Goal: Information Seeking & Learning: Learn about a topic

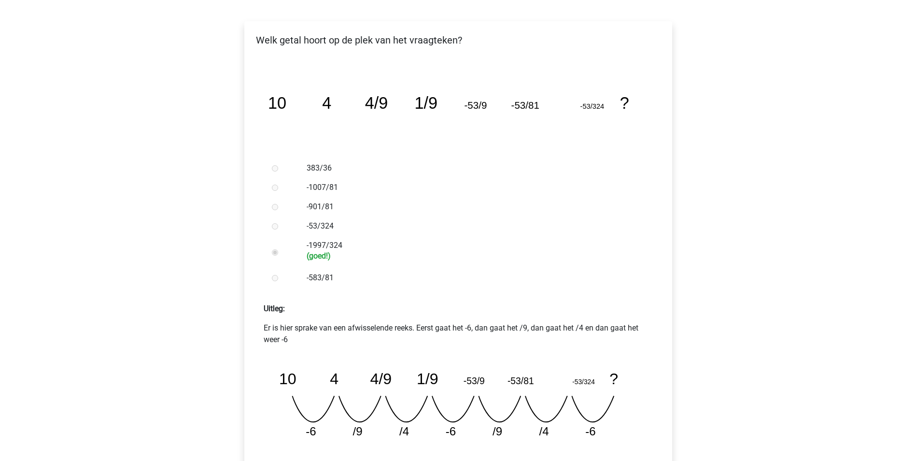
scroll to position [241, 0]
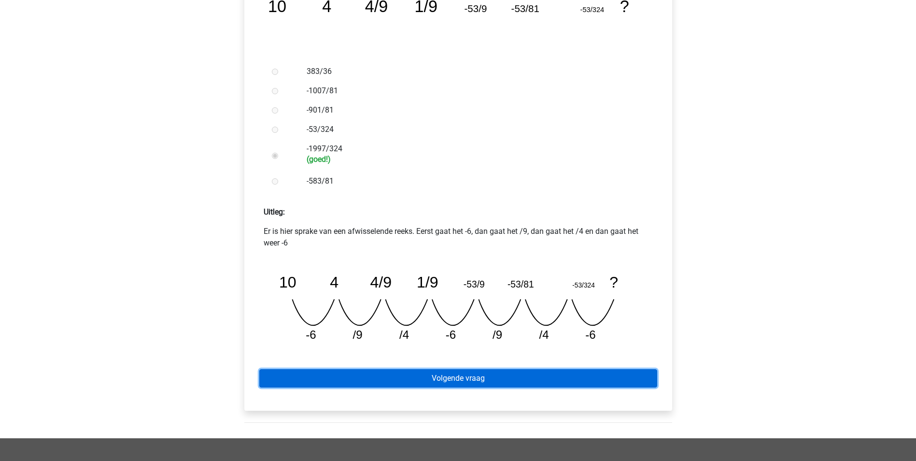
click at [499, 383] on link "Volgende vraag" at bounding box center [458, 378] width 398 height 18
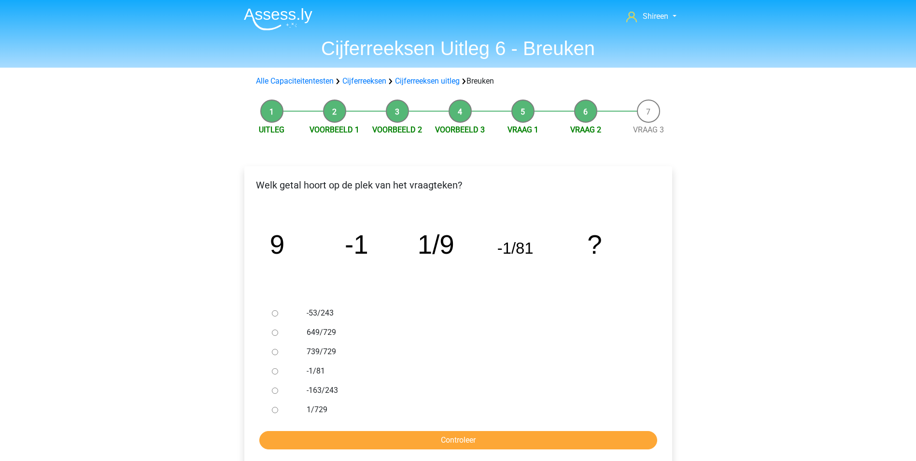
click at [279, 330] on div at bounding box center [284, 331] width 32 height 19
click at [275, 331] on input "649/729" at bounding box center [275, 332] width 6 height 6
radio input "true"
click at [502, 441] on input "Controleer" at bounding box center [458, 440] width 398 height 18
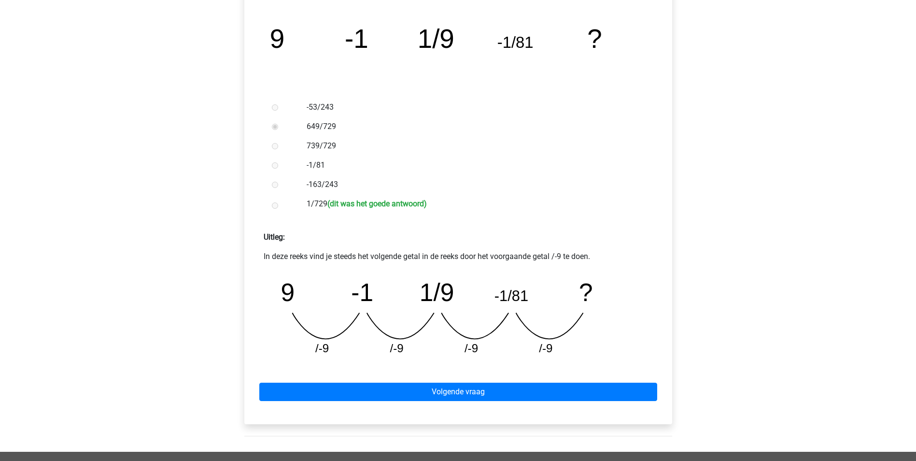
scroll to position [241, 0]
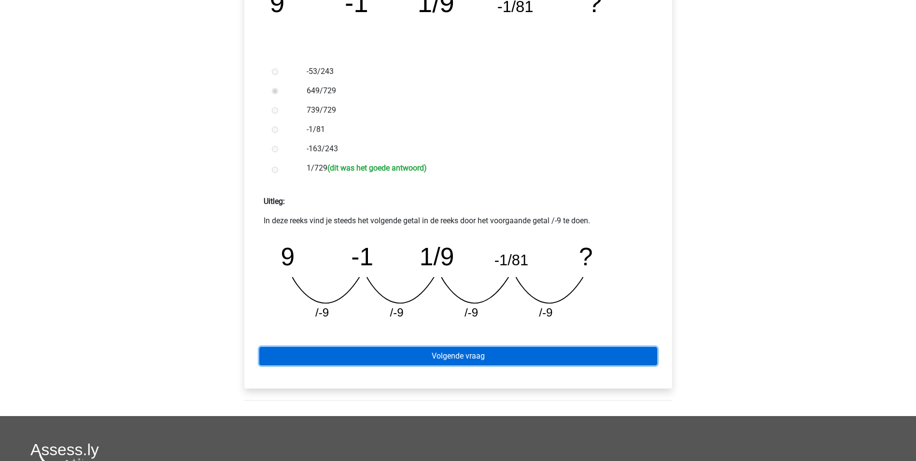
click at [503, 354] on link "Volgende vraag" at bounding box center [458, 356] width 398 height 18
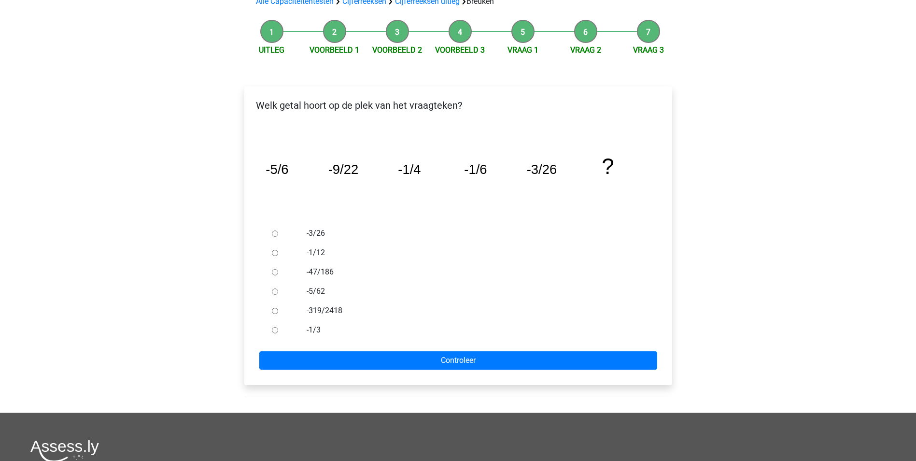
scroll to position [97, 0]
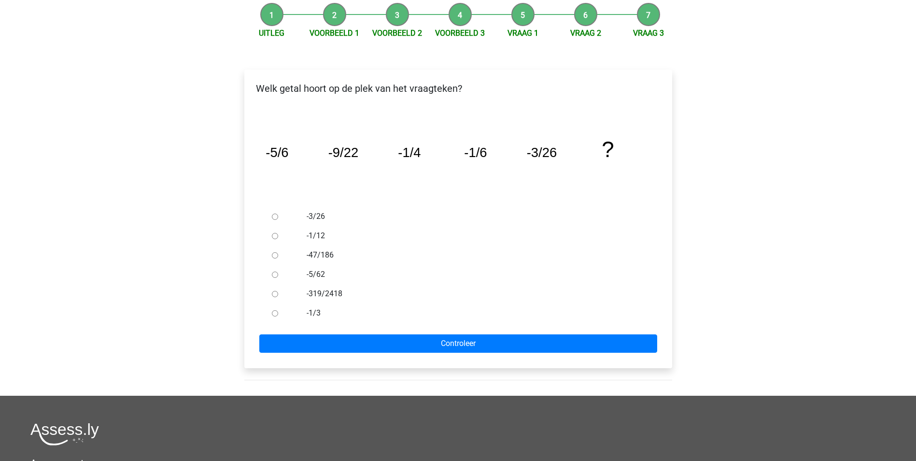
click at [272, 255] on input "-47/186" at bounding box center [275, 255] width 6 height 6
radio input "true"
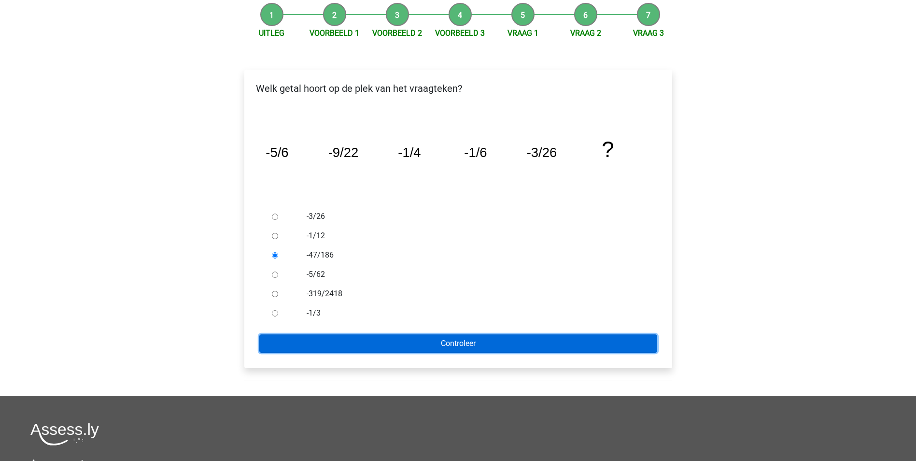
drag, startPoint x: 504, startPoint y: 338, endPoint x: 504, endPoint y: 328, distance: 10.1
click at [504, 338] on input "Controleer" at bounding box center [458, 343] width 398 height 18
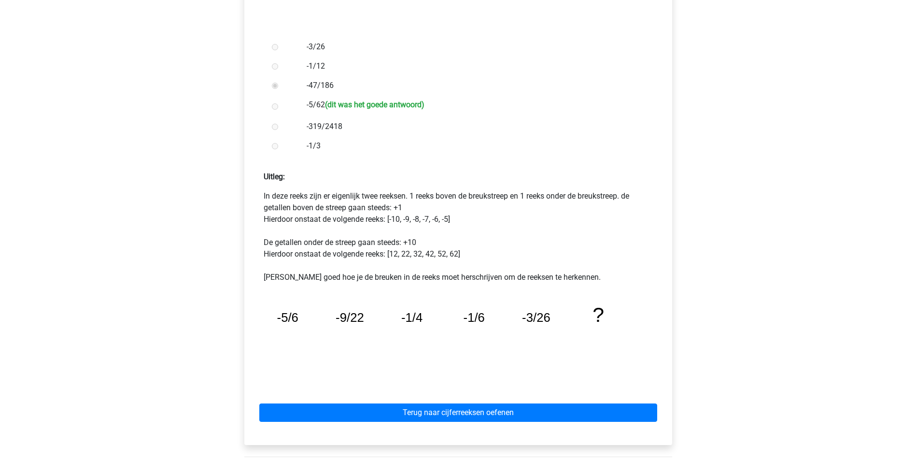
scroll to position [338, 0]
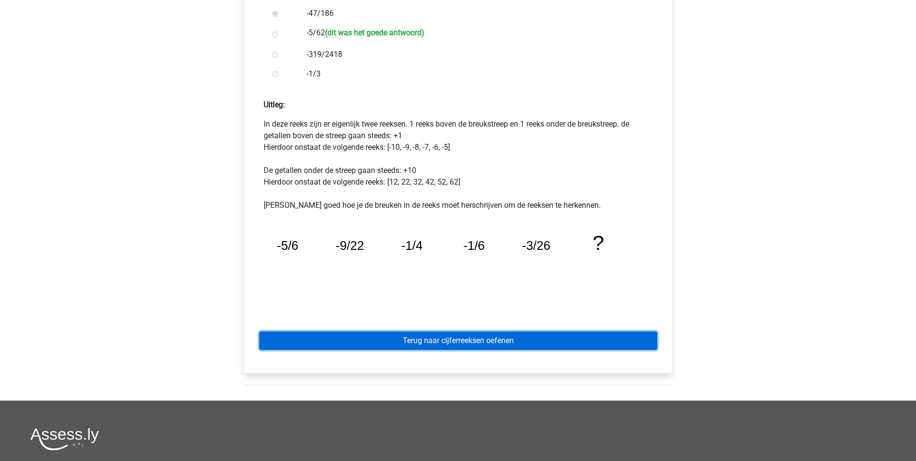
click at [493, 341] on link "Terug naar cijferreeksen oefenen" at bounding box center [458, 340] width 398 height 18
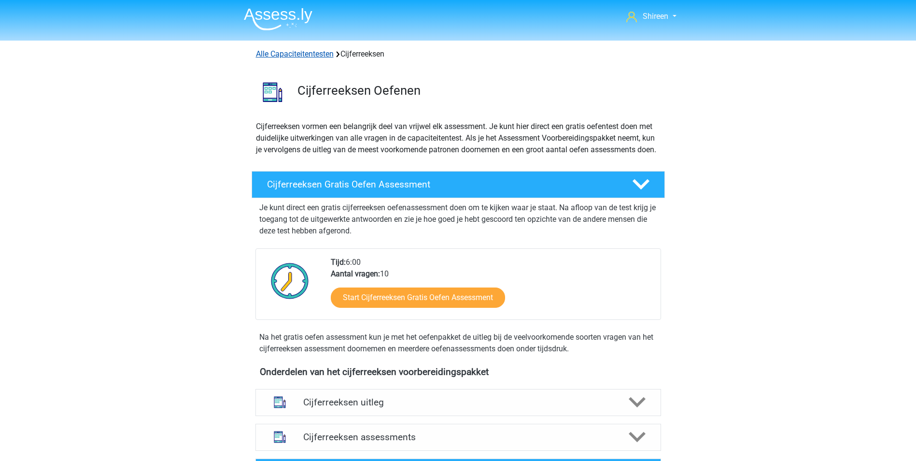
click at [318, 56] on link "Alle Capaciteitentesten" at bounding box center [295, 53] width 78 height 9
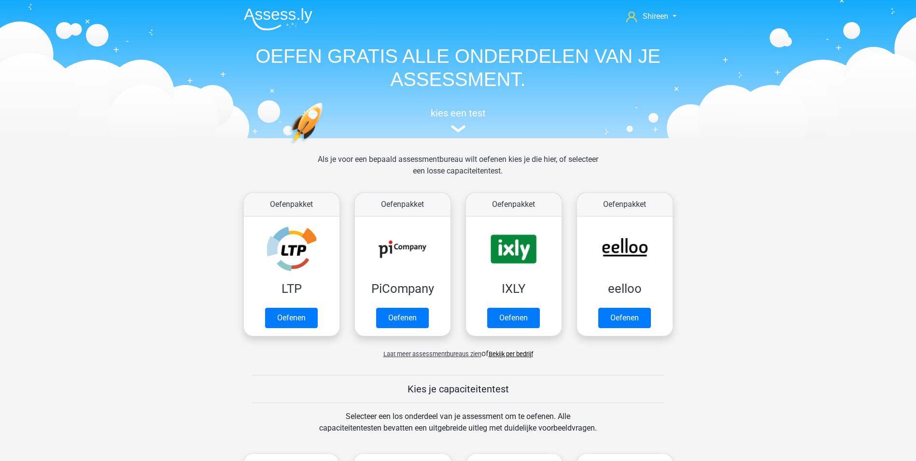
scroll to position [410, 0]
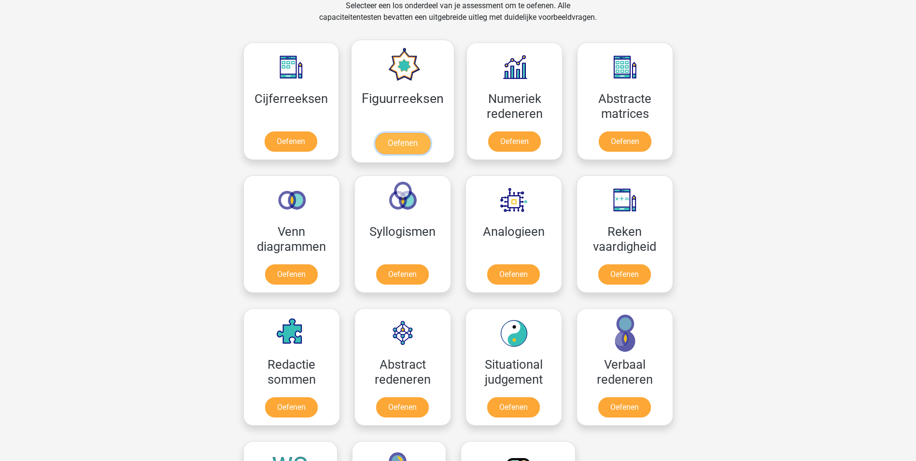
click at [380, 133] on link "Oefenen" at bounding box center [402, 143] width 55 height 21
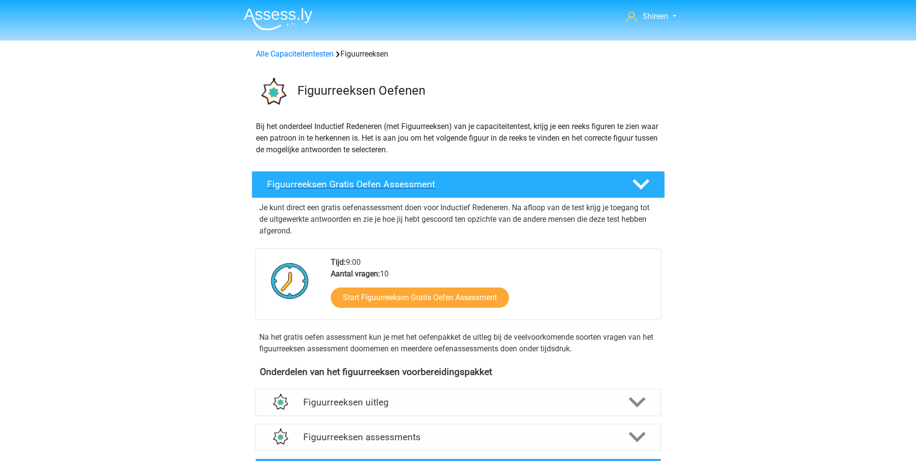
click at [570, 184] on h4 "Figuurreeksen Gratis Oefen Assessment" at bounding box center [441, 184] width 349 height 11
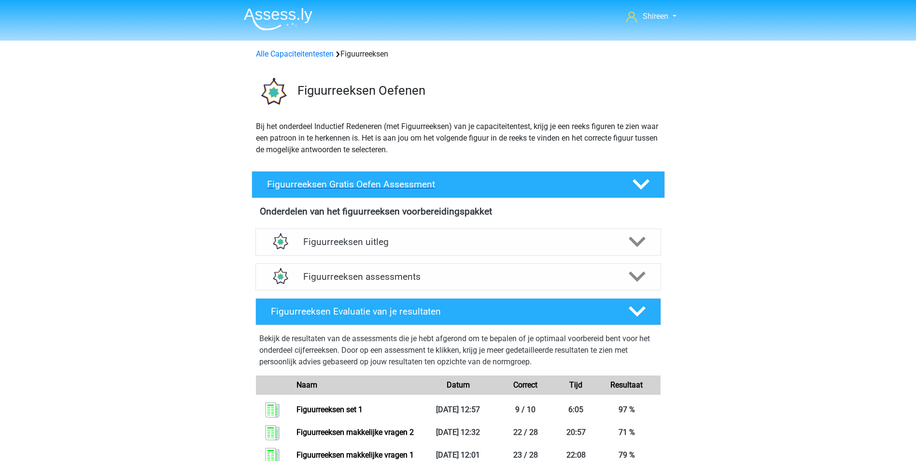
click at [570, 184] on h4 "Figuurreeksen Gratis Oefen Assessment" at bounding box center [441, 184] width 349 height 11
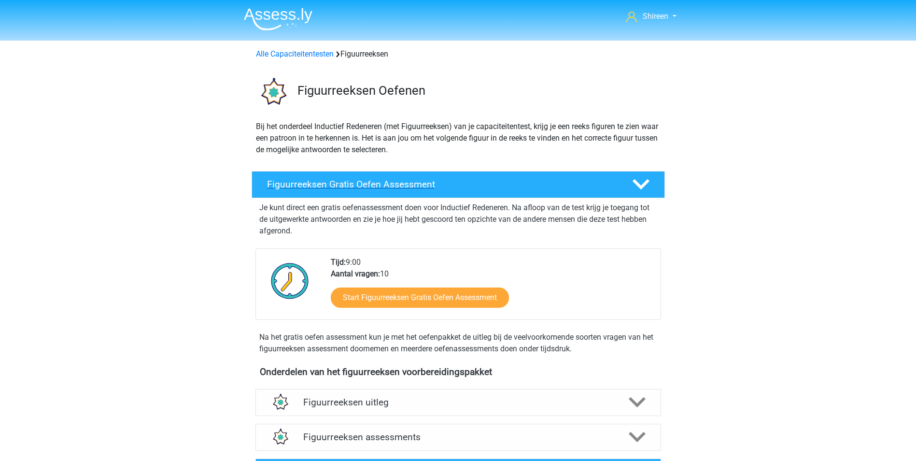
click at [570, 184] on h4 "Figuurreeksen Gratis Oefen Assessment" at bounding box center [441, 184] width 349 height 11
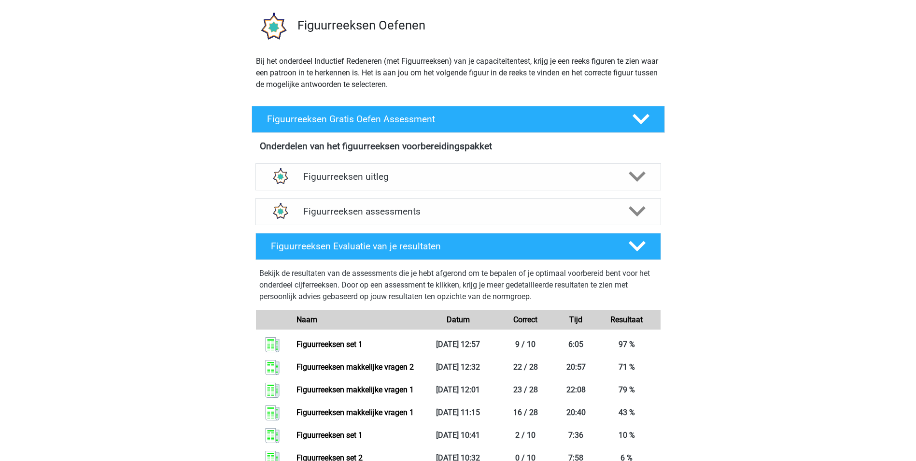
scroll to position [48, 0]
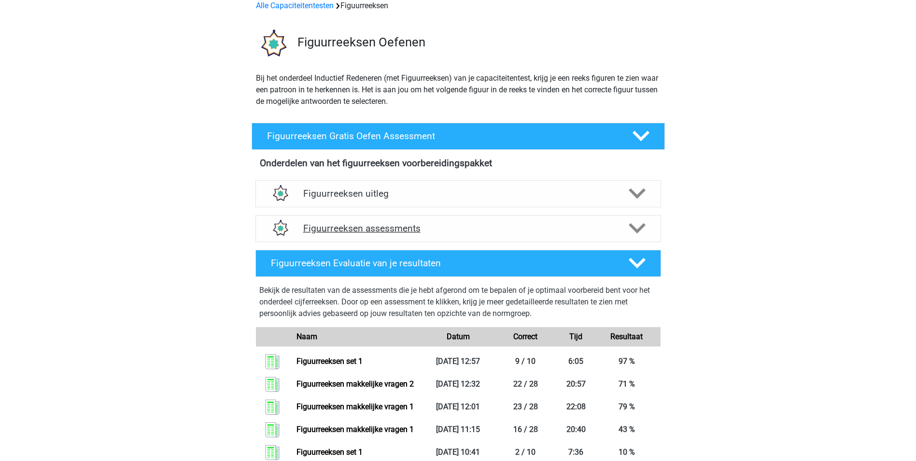
click at [504, 221] on div "Figuurreeksen assessments" at bounding box center [457, 228] width 405 height 27
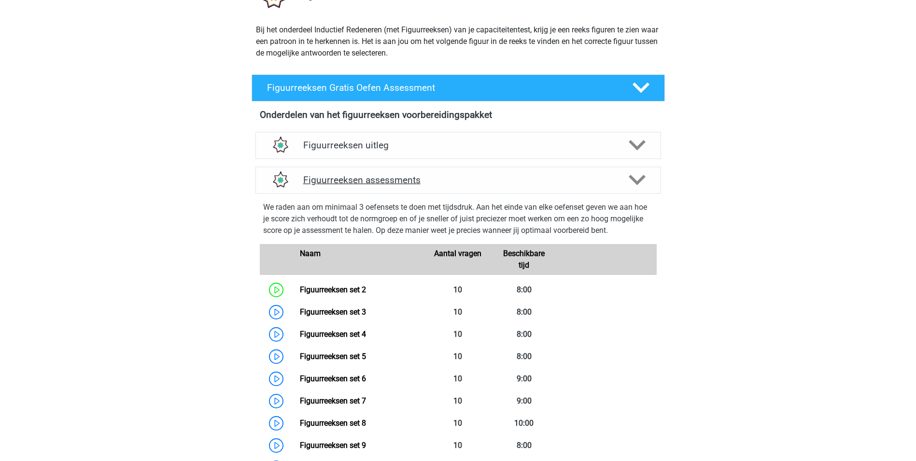
scroll to position [145, 0]
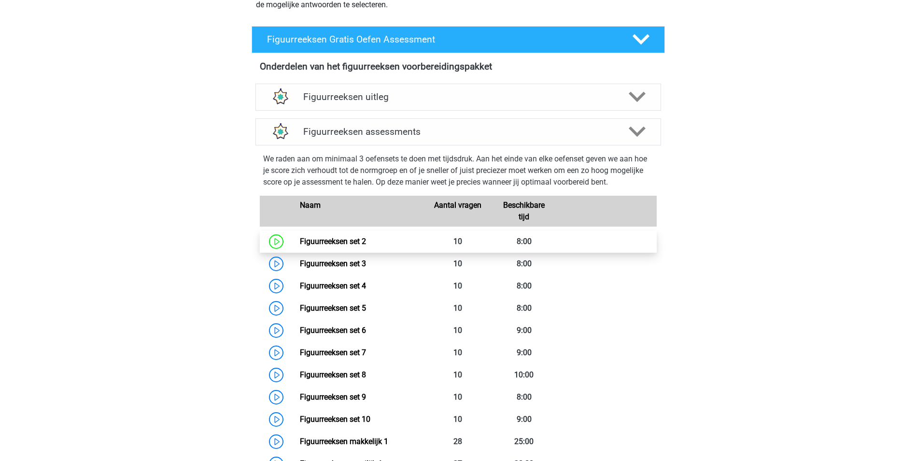
click at [300, 242] on link "Figuurreeksen set 2" at bounding box center [333, 241] width 66 height 9
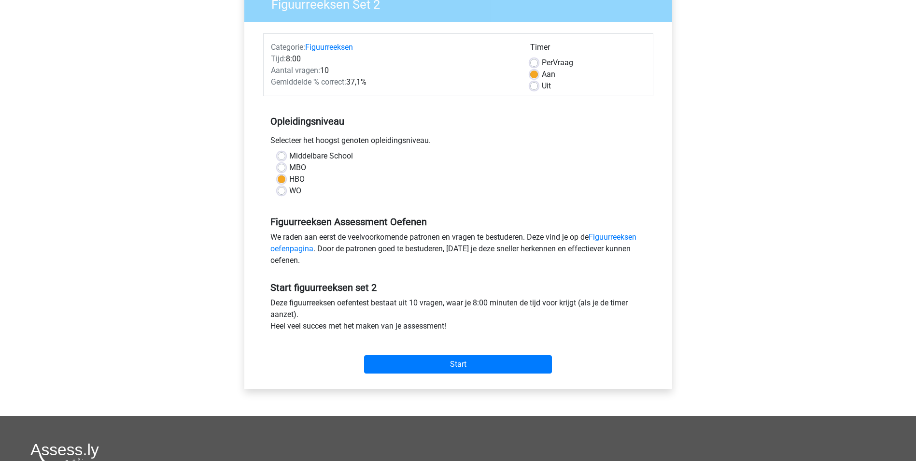
scroll to position [97, 0]
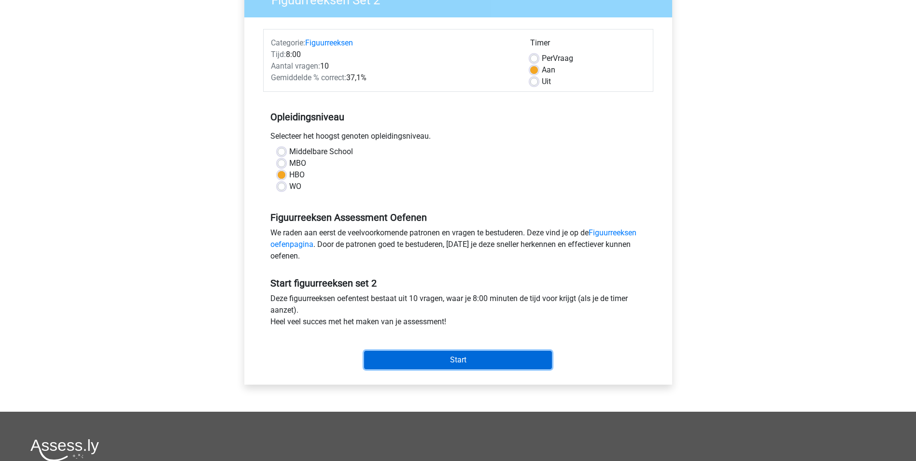
click at [447, 359] on input "Start" at bounding box center [458, 359] width 188 height 18
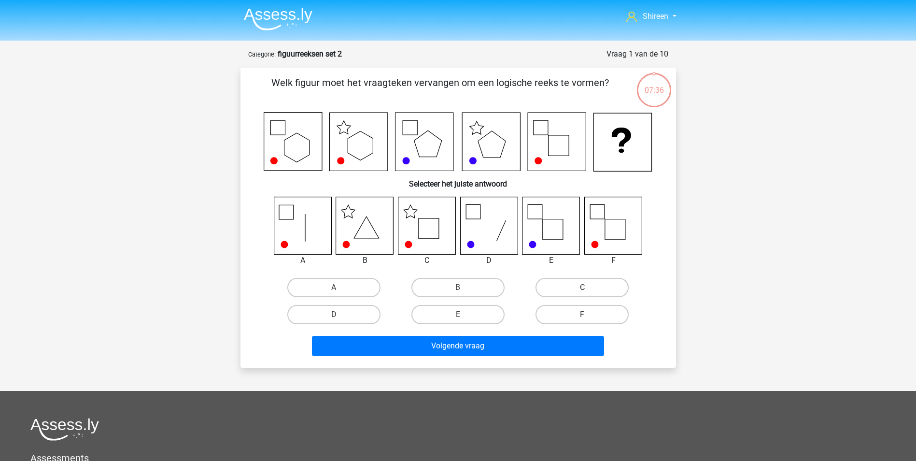
click at [548, 286] on label "C" at bounding box center [581, 287] width 93 height 19
click at [582, 287] on input "C" at bounding box center [585, 290] width 6 height 6
radio input "true"
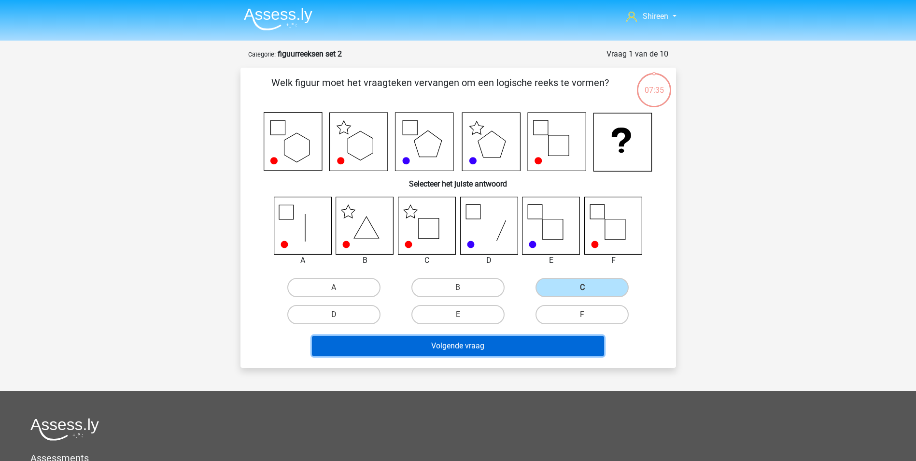
click at [510, 343] on button "Volgende vraag" at bounding box center [458, 345] width 292 height 20
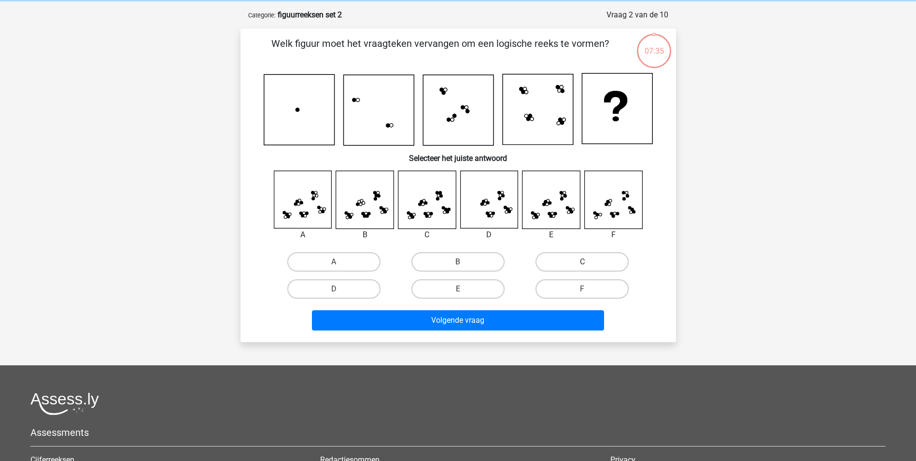
scroll to position [48, 0]
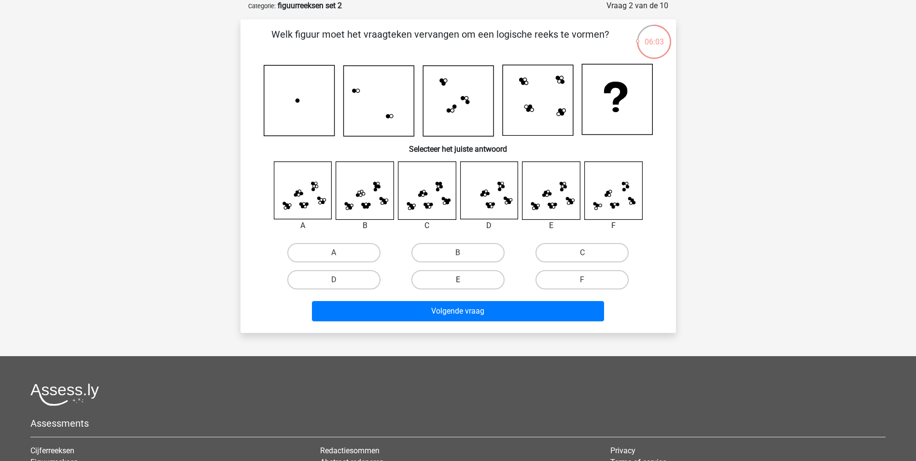
click at [470, 279] on label "E" at bounding box center [457, 279] width 93 height 19
click at [464, 279] on input "E" at bounding box center [461, 282] width 6 height 6
radio input "true"
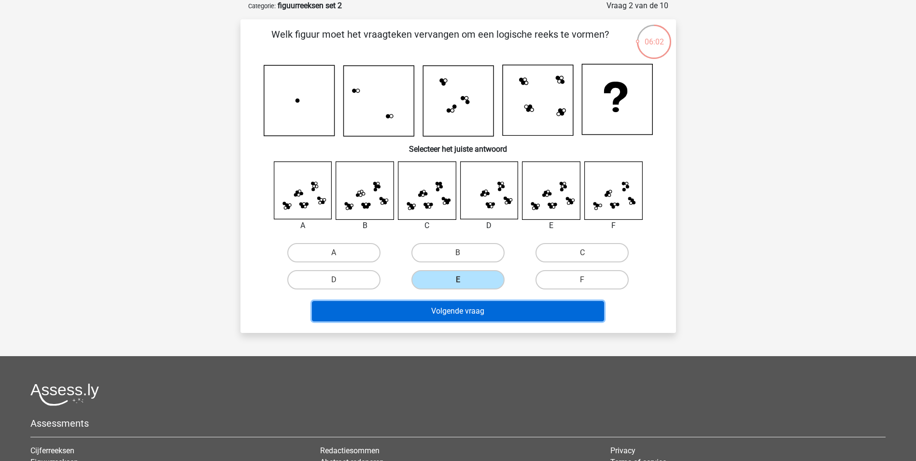
click at [554, 313] on button "Volgende vraag" at bounding box center [458, 311] width 292 height 20
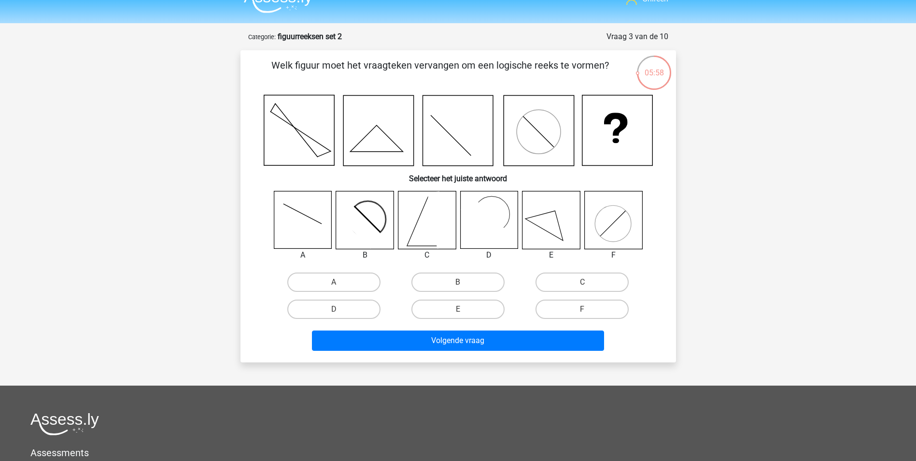
scroll to position [0, 0]
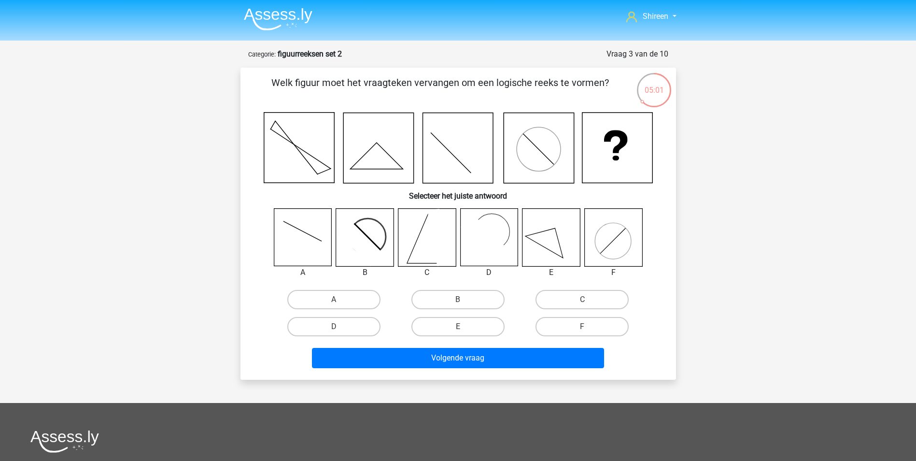
click at [501, 245] on rect at bounding box center [484, 237] width 47 height 47
click at [490, 232] on rect at bounding box center [484, 237] width 47 height 47
click at [370, 328] on label "D" at bounding box center [333, 326] width 93 height 19
click at [340, 328] on input "D" at bounding box center [337, 329] width 6 height 6
radio input "true"
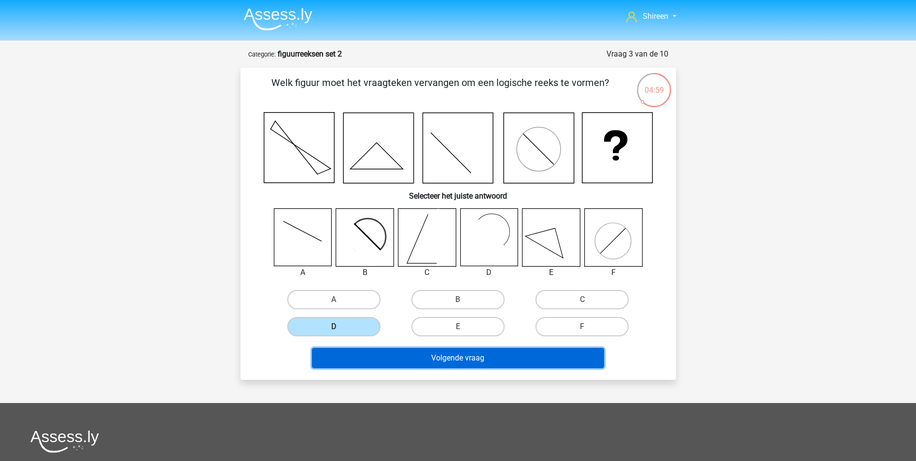
click at [417, 351] on button "Volgende vraag" at bounding box center [458, 358] width 292 height 20
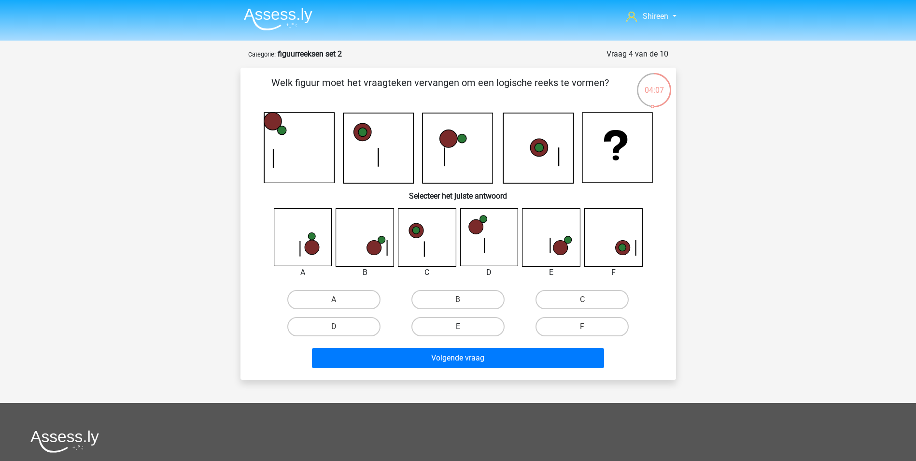
click at [468, 329] on label "E" at bounding box center [457, 326] width 93 height 19
click at [464, 329] on input "E" at bounding box center [461, 329] width 6 height 6
radio input "true"
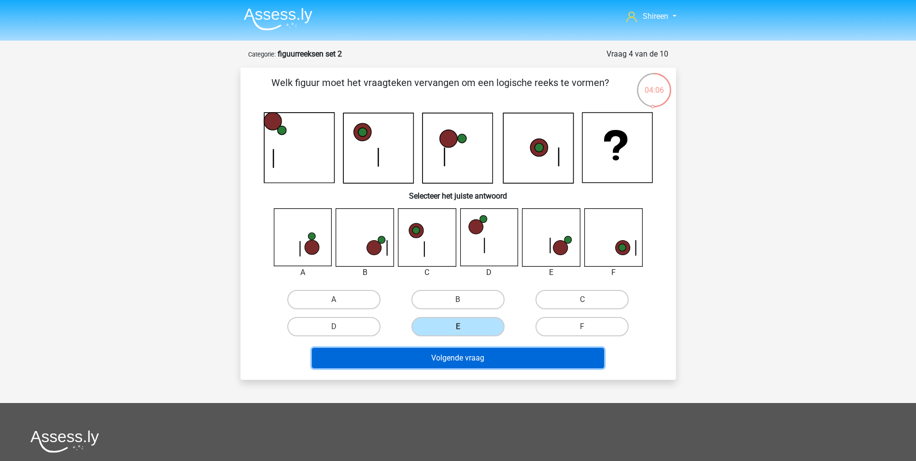
click at [559, 360] on button "Volgende vraag" at bounding box center [458, 358] width 292 height 20
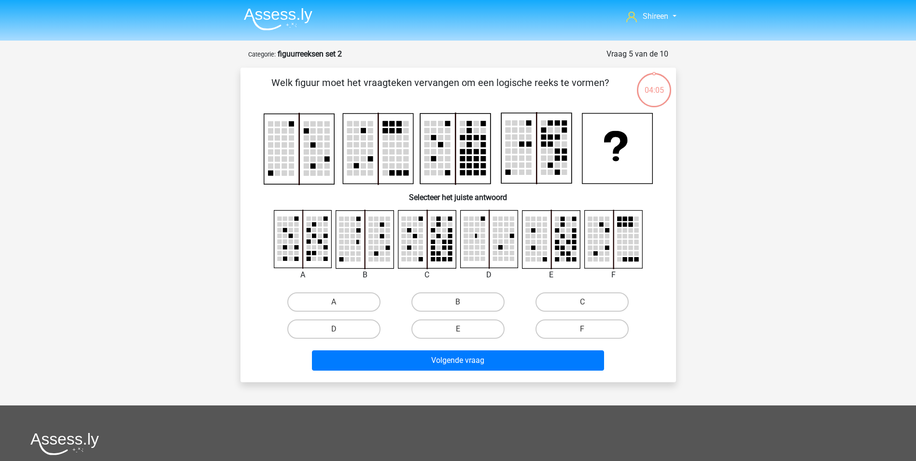
scroll to position [48, 0]
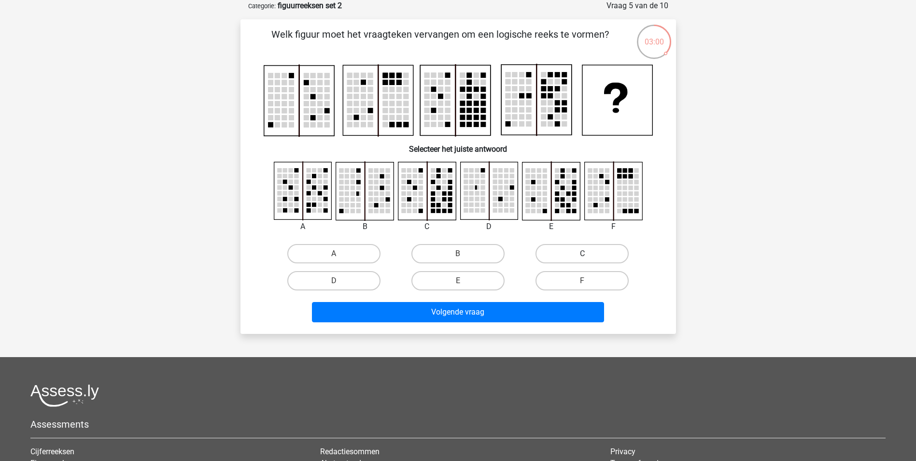
click at [567, 256] on label "C" at bounding box center [581, 253] width 93 height 19
click at [582, 256] on input "C" at bounding box center [585, 256] width 6 height 6
radio input "true"
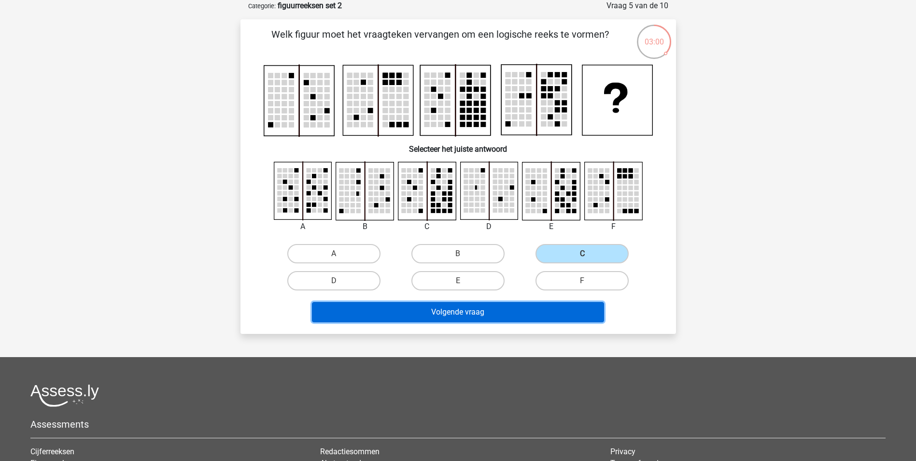
click at [511, 311] on button "Volgende vraag" at bounding box center [458, 312] width 292 height 20
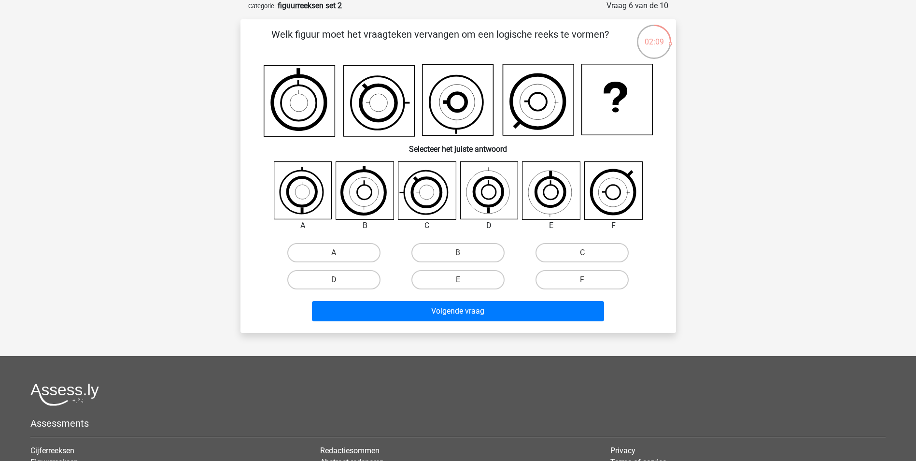
click at [582, 254] on input "C" at bounding box center [585, 255] width 6 height 6
radio input "true"
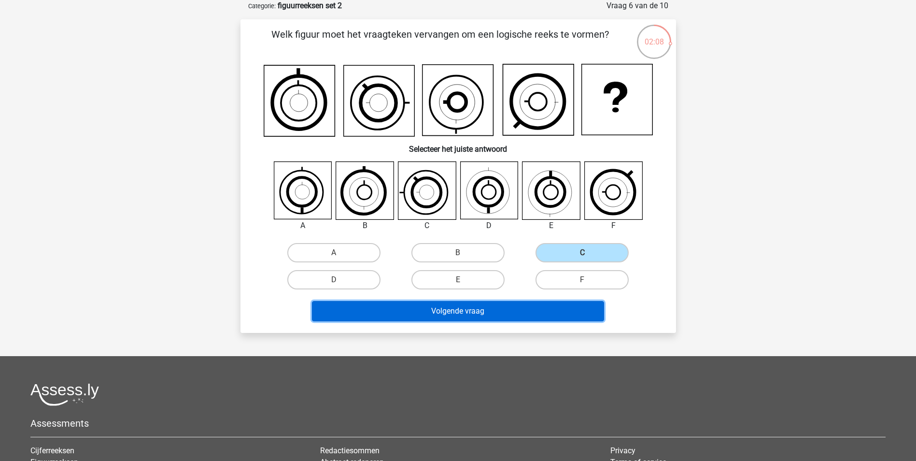
click at [533, 310] on button "Volgende vraag" at bounding box center [458, 311] width 292 height 20
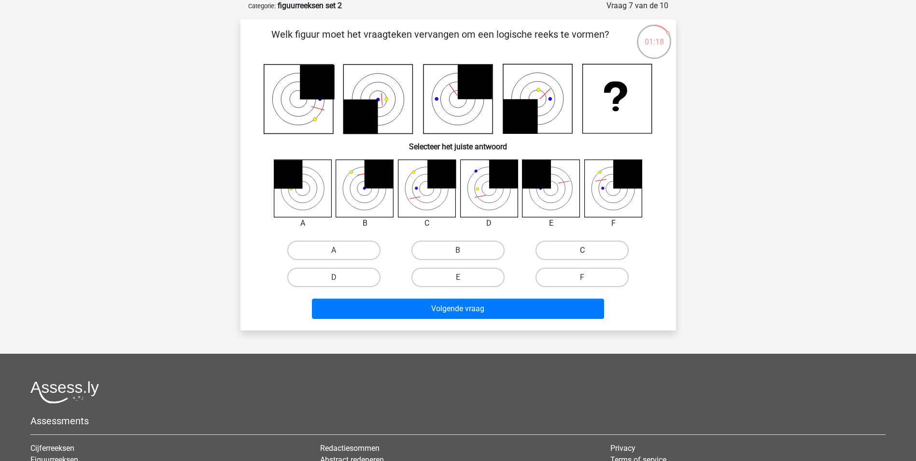
click at [596, 256] on label "C" at bounding box center [581, 249] width 93 height 19
click at [588, 256] on input "C" at bounding box center [585, 253] width 6 height 6
radio input "true"
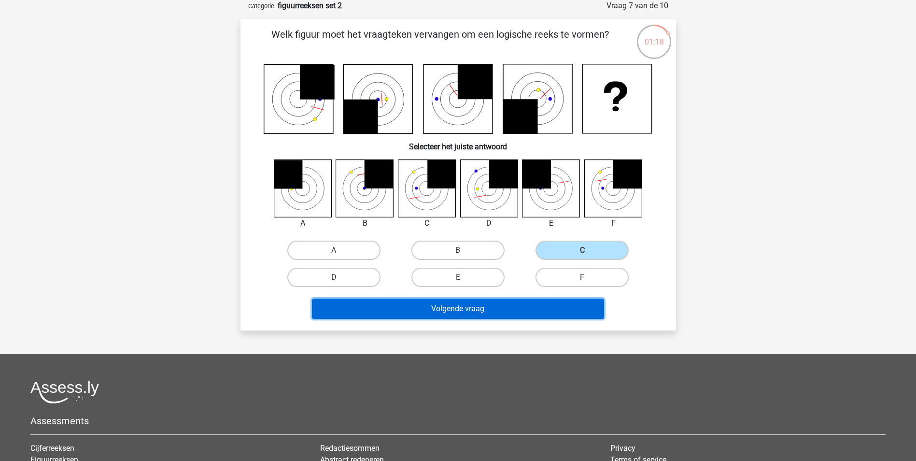
click at [532, 310] on button "Volgende vraag" at bounding box center [458, 308] width 292 height 20
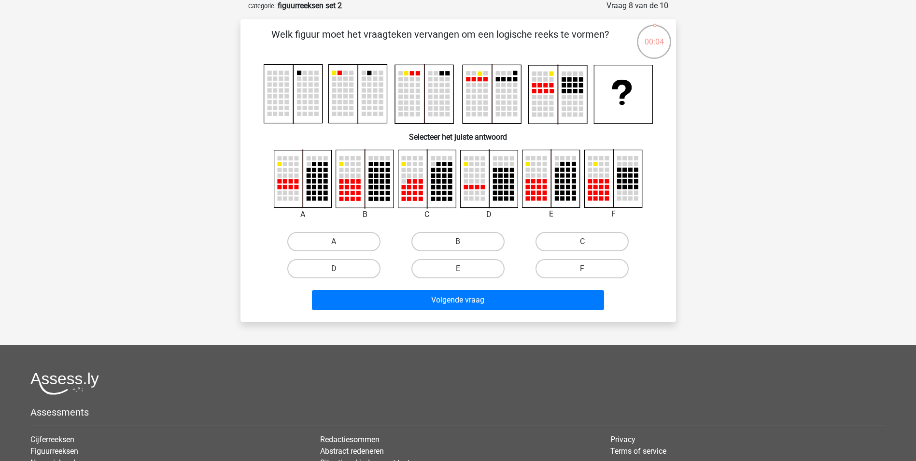
click at [489, 242] on label "B" at bounding box center [457, 241] width 93 height 19
click at [464, 242] on input "B" at bounding box center [461, 244] width 6 height 6
radio input "true"
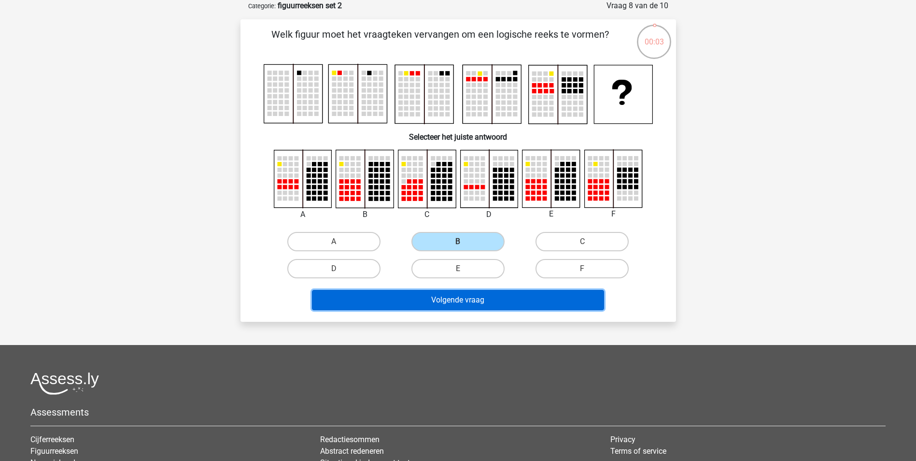
click at [500, 305] on button "Volgende vraag" at bounding box center [458, 300] width 292 height 20
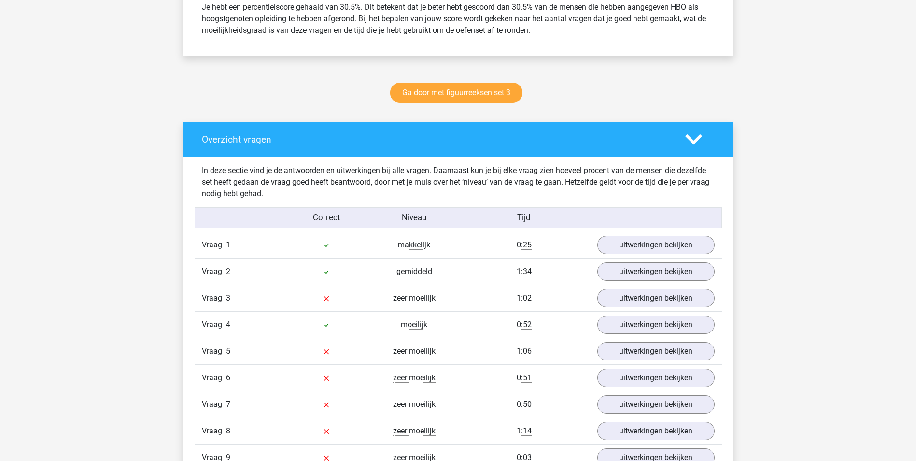
scroll to position [531, 0]
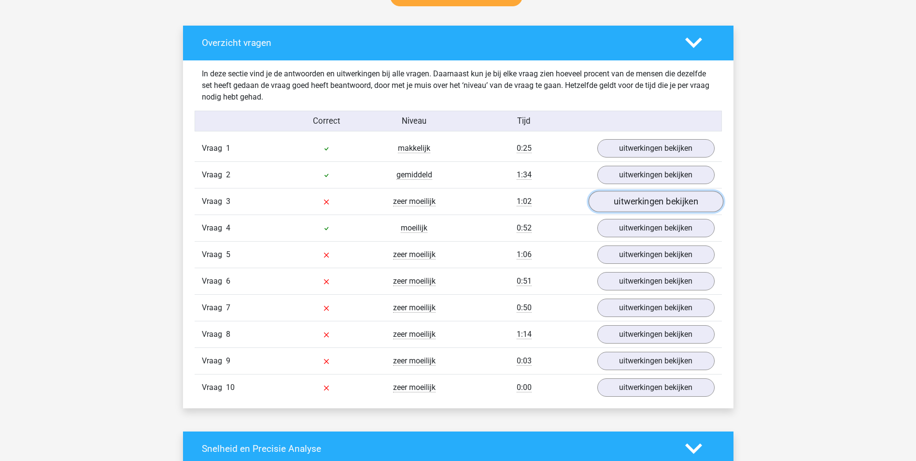
click at [634, 203] on link "uitwerkingen bekijken" at bounding box center [655, 201] width 135 height 21
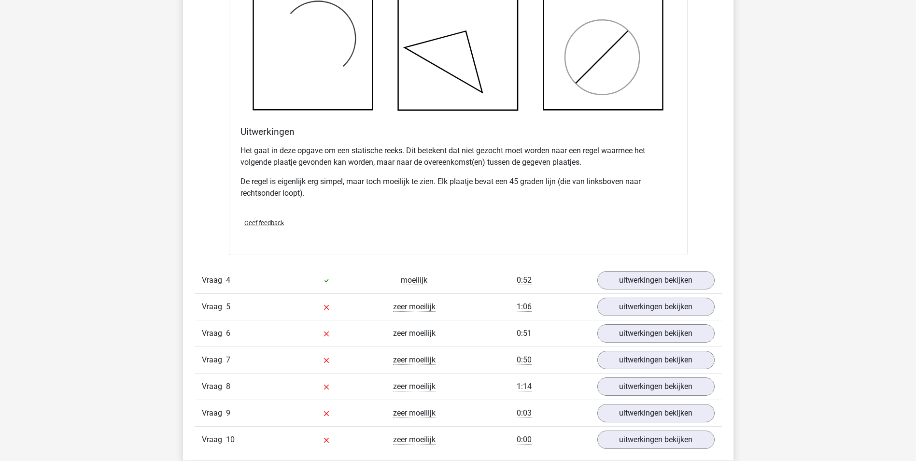
scroll to position [1110, 0]
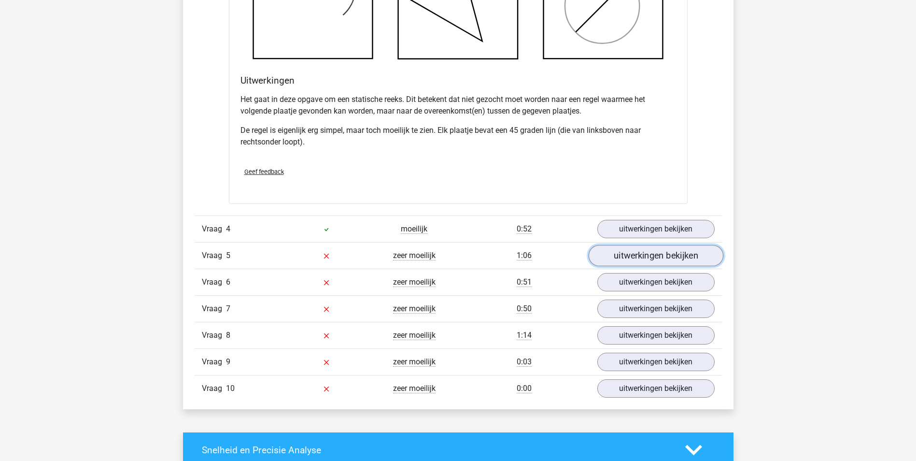
click at [616, 251] on link "uitwerkingen bekijken" at bounding box center [655, 255] width 135 height 21
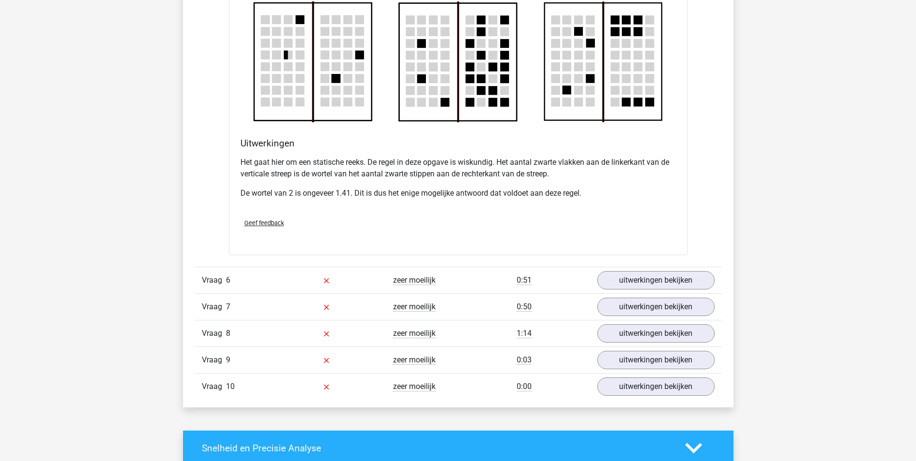
scroll to position [1738, 0]
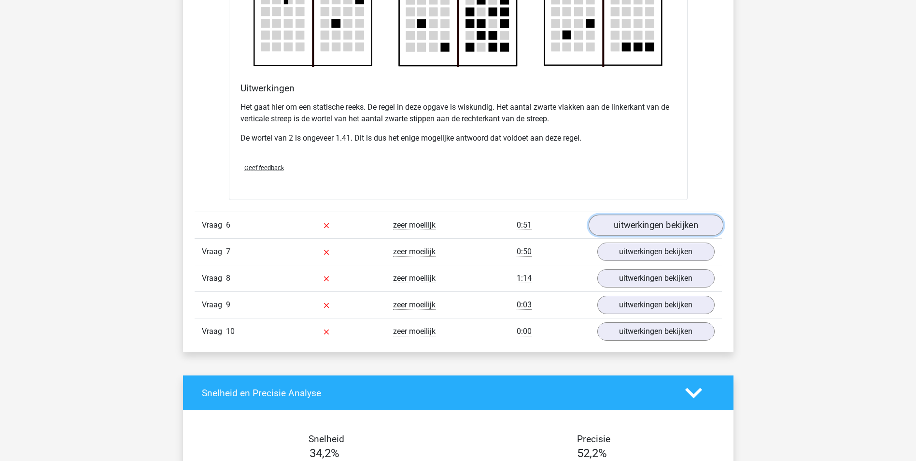
click at [638, 223] on link "uitwerkingen bekijken" at bounding box center [655, 225] width 135 height 21
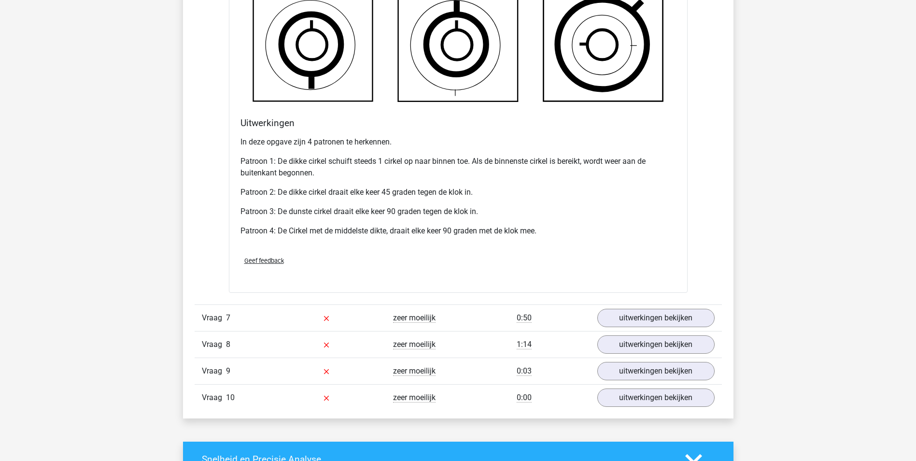
scroll to position [2317, 0]
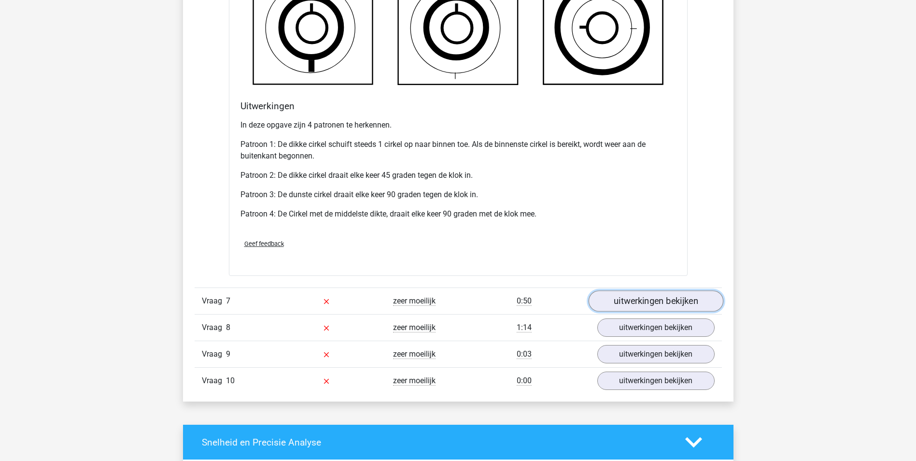
click at [644, 302] on link "uitwerkingen bekijken" at bounding box center [655, 300] width 135 height 21
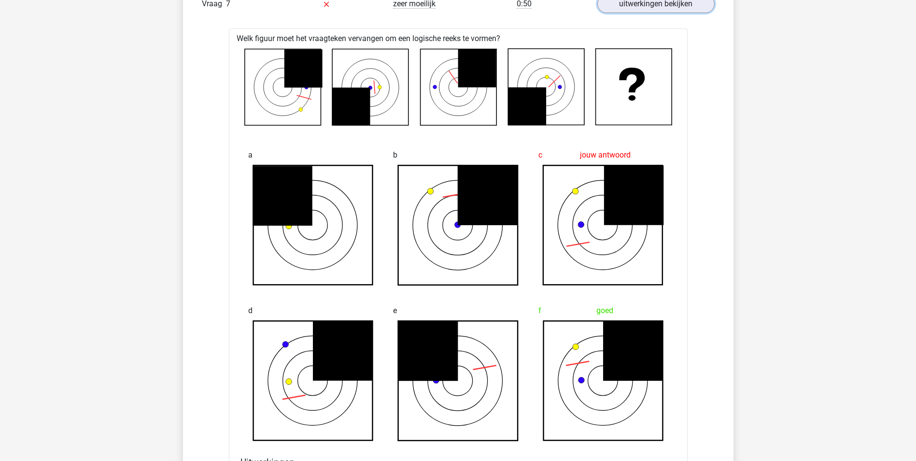
scroll to position [2607, 0]
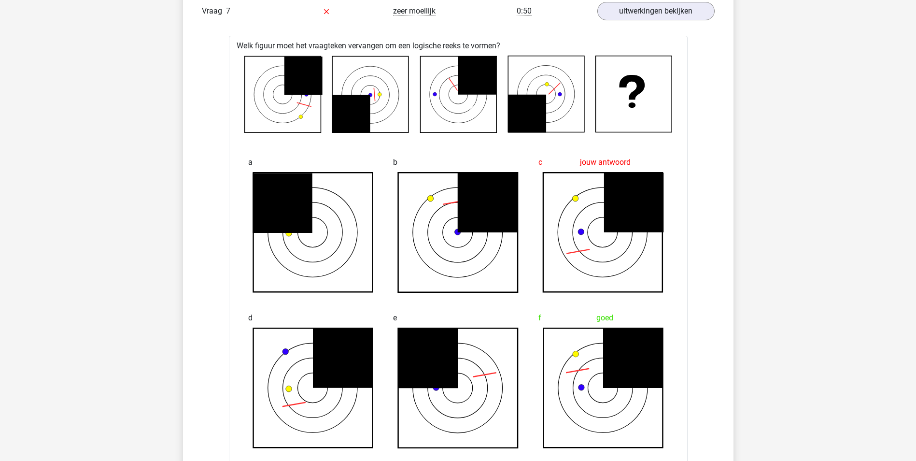
drag, startPoint x: 509, startPoint y: 226, endPoint x: 443, endPoint y: 179, distance: 80.9
click at [443, 179] on icon at bounding box center [458, 232] width 120 height 120
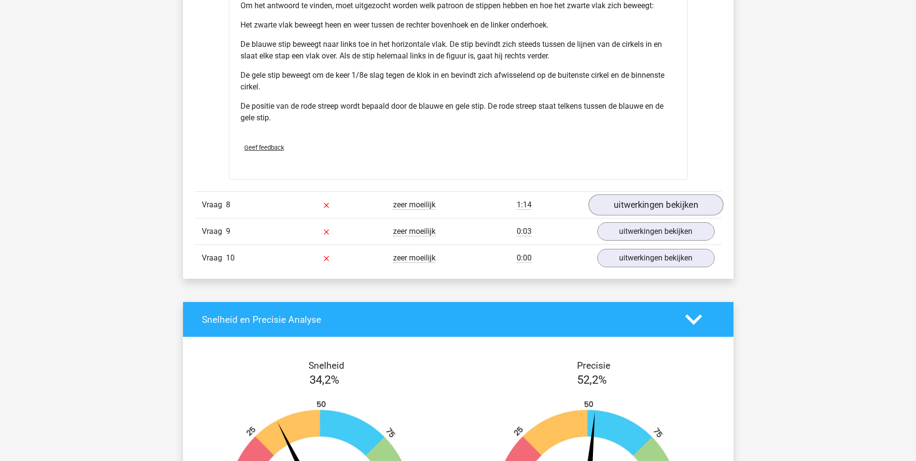
scroll to position [3089, 0]
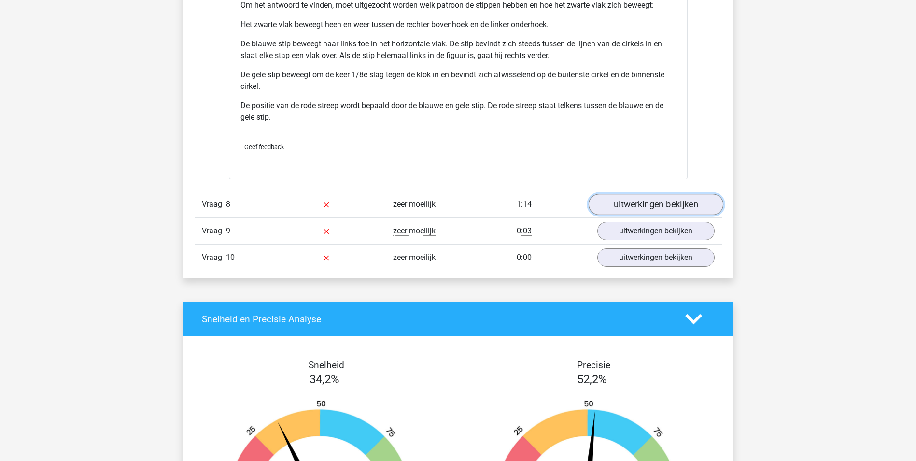
click at [606, 200] on link "uitwerkingen bekijken" at bounding box center [655, 204] width 135 height 21
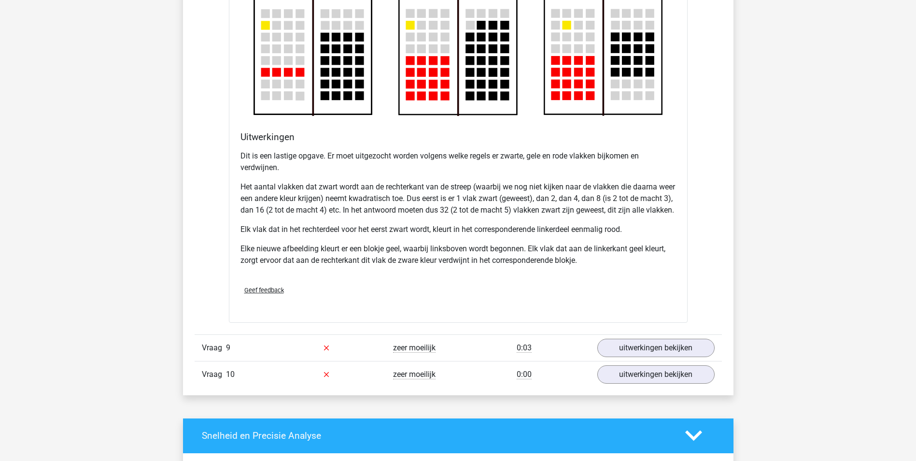
scroll to position [3620, 0]
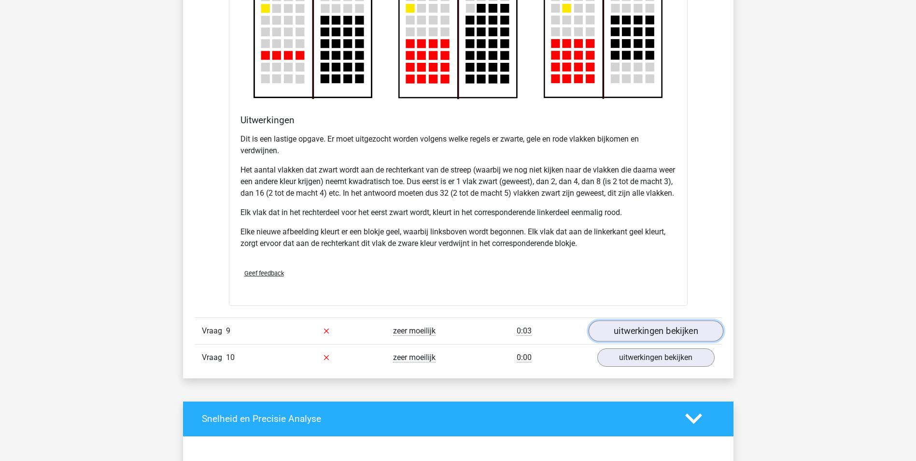
click at [624, 341] on link "uitwerkingen bekijken" at bounding box center [655, 330] width 135 height 21
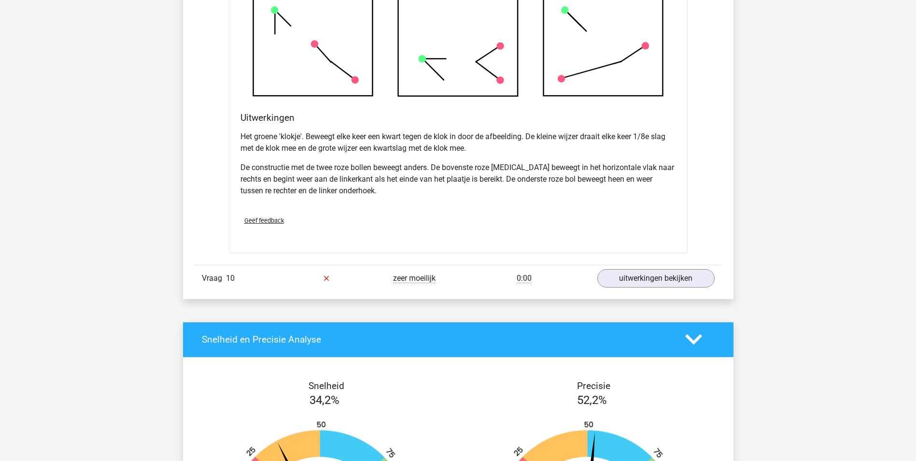
scroll to position [4344, 0]
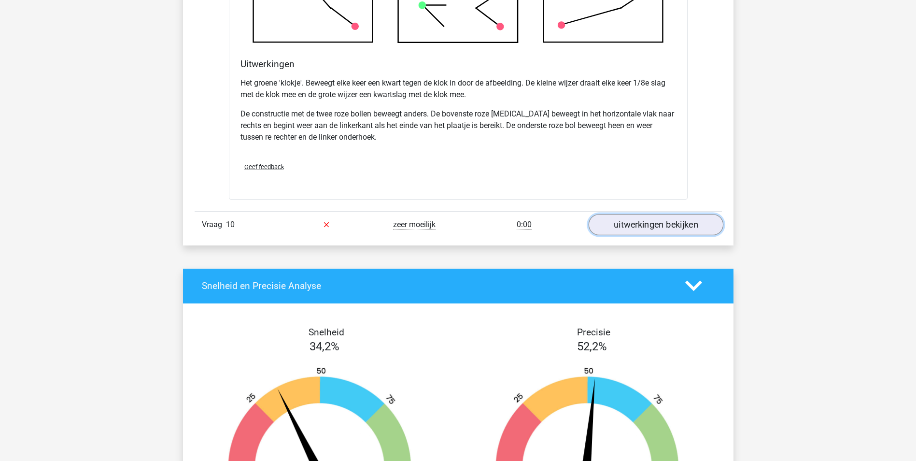
click at [670, 234] on link "uitwerkingen bekijken" at bounding box center [655, 224] width 135 height 21
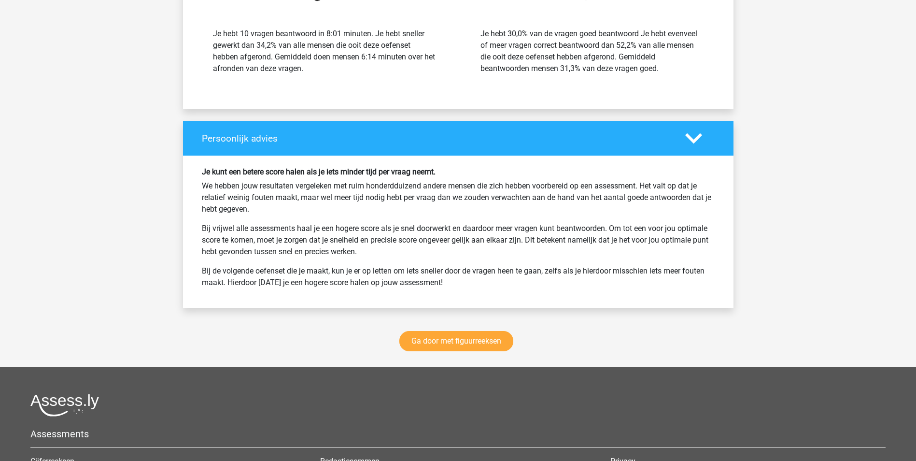
scroll to position [5503, 0]
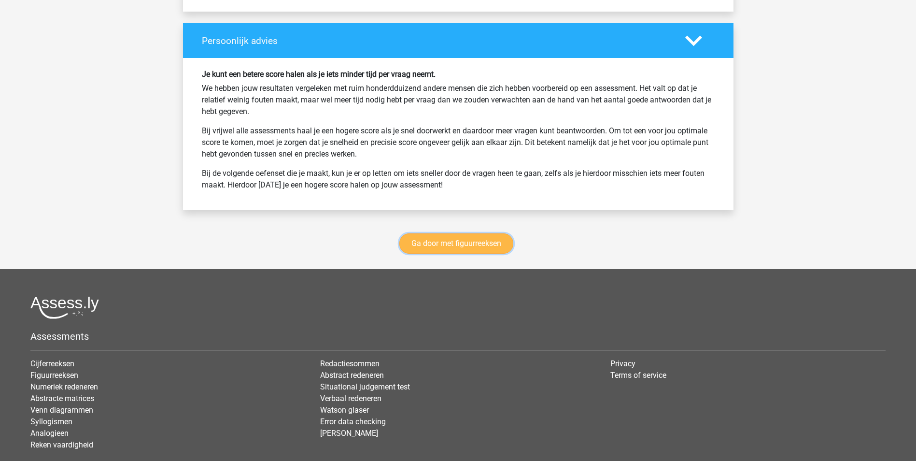
click at [459, 250] on link "Ga door met figuurreeksen" at bounding box center [456, 243] width 114 height 20
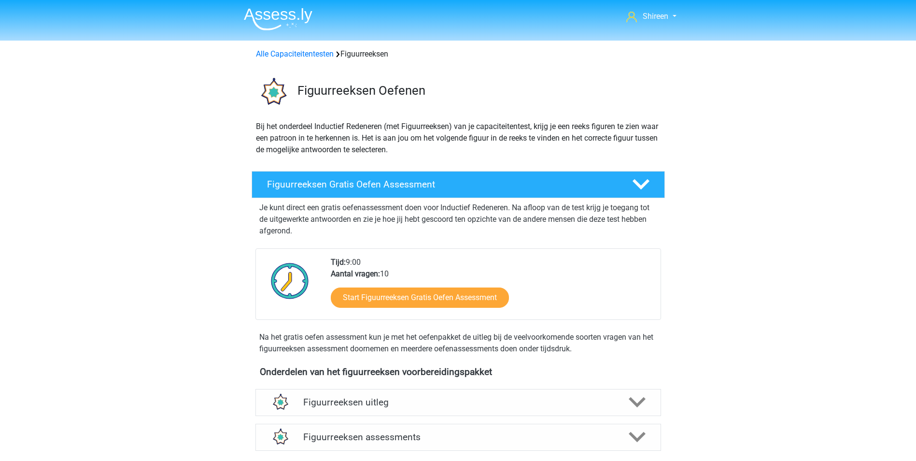
scroll to position [419, 0]
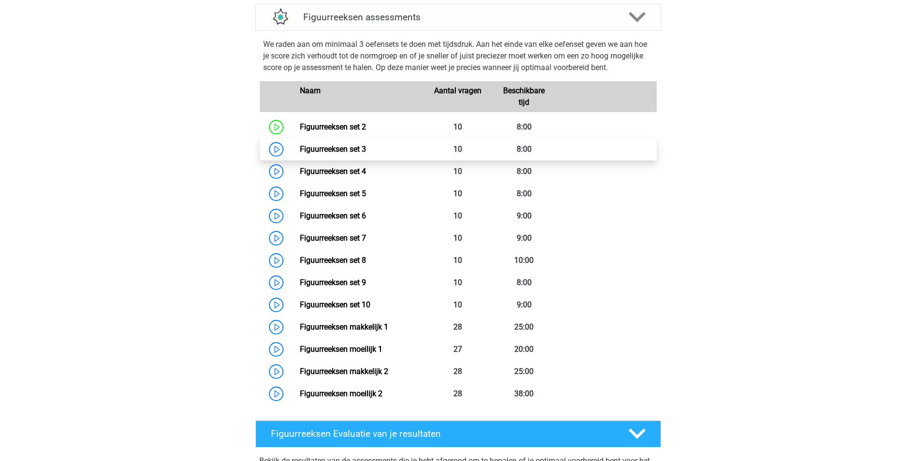
click at [325, 147] on link "Figuurreeksen set 3" at bounding box center [333, 148] width 66 height 9
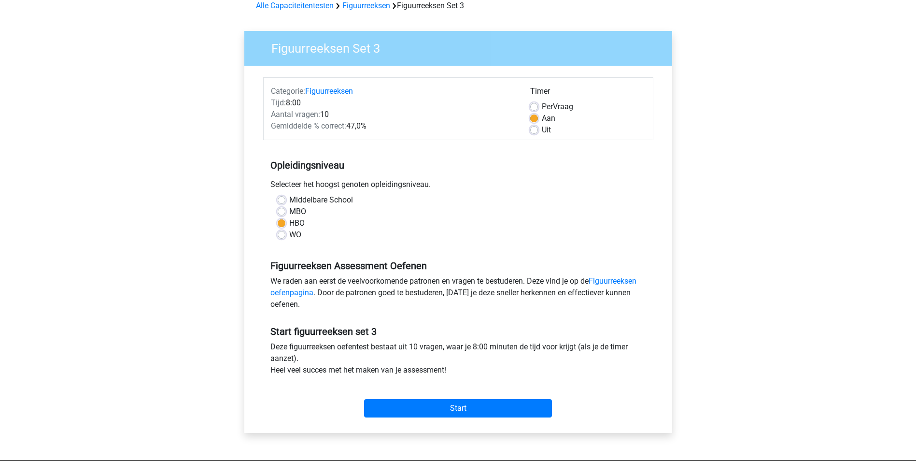
scroll to position [97, 0]
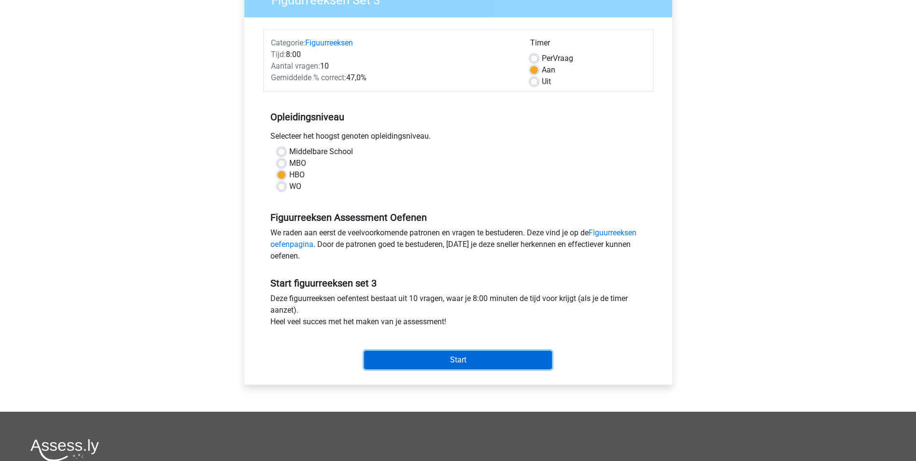
click at [467, 354] on input "Start" at bounding box center [458, 359] width 188 height 18
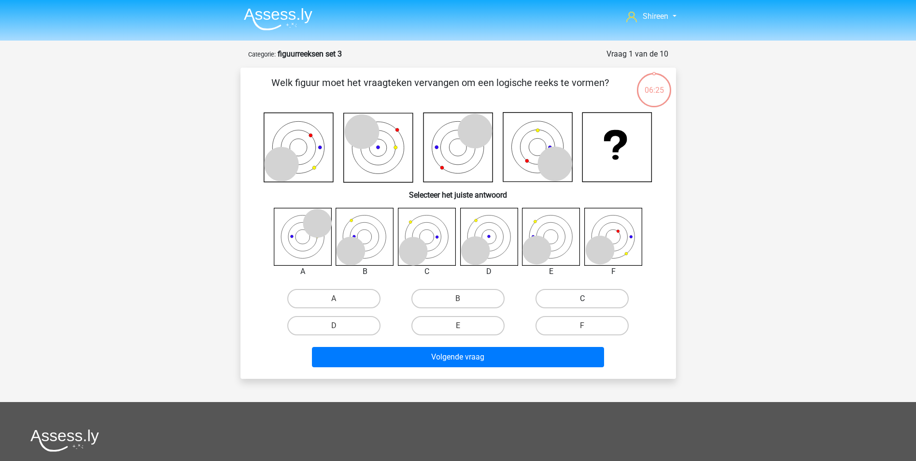
click at [566, 299] on label "C" at bounding box center [581, 298] width 93 height 19
click at [582, 299] on input "C" at bounding box center [585, 301] width 6 height 6
radio input "true"
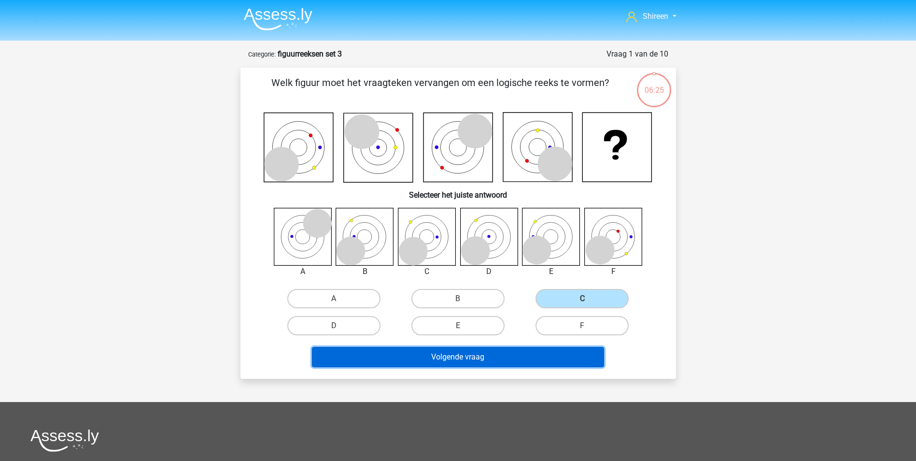
click at [479, 362] on button "Volgende vraag" at bounding box center [458, 357] width 292 height 20
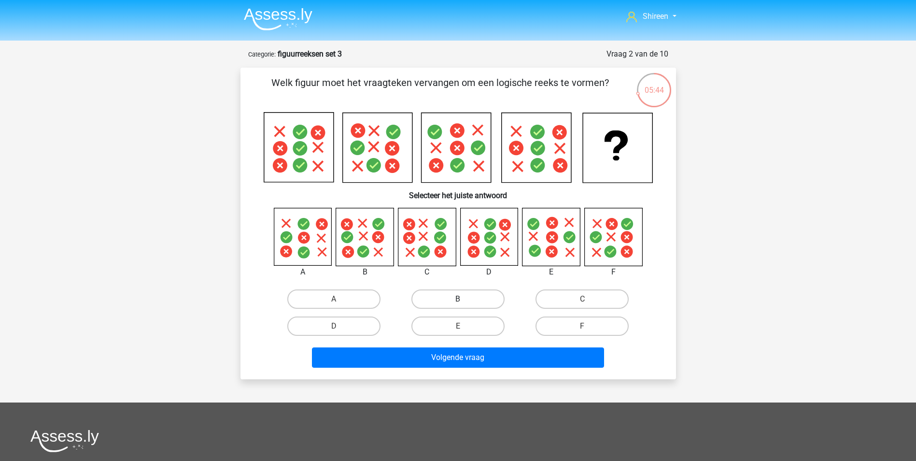
click at [483, 297] on label "B" at bounding box center [457, 298] width 93 height 19
click at [464, 299] on input "B" at bounding box center [461, 302] width 6 height 6
radio input "true"
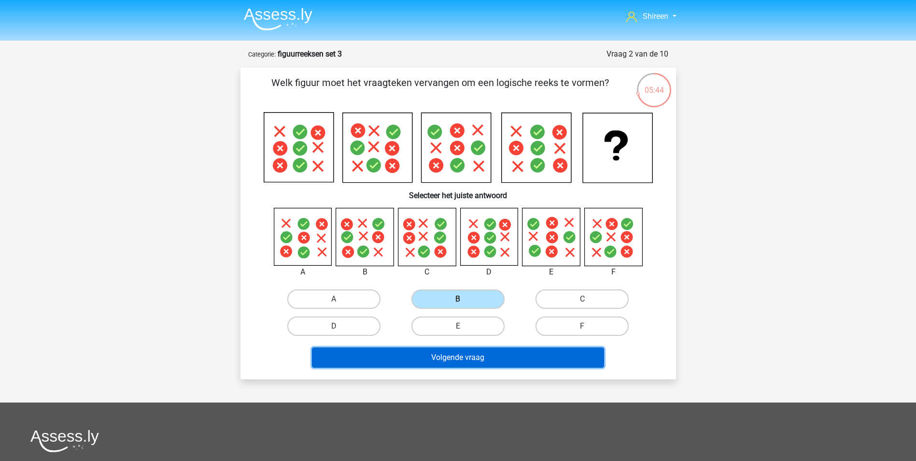
click at [489, 352] on button "Volgende vraag" at bounding box center [458, 357] width 292 height 20
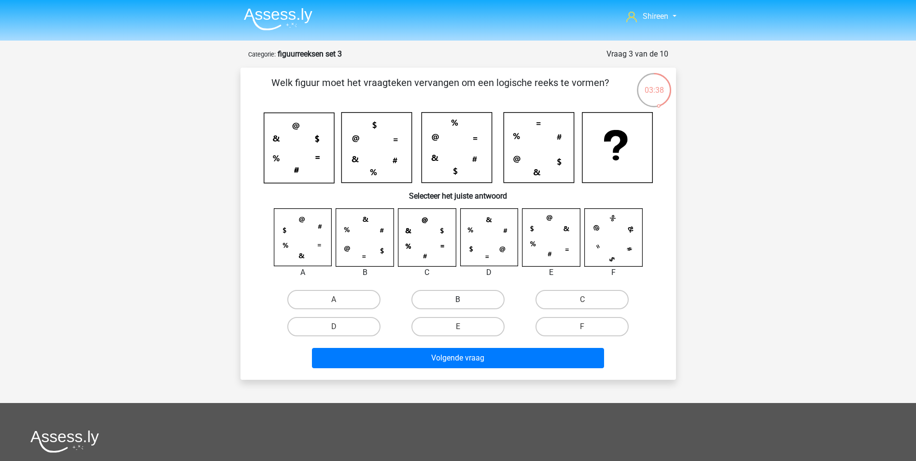
click at [494, 299] on label "B" at bounding box center [457, 299] width 93 height 19
click at [464, 299] on input "B" at bounding box center [461, 302] width 6 height 6
radio input "true"
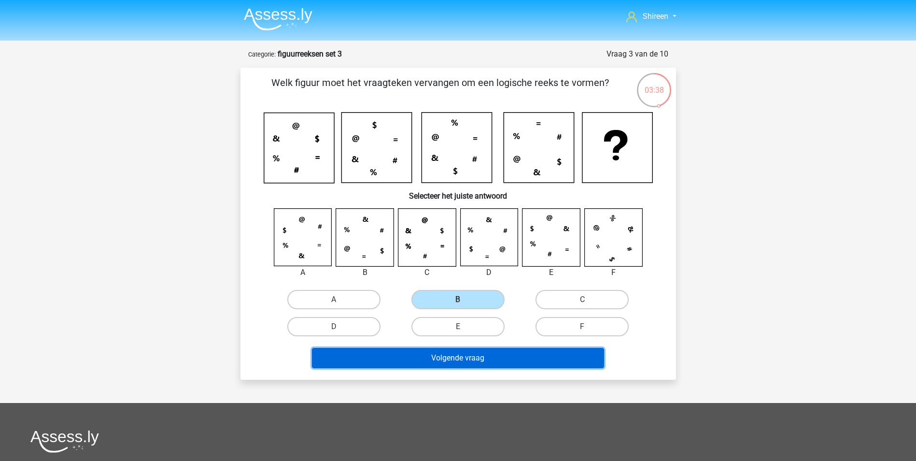
click at [500, 364] on button "Volgende vraag" at bounding box center [458, 358] width 292 height 20
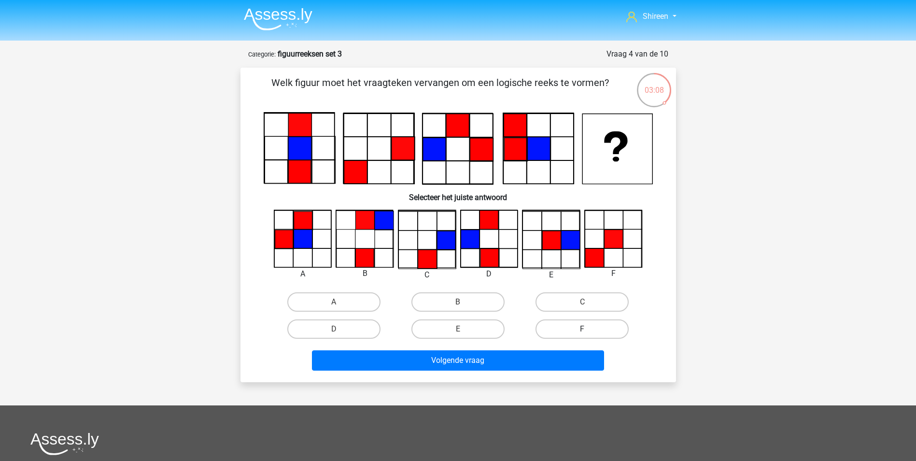
click at [560, 324] on label "F" at bounding box center [581, 328] width 93 height 19
click at [582, 329] on input "F" at bounding box center [585, 332] width 6 height 6
radio input "true"
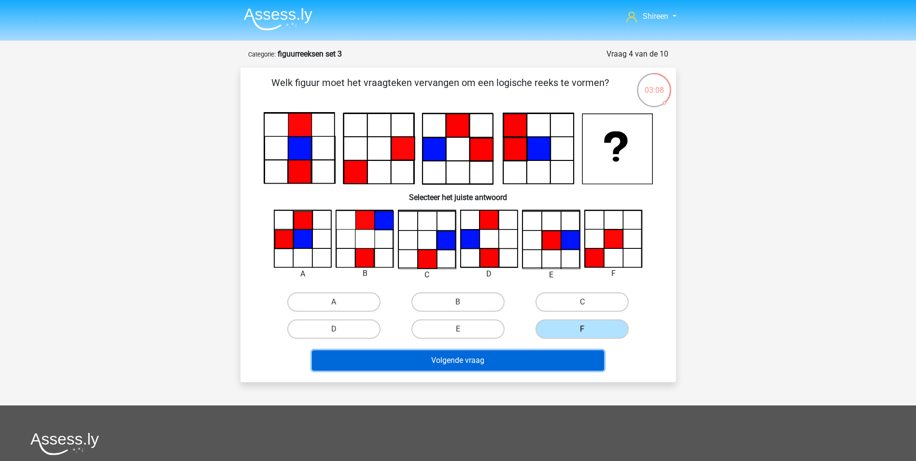
click at [560, 363] on button "Volgende vraag" at bounding box center [458, 360] width 292 height 20
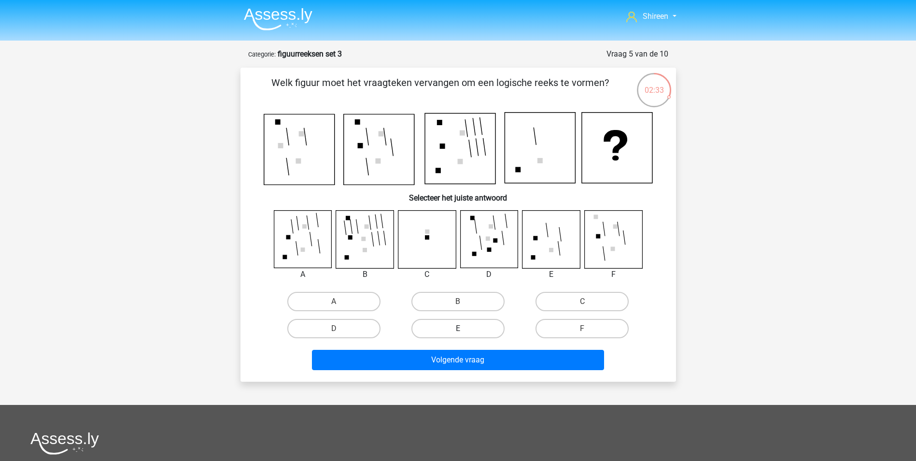
click at [474, 329] on label "E" at bounding box center [457, 328] width 93 height 19
click at [464, 329] on input "E" at bounding box center [461, 331] width 6 height 6
radio input "true"
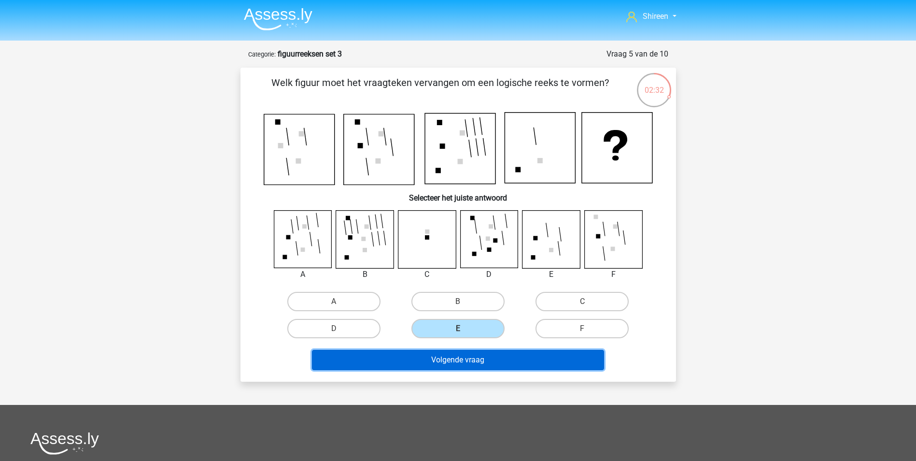
click at [497, 365] on button "Volgende vraag" at bounding box center [458, 359] width 292 height 20
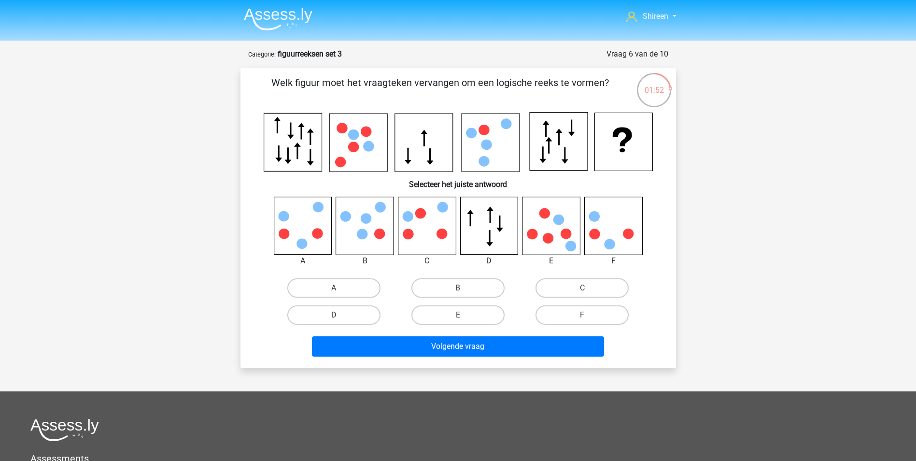
drag, startPoint x: 366, startPoint y: 146, endPoint x: 333, endPoint y: 165, distance: 38.4
click at [333, 165] on icon at bounding box center [358, 142] width 58 height 58
click at [573, 285] on label "C" at bounding box center [581, 287] width 93 height 19
click at [582, 288] on input "C" at bounding box center [585, 291] width 6 height 6
radio input "true"
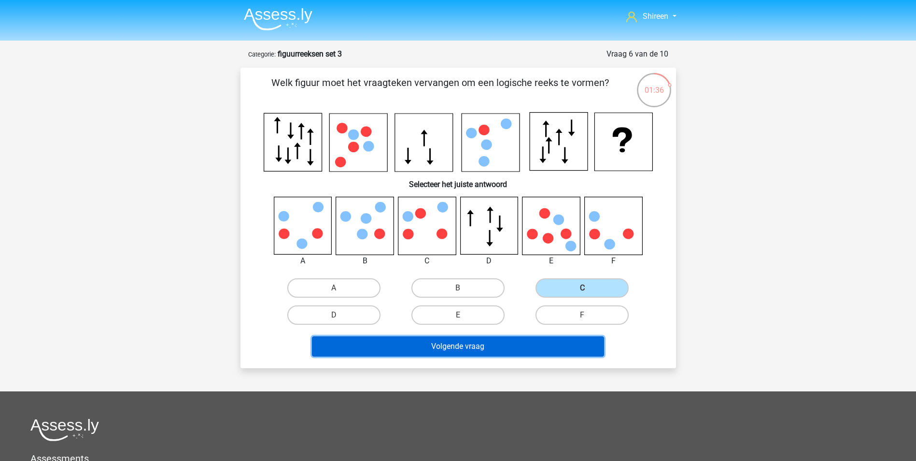
click at [543, 342] on button "Volgende vraag" at bounding box center [458, 346] width 292 height 20
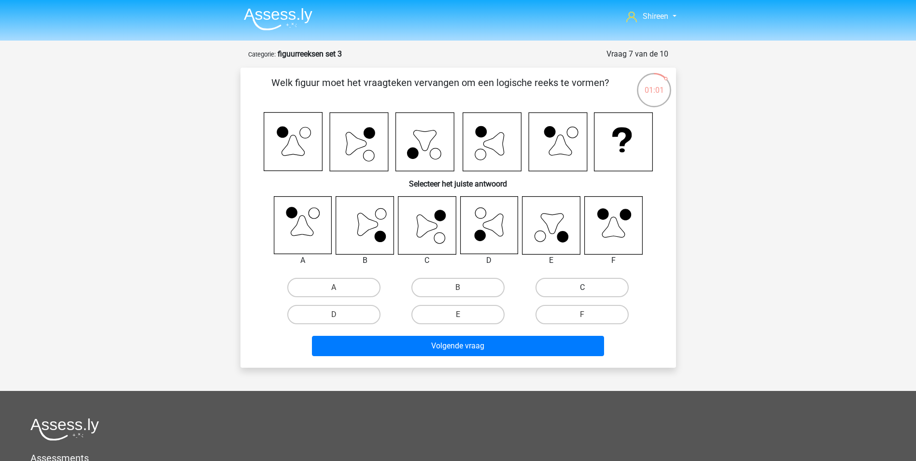
click at [567, 285] on label "C" at bounding box center [581, 287] width 93 height 19
click at [582, 287] on input "C" at bounding box center [585, 290] width 6 height 6
radio input "true"
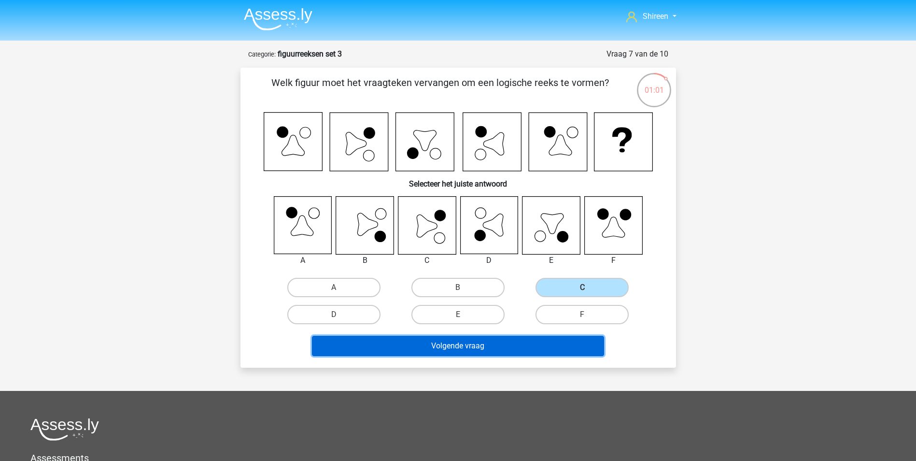
click at [550, 349] on button "Volgende vraag" at bounding box center [458, 345] width 292 height 20
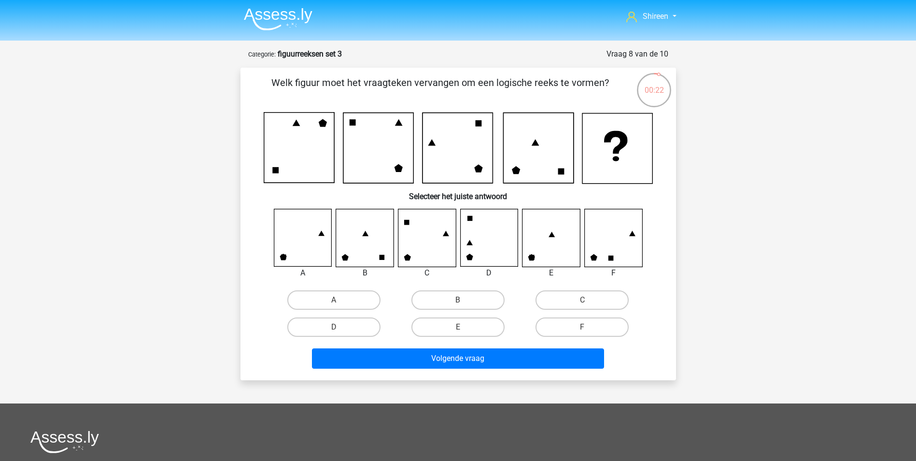
click at [583, 300] on input "C" at bounding box center [585, 303] width 6 height 6
radio input "true"
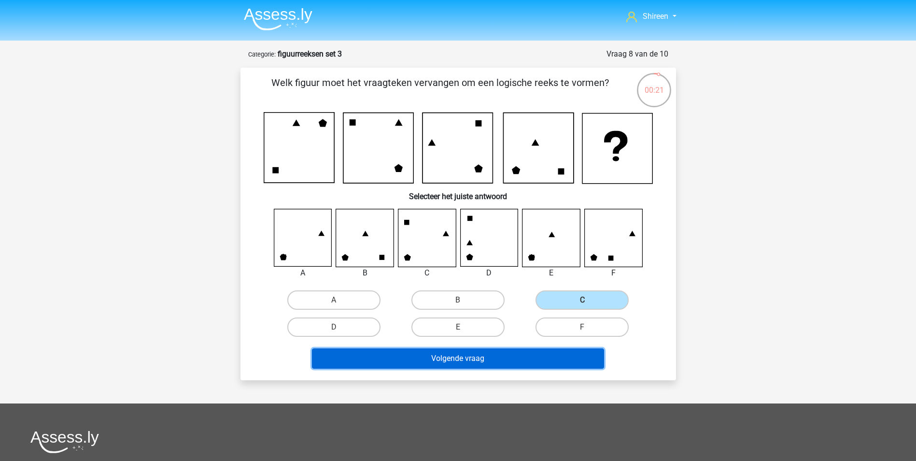
click at [510, 357] on button "Volgende vraag" at bounding box center [458, 358] width 292 height 20
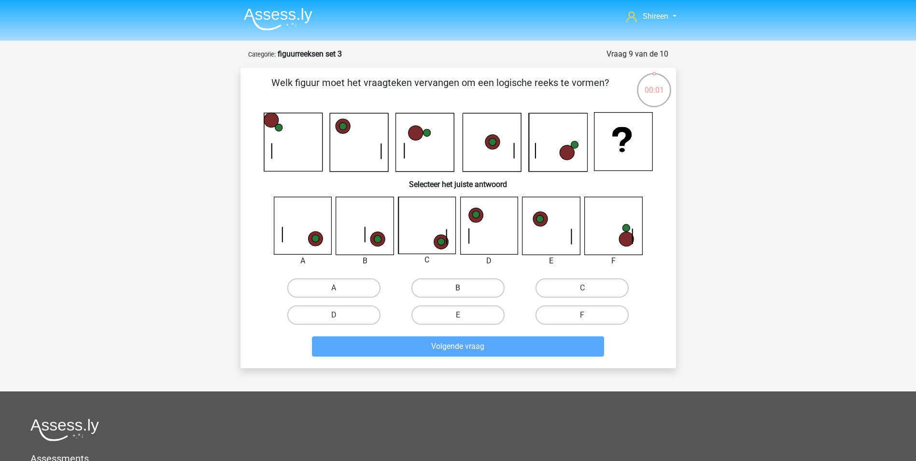
click at [484, 288] on label "B" at bounding box center [457, 287] width 93 height 19
click at [464, 288] on input "B" at bounding box center [461, 291] width 6 height 6
radio input "true"
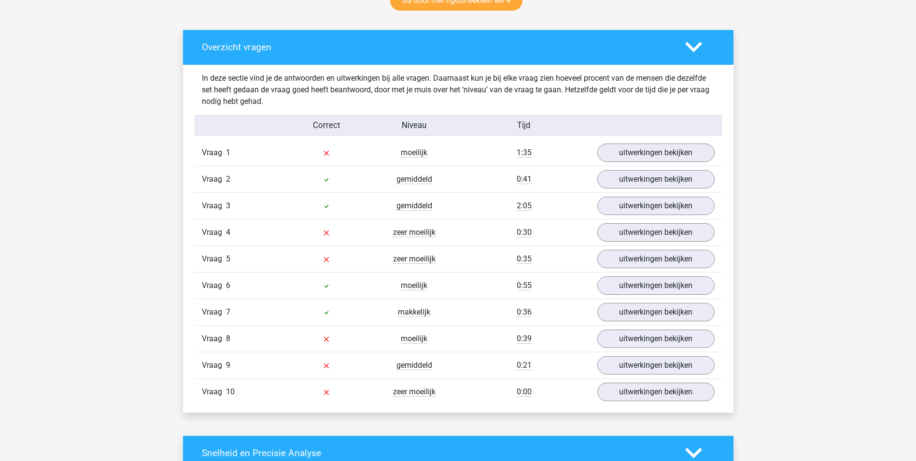
scroll to position [531, 0]
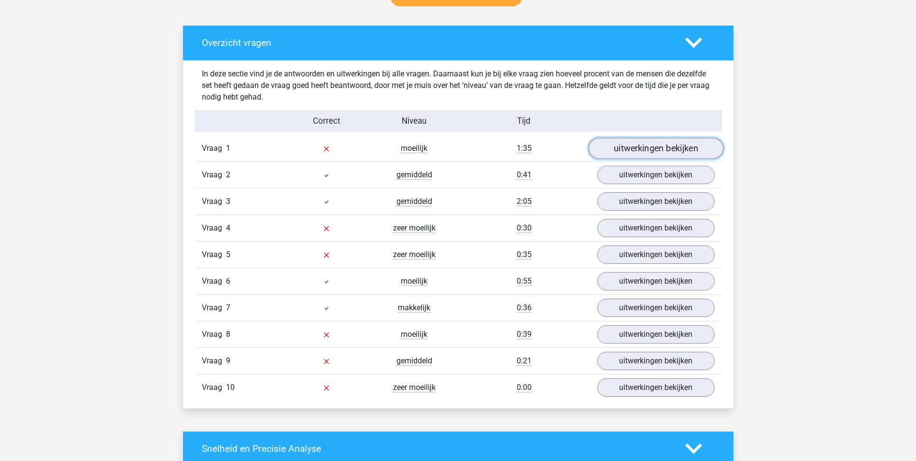
click at [652, 151] on link "uitwerkingen bekijken" at bounding box center [655, 148] width 135 height 21
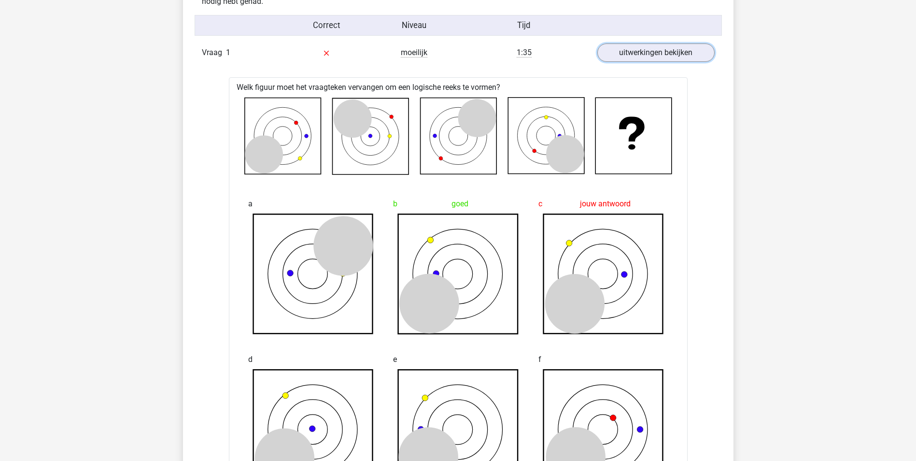
scroll to position [579, 0]
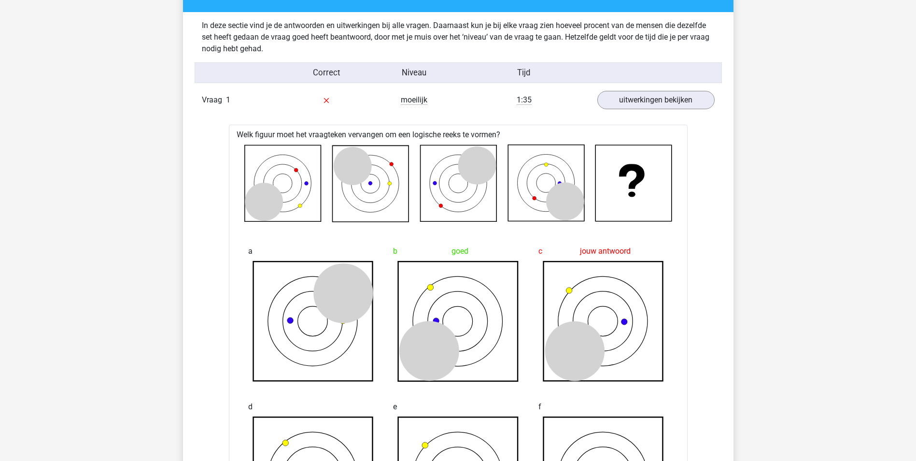
drag, startPoint x: 532, startPoint y: 312, endPoint x: 482, endPoint y: 311, distance: 50.7
click at [482, 311] on icon at bounding box center [458, 321] width 120 height 120
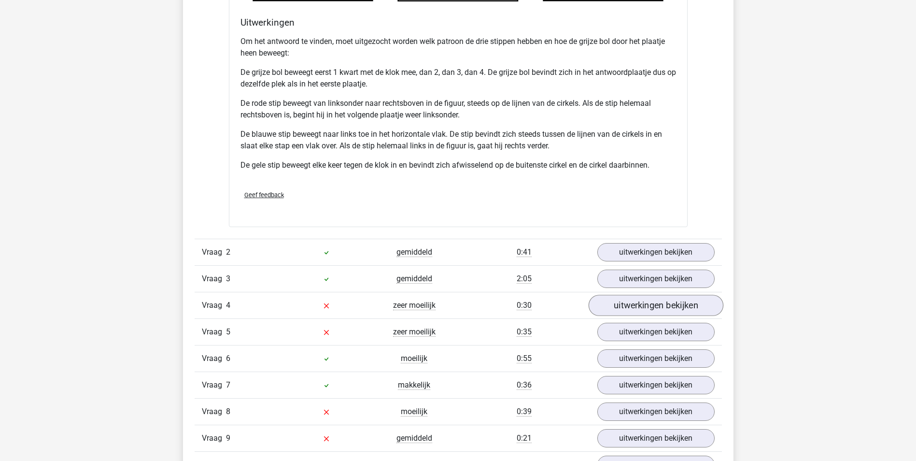
scroll to position [1159, 0]
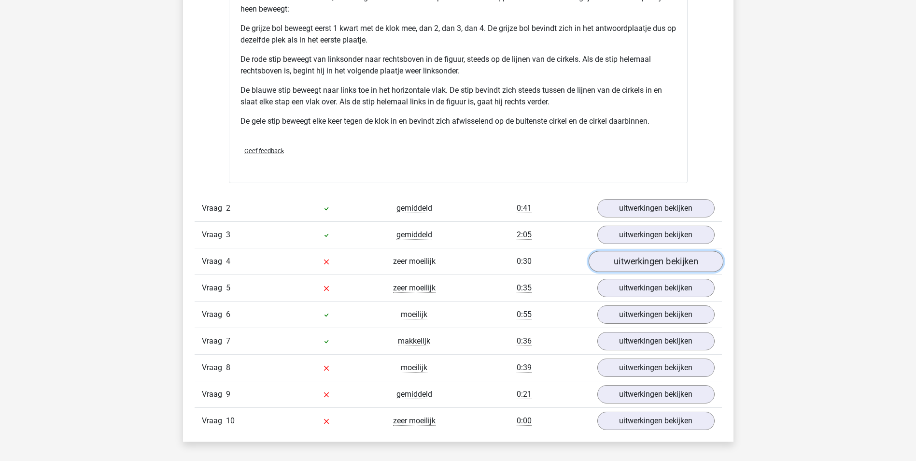
click at [642, 263] on link "uitwerkingen bekijken" at bounding box center [655, 261] width 135 height 21
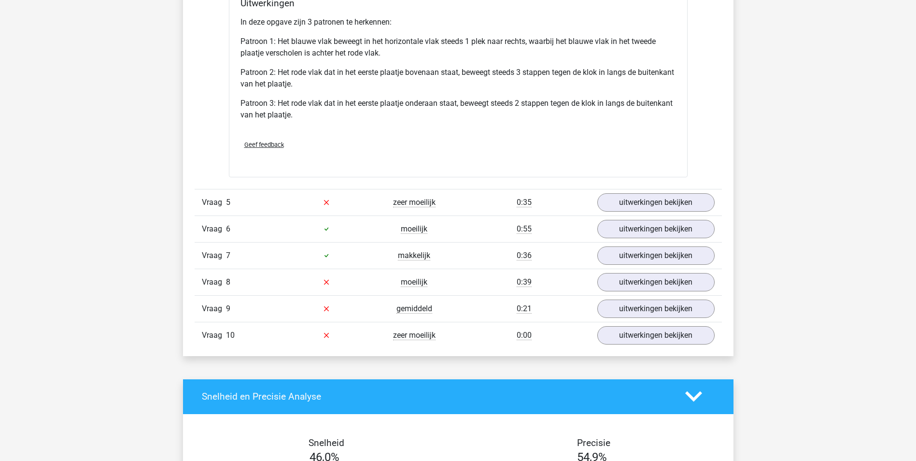
scroll to position [1931, 0]
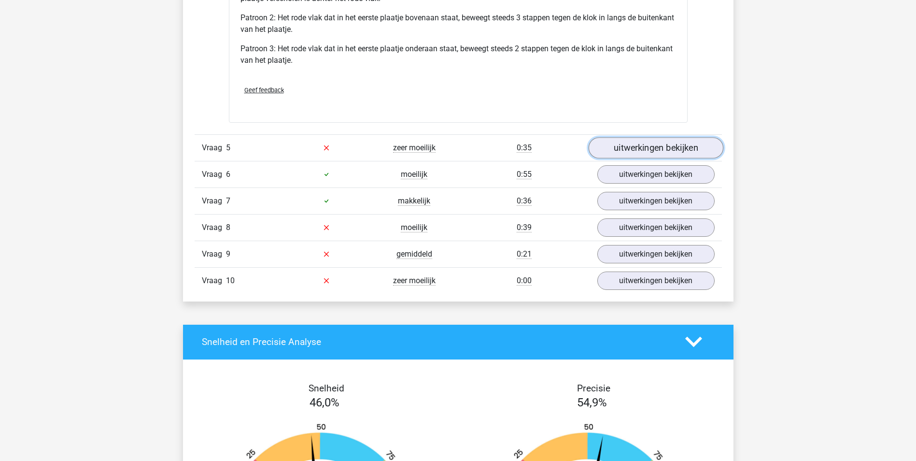
click at [661, 146] on link "uitwerkingen bekijken" at bounding box center [655, 147] width 135 height 21
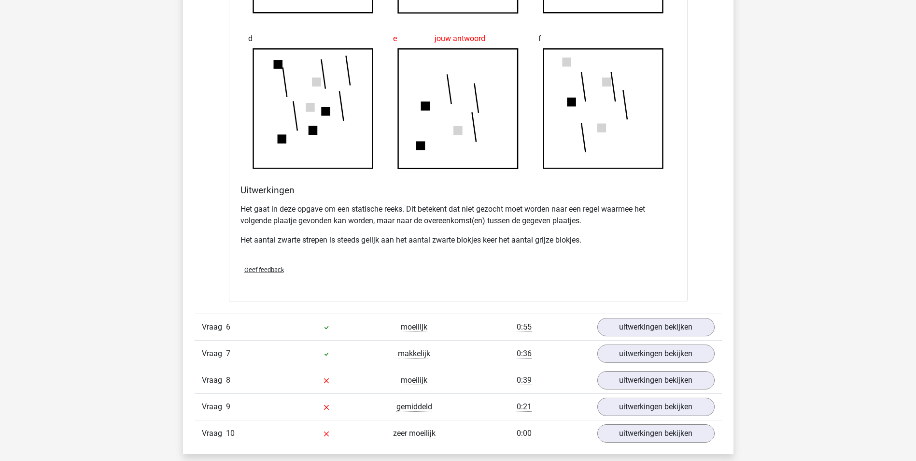
scroll to position [2414, 0]
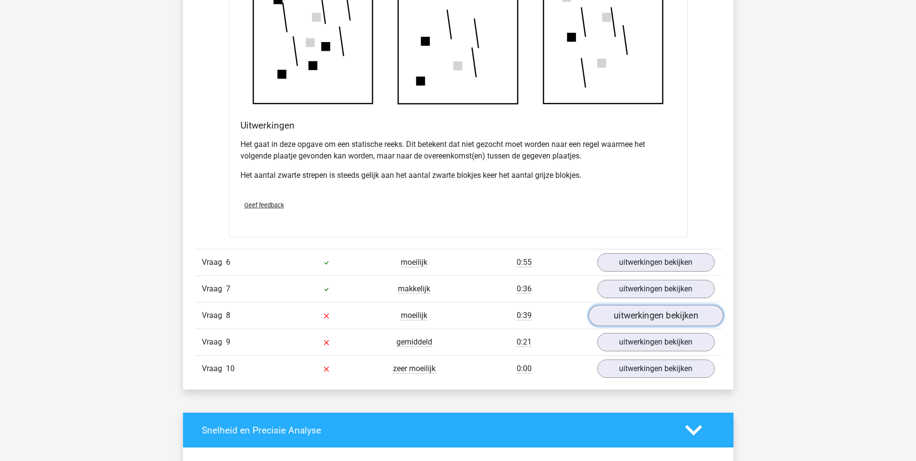
click at [637, 317] on link "uitwerkingen bekijken" at bounding box center [655, 315] width 135 height 21
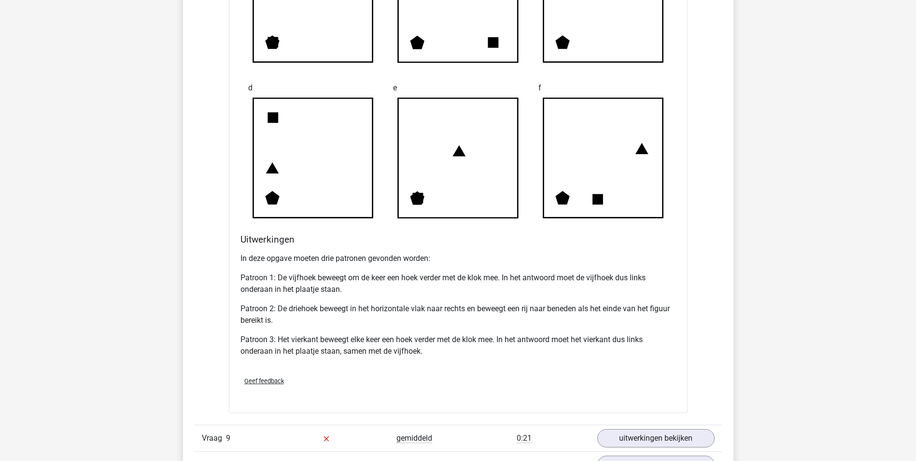
scroll to position [3041, 0]
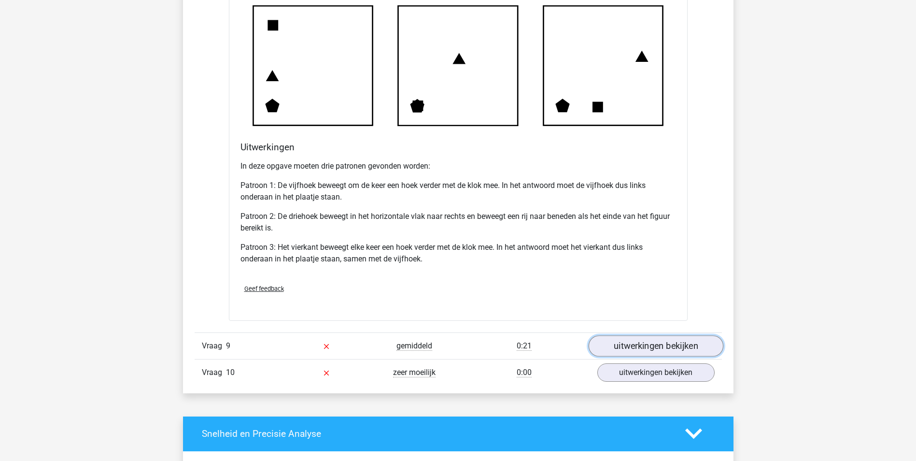
click at [650, 345] on link "uitwerkingen bekijken" at bounding box center [655, 345] width 135 height 21
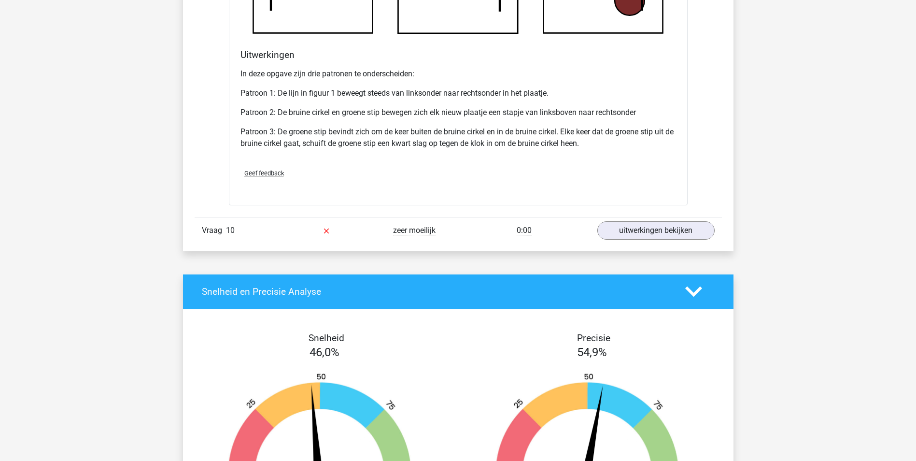
scroll to position [3717, 0]
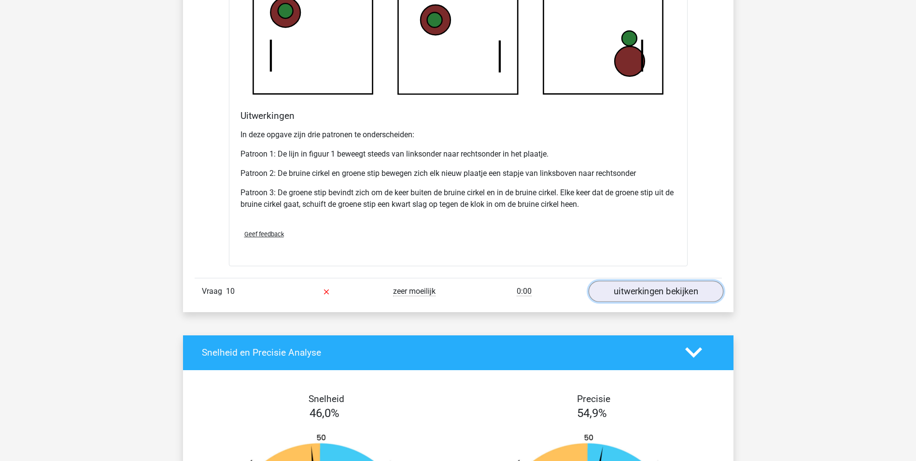
click at [671, 290] on link "uitwerkingen bekijken" at bounding box center [655, 290] width 135 height 21
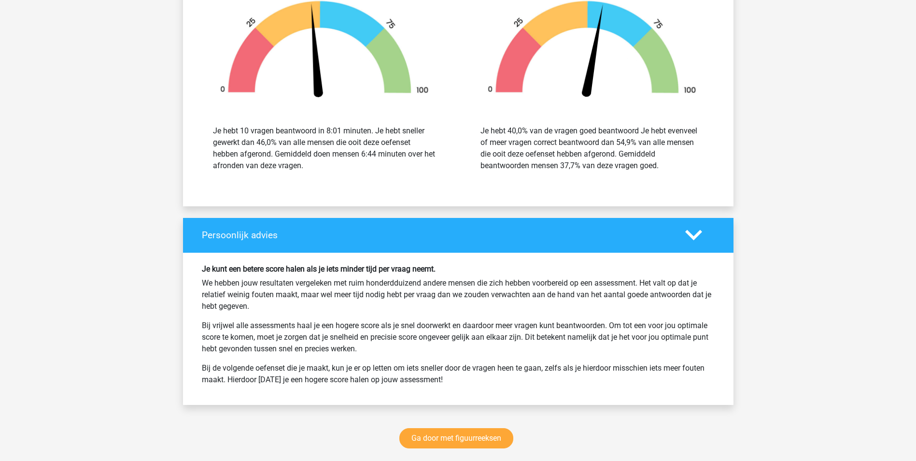
scroll to position [4875, 0]
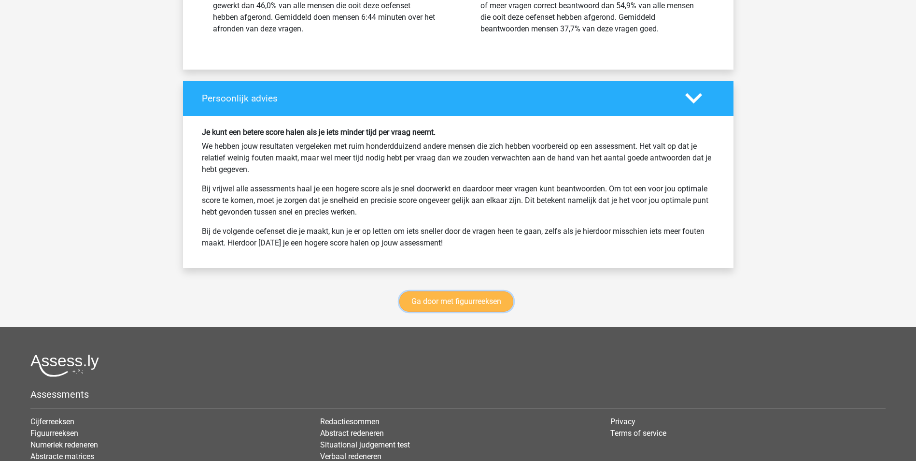
click at [453, 301] on link "Ga door met figuurreeksen" at bounding box center [456, 301] width 114 height 20
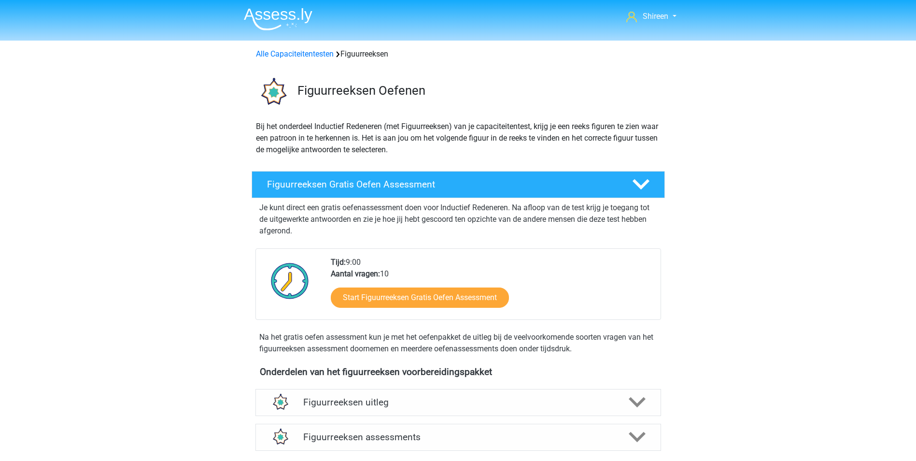
scroll to position [419, 0]
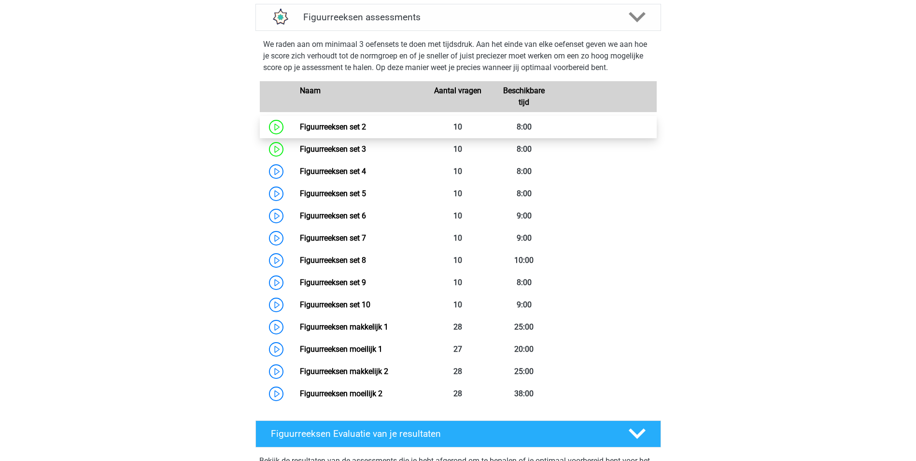
click at [351, 126] on link "Figuurreeksen set 2" at bounding box center [333, 126] width 66 height 9
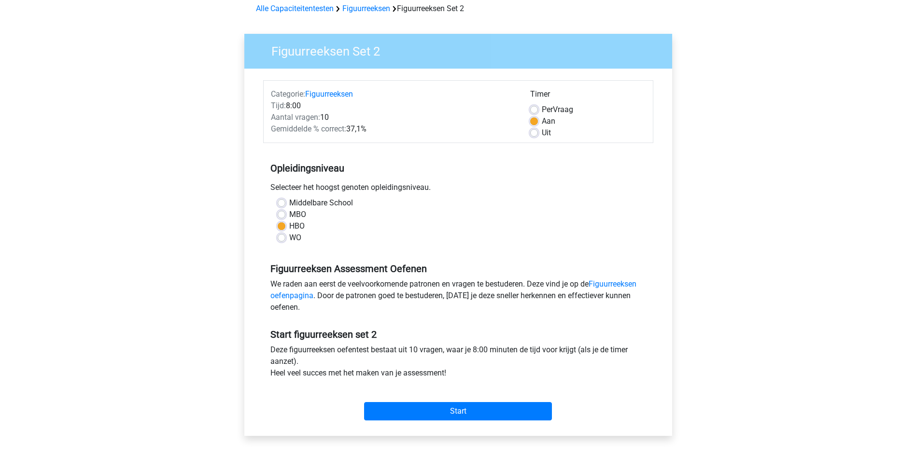
scroll to position [97, 0]
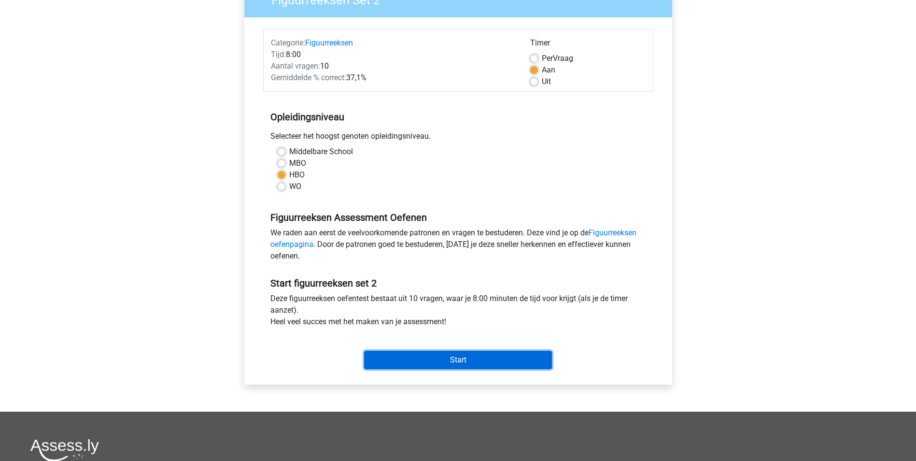
click at [476, 352] on input "Start" at bounding box center [458, 359] width 188 height 18
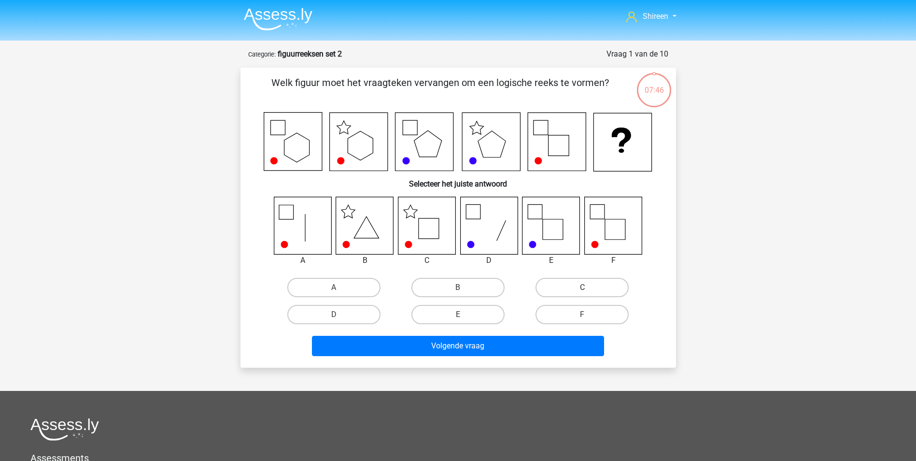
click at [590, 287] on label "C" at bounding box center [581, 287] width 93 height 19
click at [588, 287] on input "C" at bounding box center [585, 290] width 6 height 6
radio input "true"
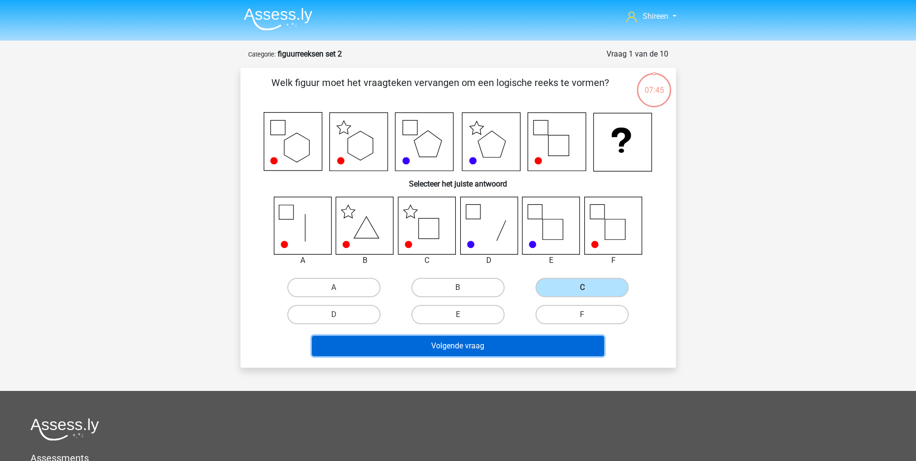
click at [537, 344] on button "Volgende vraag" at bounding box center [458, 345] width 292 height 20
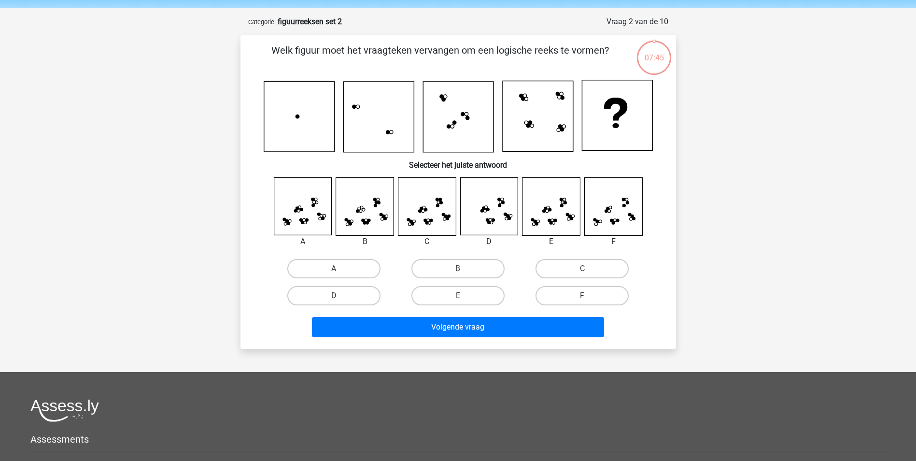
scroll to position [48, 0]
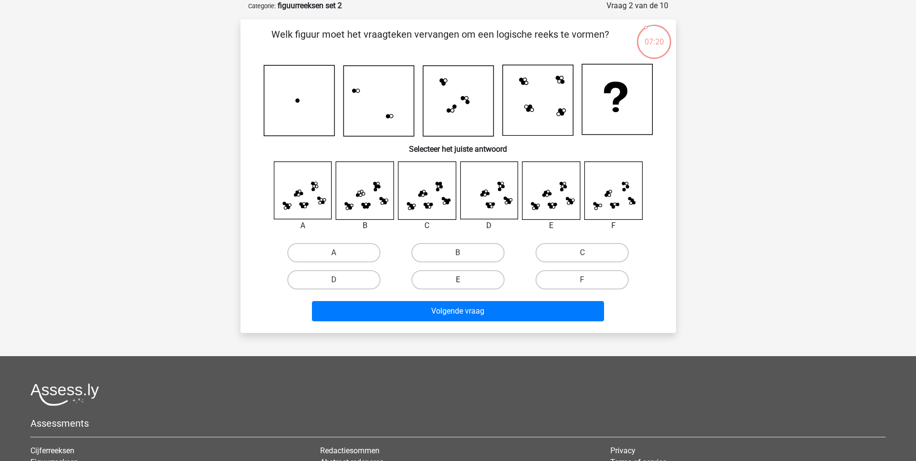
click at [462, 277] on label "E" at bounding box center [457, 279] width 93 height 19
click at [462, 279] on input "E" at bounding box center [461, 282] width 6 height 6
radio input "true"
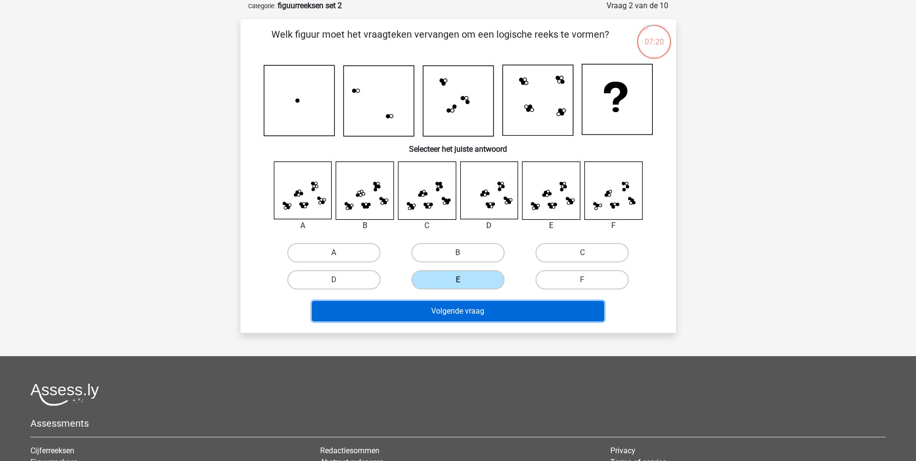
click at [474, 314] on button "Volgende vraag" at bounding box center [458, 311] width 292 height 20
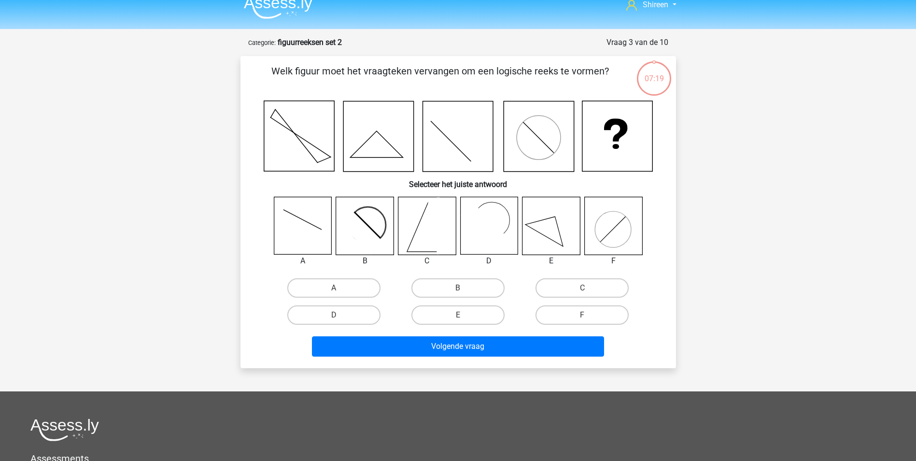
scroll to position [0, 0]
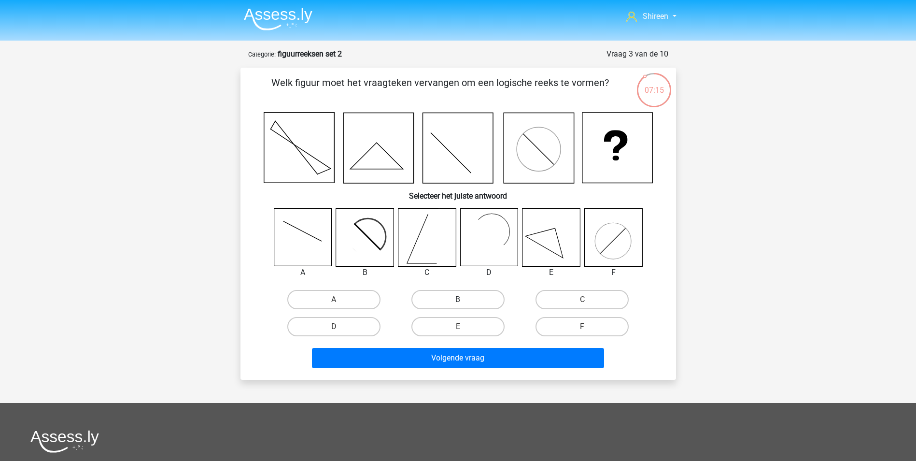
click at [478, 297] on label "B" at bounding box center [457, 299] width 93 height 19
click at [464, 299] on input "B" at bounding box center [461, 302] width 6 height 6
radio input "true"
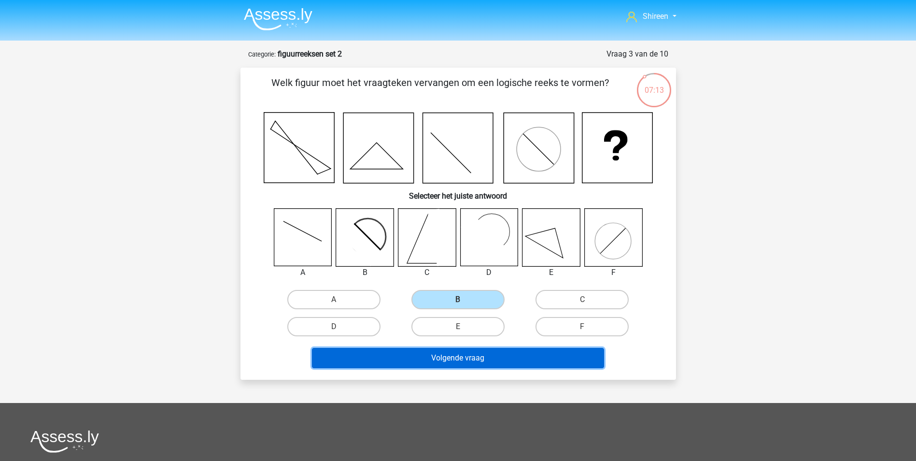
click at [531, 356] on button "Volgende vraag" at bounding box center [458, 358] width 292 height 20
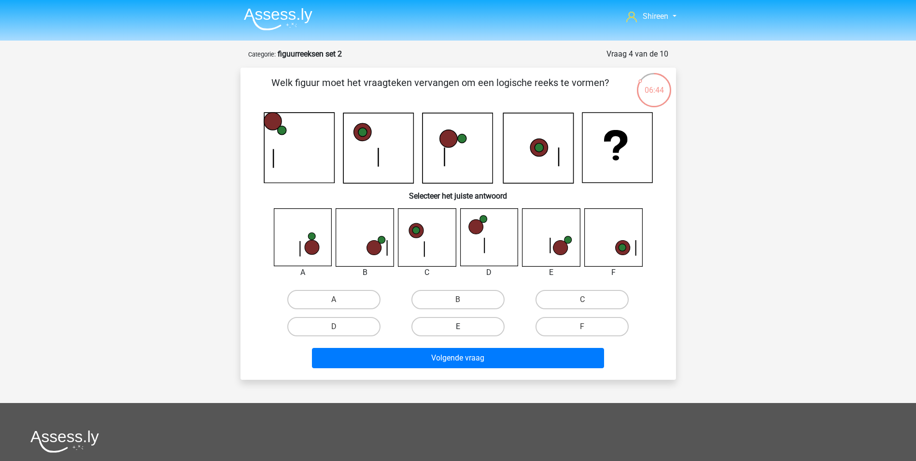
click at [471, 322] on label "E" at bounding box center [457, 326] width 93 height 19
click at [464, 326] on input "E" at bounding box center [461, 329] width 6 height 6
radio input "true"
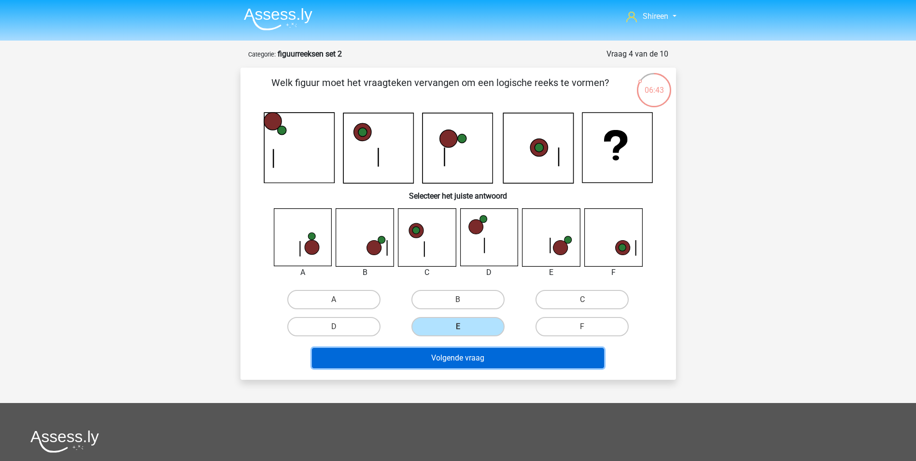
click at [510, 356] on button "Volgende vraag" at bounding box center [458, 358] width 292 height 20
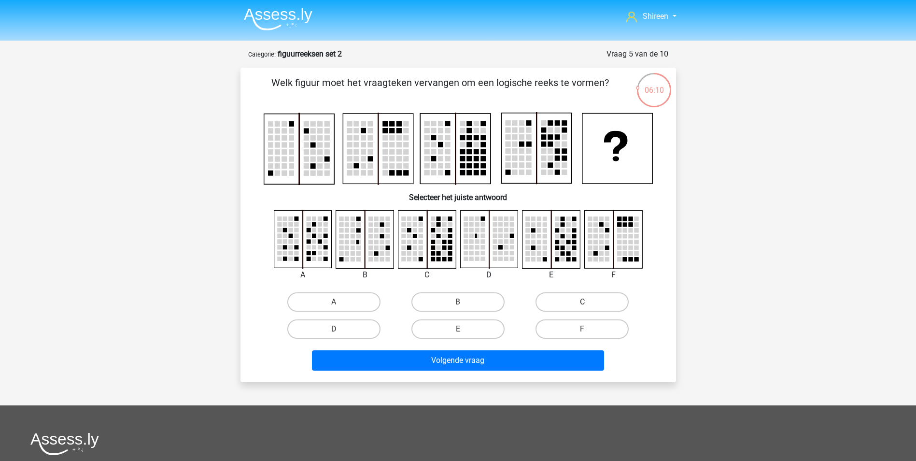
click at [569, 304] on label "C" at bounding box center [581, 301] width 93 height 19
click at [582, 304] on input "C" at bounding box center [585, 305] width 6 height 6
radio input "true"
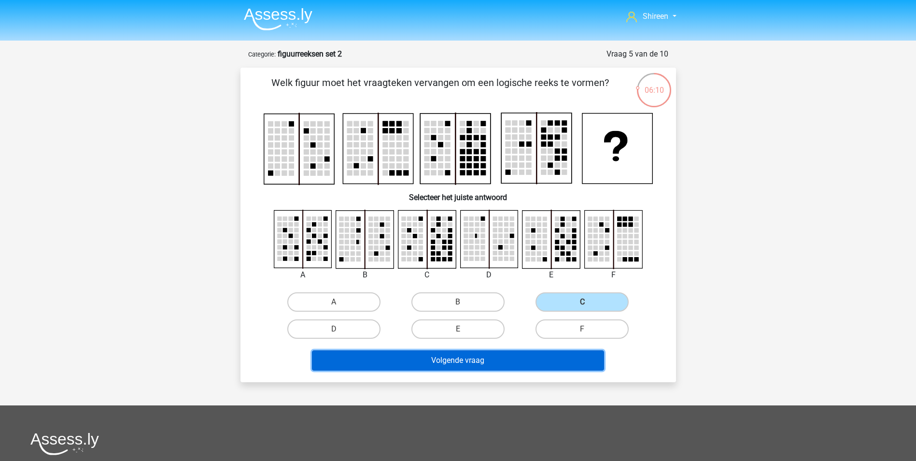
click at [552, 363] on button "Volgende vraag" at bounding box center [458, 360] width 292 height 20
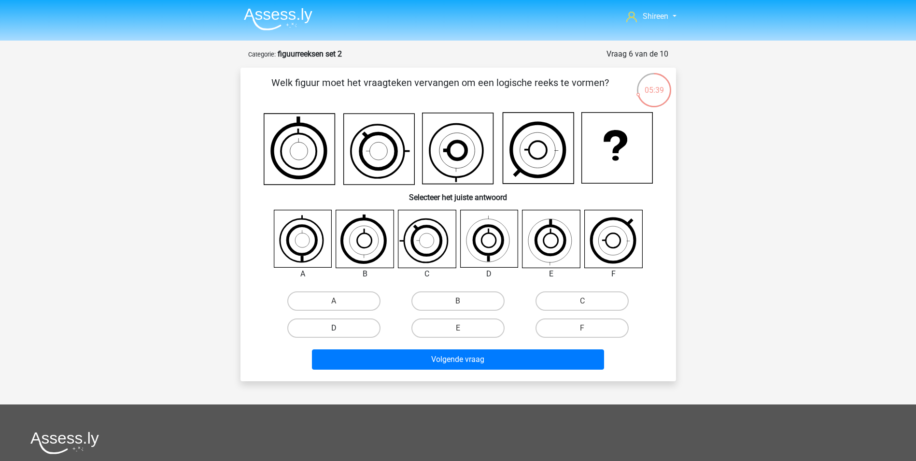
click at [372, 325] on label "D" at bounding box center [333, 327] width 93 height 19
click at [340, 328] on input "D" at bounding box center [337, 331] width 6 height 6
radio input "true"
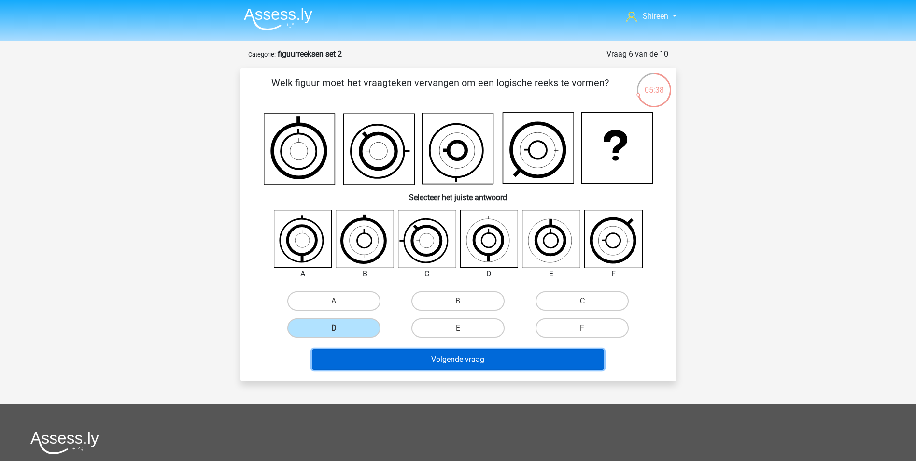
click at [440, 353] on button "Volgende vraag" at bounding box center [458, 359] width 292 height 20
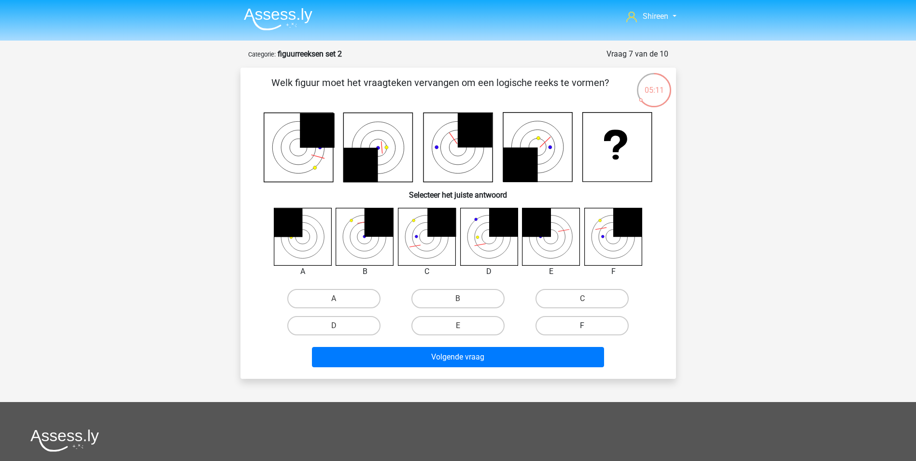
click at [574, 324] on label "F" at bounding box center [581, 325] width 93 height 19
click at [582, 325] on input "F" at bounding box center [585, 328] width 6 height 6
radio input "true"
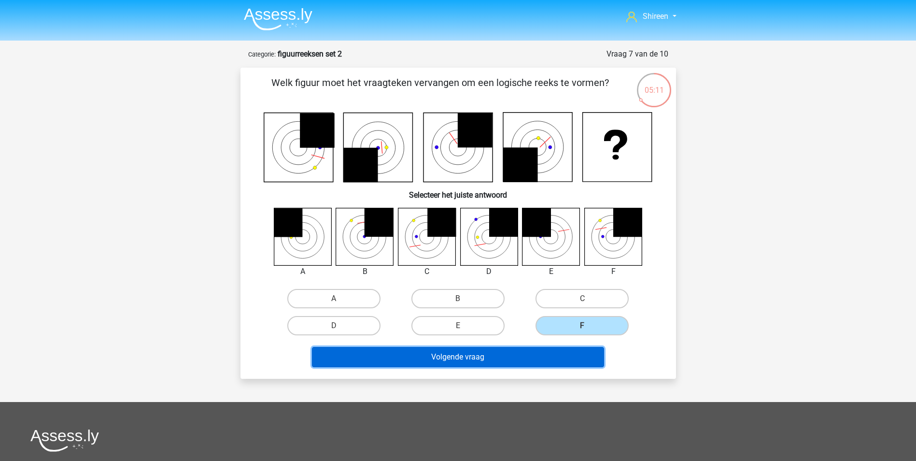
click at [555, 355] on button "Volgende vraag" at bounding box center [458, 357] width 292 height 20
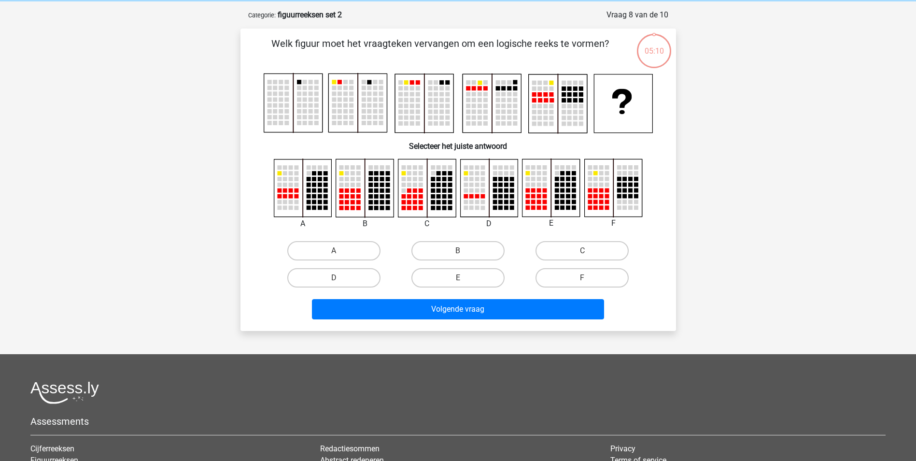
scroll to position [48, 0]
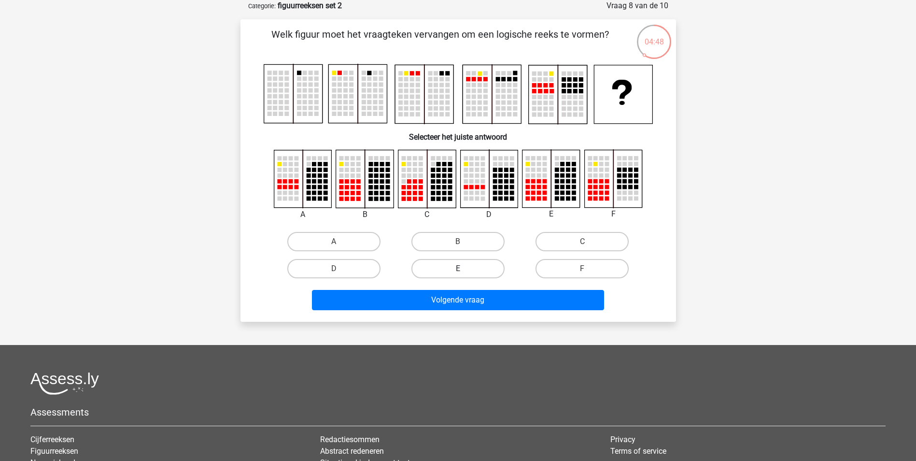
click at [471, 265] on label "E" at bounding box center [457, 268] width 93 height 19
click at [464, 268] on input "E" at bounding box center [461, 271] width 6 height 6
radio input "true"
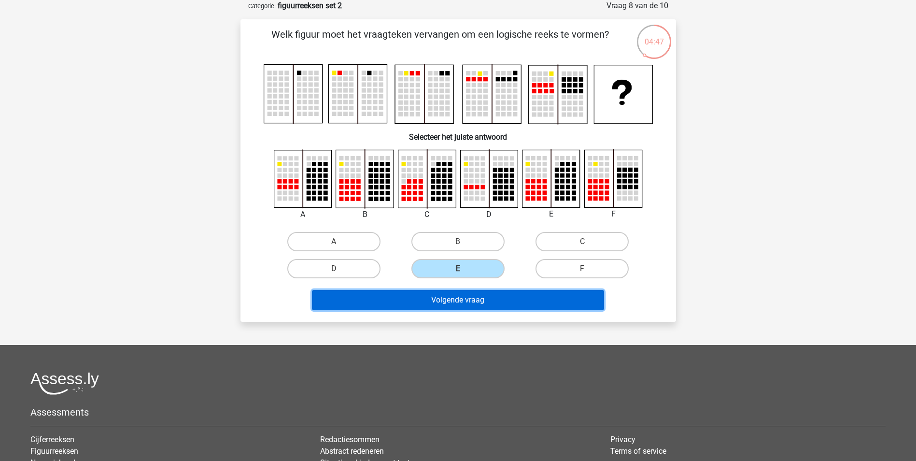
click at [490, 302] on button "Volgende vraag" at bounding box center [458, 300] width 292 height 20
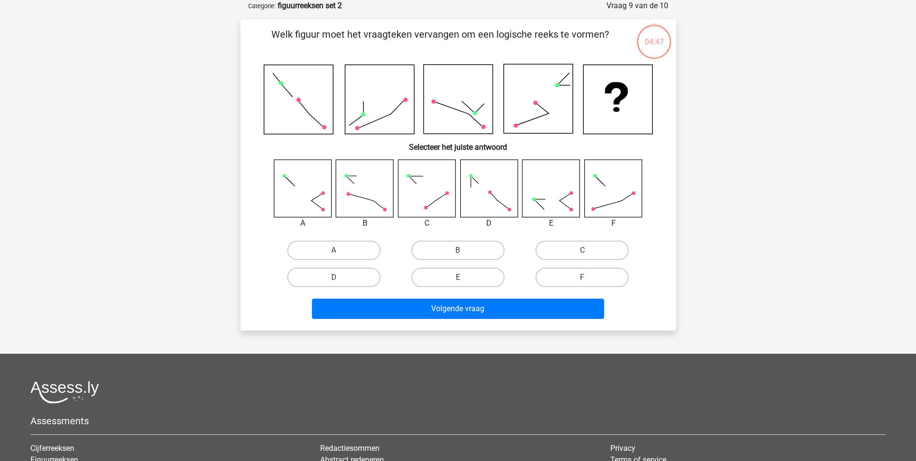
scroll to position [0, 0]
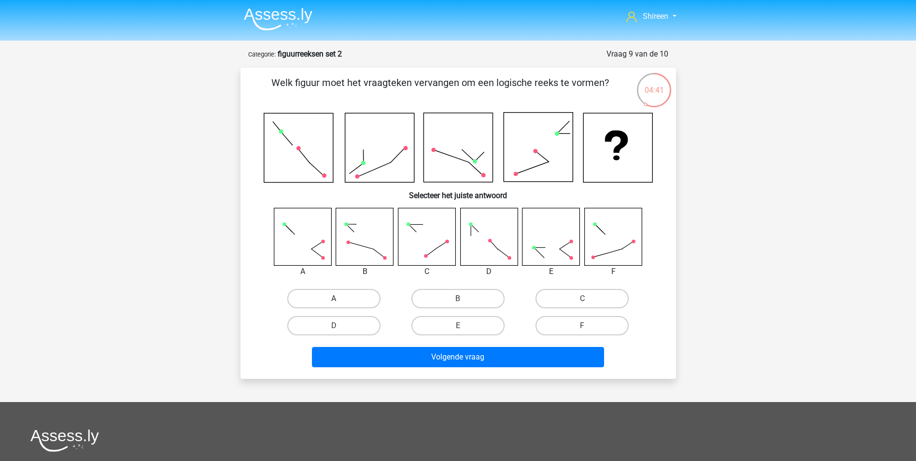
click at [359, 306] on label "A" at bounding box center [333, 298] width 93 height 19
click at [340, 305] on input "A" at bounding box center [337, 301] width 6 height 6
radio input "true"
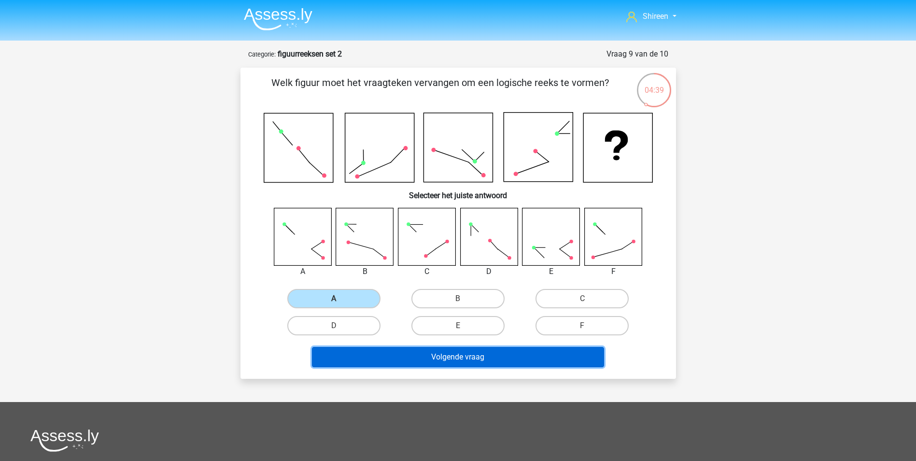
click at [484, 357] on button "Volgende vraag" at bounding box center [458, 357] width 292 height 20
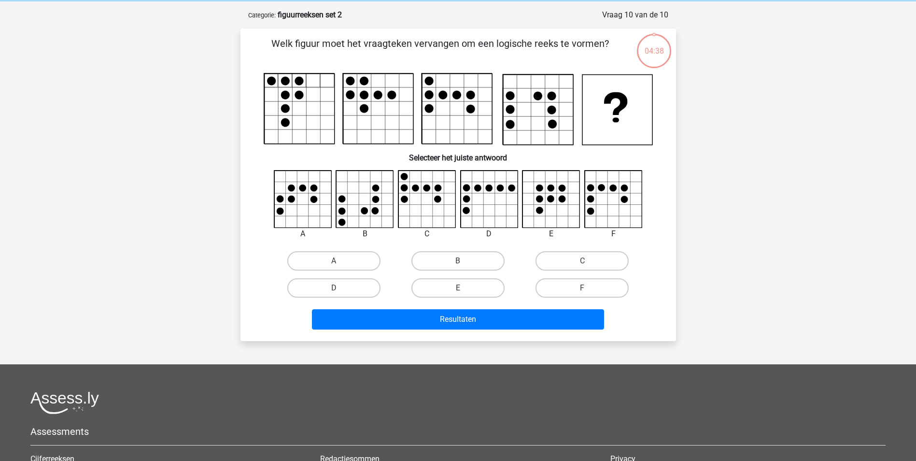
scroll to position [48, 0]
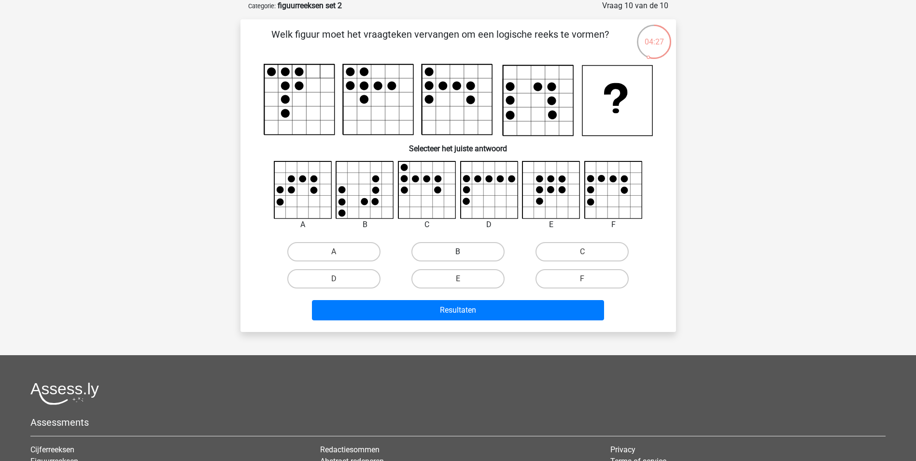
click at [442, 249] on label "B" at bounding box center [457, 251] width 93 height 19
click at [458, 251] on input "B" at bounding box center [461, 254] width 6 height 6
radio input "true"
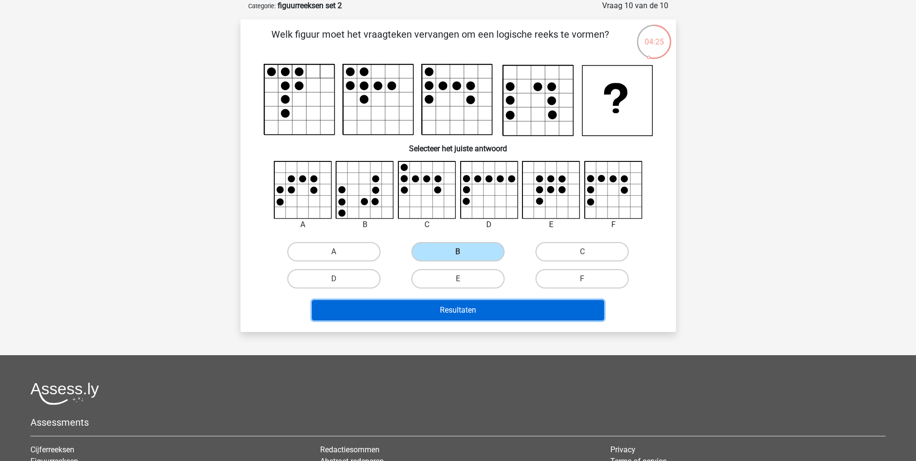
click at [468, 312] on button "Resultaten" at bounding box center [458, 310] width 292 height 20
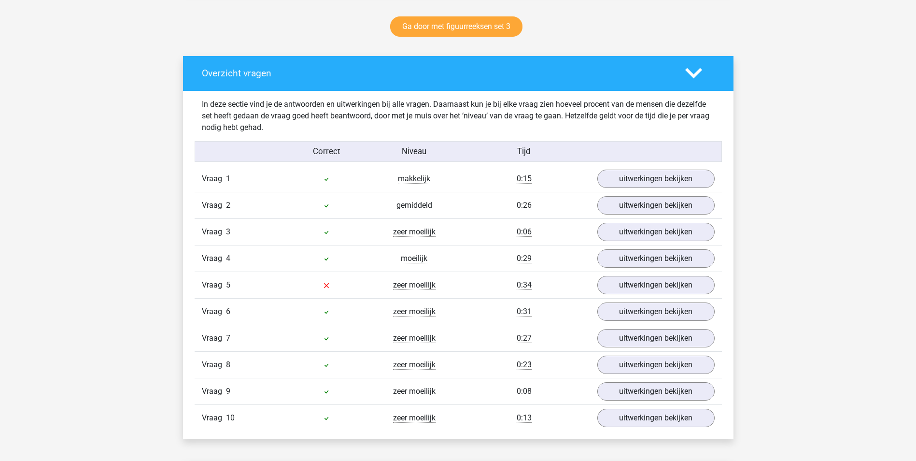
scroll to position [579, 0]
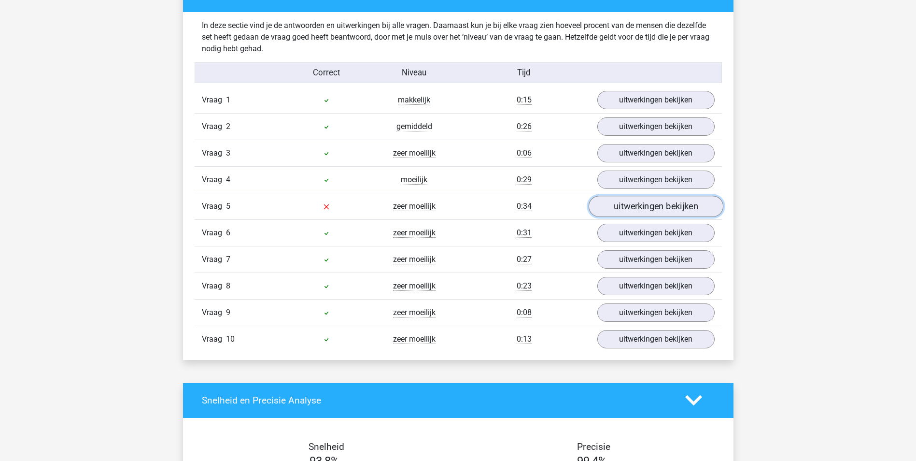
click at [695, 209] on link "uitwerkingen bekijken" at bounding box center [655, 206] width 135 height 21
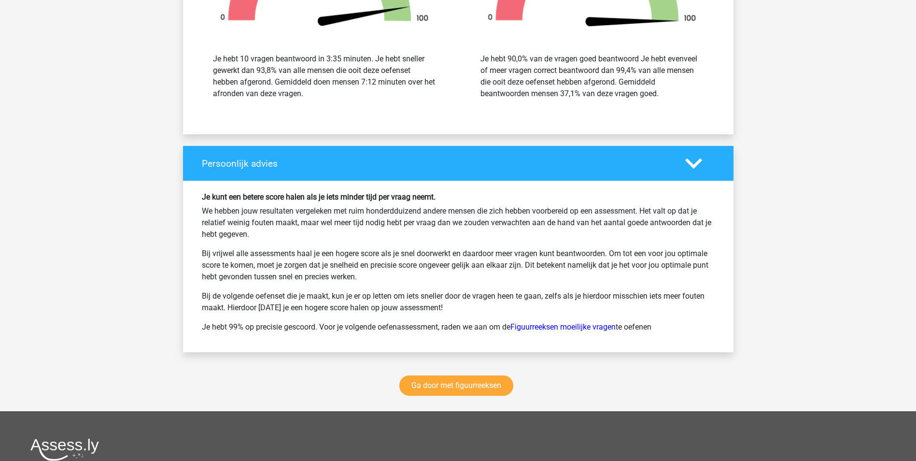
scroll to position [1834, 0]
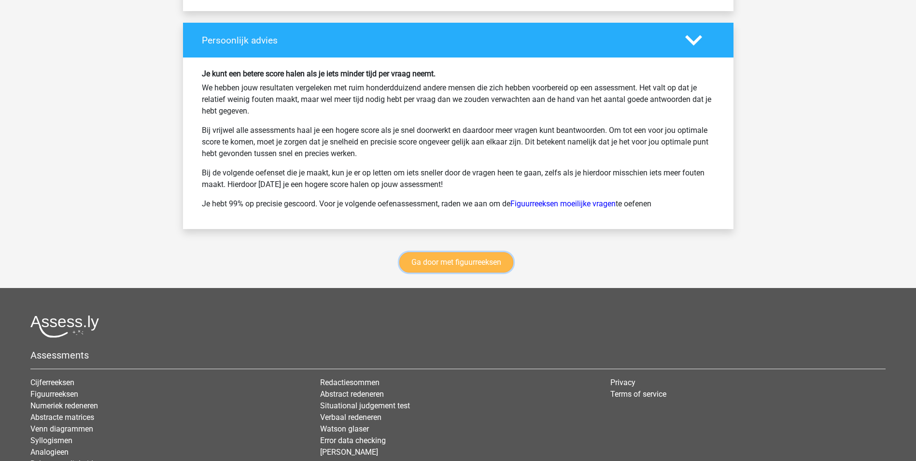
click at [460, 267] on link "Ga door met figuurreeksen" at bounding box center [456, 262] width 114 height 20
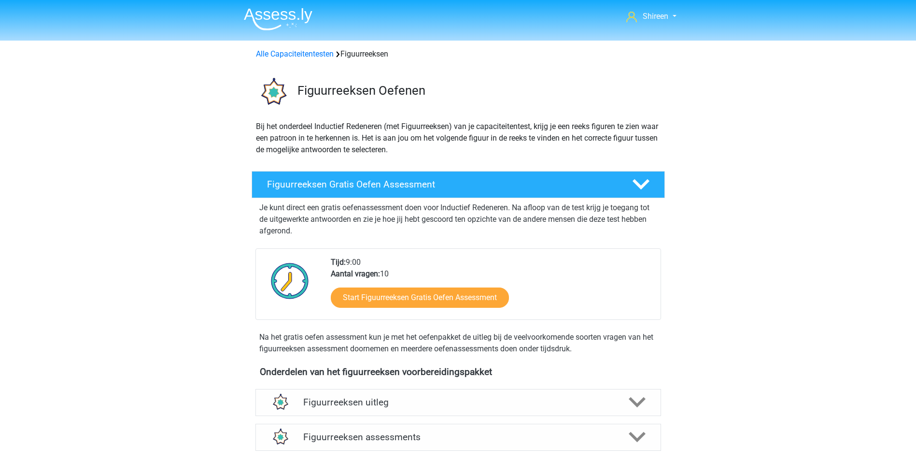
scroll to position [419, 0]
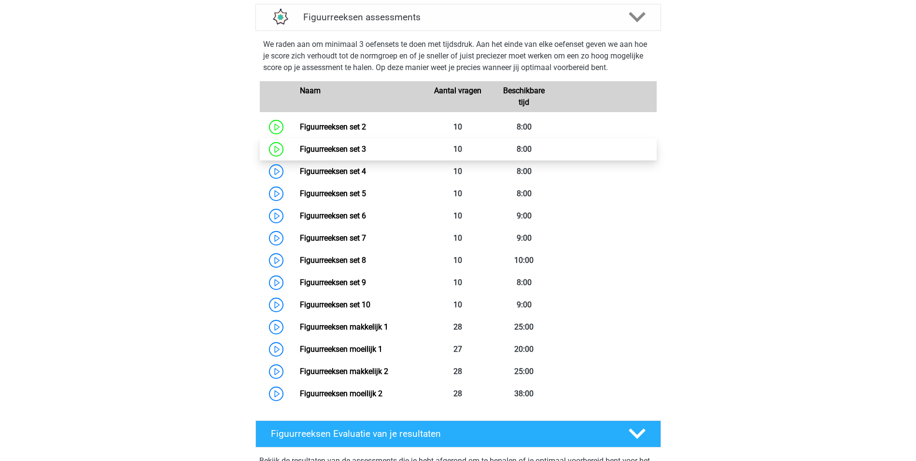
click at [342, 145] on link "Figuurreeksen set 3" at bounding box center [333, 148] width 66 height 9
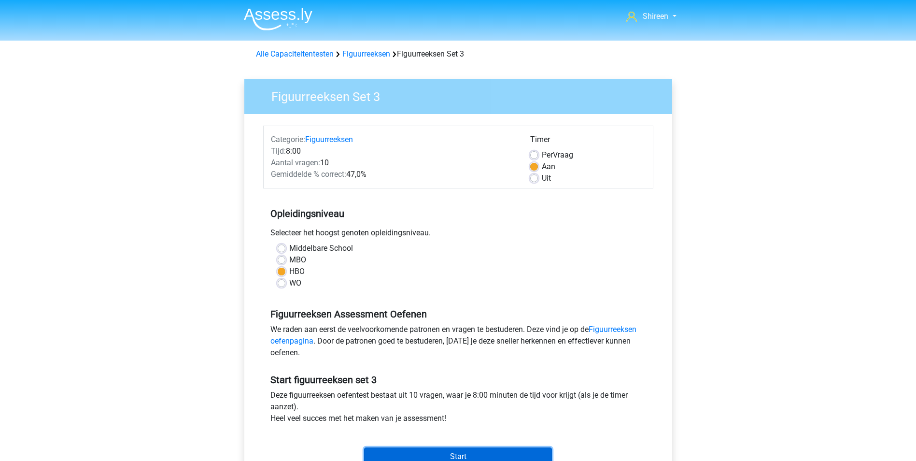
click at [463, 453] on input "Start" at bounding box center [458, 456] width 188 height 18
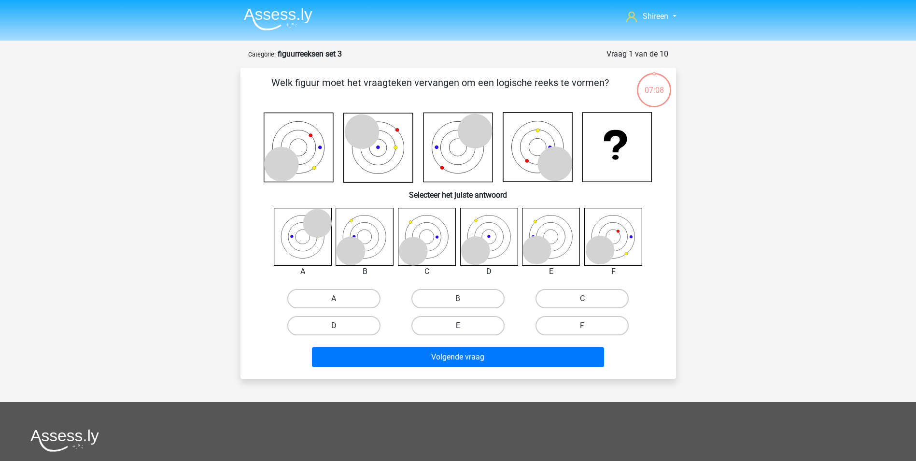
click at [451, 321] on label "E" at bounding box center [457, 325] width 93 height 19
click at [458, 325] on input "E" at bounding box center [461, 328] width 6 height 6
radio input "true"
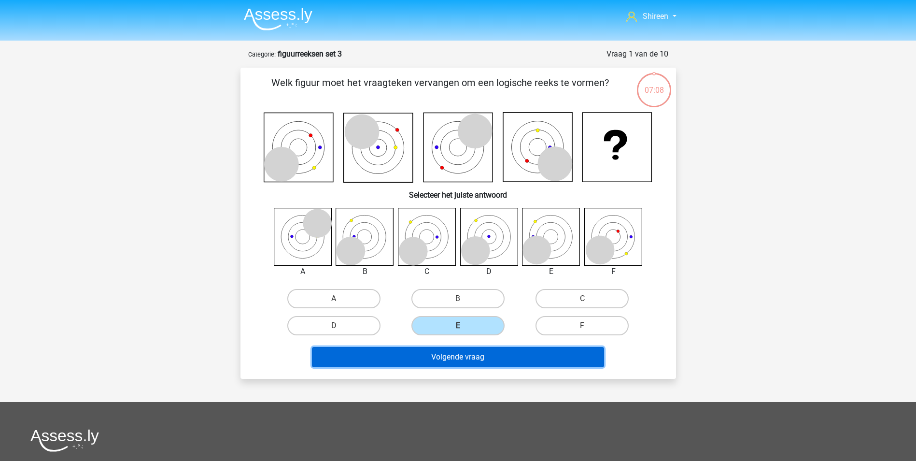
click at [463, 348] on button "Volgende vraag" at bounding box center [458, 357] width 292 height 20
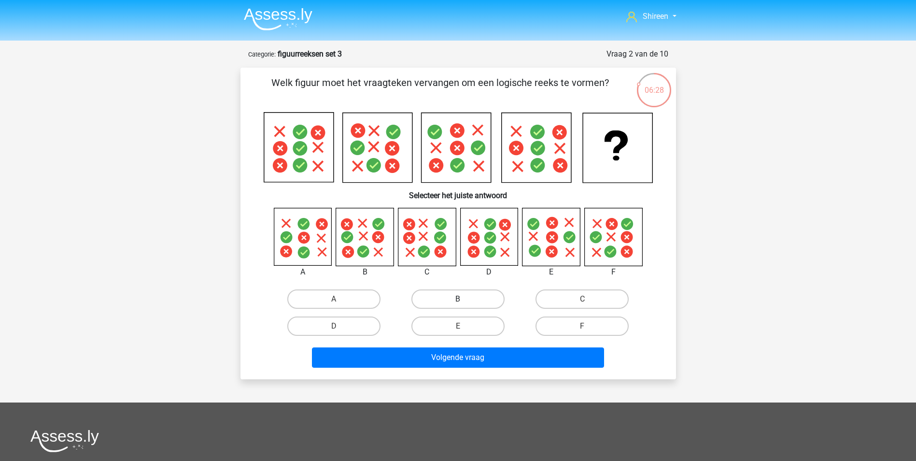
click at [475, 303] on label "B" at bounding box center [457, 298] width 93 height 19
click at [464, 303] on input "B" at bounding box center [461, 302] width 6 height 6
radio input "true"
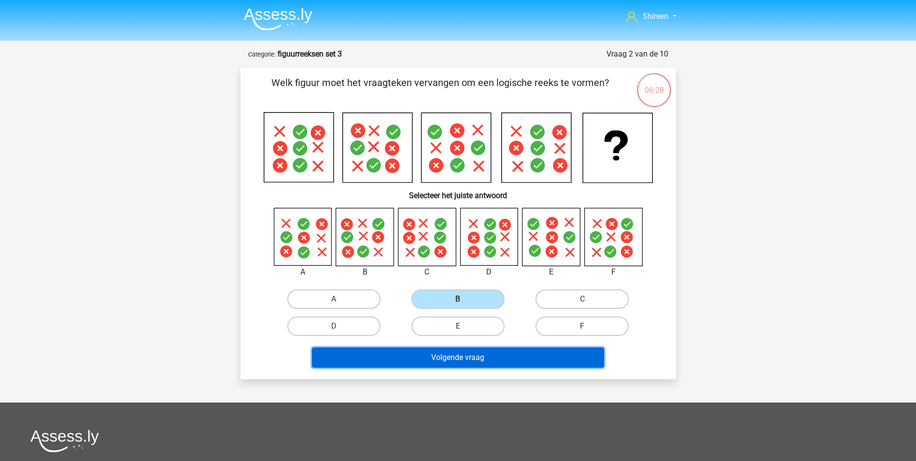
click at [500, 355] on button "Volgende vraag" at bounding box center [458, 357] width 292 height 20
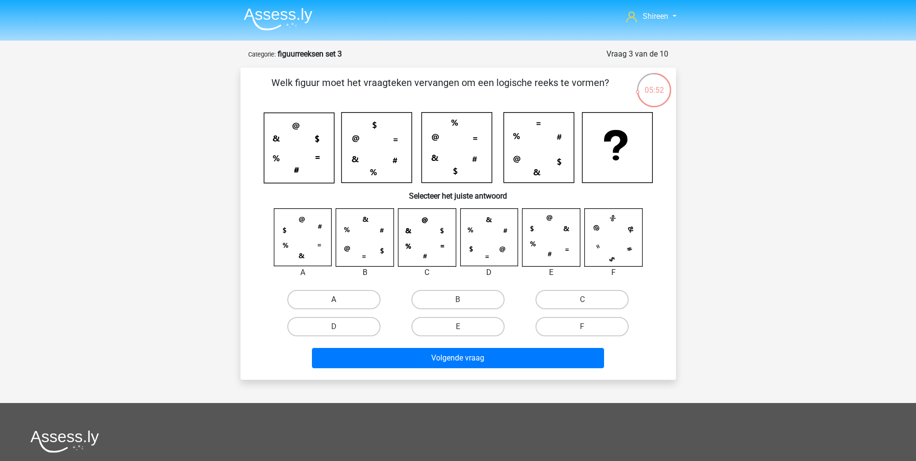
click at [331, 296] on label "A" at bounding box center [333, 299] width 93 height 19
click at [334, 299] on input "A" at bounding box center [337, 302] width 6 height 6
radio input "true"
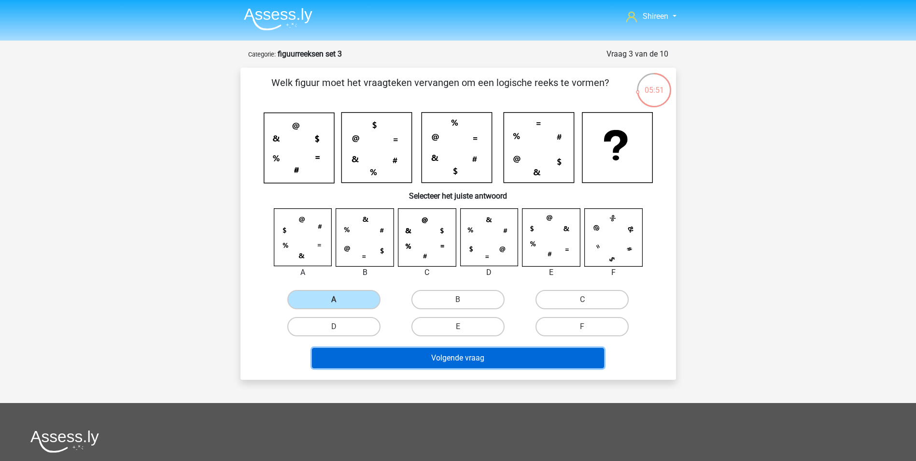
click at [454, 357] on button "Volgende vraag" at bounding box center [458, 358] width 292 height 20
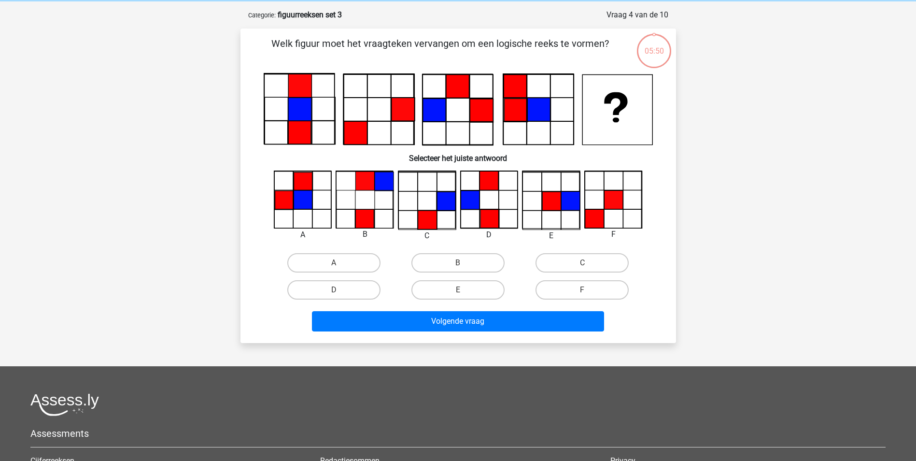
scroll to position [48, 0]
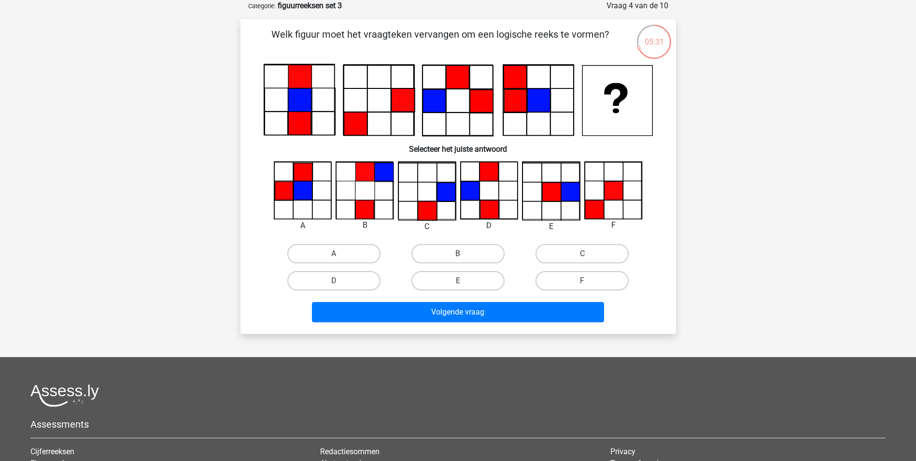
drag, startPoint x: 564, startPoint y: 193, endPoint x: 541, endPoint y: 183, distance: 25.1
click at [541, 183] on icon at bounding box center [550, 190] width 57 height 57
click at [582, 248] on label "C" at bounding box center [581, 253] width 93 height 19
click at [582, 253] on input "C" at bounding box center [585, 256] width 6 height 6
radio input "true"
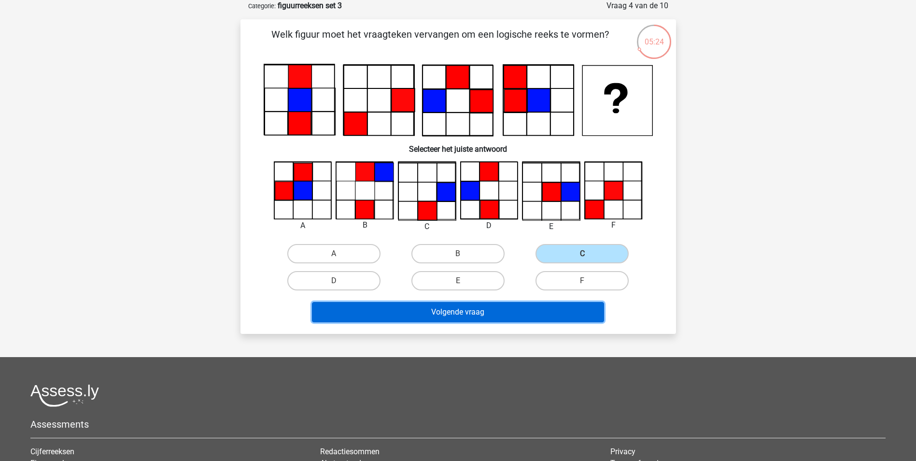
click at [534, 315] on button "Volgende vraag" at bounding box center [458, 312] width 292 height 20
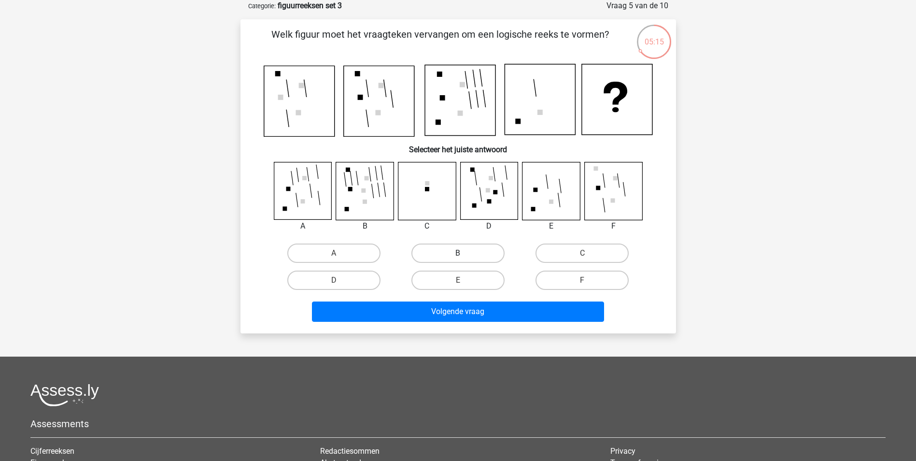
click at [449, 255] on label "B" at bounding box center [457, 252] width 93 height 19
click at [458, 255] on input "B" at bounding box center [461, 256] width 6 height 6
radio input "true"
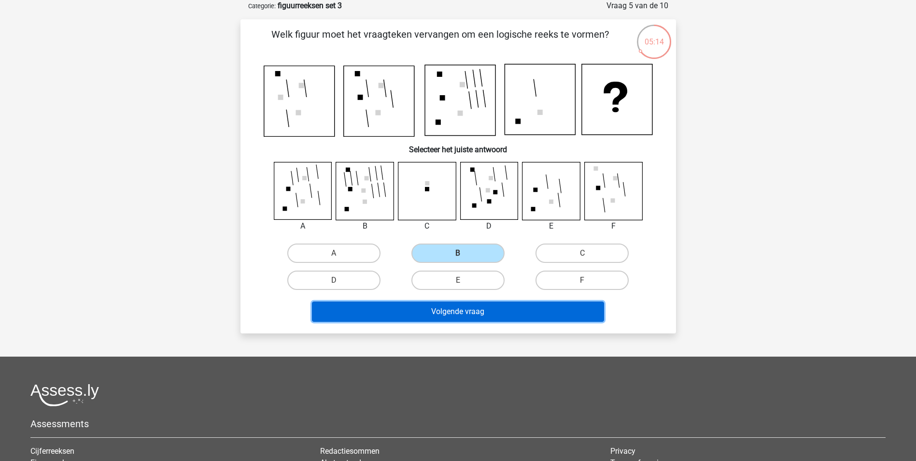
click at [481, 312] on button "Volgende vraag" at bounding box center [458, 311] width 292 height 20
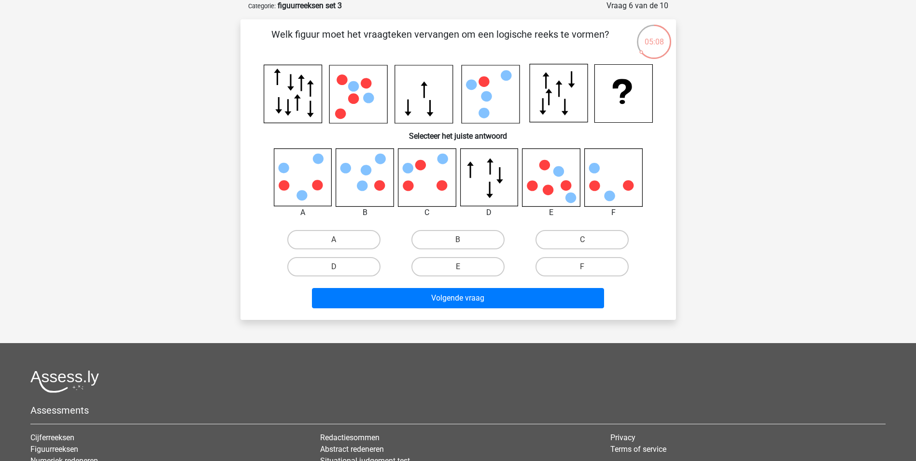
click at [588, 239] on input "C" at bounding box center [585, 242] width 6 height 6
radio input "true"
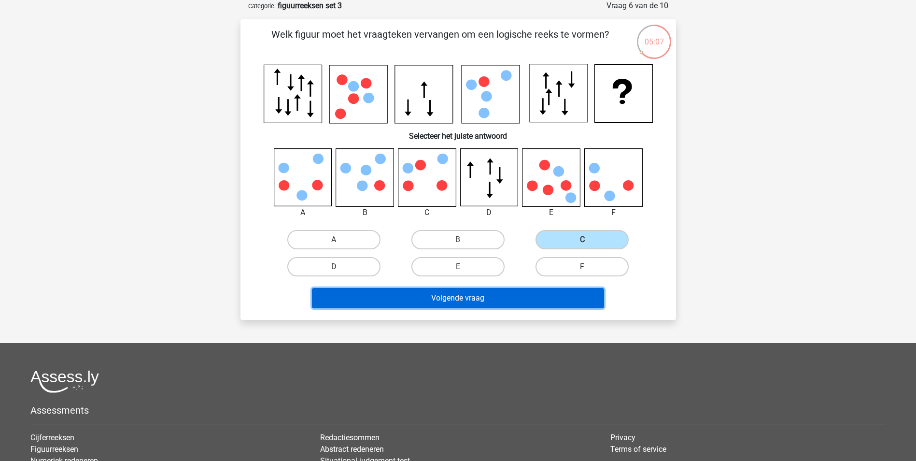
click at [535, 301] on button "Volgende vraag" at bounding box center [458, 298] width 292 height 20
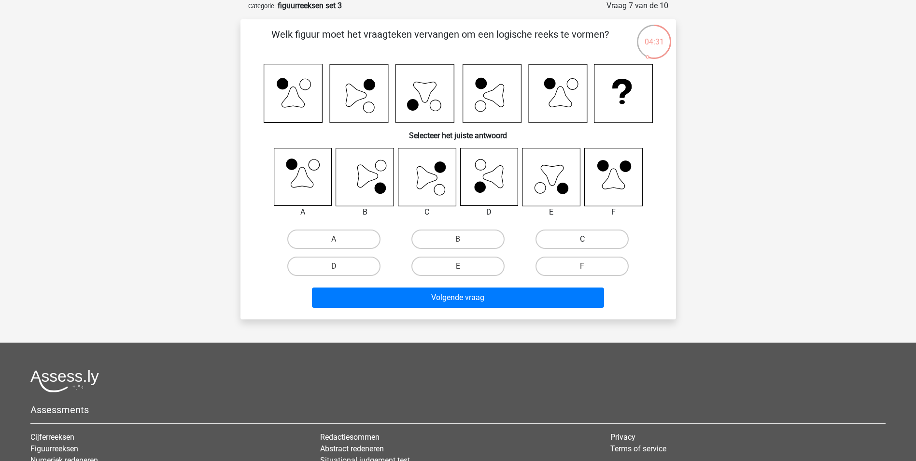
click at [578, 244] on label "C" at bounding box center [581, 238] width 93 height 19
click at [582, 244] on input "C" at bounding box center [585, 242] width 6 height 6
radio input "true"
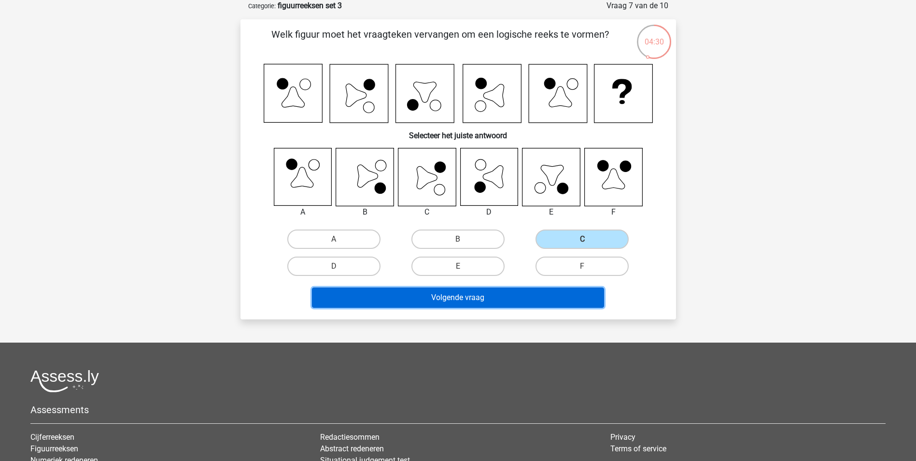
click at [551, 303] on button "Volgende vraag" at bounding box center [458, 297] width 292 height 20
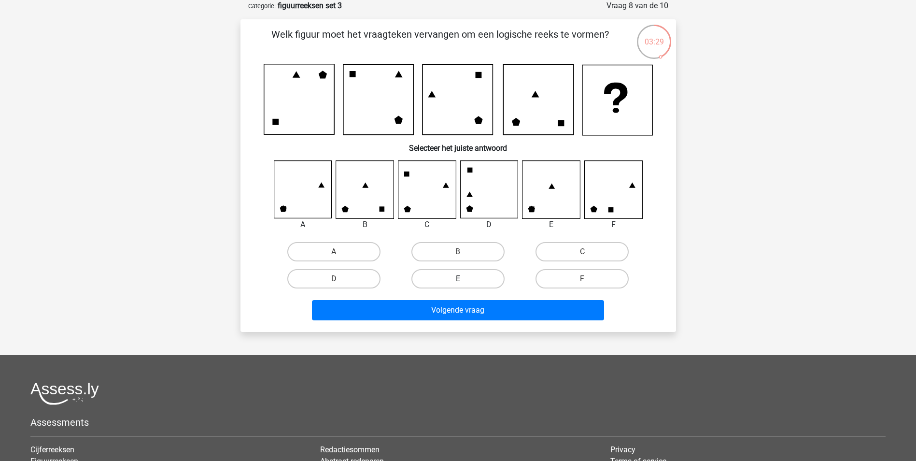
click at [470, 278] on label "E" at bounding box center [457, 278] width 93 height 19
click at [464, 279] on input "E" at bounding box center [461, 282] width 6 height 6
radio input "true"
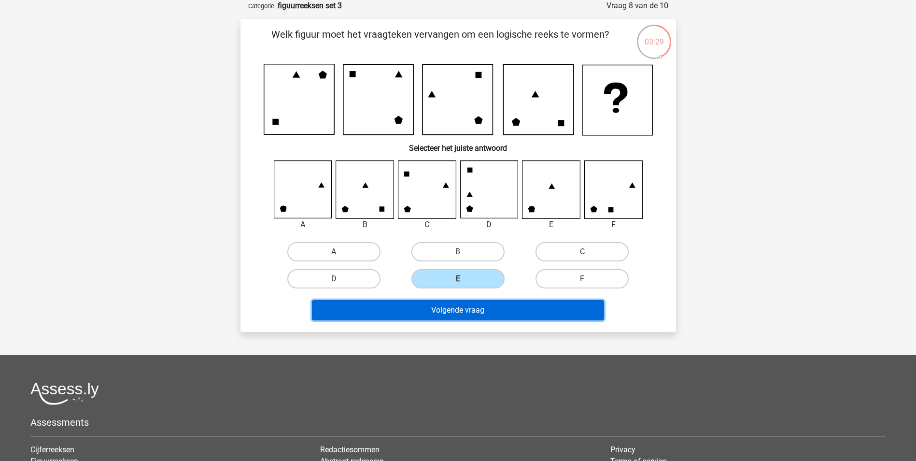
click at [470, 313] on button "Volgende vraag" at bounding box center [458, 310] width 292 height 20
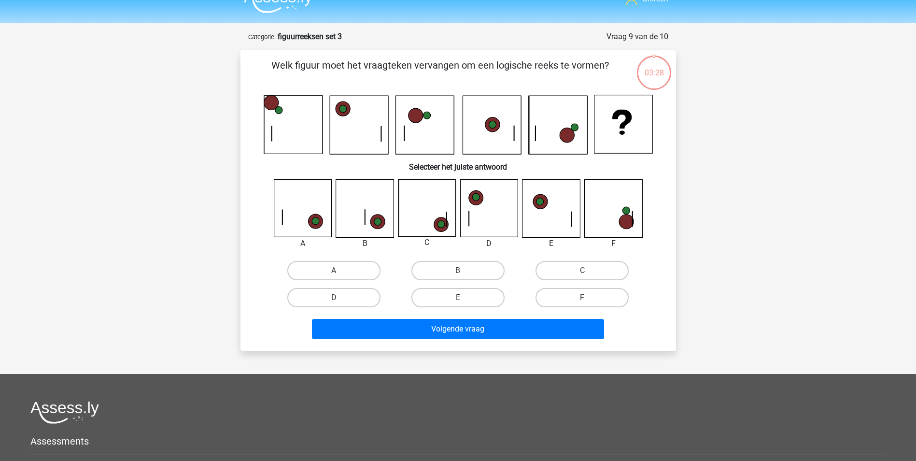
scroll to position [0, 0]
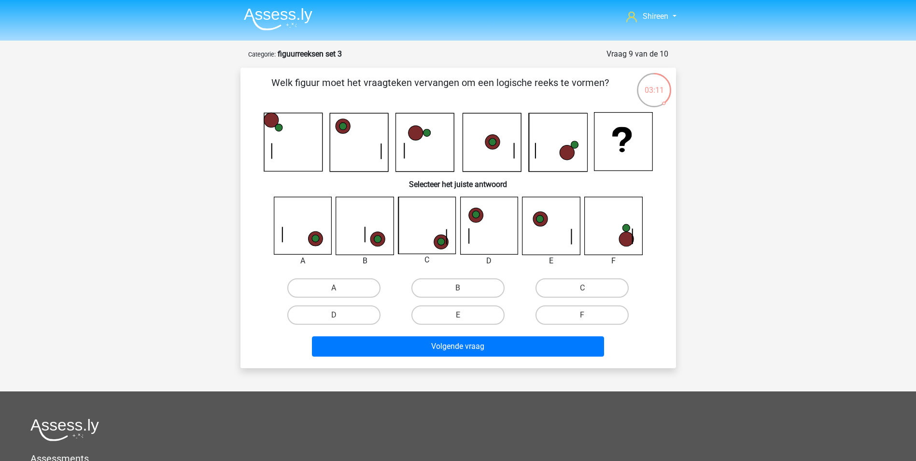
click at [588, 288] on input "C" at bounding box center [585, 291] width 6 height 6
radio input "true"
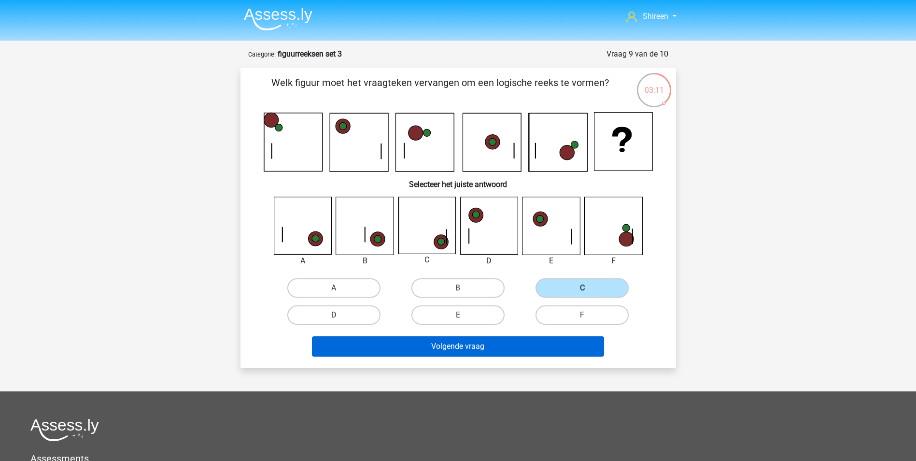
click at [542, 336] on div "Volgende vraag" at bounding box center [458, 344] width 405 height 32
click at [540, 348] on button "Volgende vraag" at bounding box center [458, 346] width 292 height 20
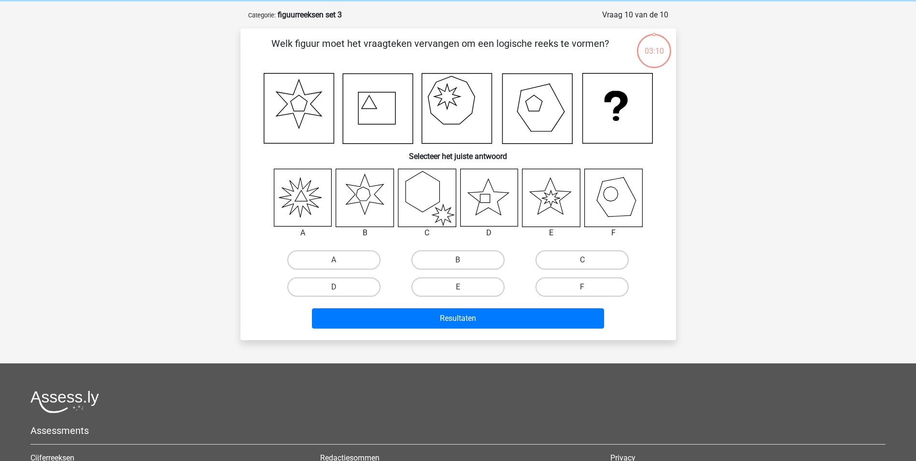
scroll to position [48, 0]
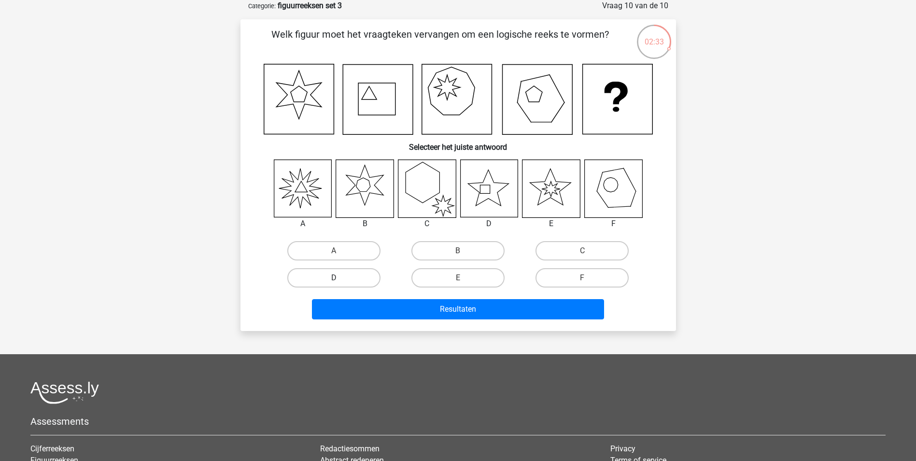
click at [363, 276] on label "D" at bounding box center [333, 277] width 93 height 19
click at [340, 278] on input "D" at bounding box center [337, 281] width 6 height 6
radio input "true"
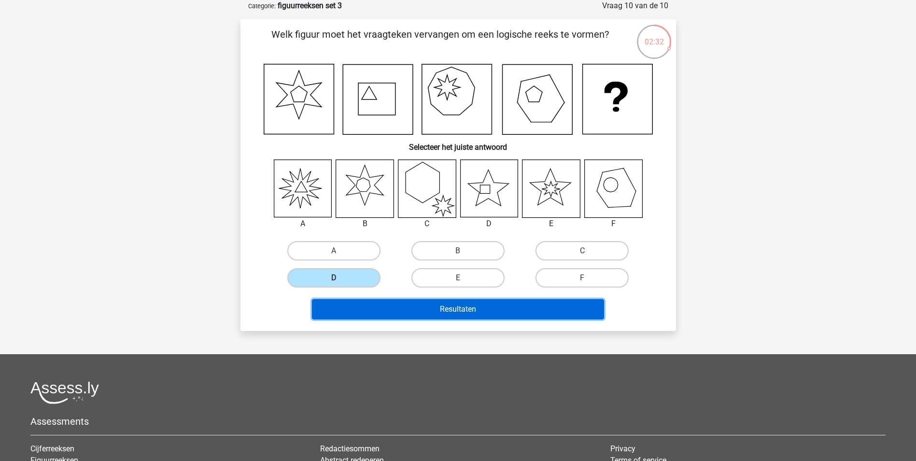
click at [451, 307] on button "Resultaten" at bounding box center [458, 309] width 292 height 20
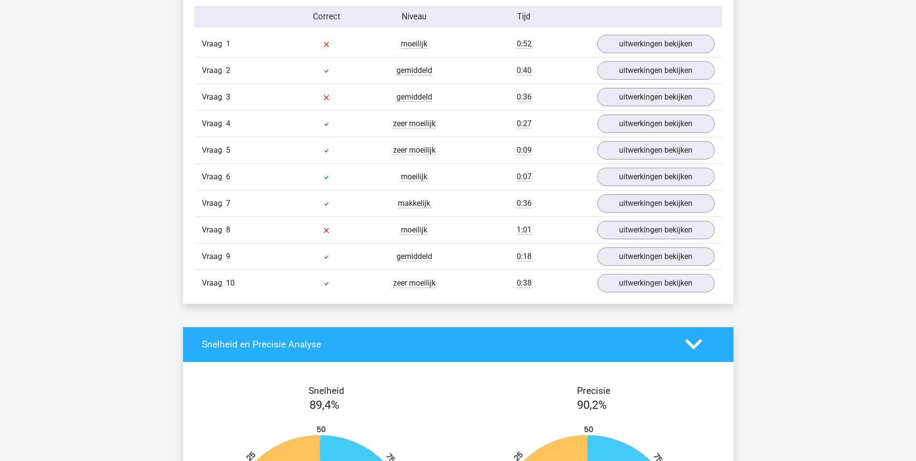
scroll to position [579, 0]
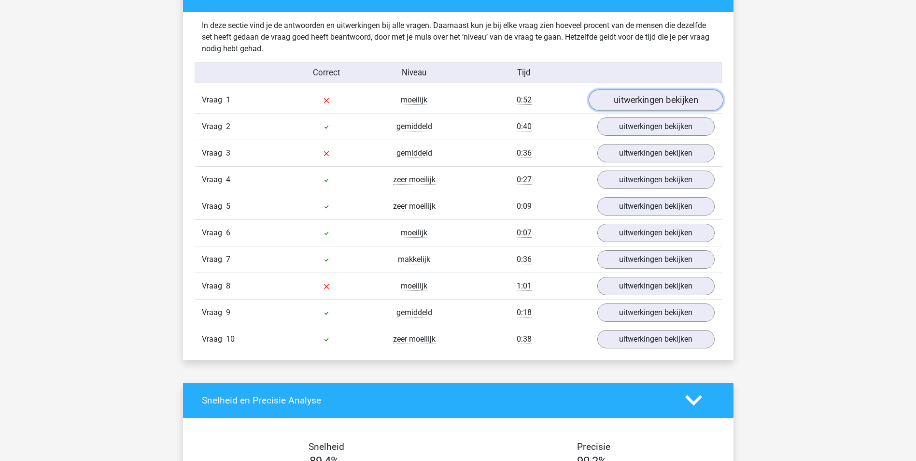
drag, startPoint x: 656, startPoint y: 97, endPoint x: 652, endPoint y: 99, distance: 5.6
click at [656, 97] on link "uitwerkingen bekijken" at bounding box center [655, 99] width 135 height 21
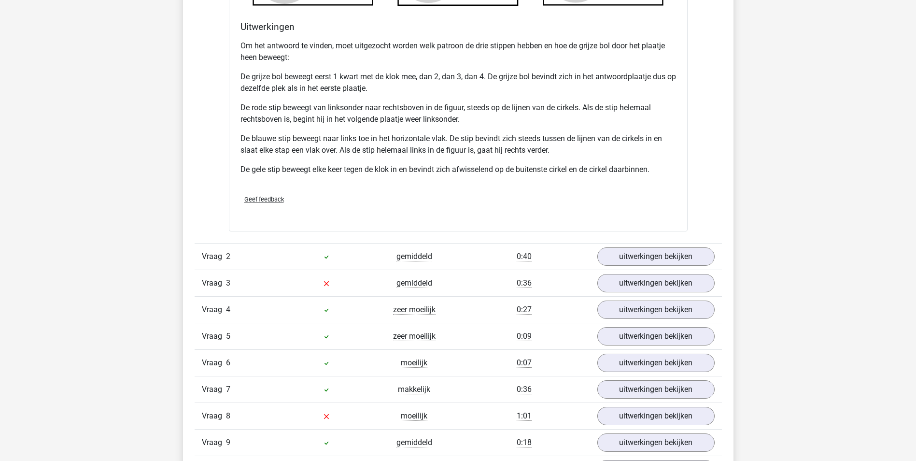
scroll to position [1207, 0]
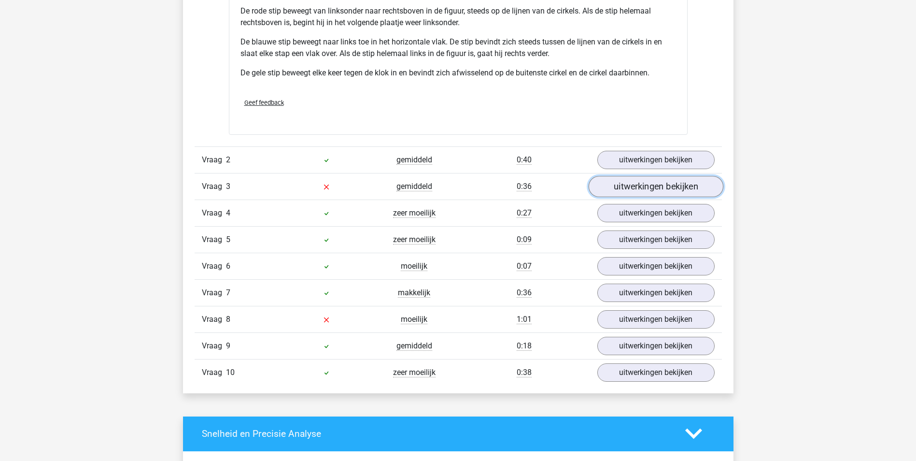
click at [647, 189] on link "uitwerkingen bekijken" at bounding box center [655, 186] width 135 height 21
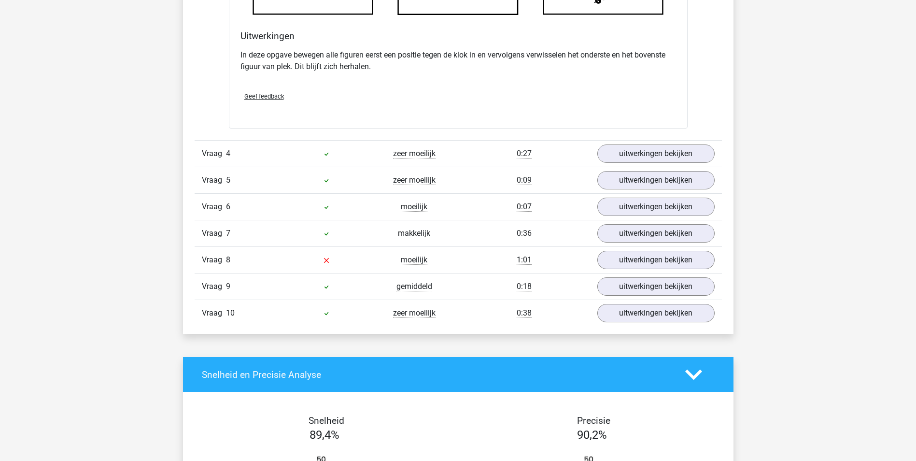
scroll to position [1834, 0]
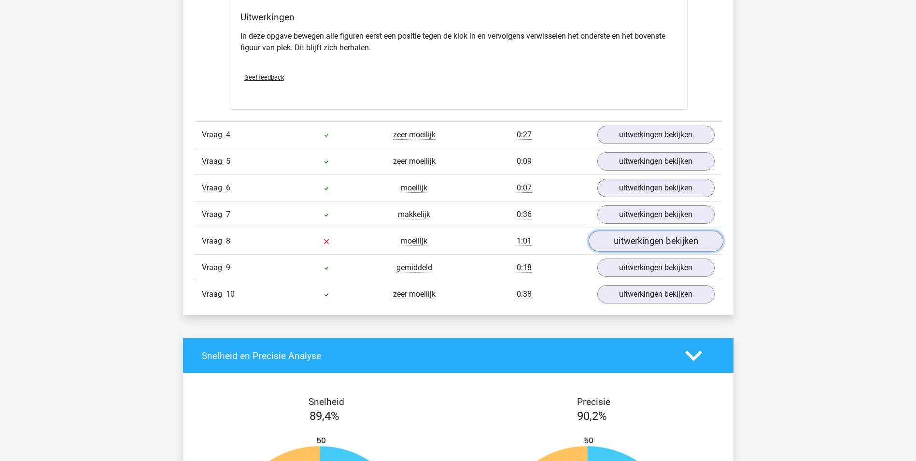
click at [654, 244] on link "uitwerkingen bekijken" at bounding box center [655, 240] width 135 height 21
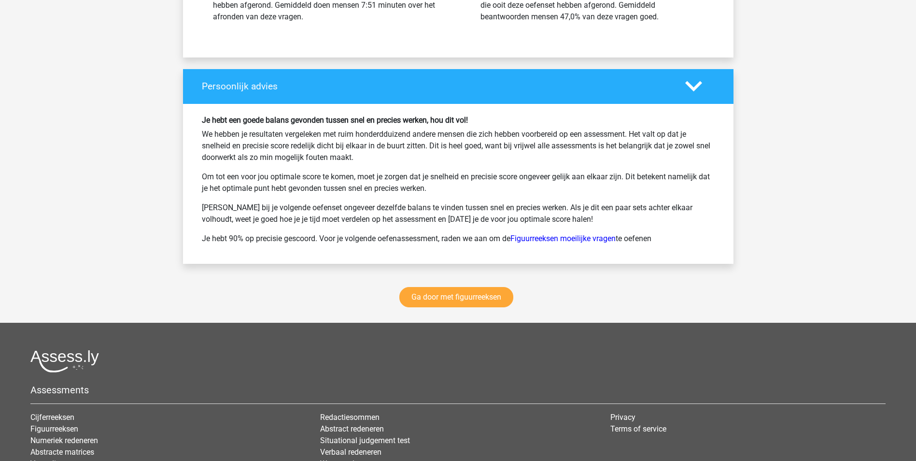
scroll to position [3138, 0]
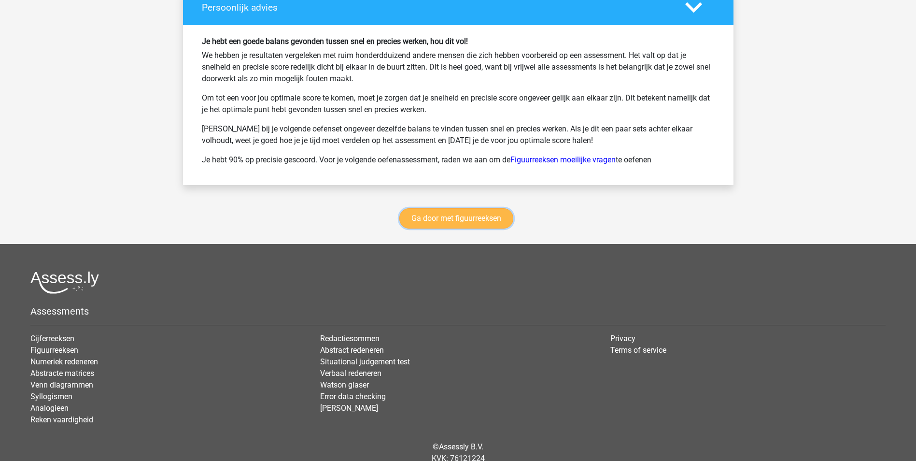
click at [478, 222] on link "Ga door met figuurreeksen" at bounding box center [456, 218] width 114 height 20
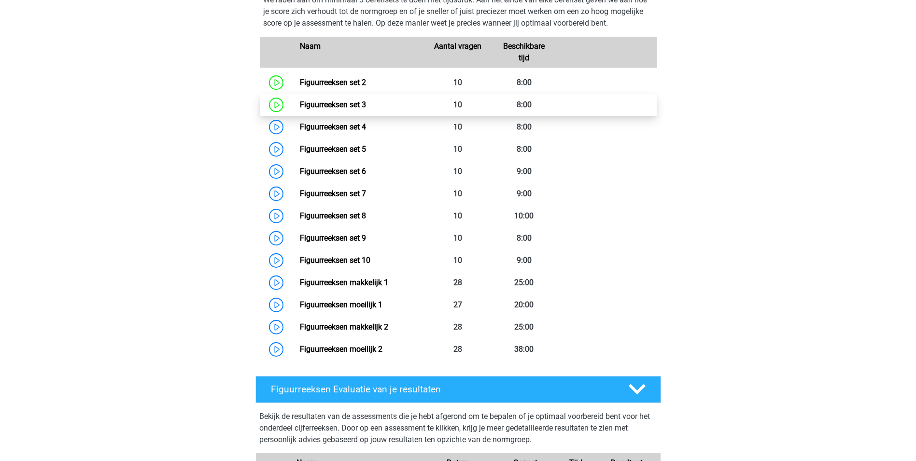
scroll to position [419, 0]
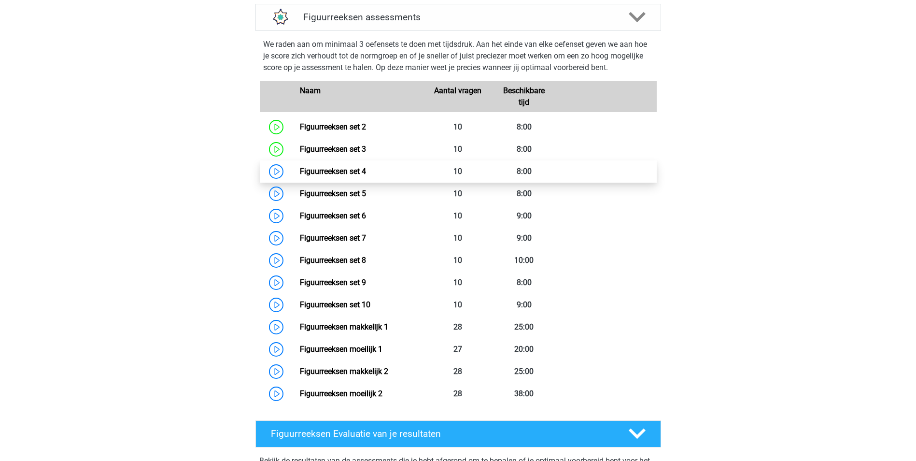
click at [300, 168] on link "Figuurreeksen set 4" at bounding box center [333, 171] width 66 height 9
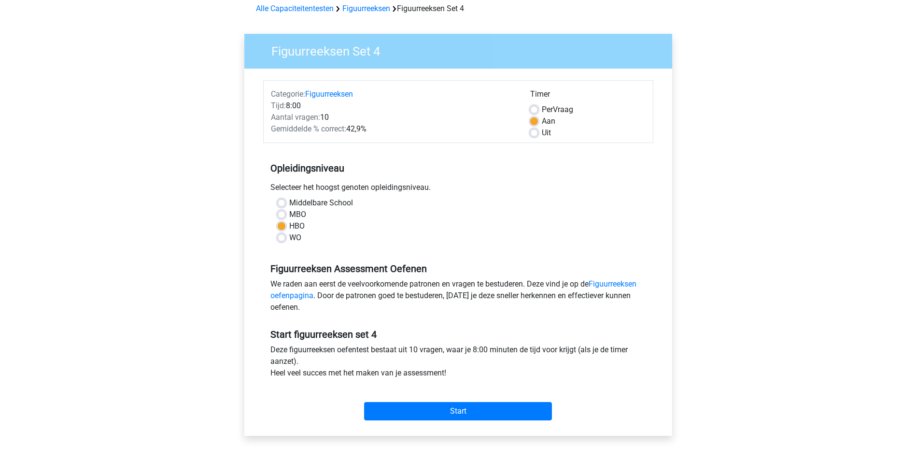
scroll to position [97, 0]
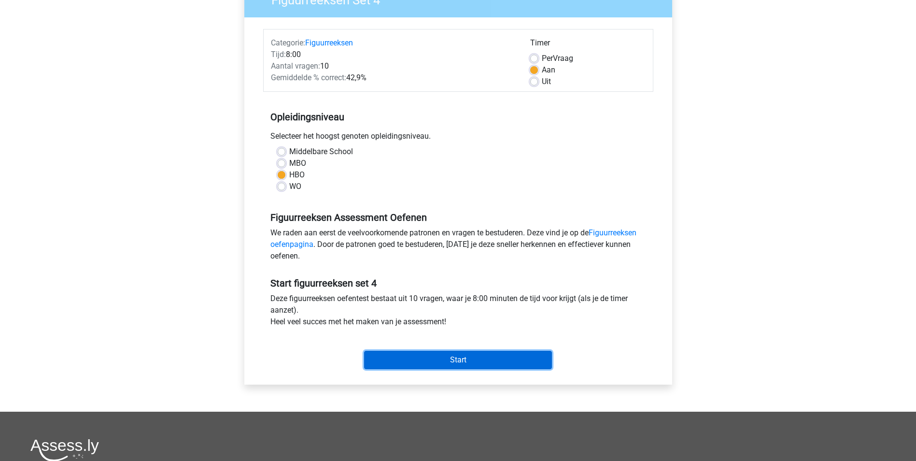
click at [475, 362] on input "Start" at bounding box center [458, 359] width 188 height 18
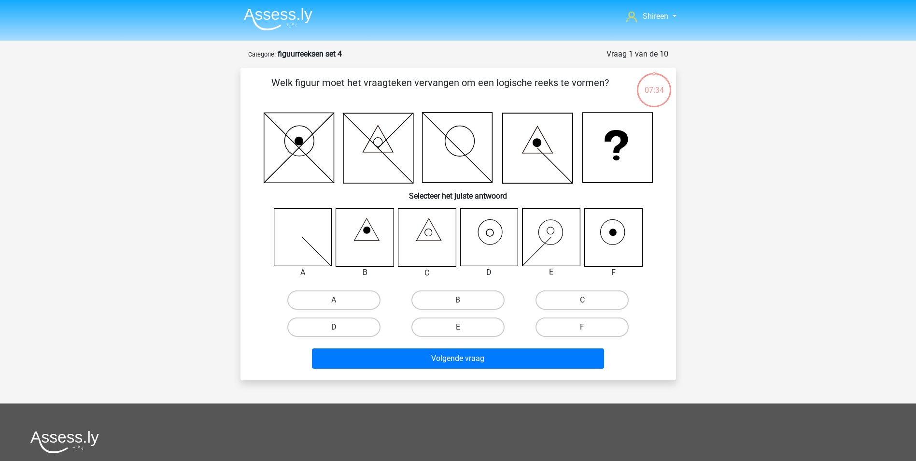
click at [356, 329] on label "D" at bounding box center [333, 326] width 93 height 19
click at [340, 329] on input "D" at bounding box center [337, 330] width 6 height 6
radio input "true"
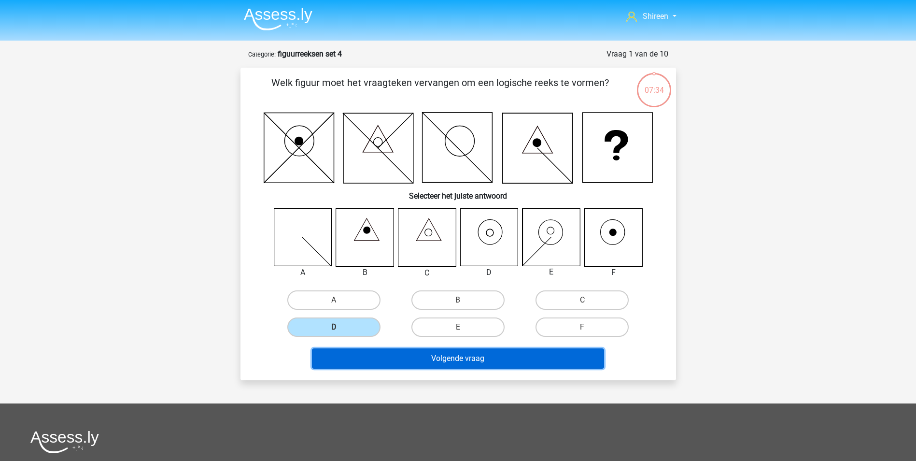
click at [414, 350] on button "Volgende vraag" at bounding box center [458, 358] width 292 height 20
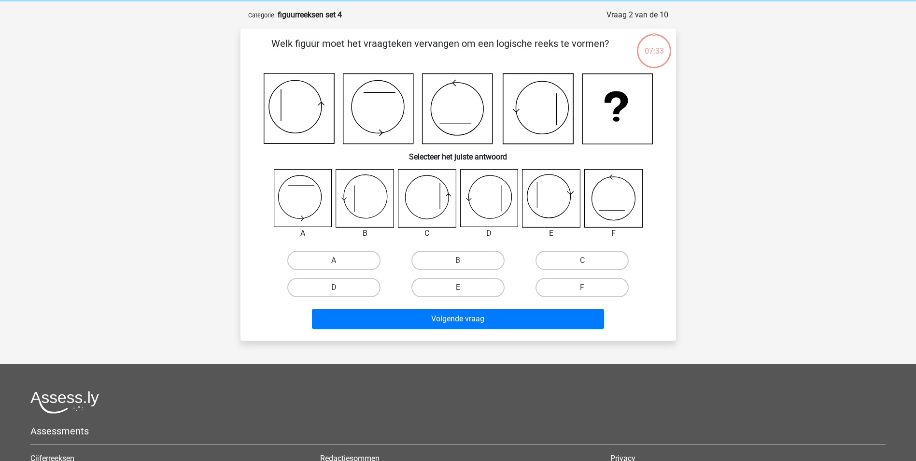
scroll to position [48, 0]
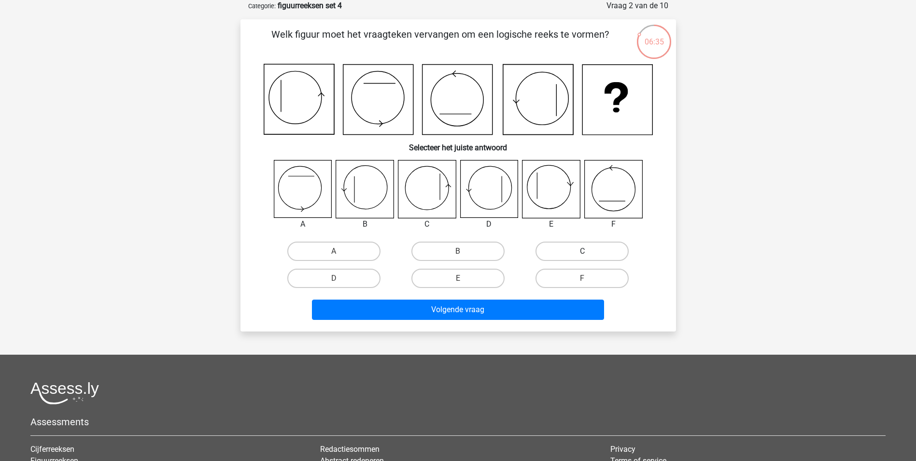
click at [591, 258] on label "C" at bounding box center [581, 250] width 93 height 19
click at [588, 257] on input "C" at bounding box center [585, 254] width 6 height 6
radio input "true"
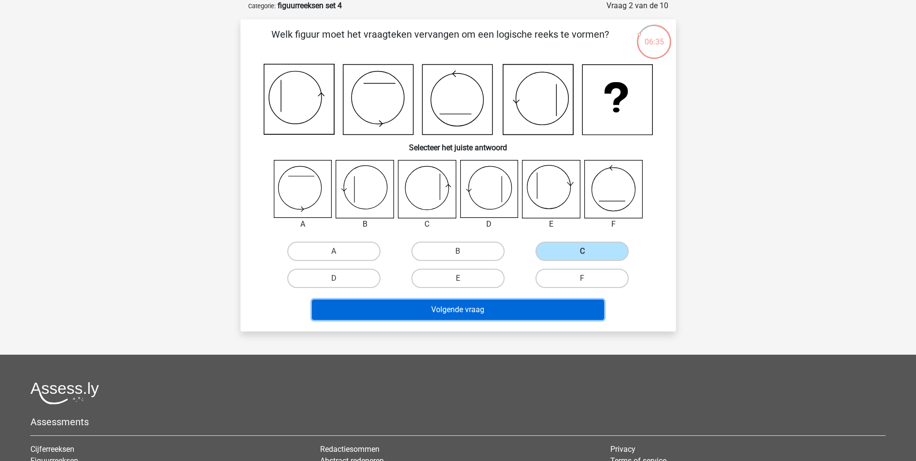
click at [547, 307] on button "Volgende vraag" at bounding box center [458, 309] width 292 height 20
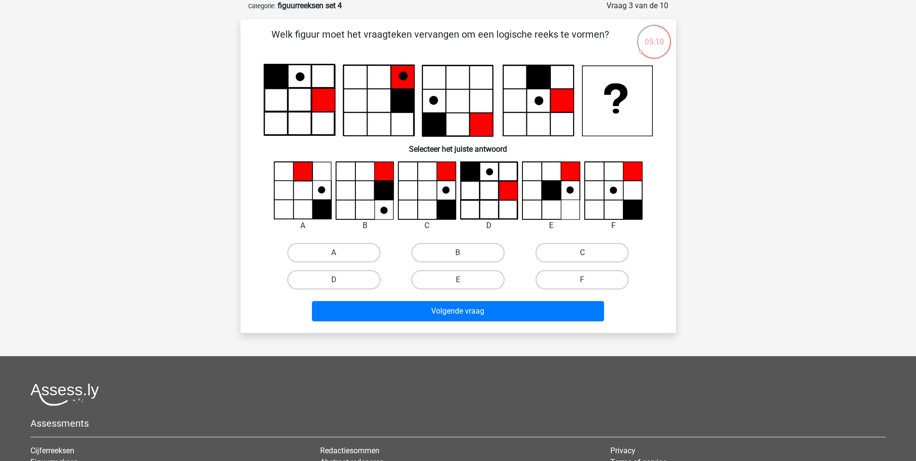
click at [599, 254] on label "C" at bounding box center [581, 252] width 93 height 19
click at [588, 254] on input "C" at bounding box center [585, 255] width 6 height 6
radio input "true"
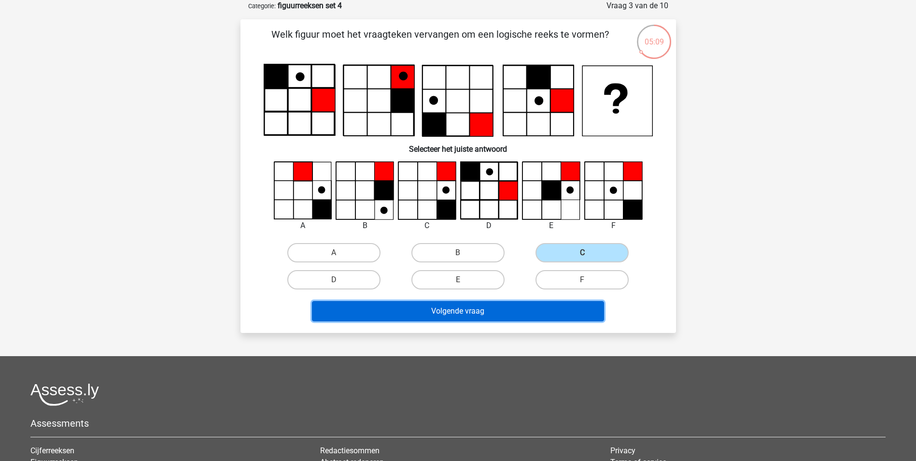
click at [560, 314] on button "Volgende vraag" at bounding box center [458, 311] width 292 height 20
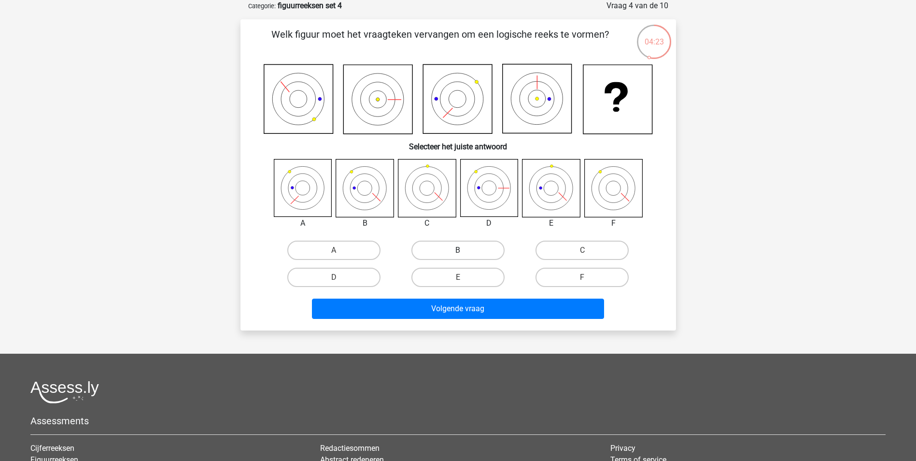
click at [443, 252] on label "B" at bounding box center [457, 249] width 93 height 19
click at [458, 252] on input "B" at bounding box center [461, 253] width 6 height 6
radio input "true"
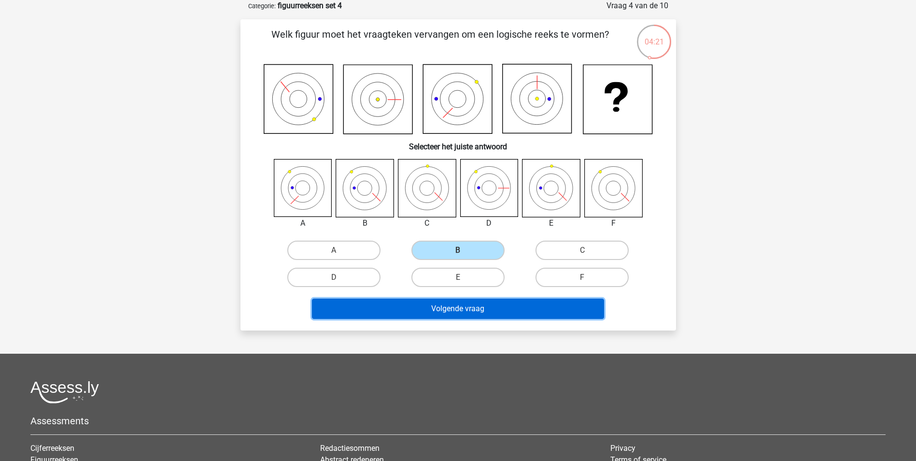
click at [486, 314] on button "Volgende vraag" at bounding box center [458, 308] width 292 height 20
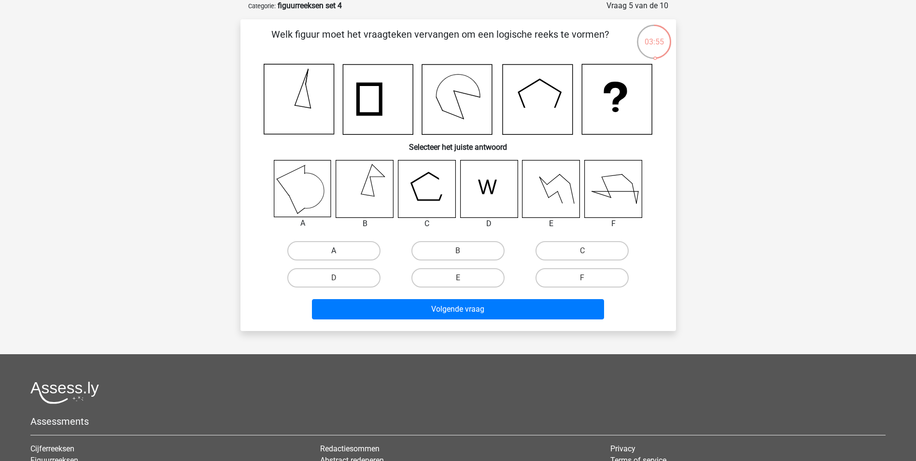
click at [347, 243] on label "A" at bounding box center [333, 250] width 93 height 19
click at [340, 251] on input "A" at bounding box center [337, 254] width 6 height 6
radio input "true"
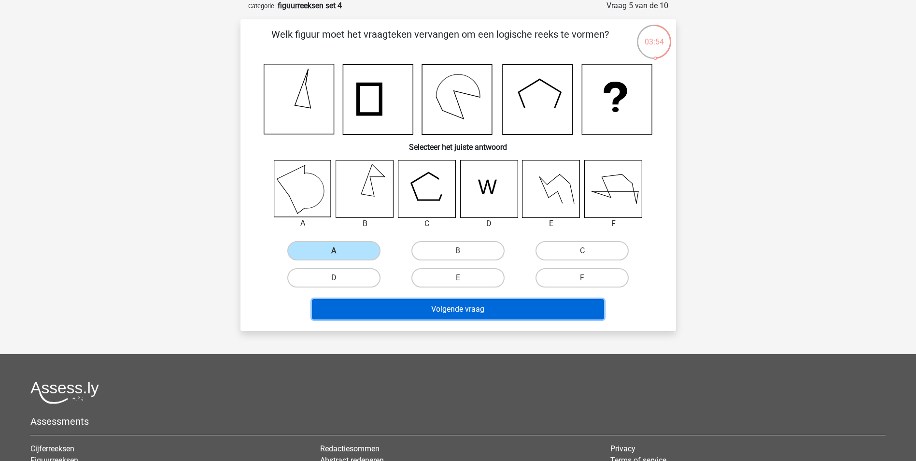
click at [419, 301] on button "Volgende vraag" at bounding box center [458, 309] width 292 height 20
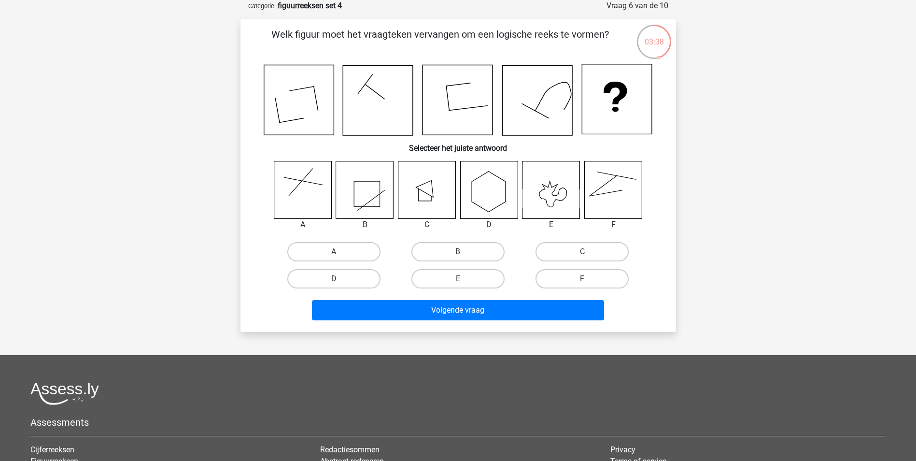
click at [449, 246] on label "B" at bounding box center [457, 251] width 93 height 19
click at [458, 251] on input "B" at bounding box center [461, 254] width 6 height 6
radio input "true"
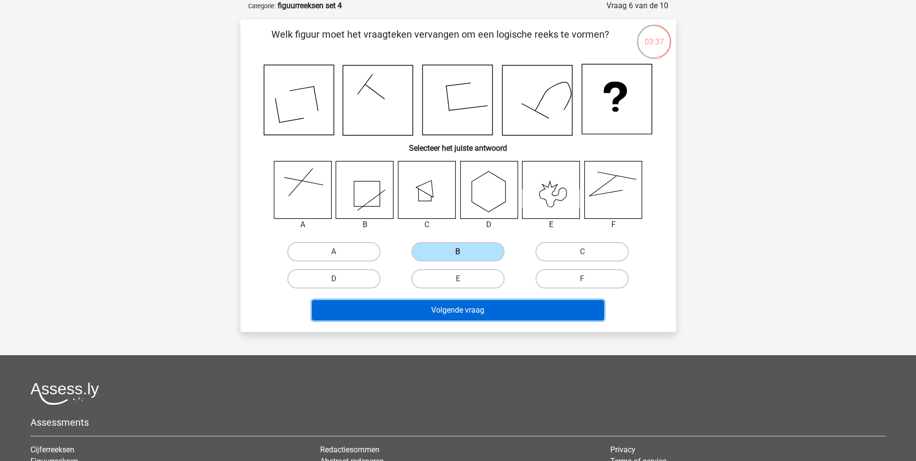
click at [487, 318] on button "Volgende vraag" at bounding box center [458, 310] width 292 height 20
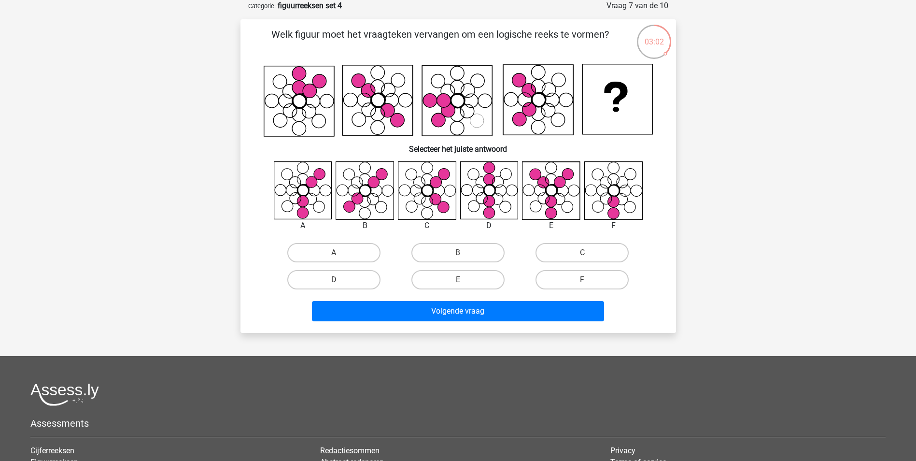
drag, startPoint x: 338, startPoint y: 250, endPoint x: 405, endPoint y: 275, distance: 70.9
click at [338, 250] on label "A" at bounding box center [333, 252] width 93 height 19
click at [338, 252] on input "A" at bounding box center [337, 255] width 6 height 6
radio input "true"
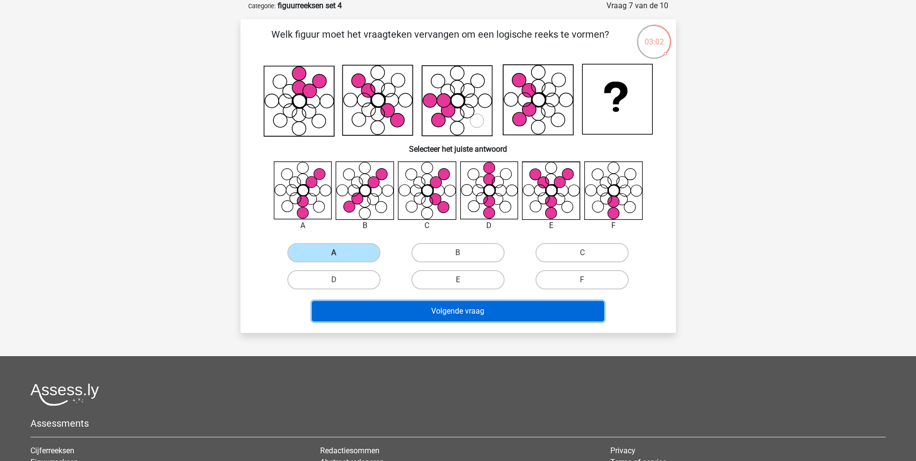
click at [425, 306] on button "Volgende vraag" at bounding box center [458, 311] width 292 height 20
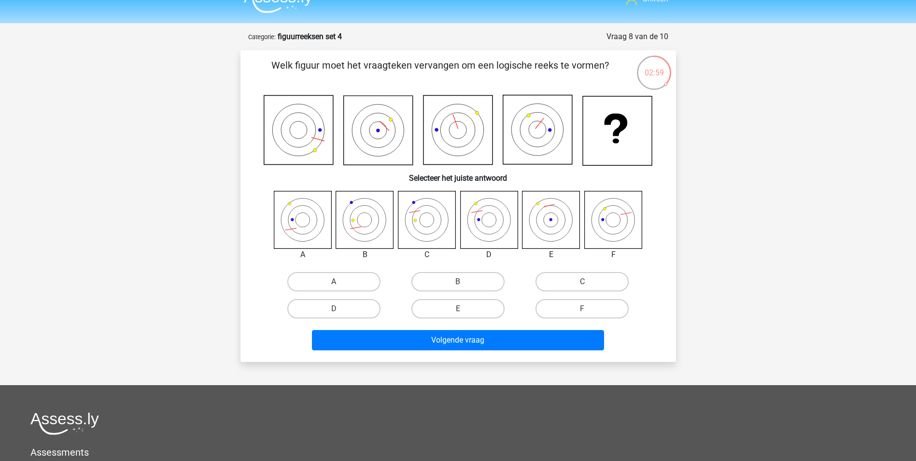
scroll to position [0, 0]
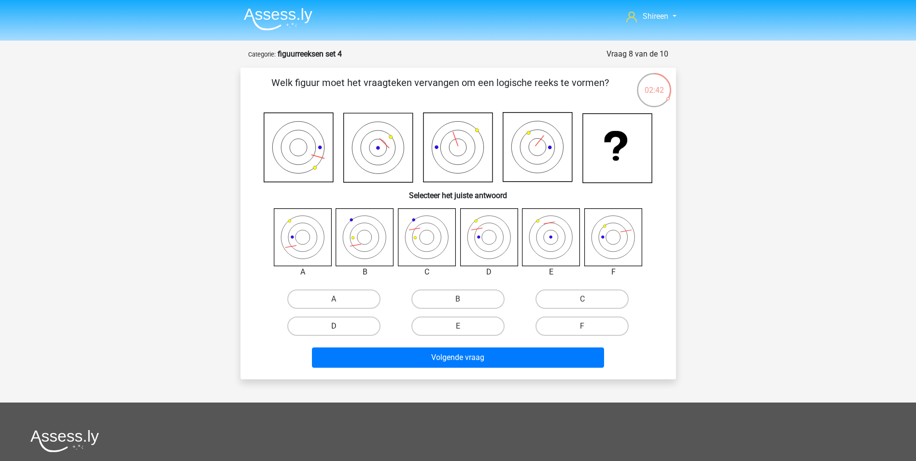
drag, startPoint x: 342, startPoint y: 327, endPoint x: 405, endPoint y: 360, distance: 71.7
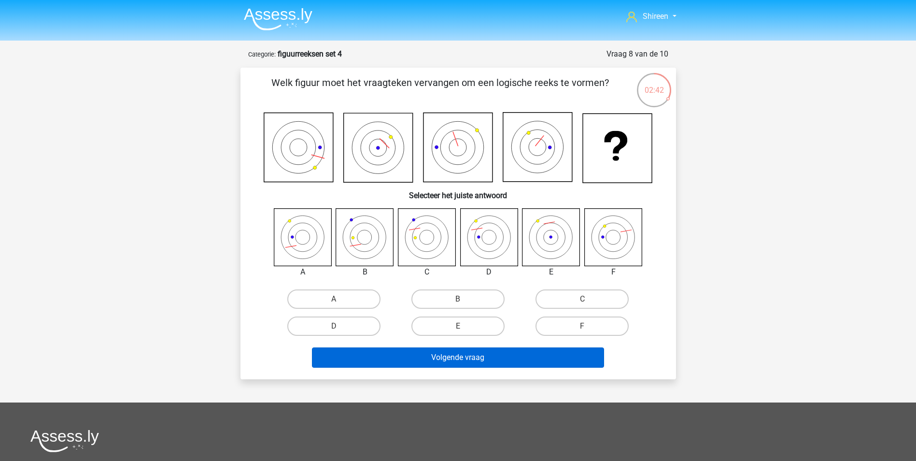
click at [342, 327] on label "D" at bounding box center [333, 325] width 93 height 19
click at [340, 327] on input "D" at bounding box center [337, 329] width 6 height 6
radio input "true"
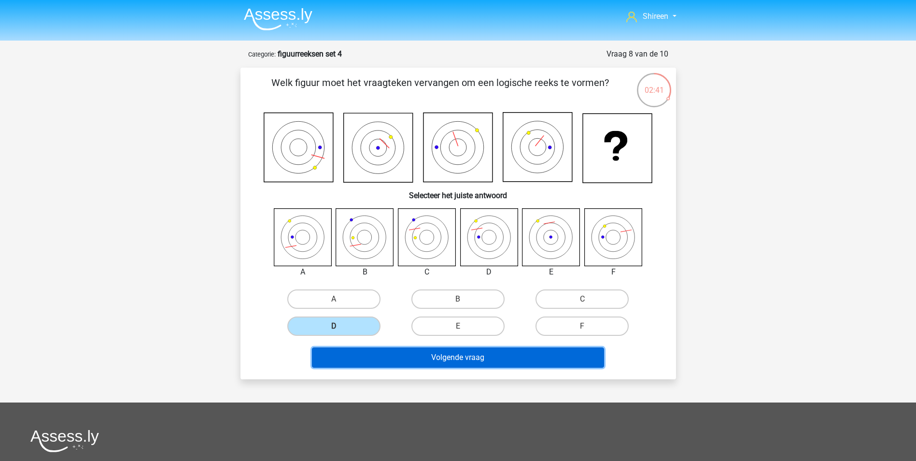
click at [410, 358] on button "Volgende vraag" at bounding box center [458, 357] width 292 height 20
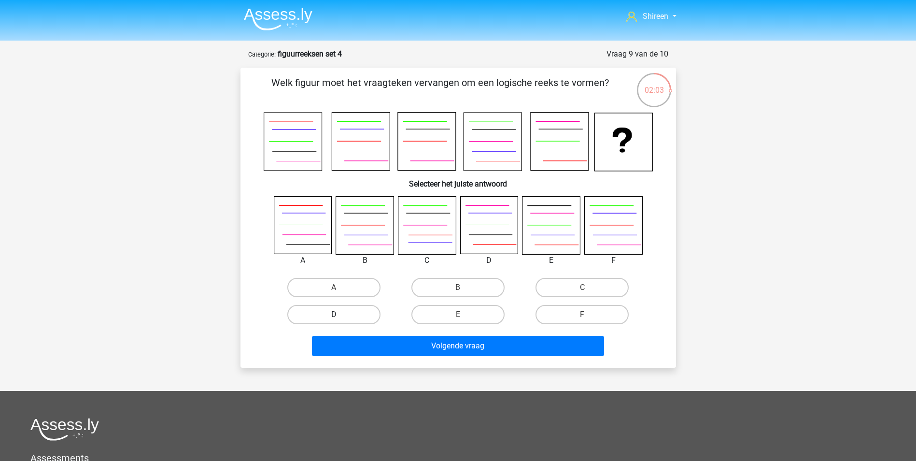
click at [356, 314] on label "D" at bounding box center [333, 314] width 93 height 19
click at [340, 314] on input "D" at bounding box center [337, 317] width 6 height 6
radio input "true"
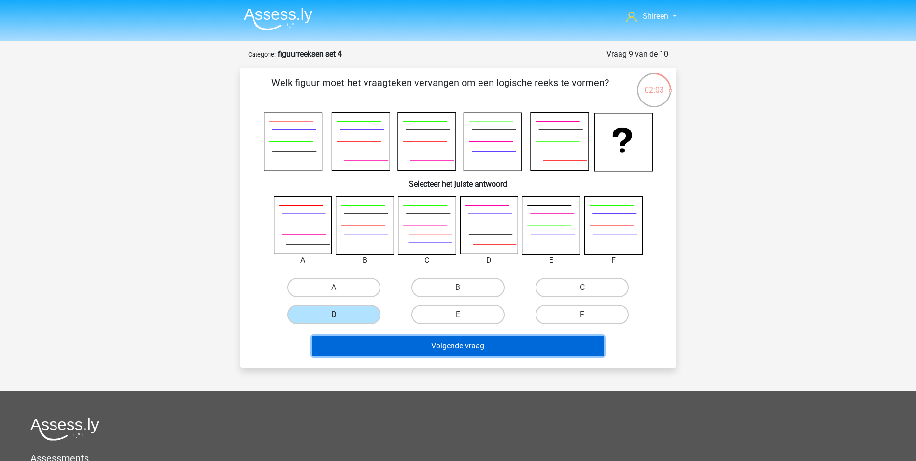
click at [435, 353] on button "Volgende vraag" at bounding box center [458, 345] width 292 height 20
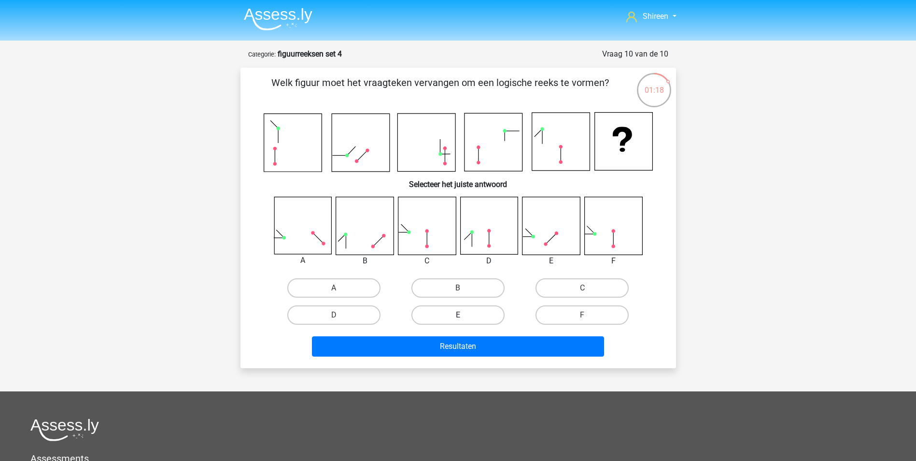
click at [475, 311] on label "E" at bounding box center [457, 314] width 93 height 19
click at [464, 315] on input "E" at bounding box center [461, 318] width 6 height 6
radio input "true"
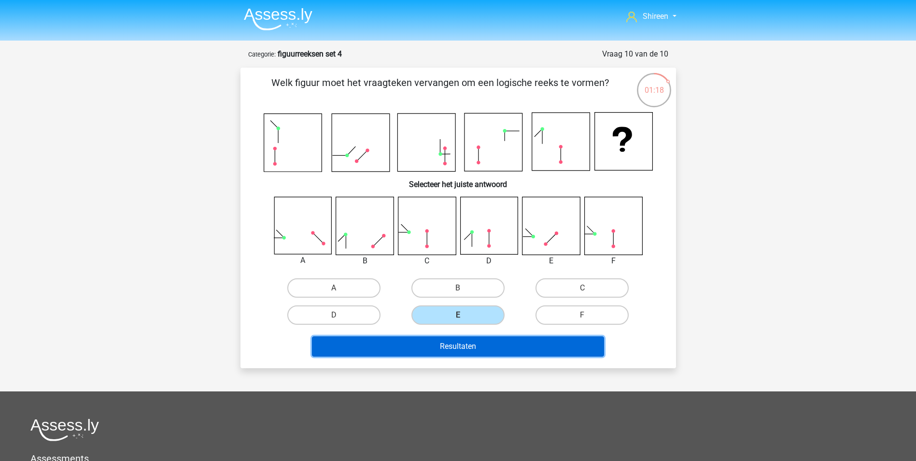
click at [484, 354] on button "Resultaten" at bounding box center [458, 346] width 292 height 20
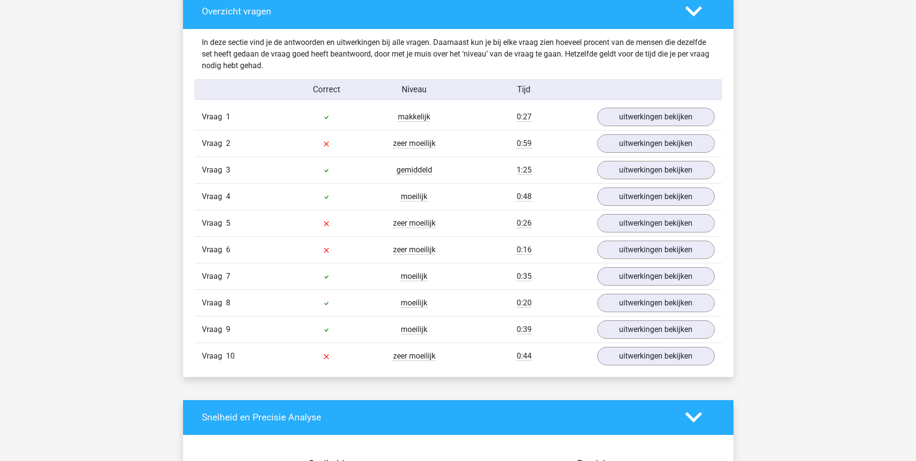
scroll to position [579, 0]
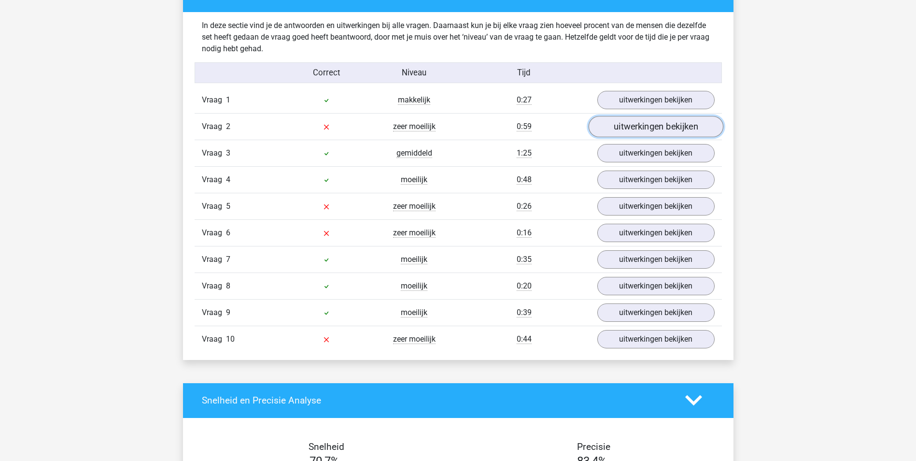
click at [623, 131] on link "uitwerkingen bekijken" at bounding box center [655, 126] width 135 height 21
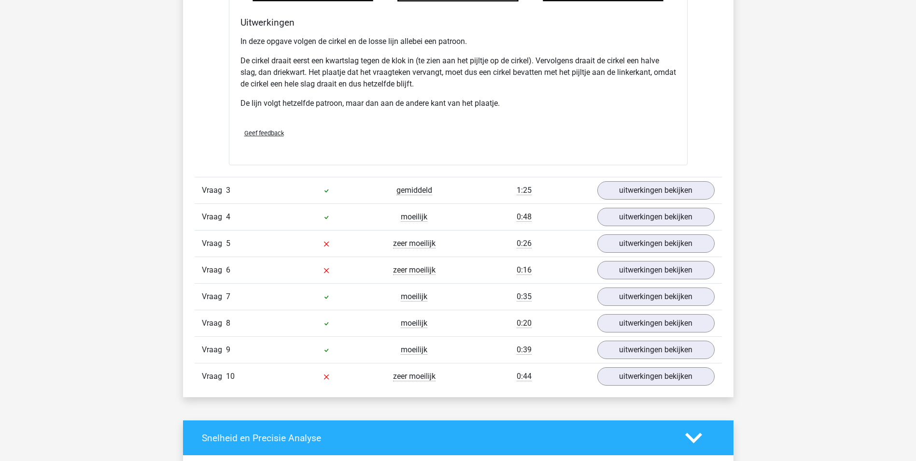
scroll to position [1159, 0]
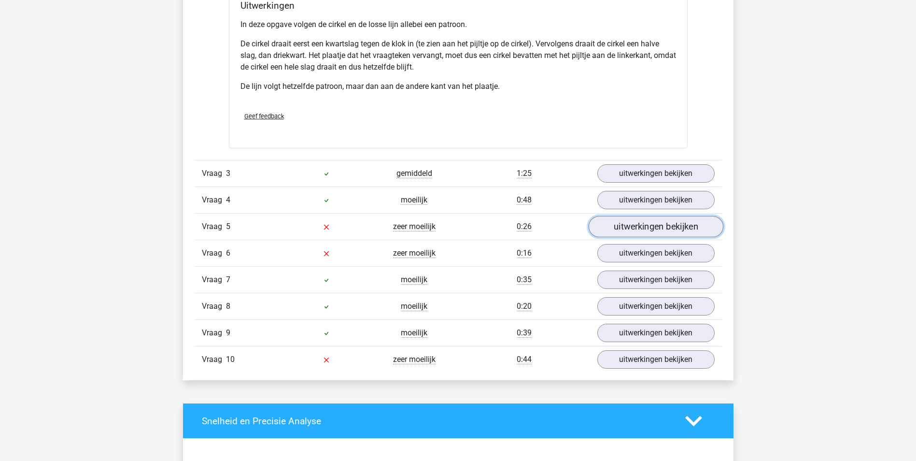
click at [656, 229] on link "uitwerkingen bekijken" at bounding box center [655, 226] width 135 height 21
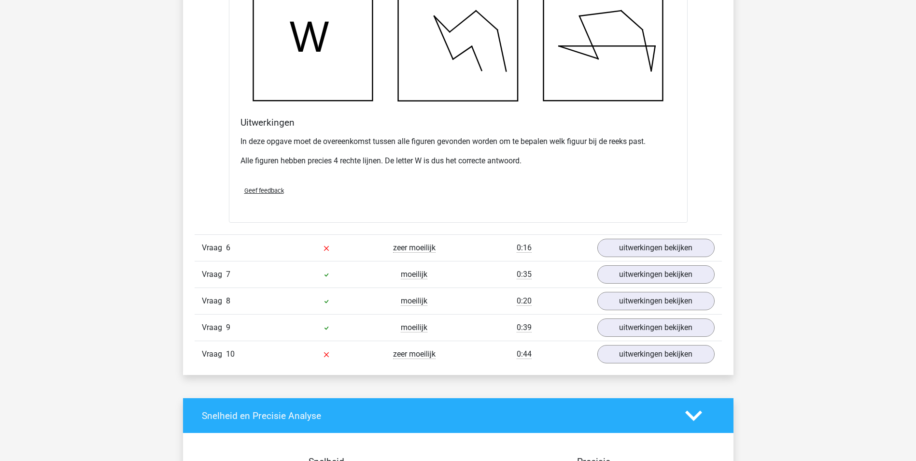
scroll to position [1738, 0]
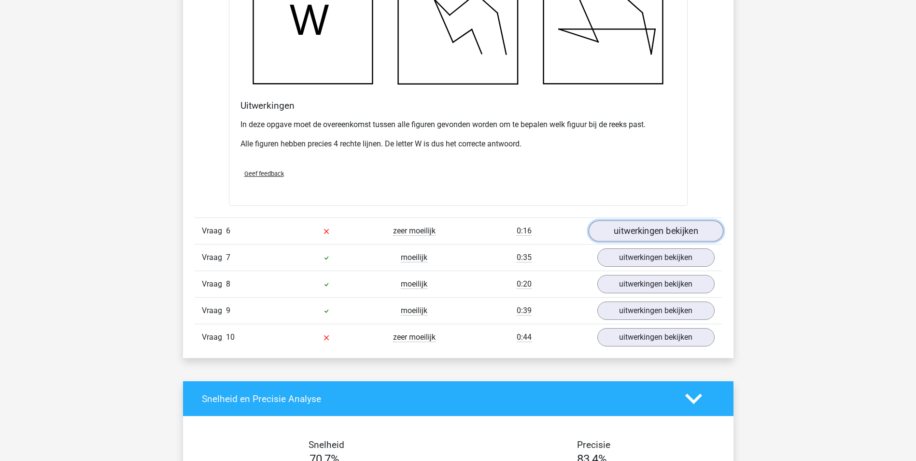
click at [633, 232] on link "uitwerkingen bekijken" at bounding box center [655, 231] width 135 height 21
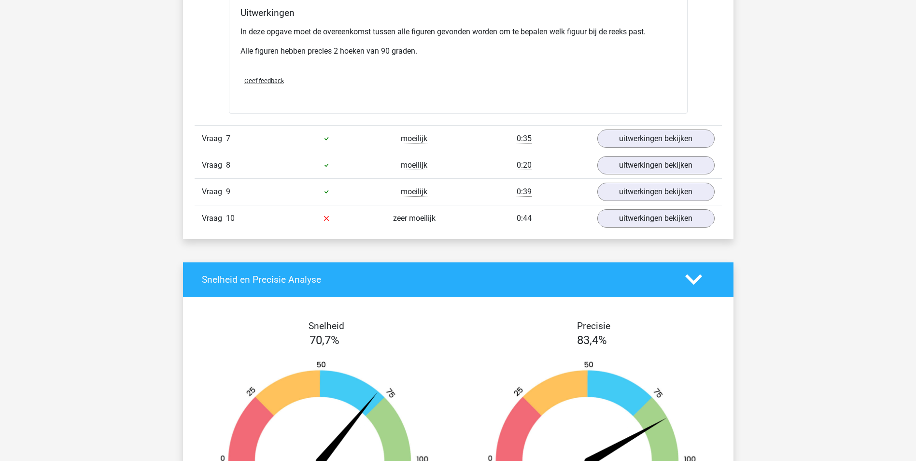
scroll to position [2462, 0]
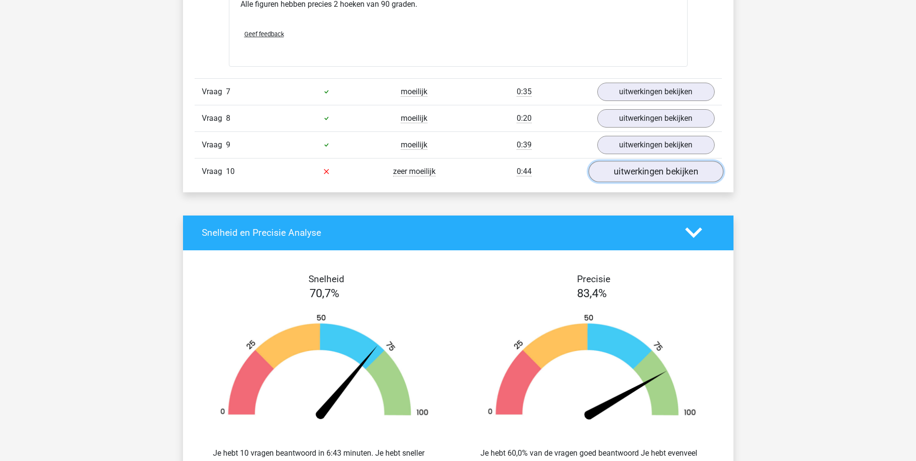
click at [684, 170] on link "uitwerkingen bekijken" at bounding box center [655, 171] width 135 height 21
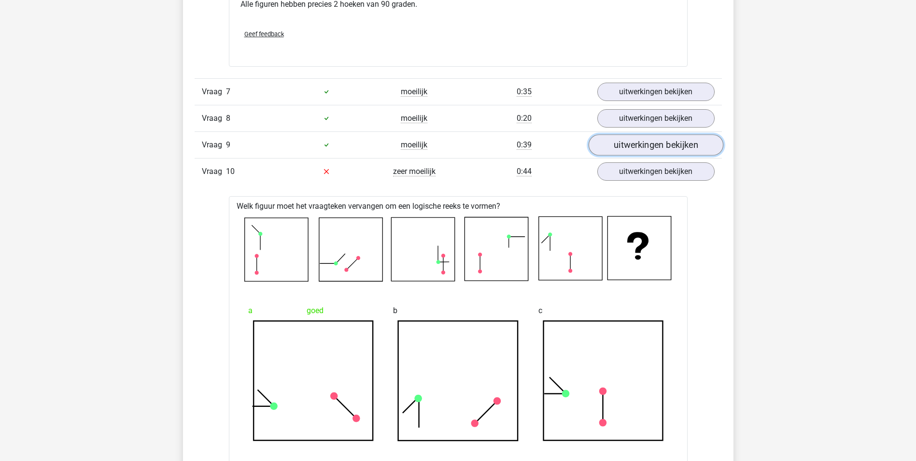
click at [633, 144] on link "uitwerkingen bekijken" at bounding box center [655, 144] width 135 height 21
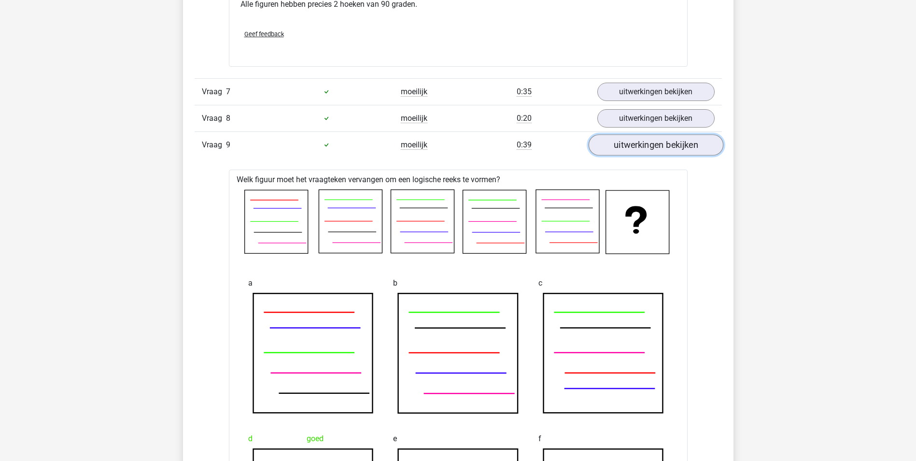
click at [640, 143] on link "uitwerkingen bekijken" at bounding box center [655, 144] width 135 height 21
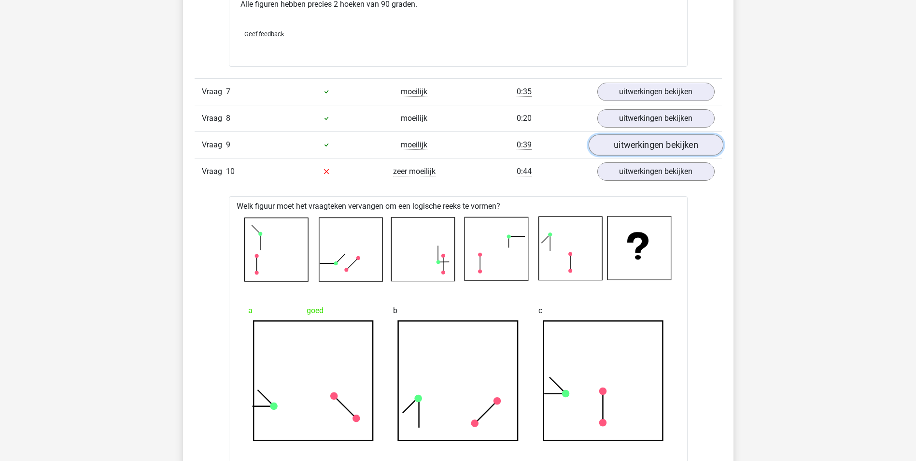
click at [640, 143] on link "uitwerkingen bekijken" at bounding box center [655, 144] width 135 height 21
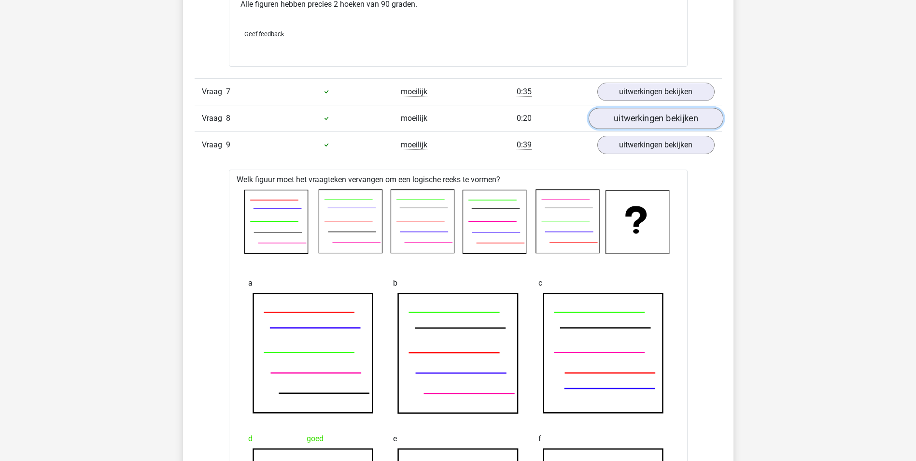
click at [646, 123] on link "uitwerkingen bekijken" at bounding box center [655, 118] width 135 height 21
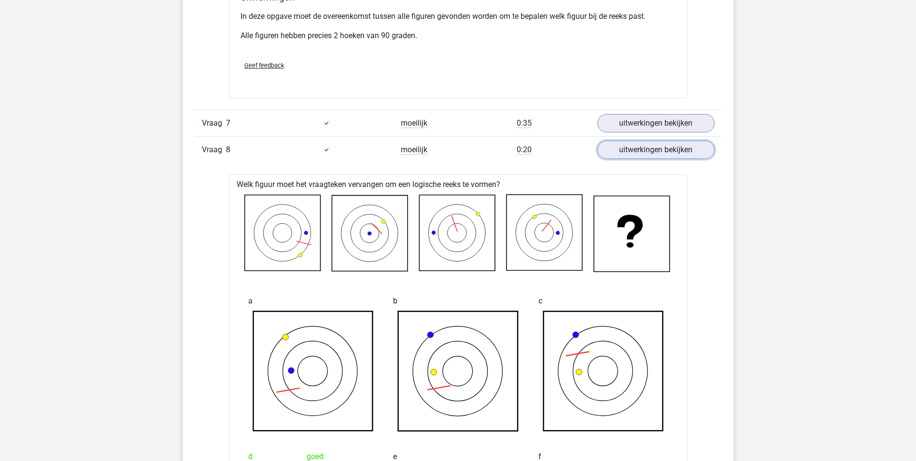
scroll to position [2414, 0]
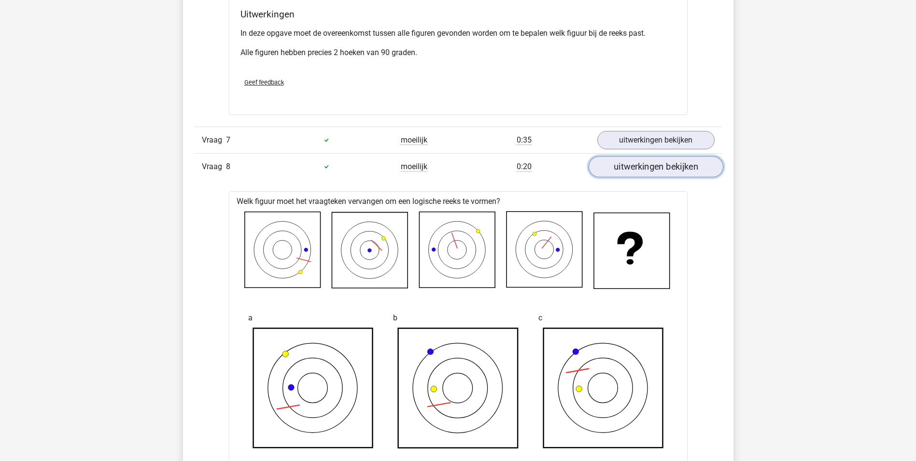
click at [652, 170] on link "uitwerkingen bekijken" at bounding box center [655, 166] width 135 height 21
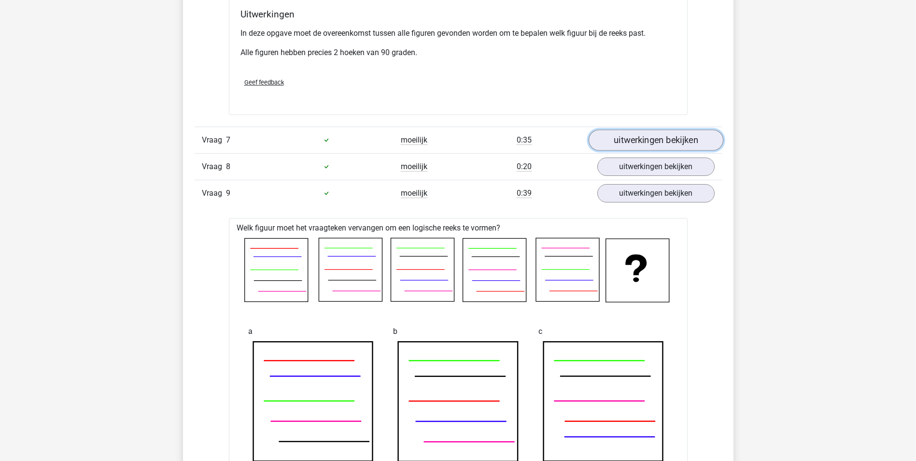
click at [660, 141] on link "uitwerkingen bekijken" at bounding box center [655, 139] width 135 height 21
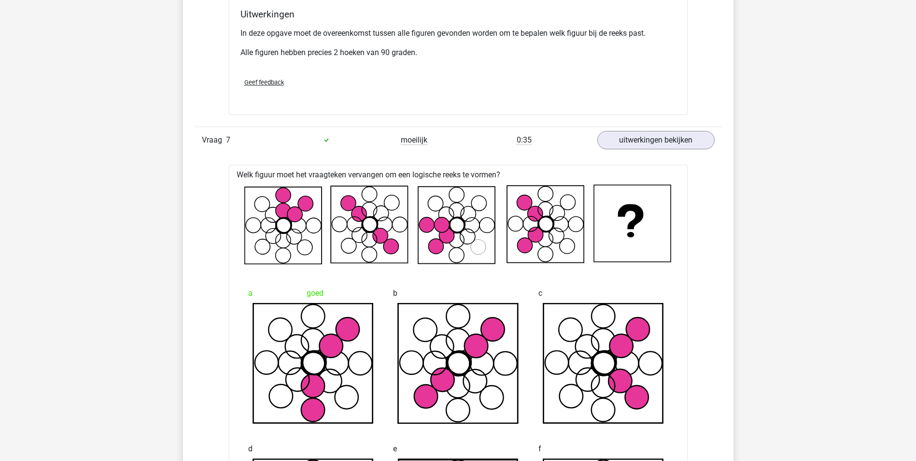
click at [667, 150] on div "Vraag 7 moeilijk 0:35 uitwerkingen bekijken" at bounding box center [458, 139] width 527 height 27
click at [657, 140] on link "uitwerkingen bekijken" at bounding box center [655, 139] width 135 height 21
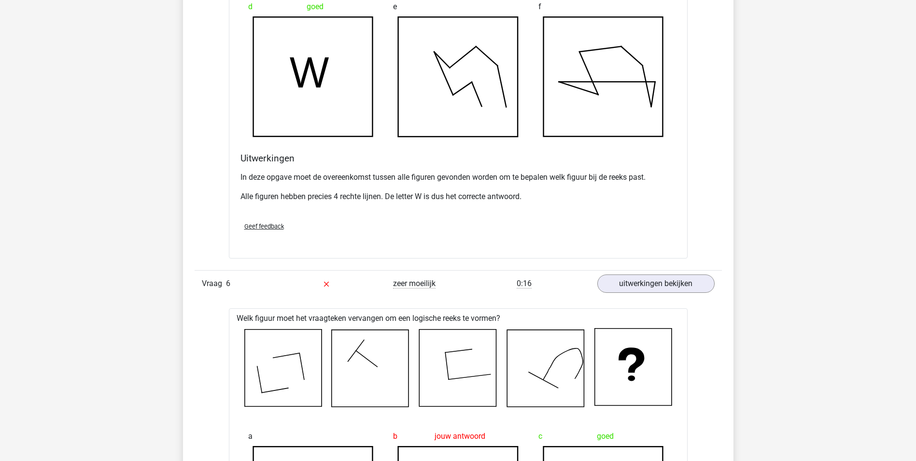
scroll to position [1690, 0]
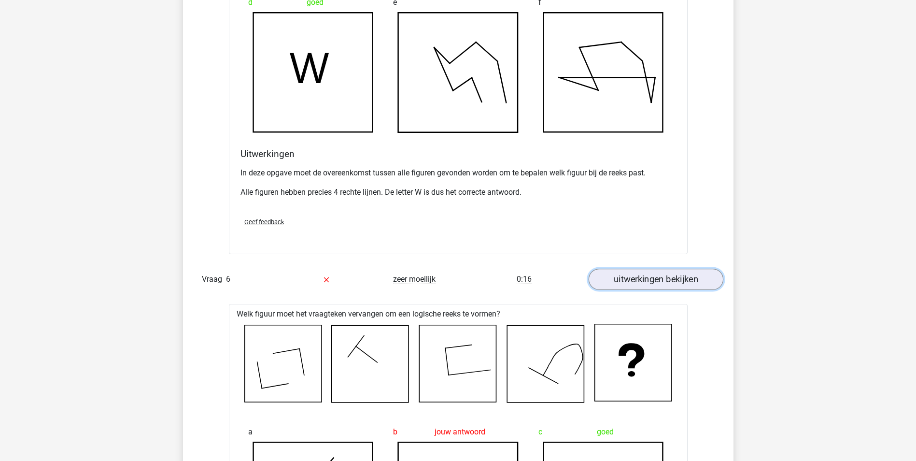
click at [644, 286] on link "uitwerkingen bekijken" at bounding box center [655, 279] width 135 height 21
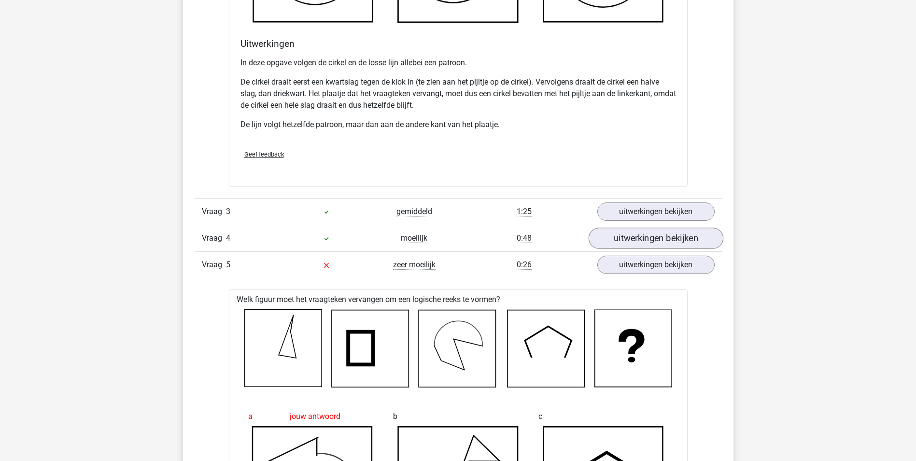
scroll to position [1110, 0]
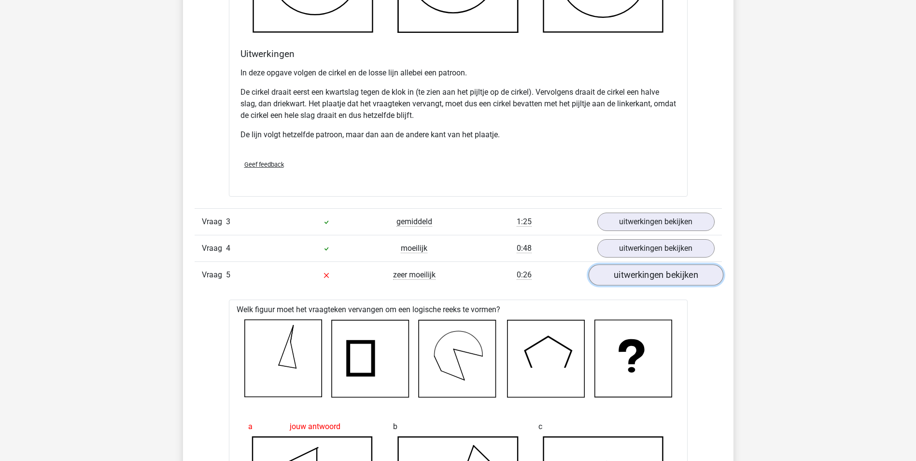
click at [648, 272] on link "uitwerkingen bekijken" at bounding box center [655, 274] width 135 height 21
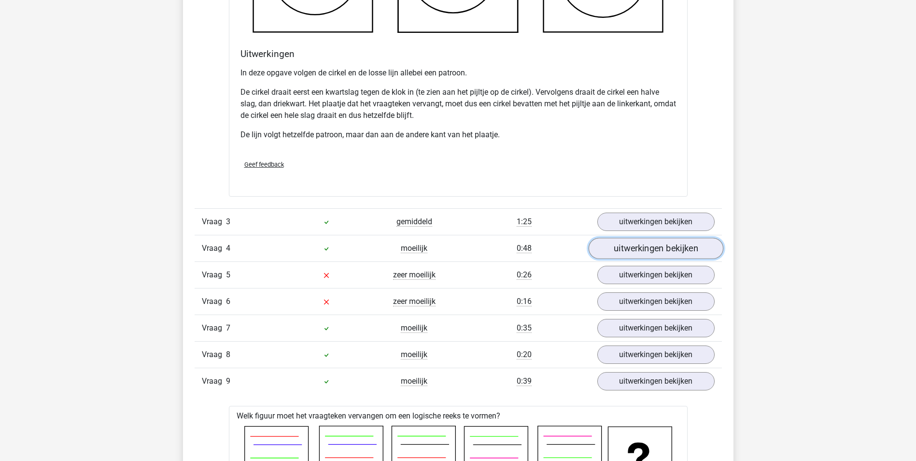
click at [650, 251] on link "uitwerkingen bekijken" at bounding box center [655, 247] width 135 height 21
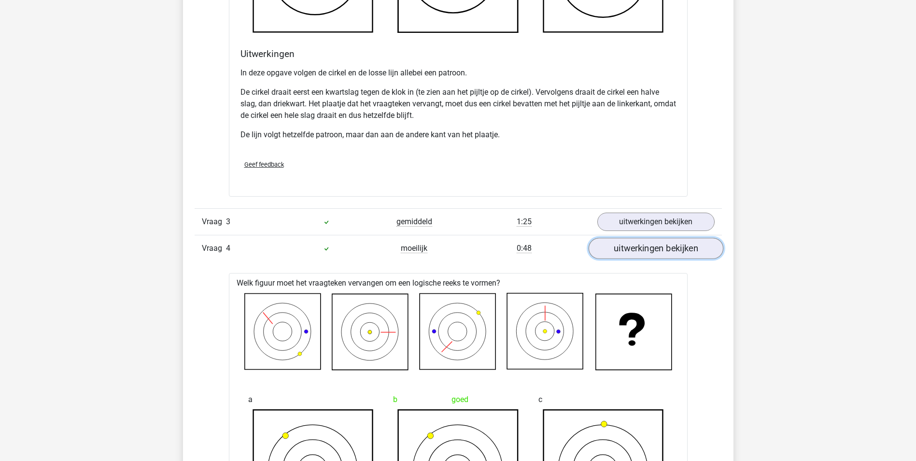
click at [651, 248] on link "uitwerkingen bekijken" at bounding box center [655, 247] width 135 height 21
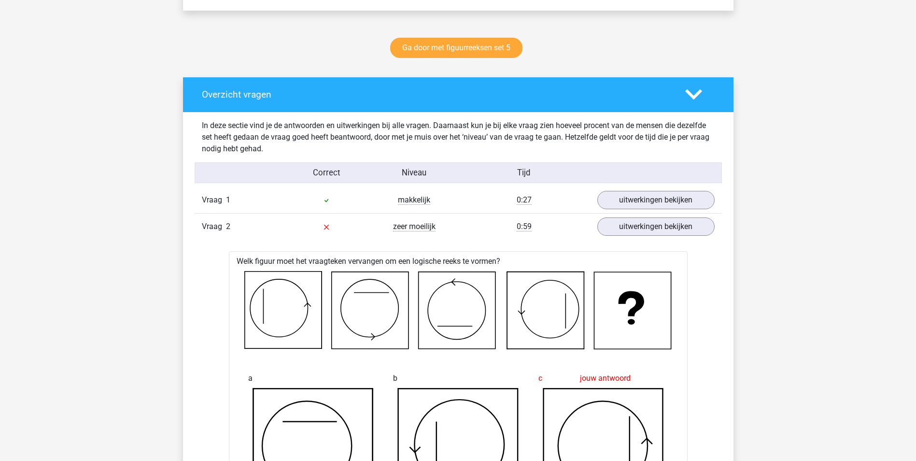
scroll to position [434, 0]
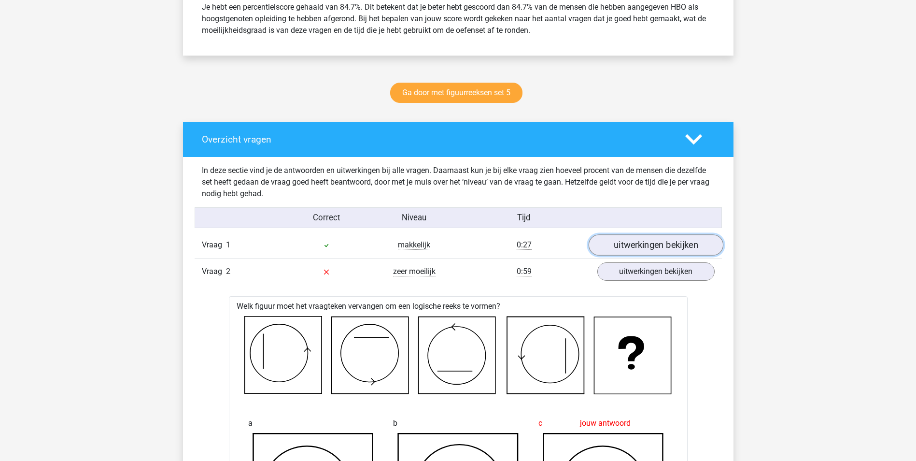
click at [636, 245] on link "uitwerkingen bekijken" at bounding box center [655, 244] width 135 height 21
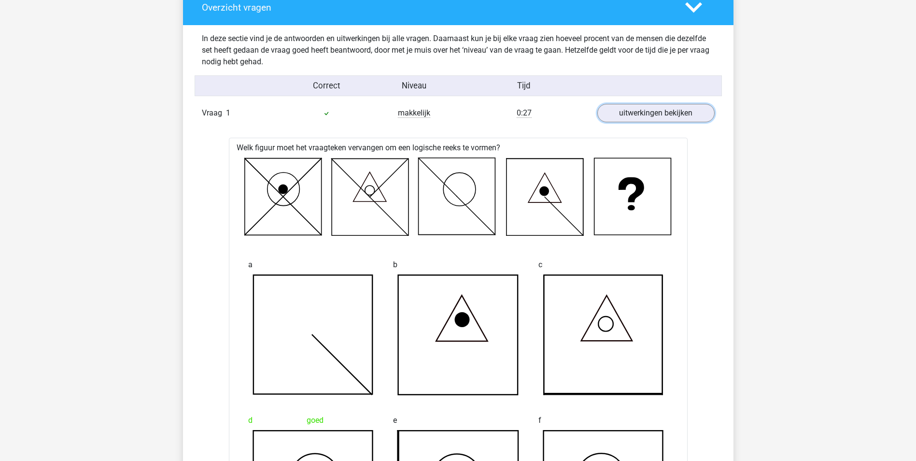
scroll to position [579, 0]
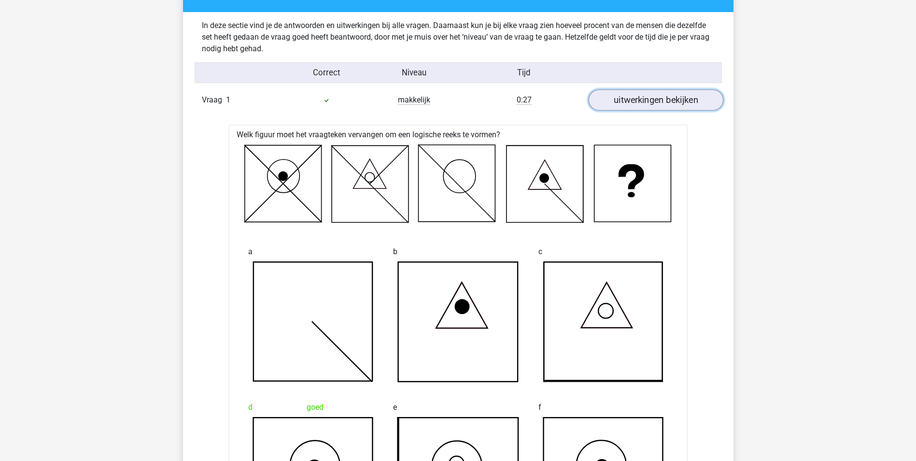
click at [641, 100] on link "uitwerkingen bekijken" at bounding box center [655, 99] width 135 height 21
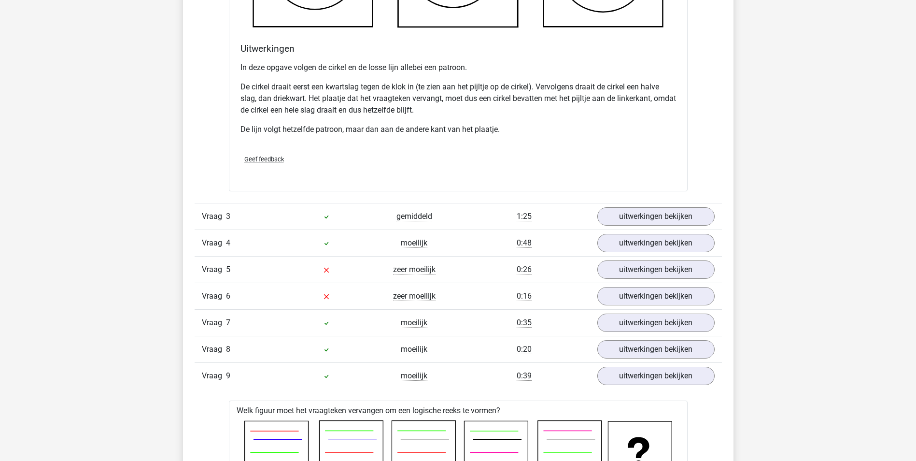
scroll to position [1110, 0]
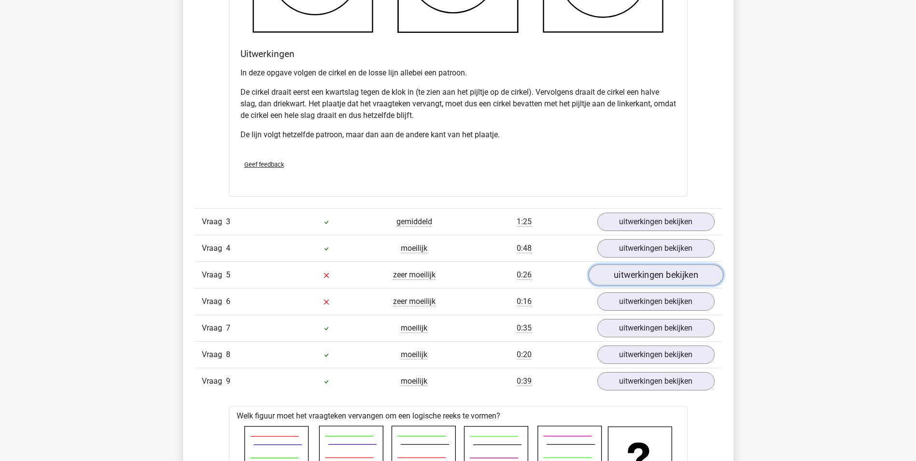
click at [659, 272] on link "uitwerkingen bekijken" at bounding box center [655, 274] width 135 height 21
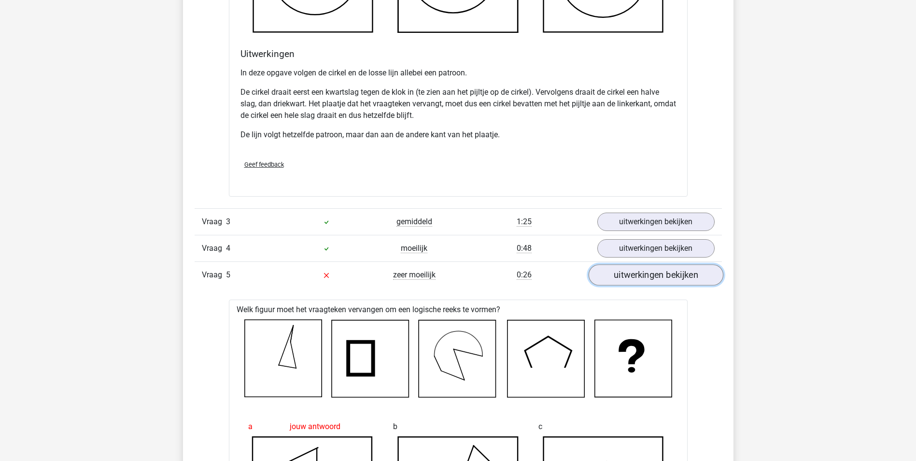
click at [659, 272] on link "uitwerkingen bekijken" at bounding box center [655, 274] width 135 height 21
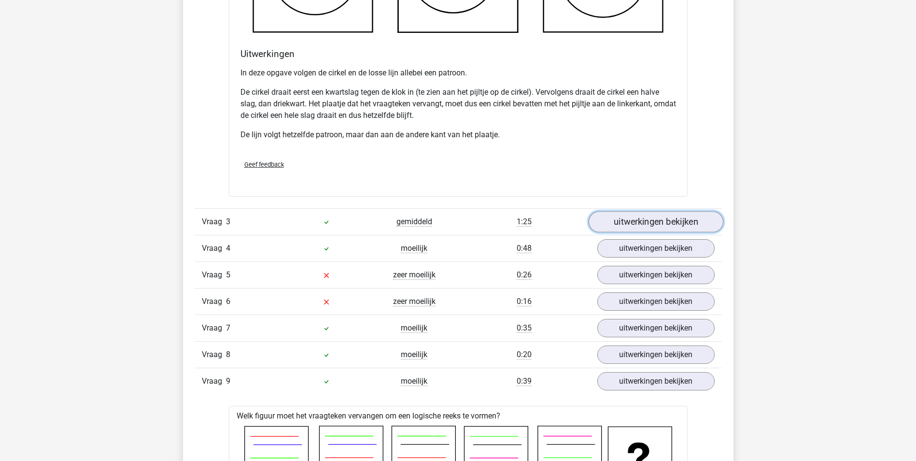
click at [658, 223] on link "uitwerkingen bekijken" at bounding box center [655, 221] width 135 height 21
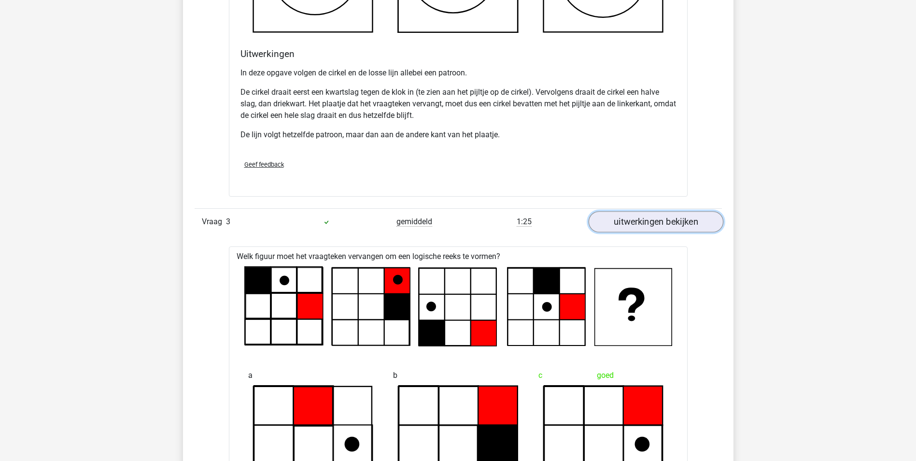
click at [658, 223] on link "uitwerkingen bekijken" at bounding box center [655, 221] width 135 height 21
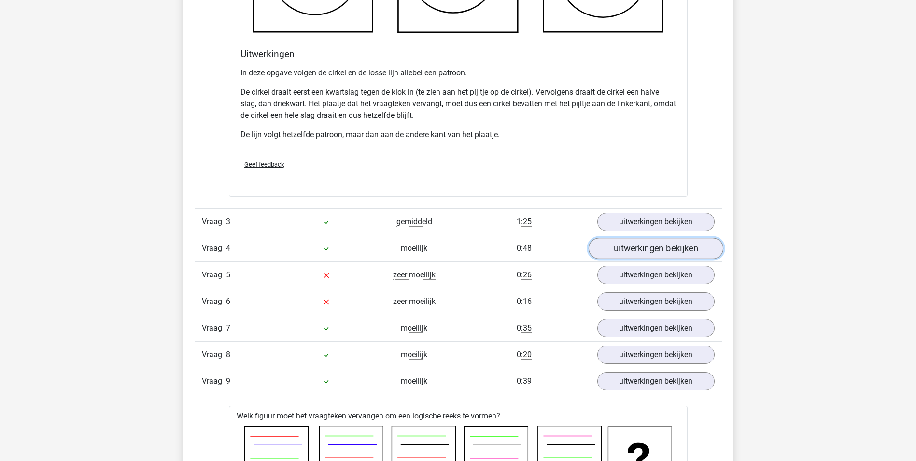
click at [656, 241] on link "uitwerkingen bekijken" at bounding box center [655, 247] width 135 height 21
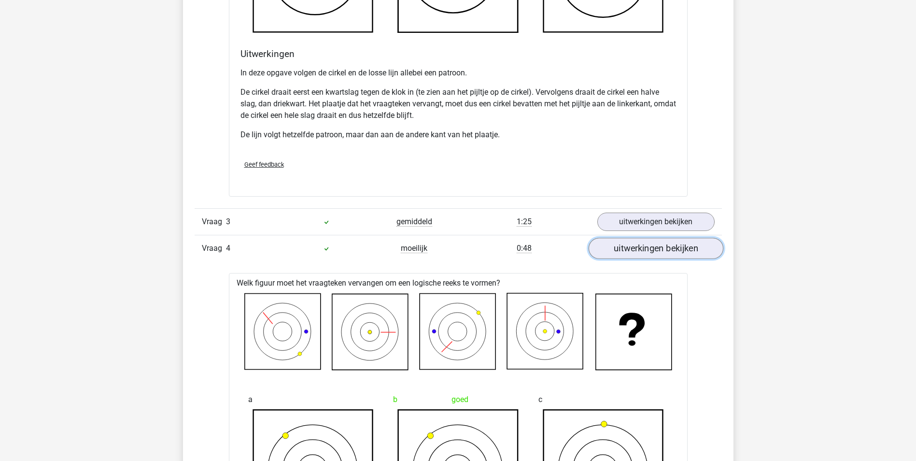
click at [656, 241] on link "uitwerkingen bekijken" at bounding box center [655, 247] width 135 height 21
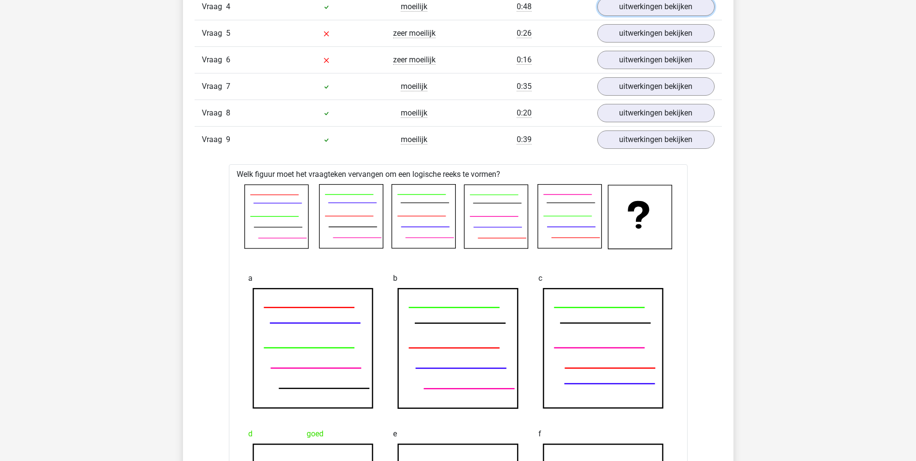
scroll to position [1303, 0]
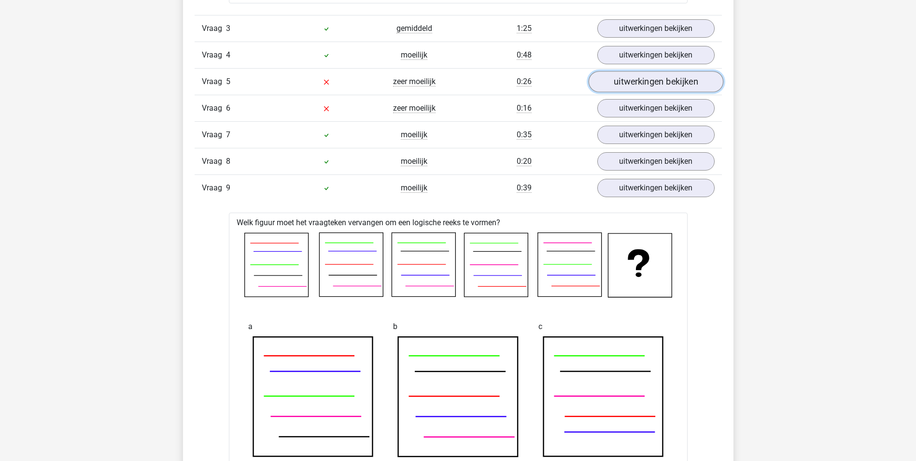
click at [622, 81] on link "uitwerkingen bekijken" at bounding box center [655, 81] width 135 height 21
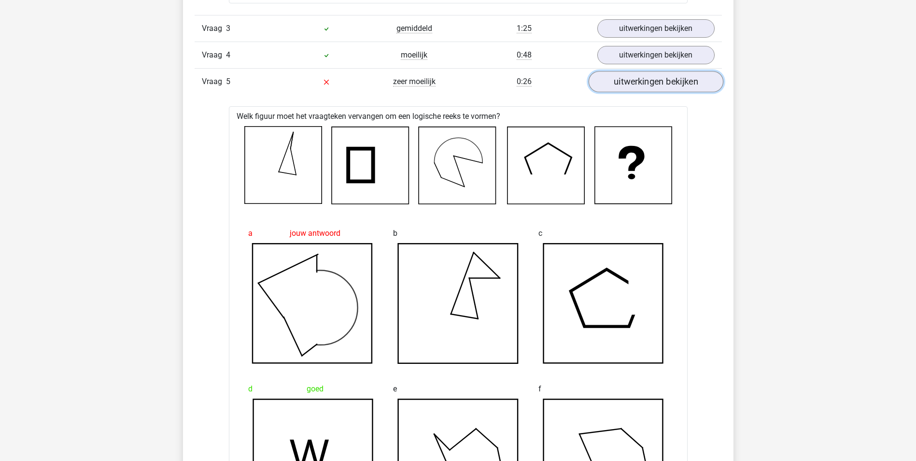
click at [622, 81] on link "uitwerkingen bekijken" at bounding box center [655, 81] width 135 height 21
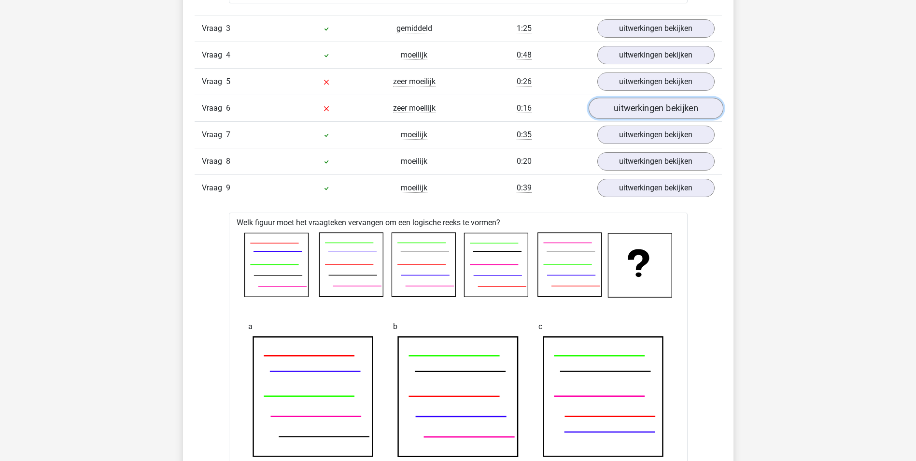
click at [638, 112] on link "uitwerkingen bekijken" at bounding box center [655, 108] width 135 height 21
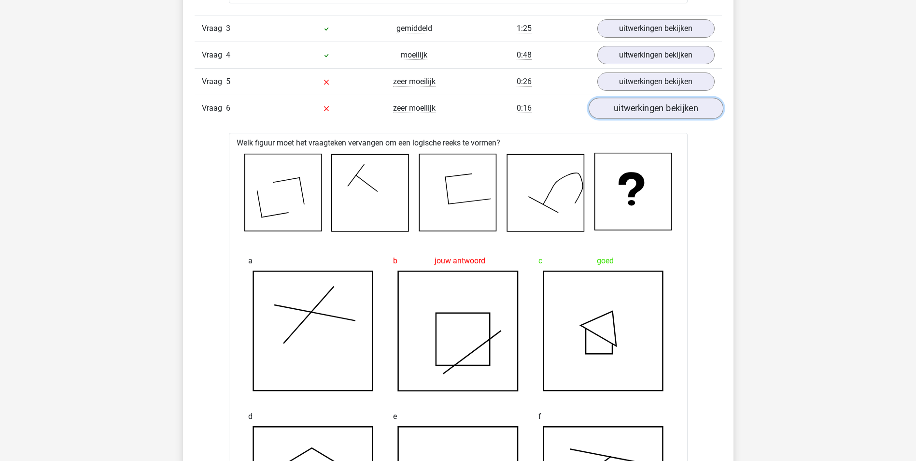
click at [638, 112] on link "uitwerkingen bekijken" at bounding box center [655, 108] width 135 height 21
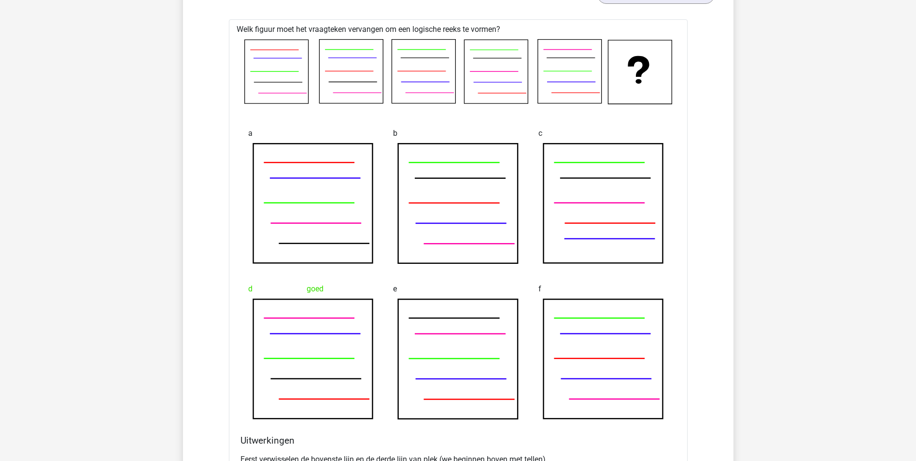
scroll to position [1352, 0]
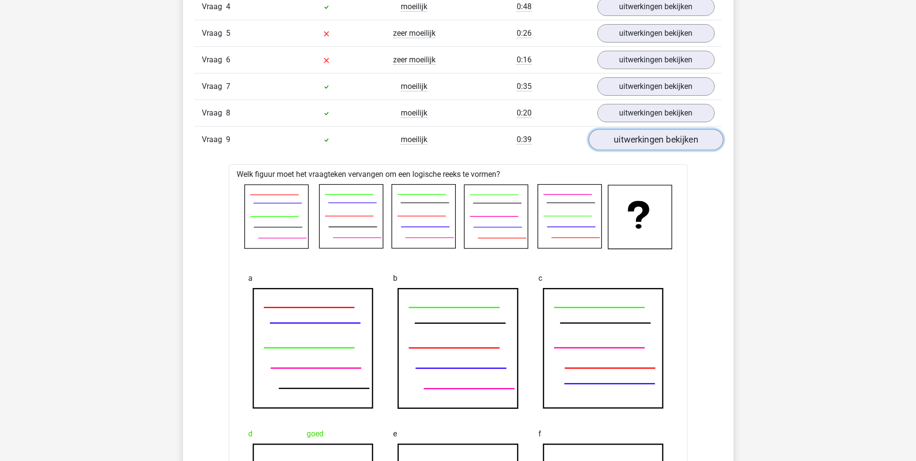
click at [632, 139] on link "uitwerkingen bekijken" at bounding box center [655, 139] width 135 height 21
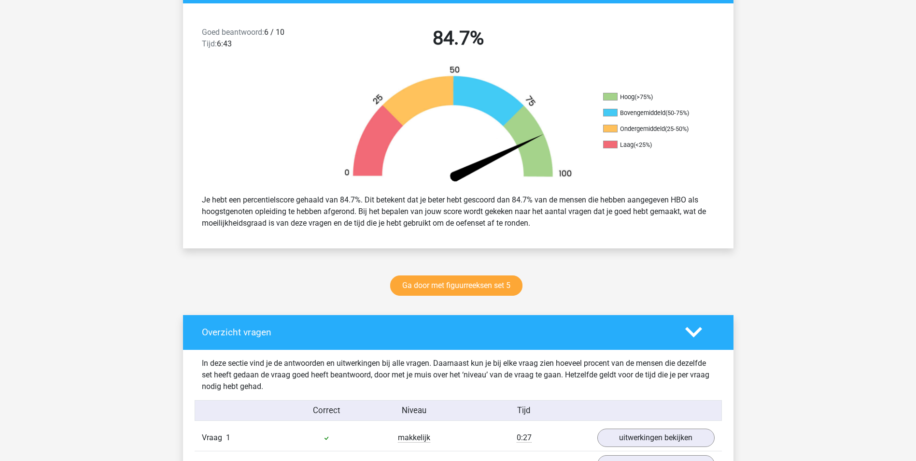
scroll to position [241, 0]
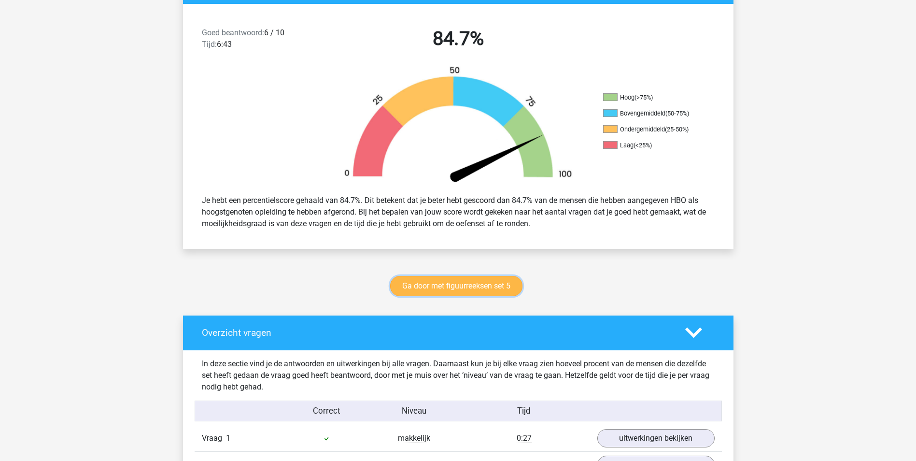
click at [492, 286] on link "Ga door met figuurreeksen set 5" at bounding box center [456, 286] width 132 height 20
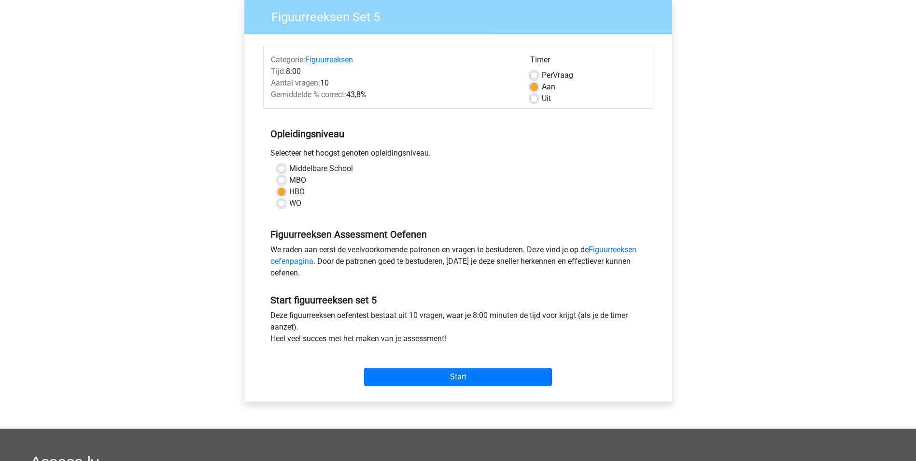
scroll to position [97, 0]
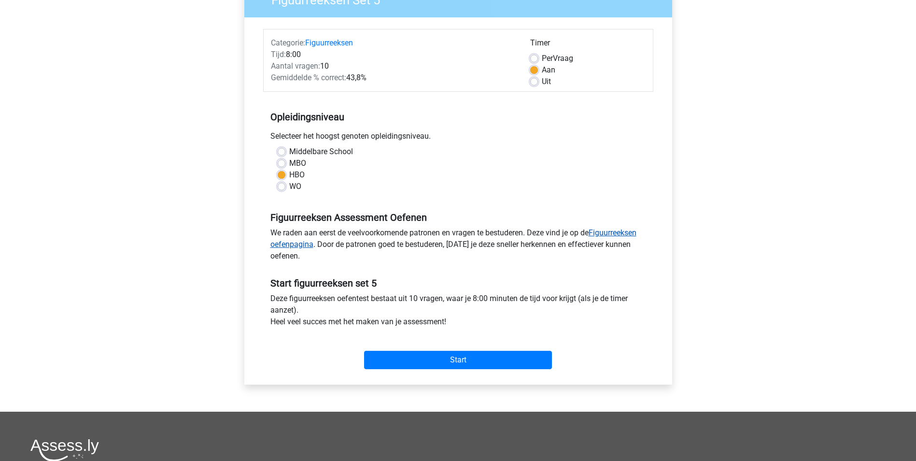
click at [601, 232] on link "Figuurreeksen oefenpagina" at bounding box center [453, 238] width 366 height 21
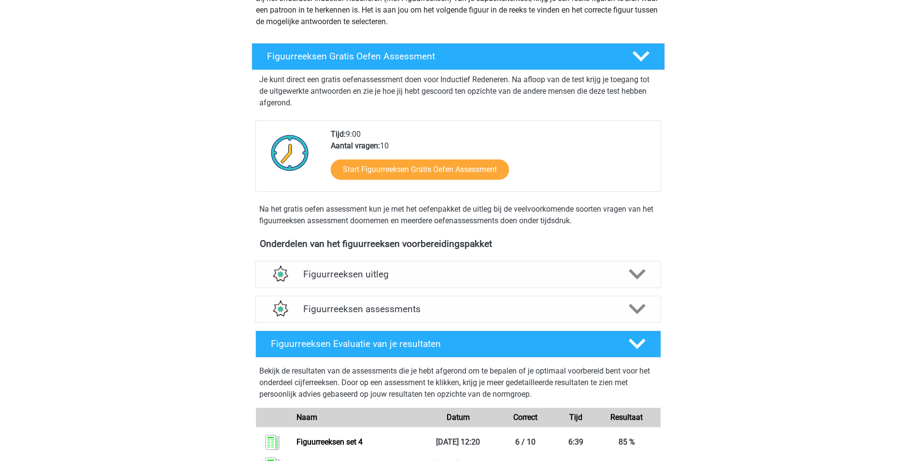
scroll to position [145, 0]
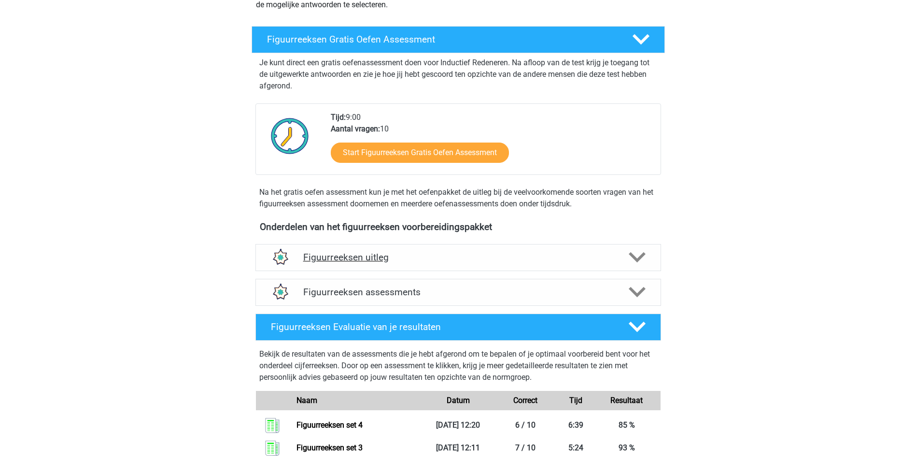
click at [381, 256] on h4 "Figuurreeksen uitleg" at bounding box center [458, 256] width 310 height 11
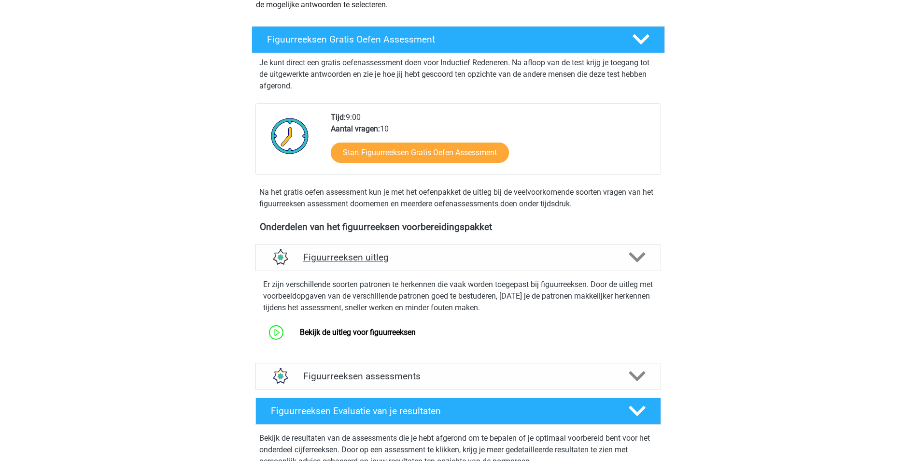
click at [381, 256] on h4 "Figuurreeksen uitleg" at bounding box center [458, 256] width 310 height 11
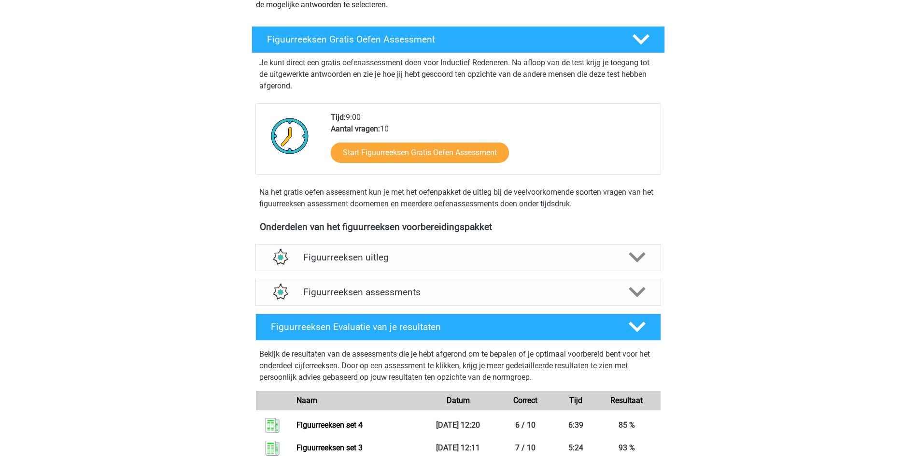
click at [411, 294] on h4 "Figuurreeksen assessments" at bounding box center [458, 291] width 310 height 11
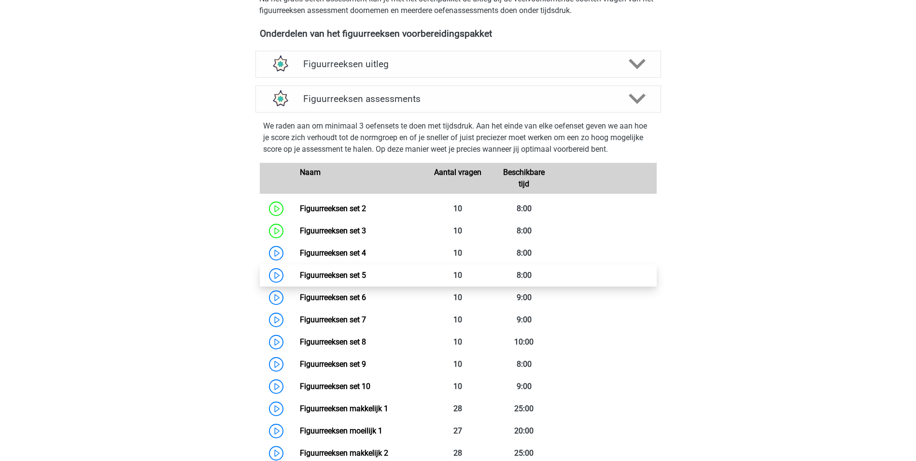
scroll to position [386, 0]
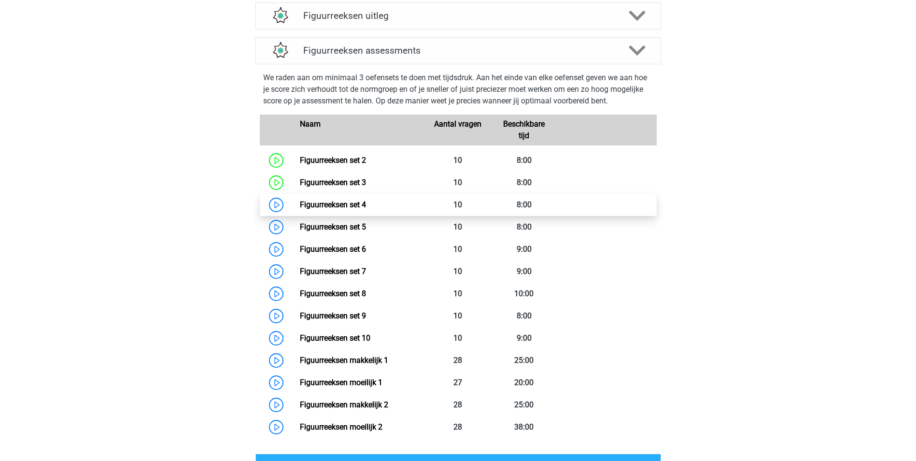
click at [300, 209] on link "Figuurreeksen set 4" at bounding box center [333, 204] width 66 height 9
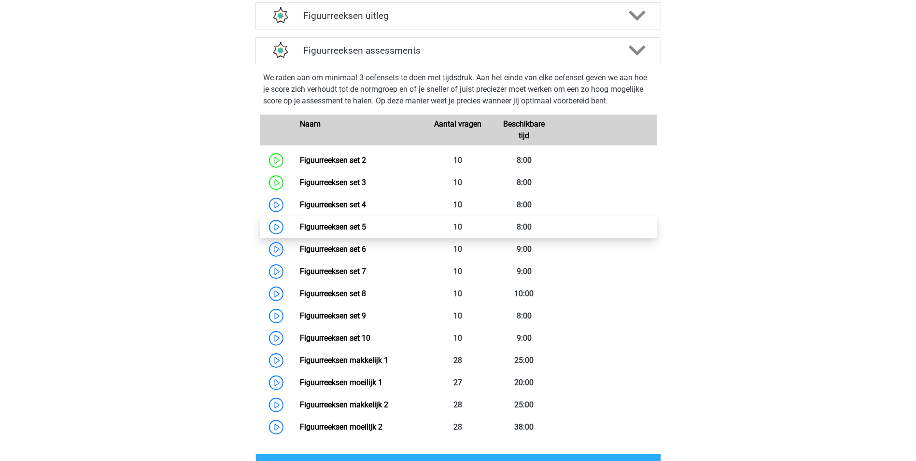
click at [326, 224] on link "Figuurreeksen set 5" at bounding box center [333, 226] width 66 height 9
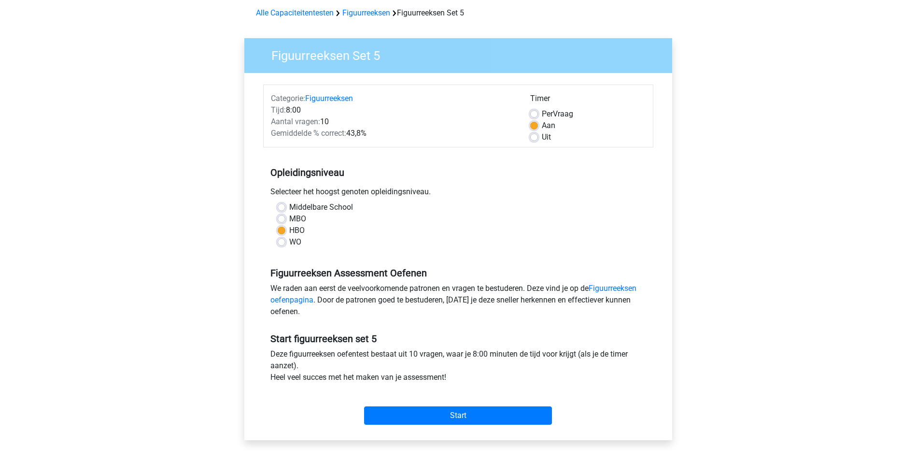
scroll to position [97, 0]
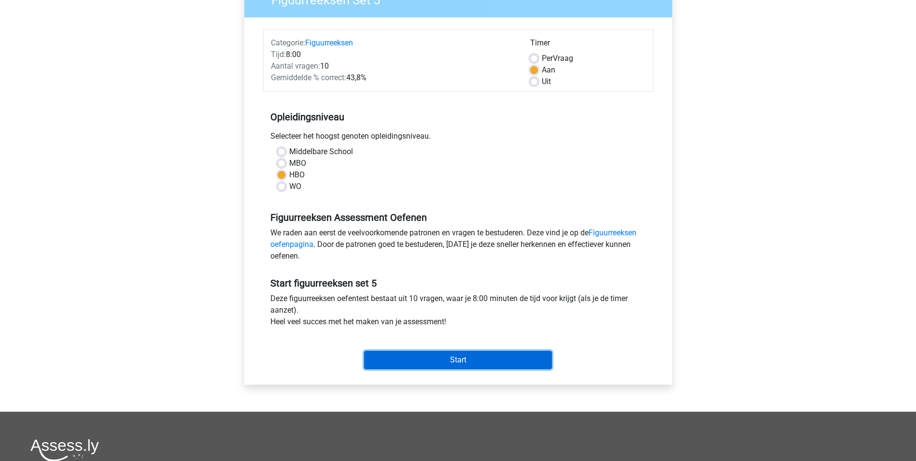
click at [480, 358] on input "Start" at bounding box center [458, 359] width 188 height 18
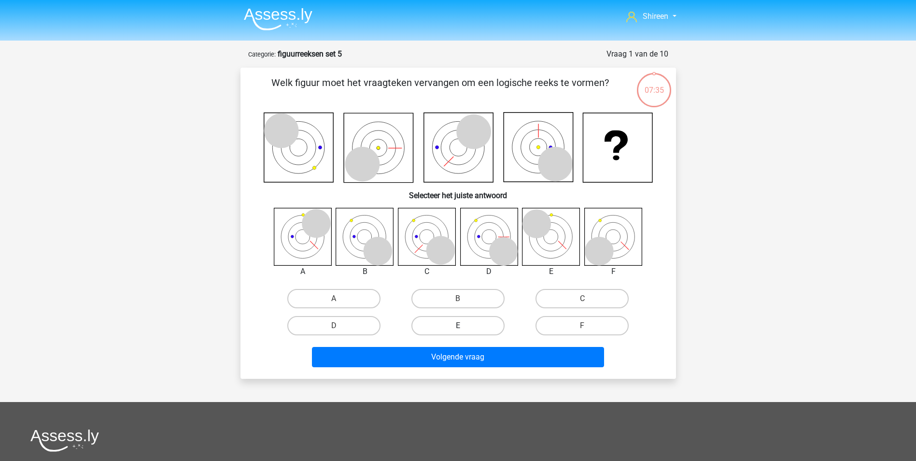
click at [434, 323] on label "E" at bounding box center [457, 325] width 93 height 19
click at [458, 325] on input "E" at bounding box center [461, 328] width 6 height 6
radio input "true"
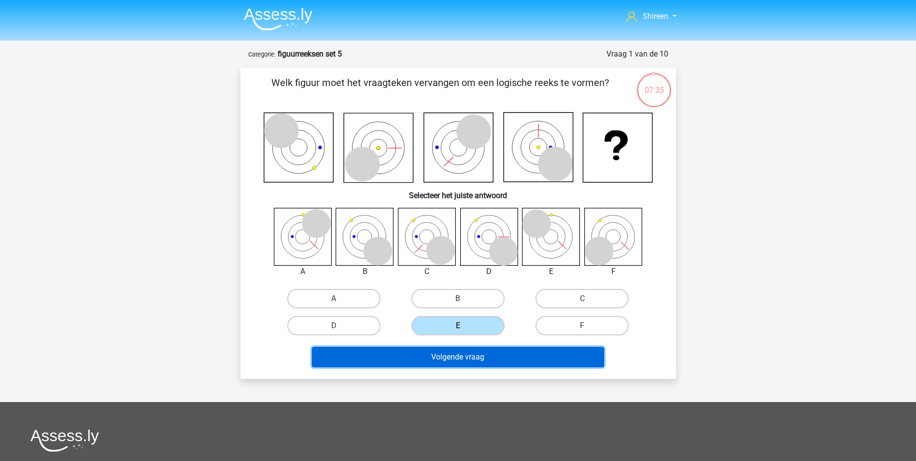
click at [448, 350] on button "Volgende vraag" at bounding box center [458, 357] width 292 height 20
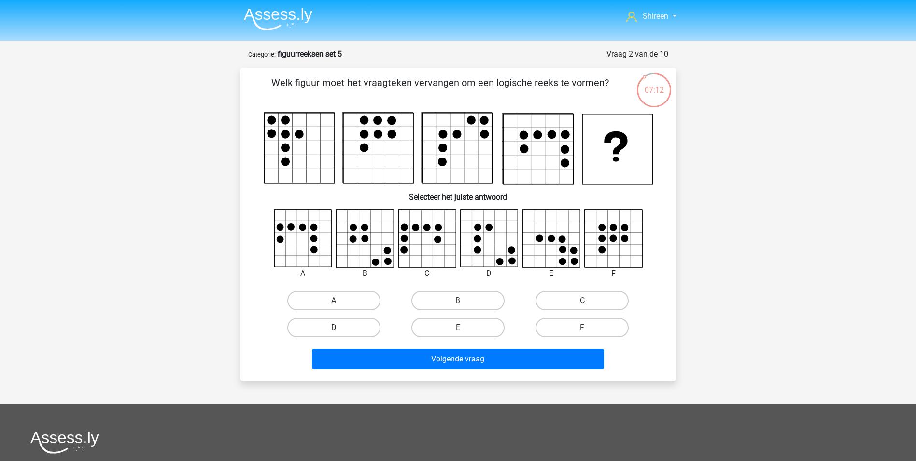
click at [358, 328] on label "D" at bounding box center [333, 327] width 93 height 19
click at [340, 328] on input "D" at bounding box center [337, 330] width 6 height 6
radio input "true"
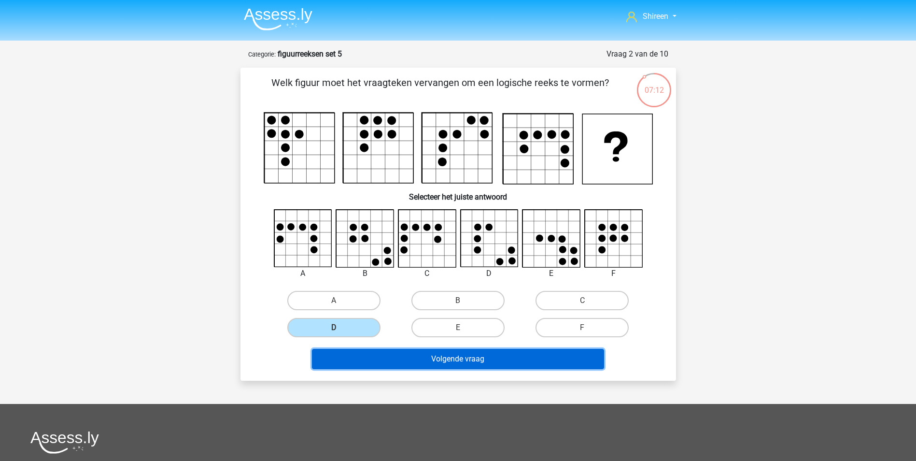
click at [445, 355] on button "Volgende vraag" at bounding box center [458, 359] width 292 height 20
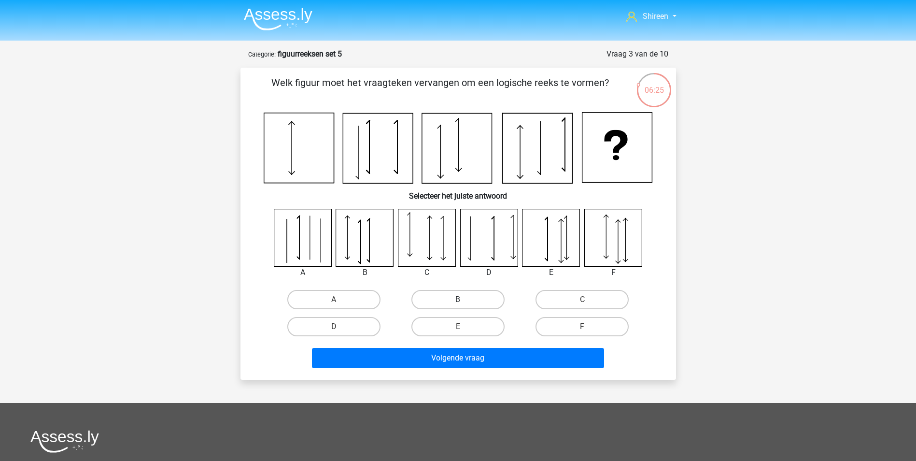
click at [453, 297] on label "B" at bounding box center [457, 299] width 93 height 19
click at [458, 299] on input "B" at bounding box center [461, 302] width 6 height 6
radio input "true"
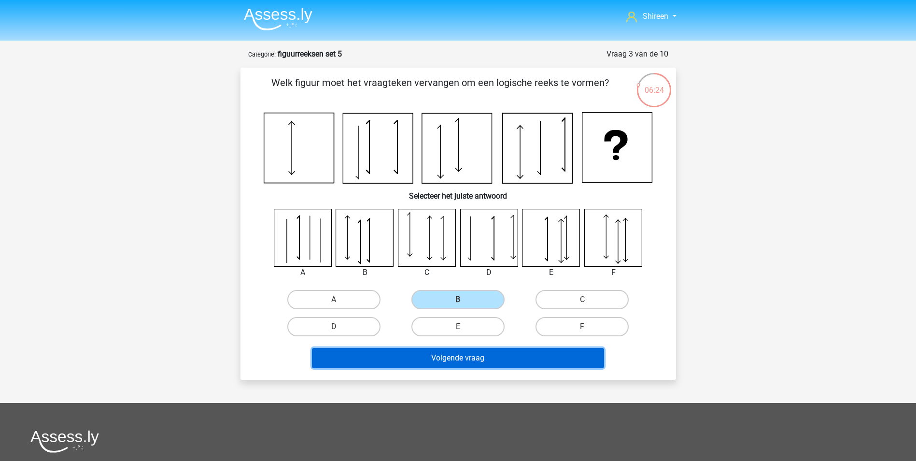
click at [473, 353] on button "Volgende vraag" at bounding box center [458, 358] width 292 height 20
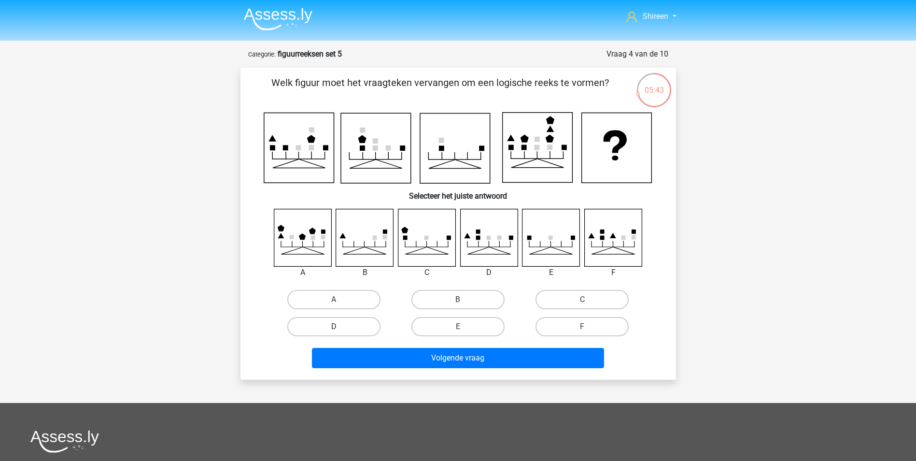
click at [376, 323] on label "D" at bounding box center [333, 326] width 93 height 19
click at [340, 326] on input "D" at bounding box center [337, 329] width 6 height 6
radio input "true"
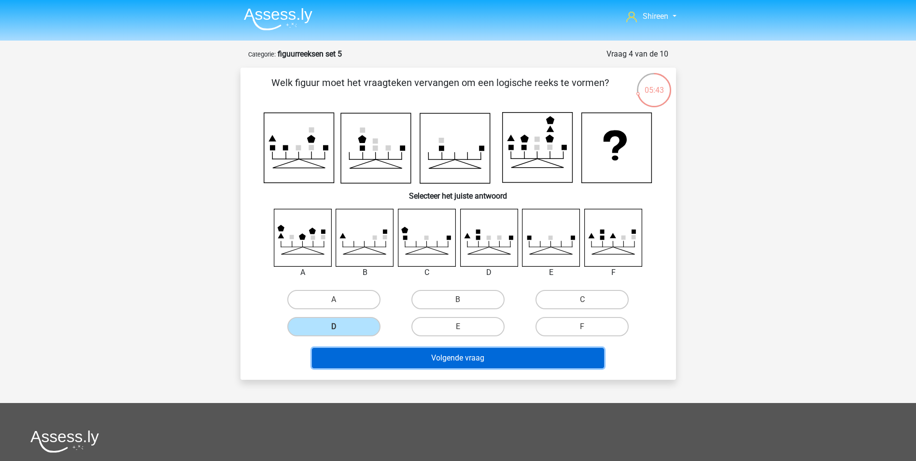
click at [400, 354] on button "Volgende vraag" at bounding box center [458, 358] width 292 height 20
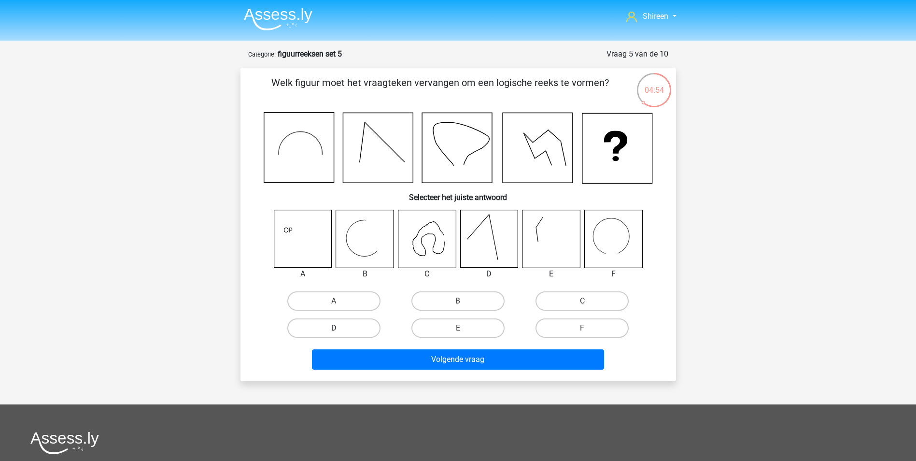
click at [331, 330] on label "D" at bounding box center [333, 327] width 93 height 19
click at [334, 330] on input "D" at bounding box center [337, 331] width 6 height 6
radio input "true"
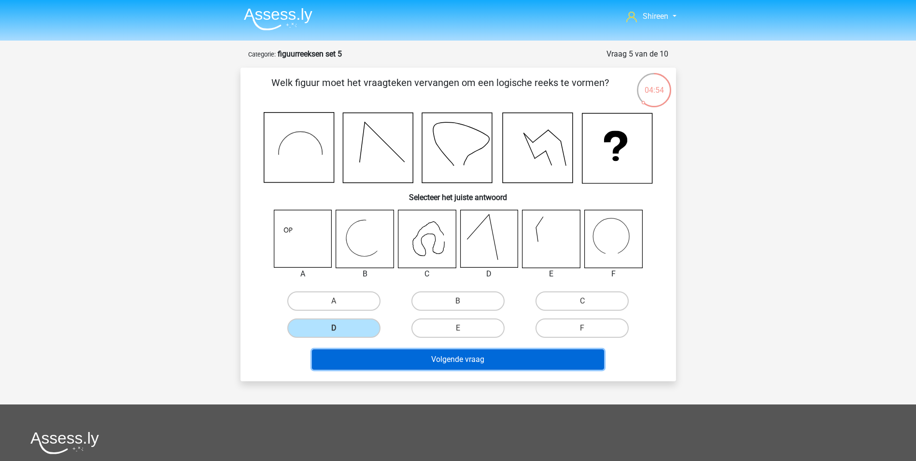
click at [436, 352] on button "Volgende vraag" at bounding box center [458, 359] width 292 height 20
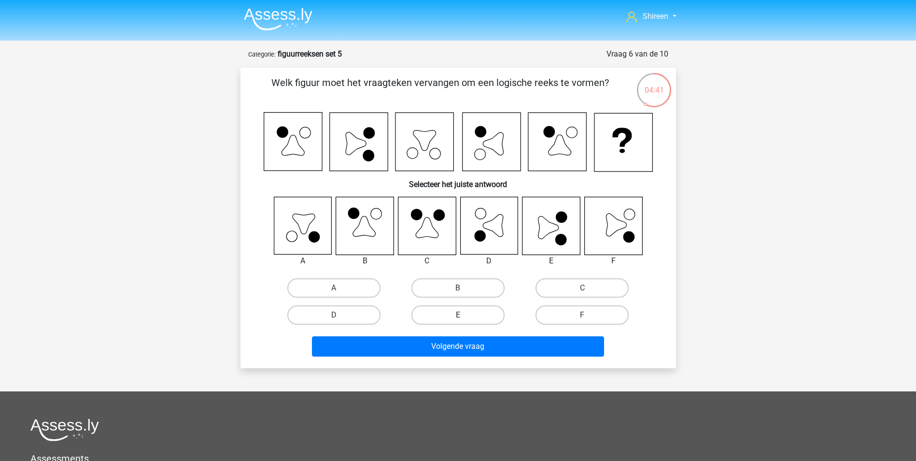
click at [435, 312] on label "E" at bounding box center [457, 314] width 93 height 19
click at [458, 315] on input "E" at bounding box center [461, 318] width 6 height 6
radio input "true"
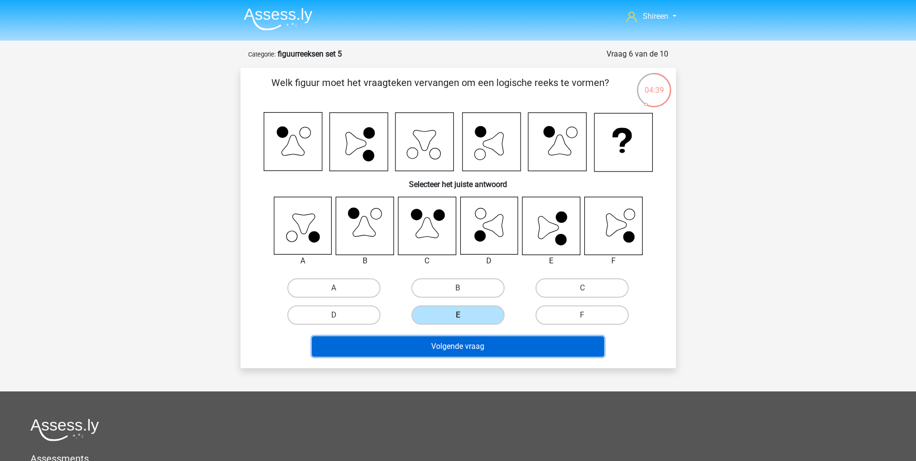
click at [490, 345] on button "Volgende vraag" at bounding box center [458, 346] width 292 height 20
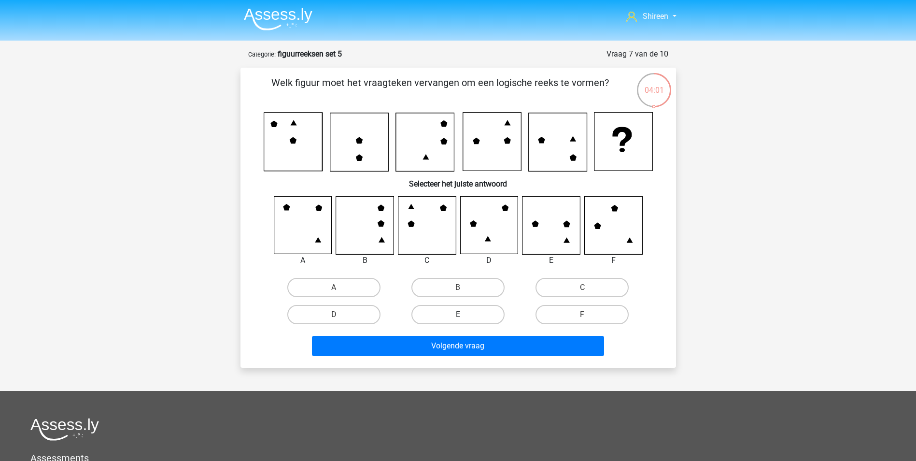
click at [469, 315] on label "E" at bounding box center [457, 314] width 93 height 19
click at [464, 315] on input "E" at bounding box center [461, 317] width 6 height 6
radio input "true"
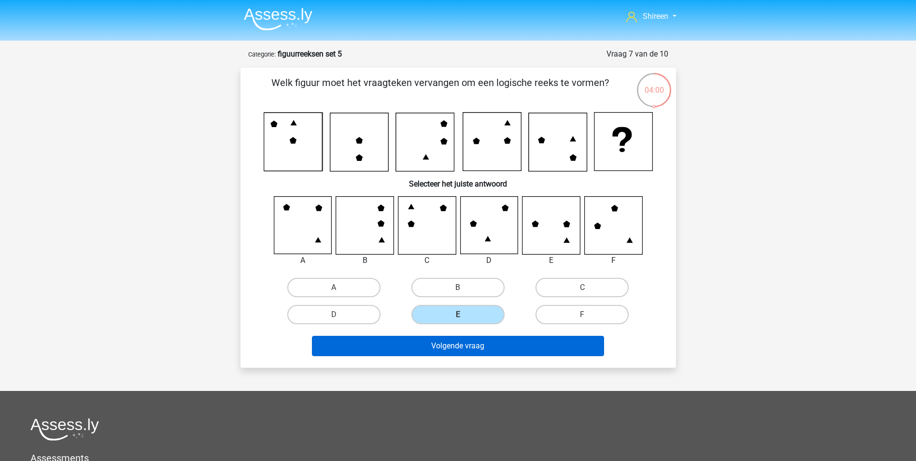
click at [469, 335] on div "Volgende vraag" at bounding box center [458, 344] width 405 height 32
click at [476, 344] on button "Volgende vraag" at bounding box center [458, 345] width 292 height 20
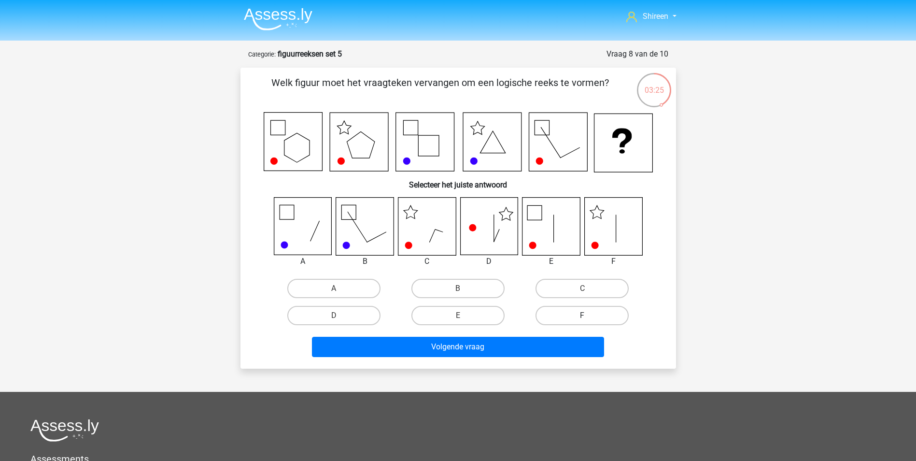
click at [574, 313] on label "F" at bounding box center [581, 315] width 93 height 19
click at [582, 315] on input "F" at bounding box center [585, 318] width 6 height 6
radio input "true"
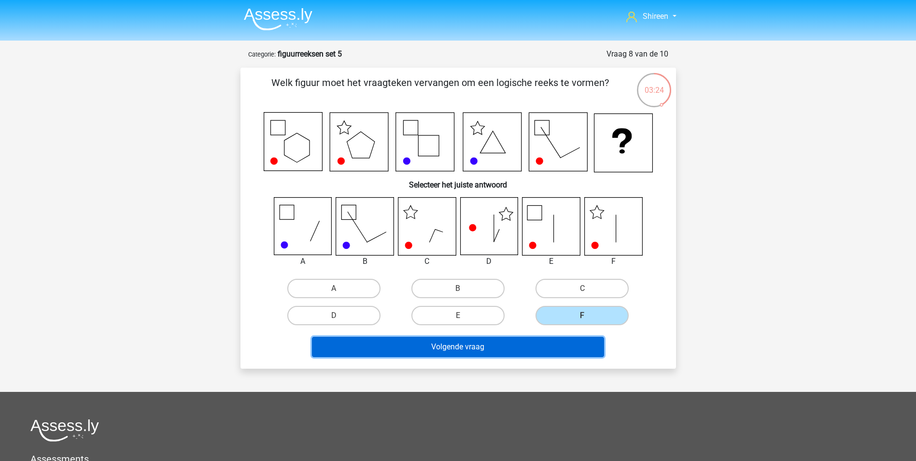
click at [528, 346] on button "Volgende vraag" at bounding box center [458, 346] width 292 height 20
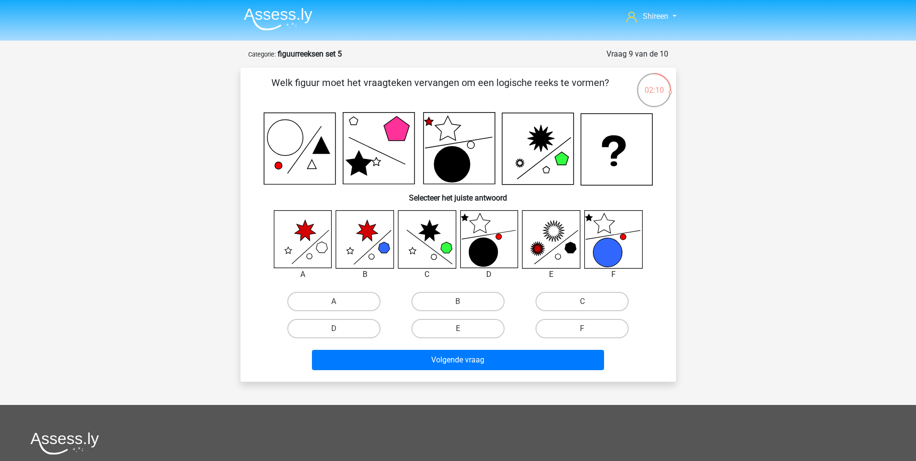
click at [337, 329] on input "D" at bounding box center [337, 331] width 6 height 6
radio input "true"
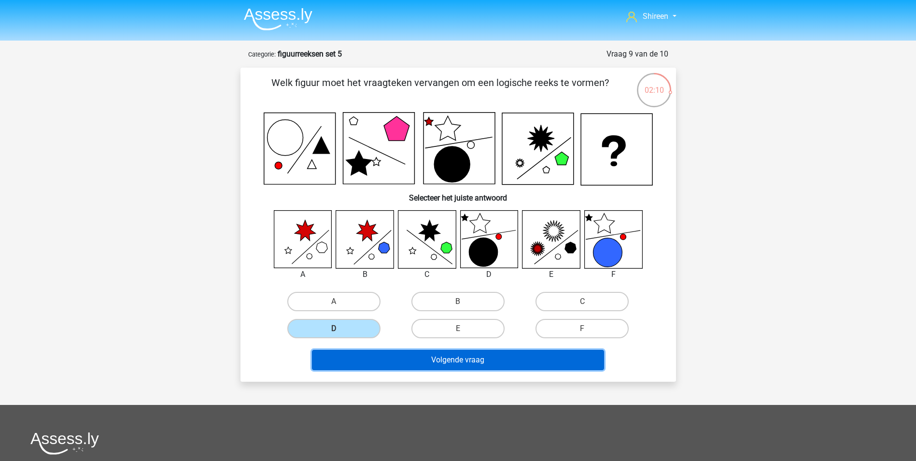
click at [479, 362] on button "Volgende vraag" at bounding box center [458, 359] width 292 height 20
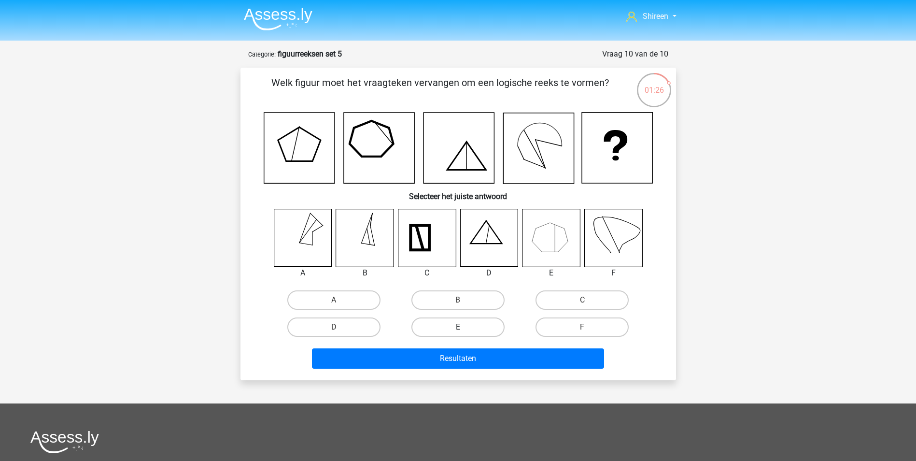
click at [450, 326] on label "E" at bounding box center [457, 326] width 93 height 19
click at [458, 327] on input "E" at bounding box center [461, 330] width 6 height 6
radio input "true"
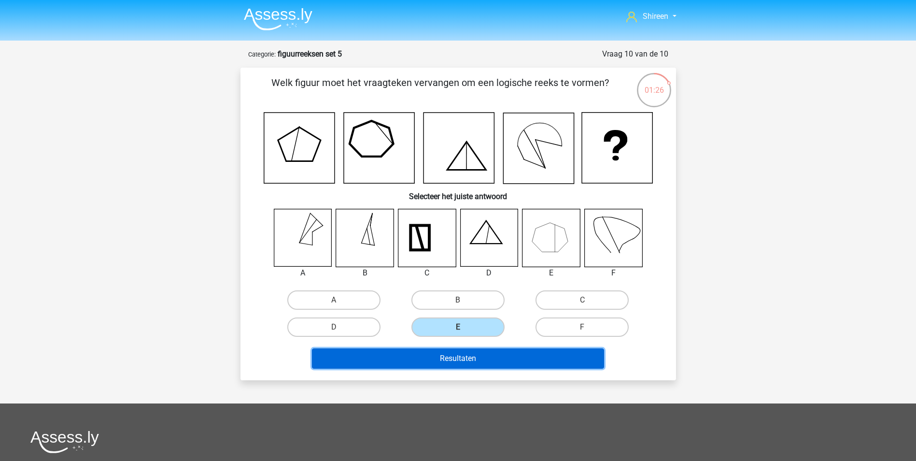
click at [474, 355] on button "Resultaten" at bounding box center [458, 358] width 292 height 20
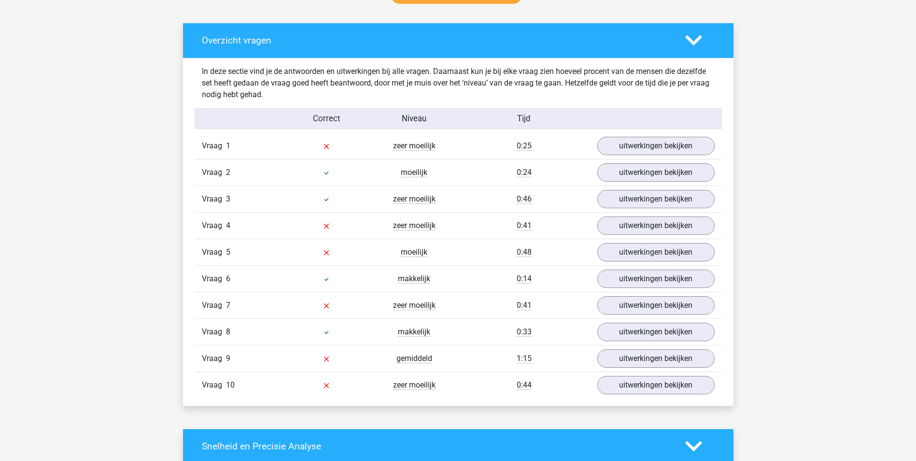
scroll to position [531, 0]
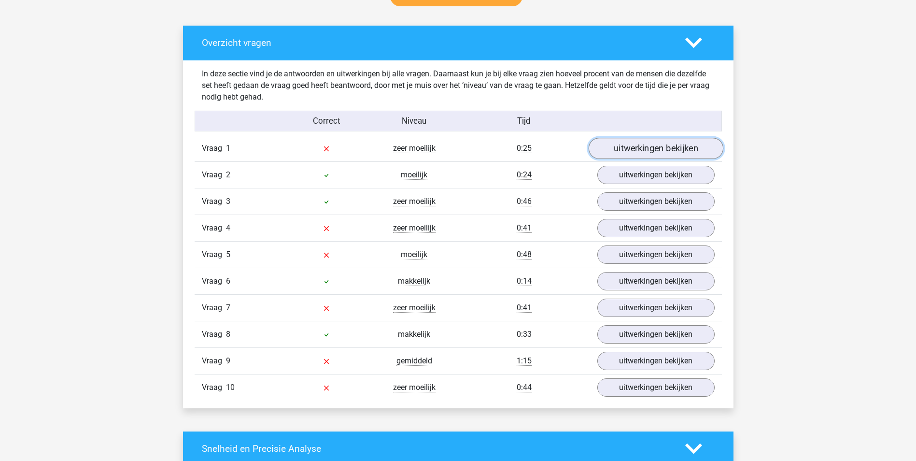
click at [624, 145] on link "uitwerkingen bekijken" at bounding box center [655, 148] width 135 height 21
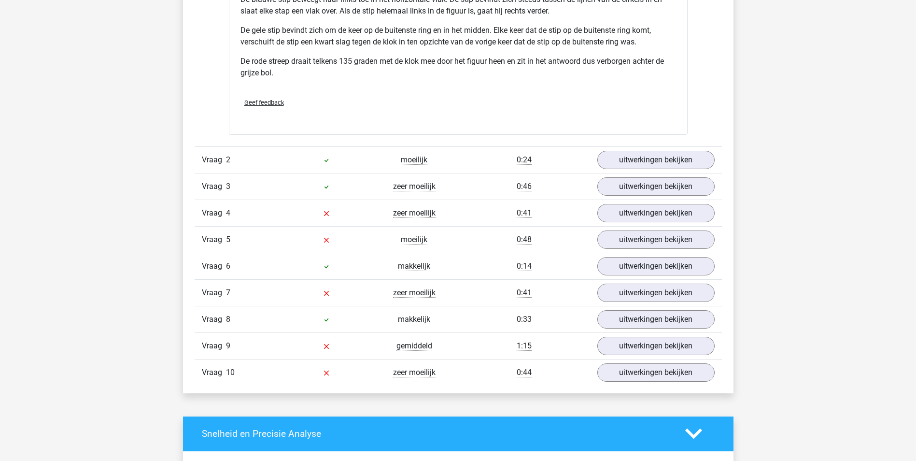
scroll to position [1255, 0]
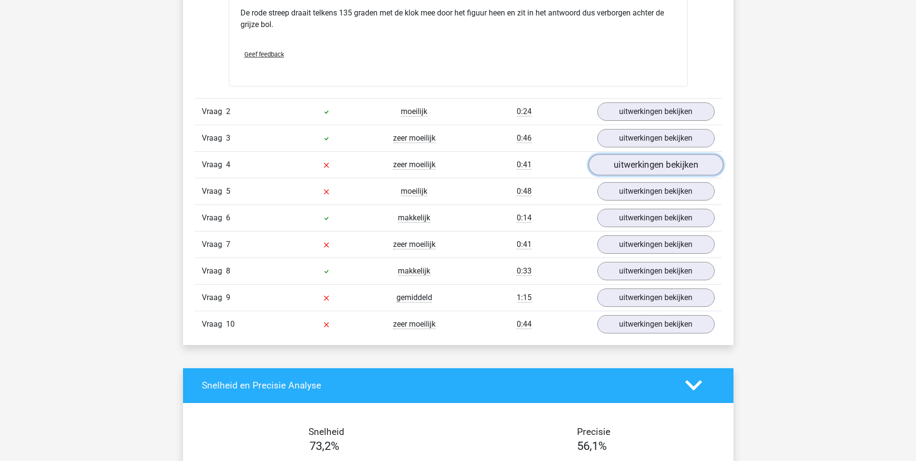
click at [650, 166] on link "uitwerkingen bekijken" at bounding box center [655, 164] width 135 height 21
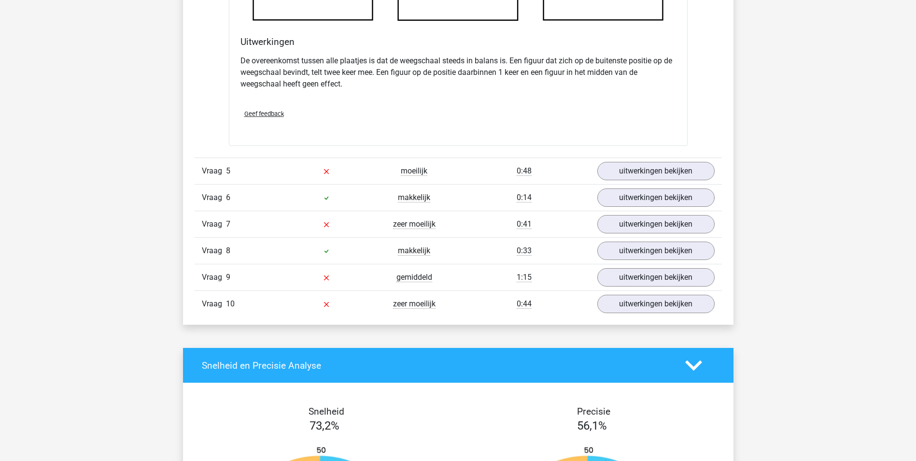
scroll to position [1786, 0]
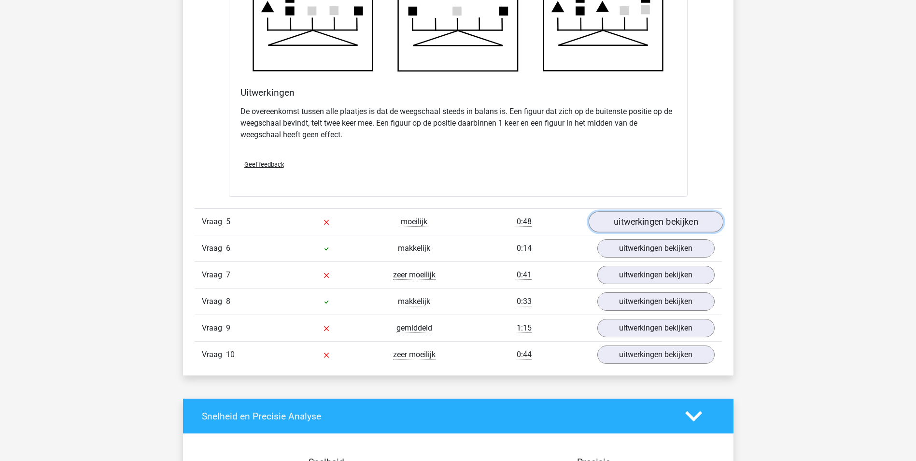
click at [630, 222] on link "uitwerkingen bekijken" at bounding box center [655, 221] width 135 height 21
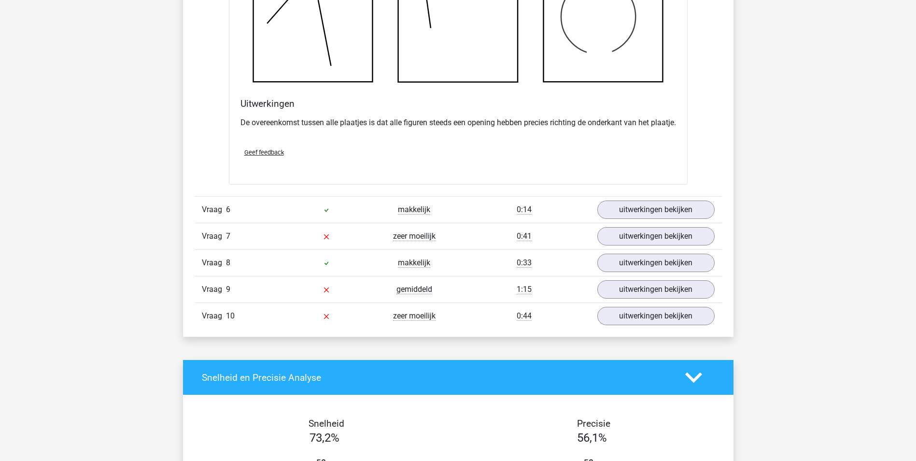
scroll to position [2365, 0]
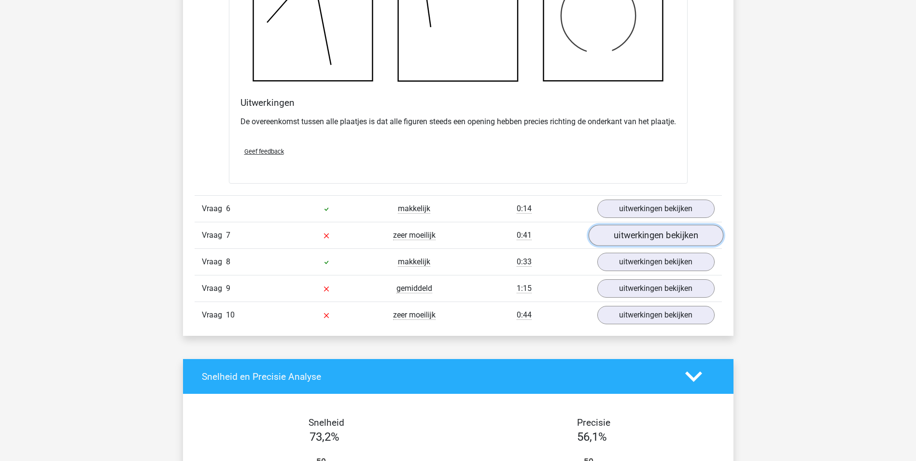
click at [632, 246] on link "uitwerkingen bekijken" at bounding box center [655, 235] width 135 height 21
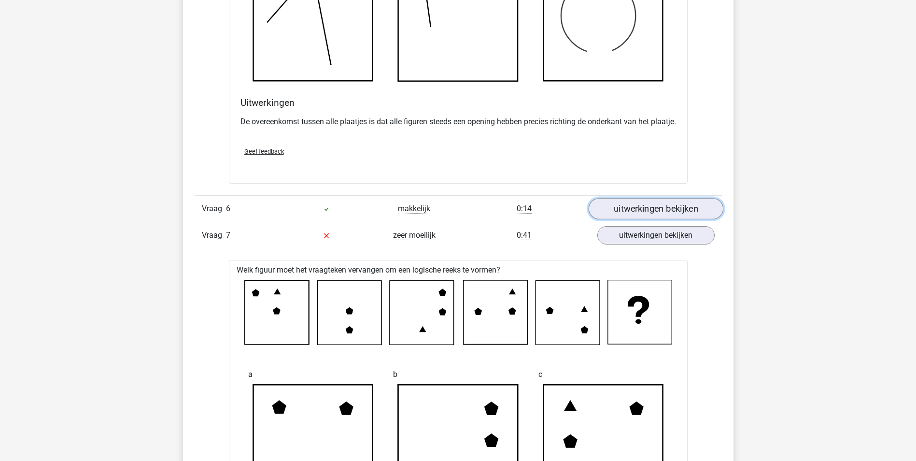
click at [649, 219] on link "uitwerkingen bekijken" at bounding box center [655, 208] width 135 height 21
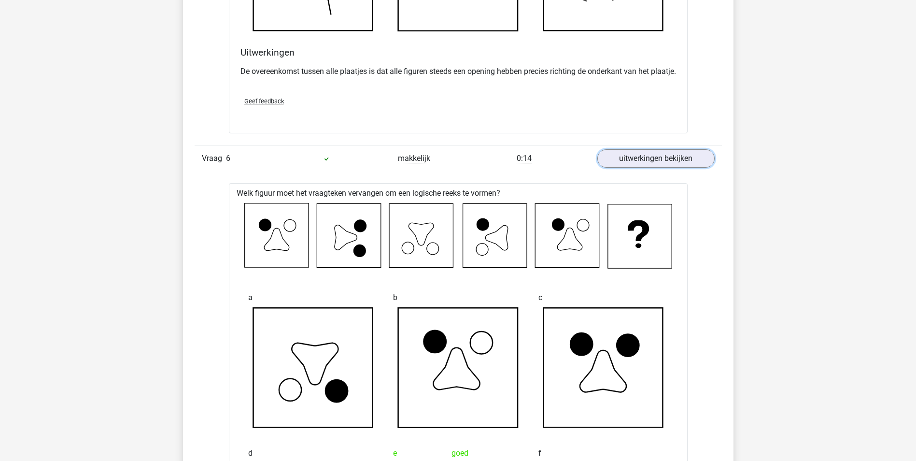
scroll to position [2414, 0]
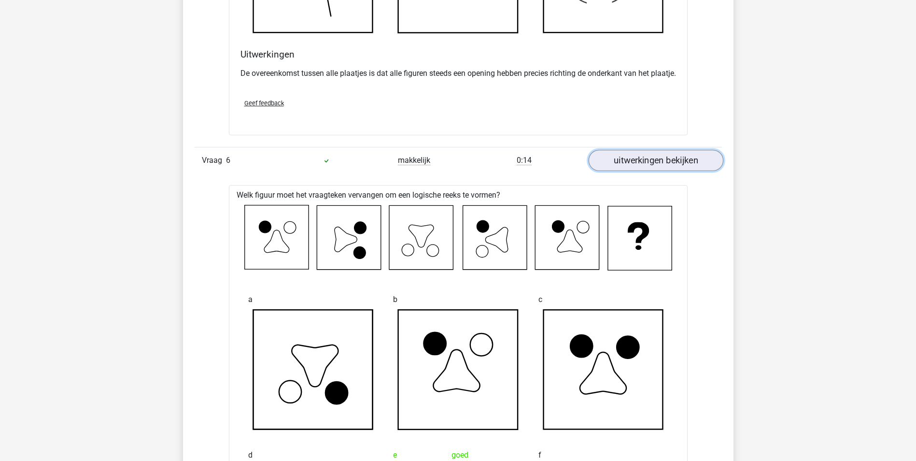
click at [650, 170] on link "uitwerkingen bekijken" at bounding box center [655, 160] width 135 height 21
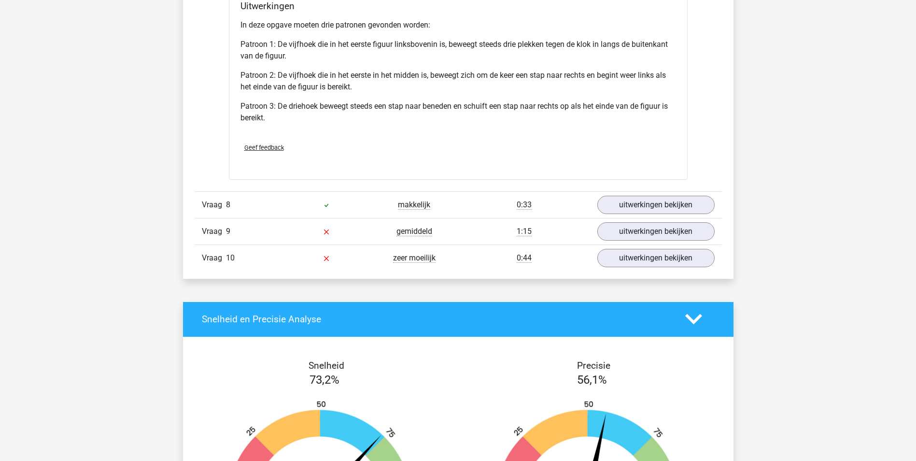
scroll to position [3041, 0]
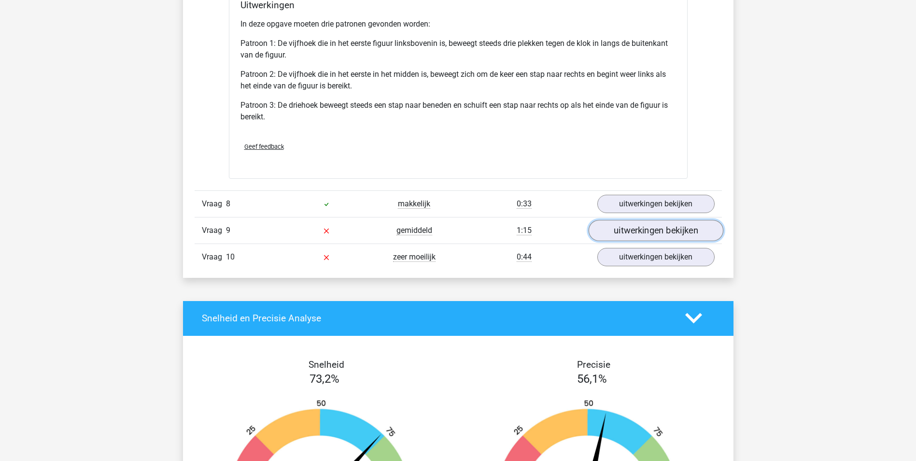
click at [620, 241] on link "uitwerkingen bekijken" at bounding box center [655, 230] width 135 height 21
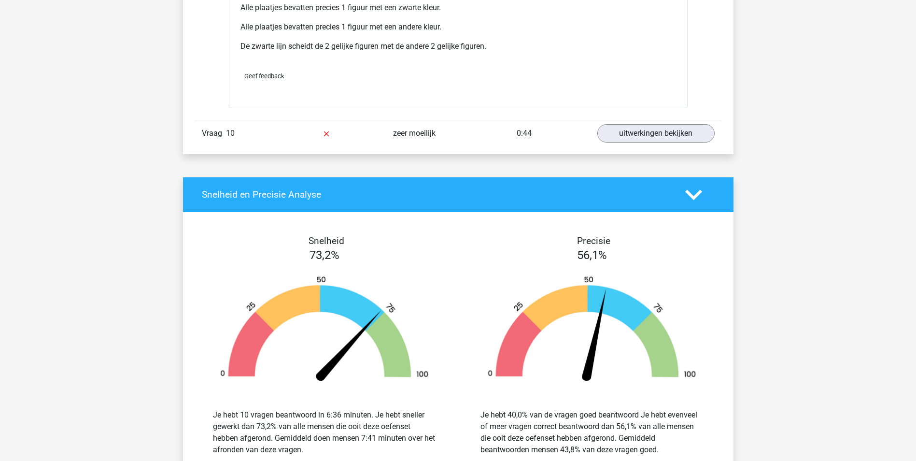
scroll to position [3765, 0]
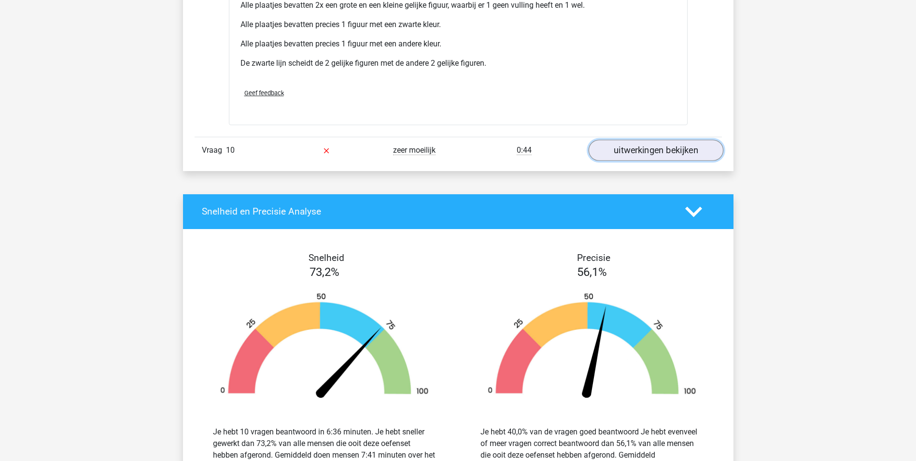
click at [666, 161] on link "uitwerkingen bekijken" at bounding box center [655, 150] width 135 height 21
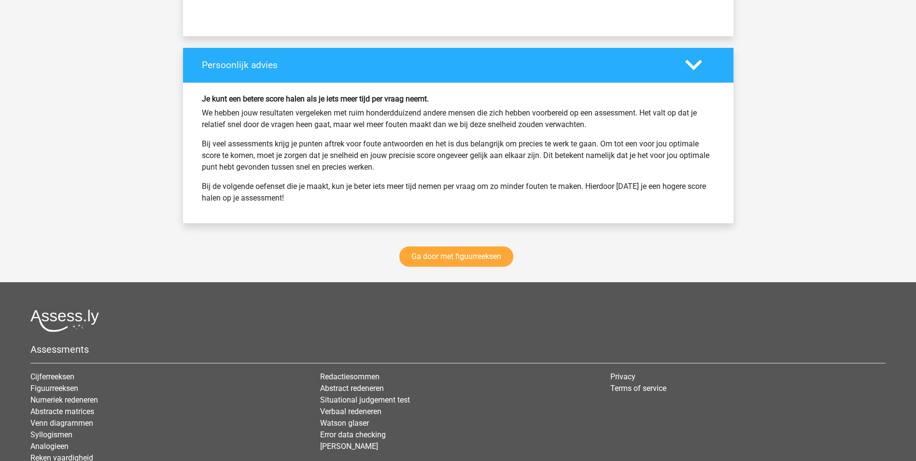
scroll to position [4779, 0]
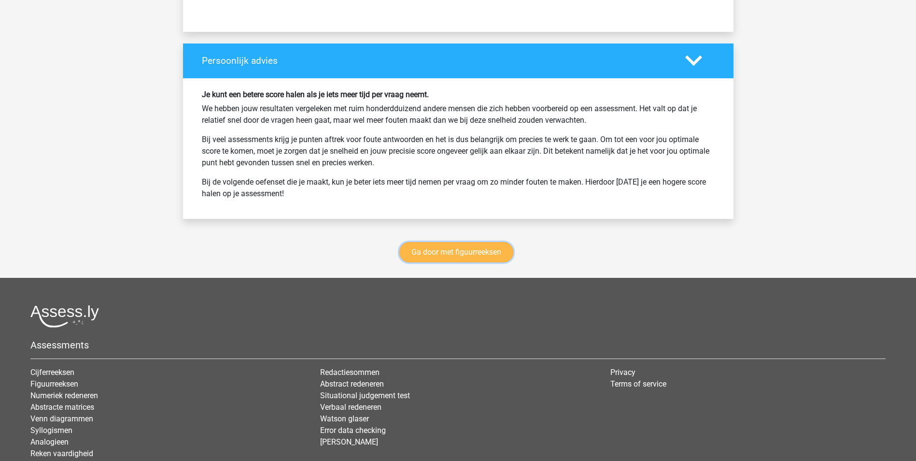
click at [495, 262] on link "Ga door met figuurreeksen" at bounding box center [456, 252] width 114 height 20
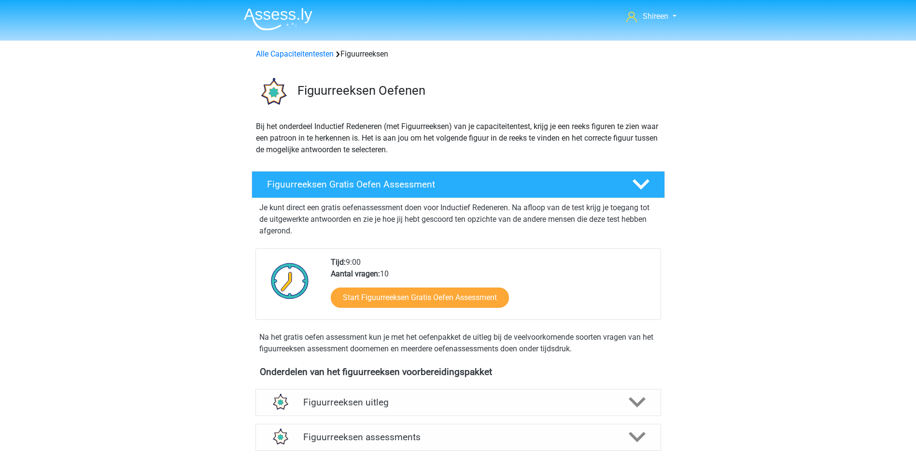
scroll to position [419, 0]
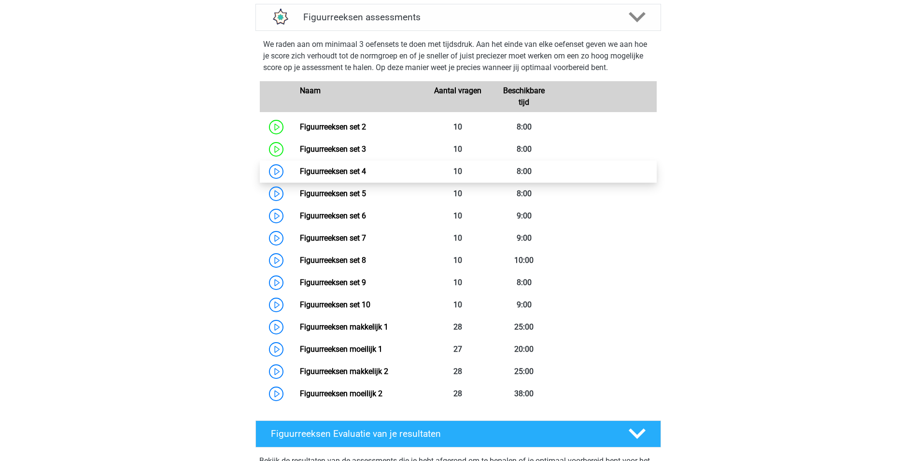
click at [300, 170] on link "Figuurreeksen set 4" at bounding box center [333, 171] width 66 height 9
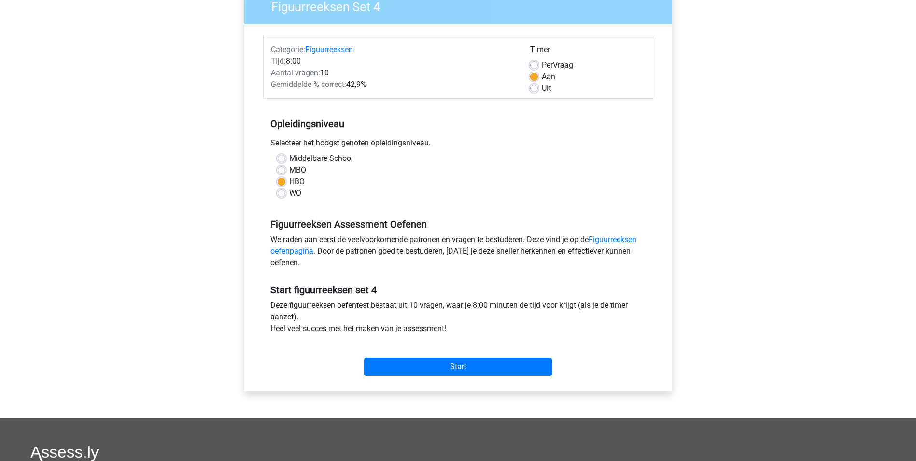
scroll to position [97, 0]
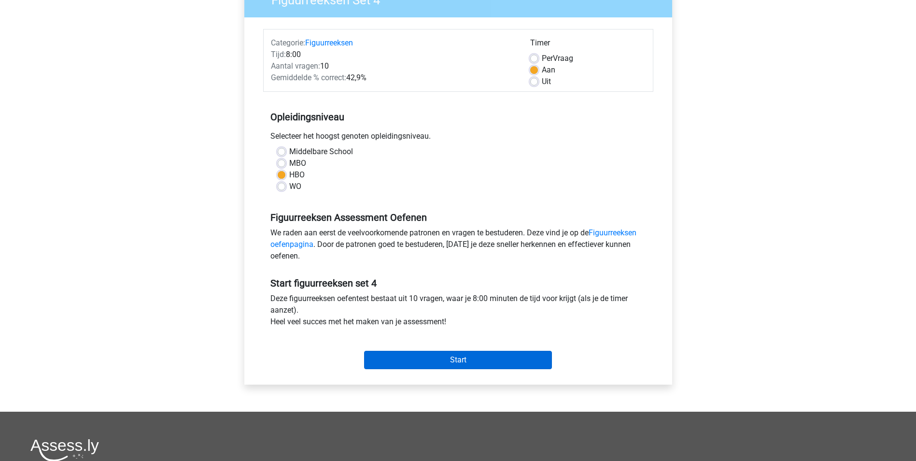
click at [500, 350] on div "Start" at bounding box center [458, 352] width 390 height 34
click at [497, 353] on input "Start" at bounding box center [458, 359] width 188 height 18
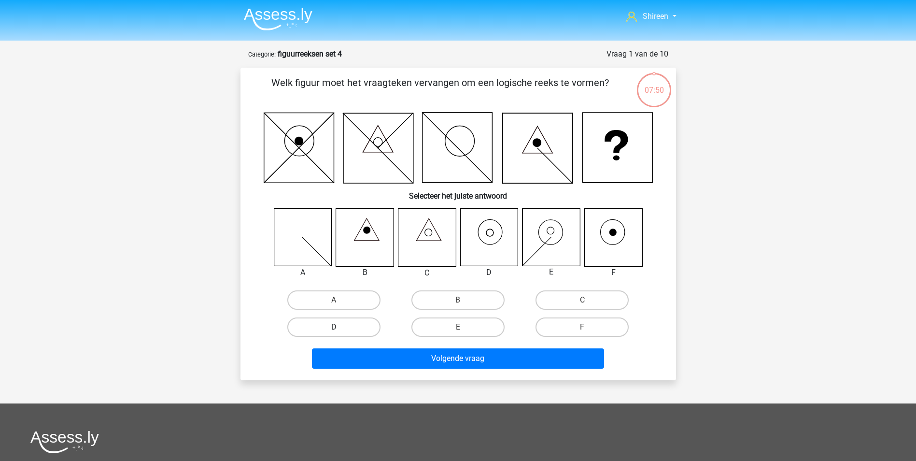
click at [351, 332] on label "D" at bounding box center [333, 326] width 93 height 19
click at [340, 332] on input "D" at bounding box center [337, 330] width 6 height 6
radio input "true"
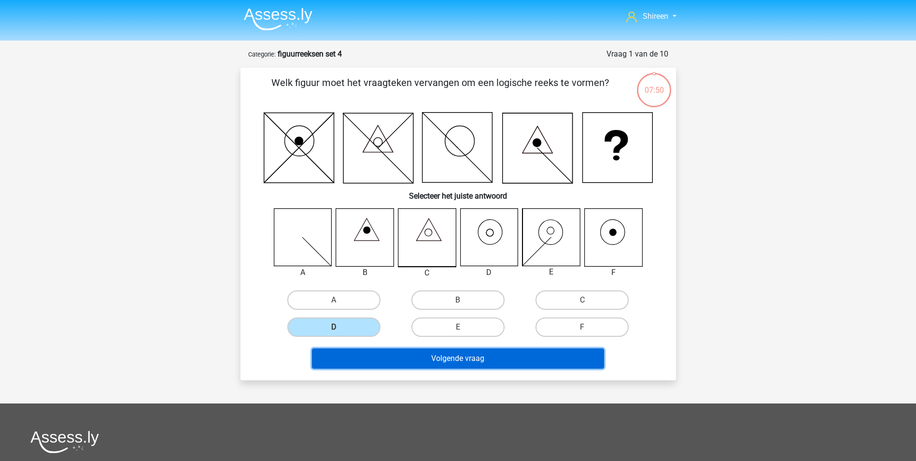
click at [399, 355] on button "Volgende vraag" at bounding box center [458, 358] width 292 height 20
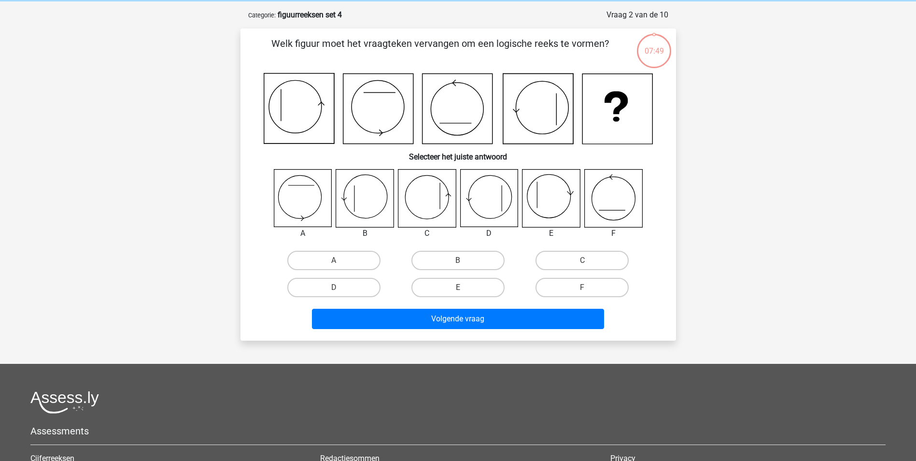
scroll to position [48, 0]
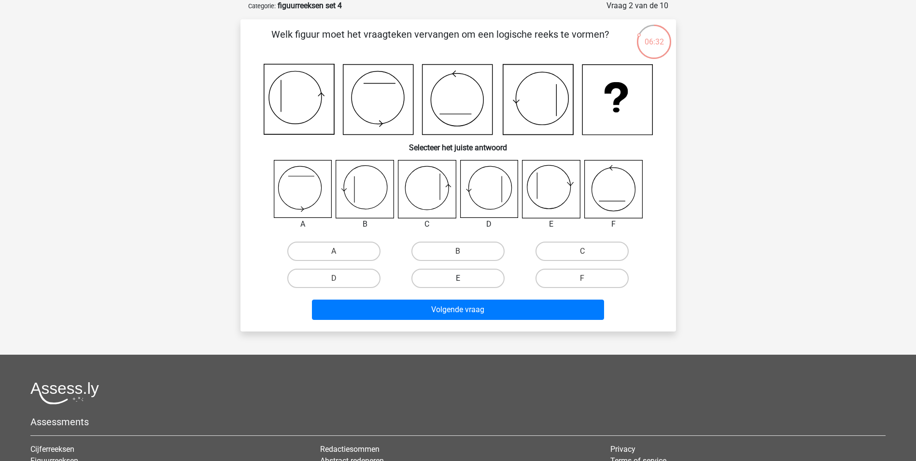
drag, startPoint x: 441, startPoint y: 249, endPoint x: 447, endPoint y: 271, distance: 22.8
click at [441, 249] on label "B" at bounding box center [457, 250] width 93 height 19
click at [458, 251] on input "B" at bounding box center [461, 254] width 6 height 6
radio input "true"
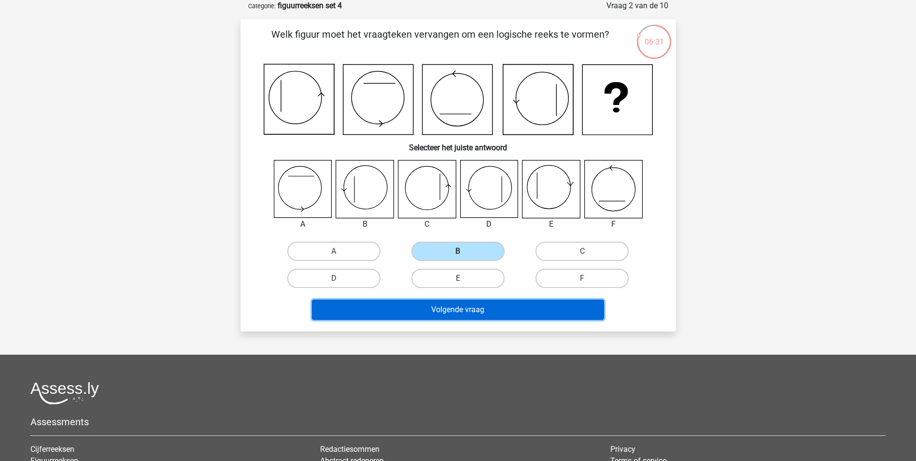
click at [453, 311] on button "Volgende vraag" at bounding box center [458, 309] width 292 height 20
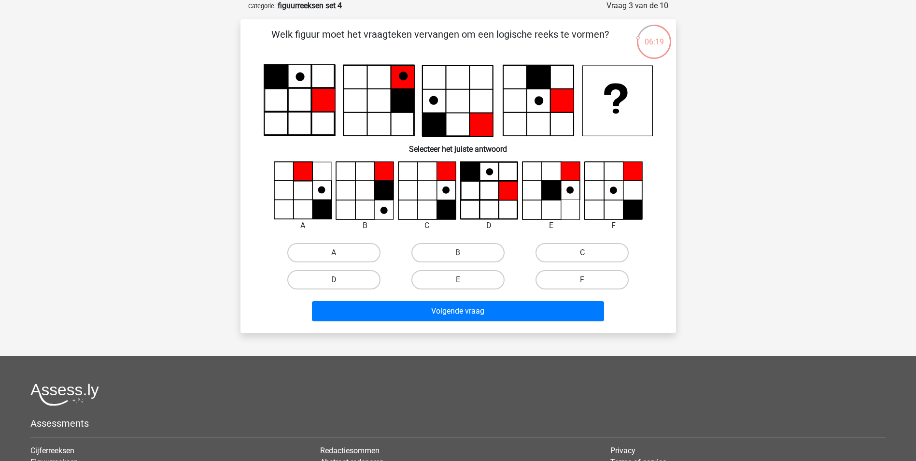
click at [552, 251] on label "C" at bounding box center [581, 252] width 93 height 19
click at [582, 252] on input "C" at bounding box center [585, 255] width 6 height 6
radio input "true"
click at [498, 326] on div "Welk figuur moet het vraagteken vervangen om een logische reeks te vormen?" at bounding box center [457, 175] width 435 height 313
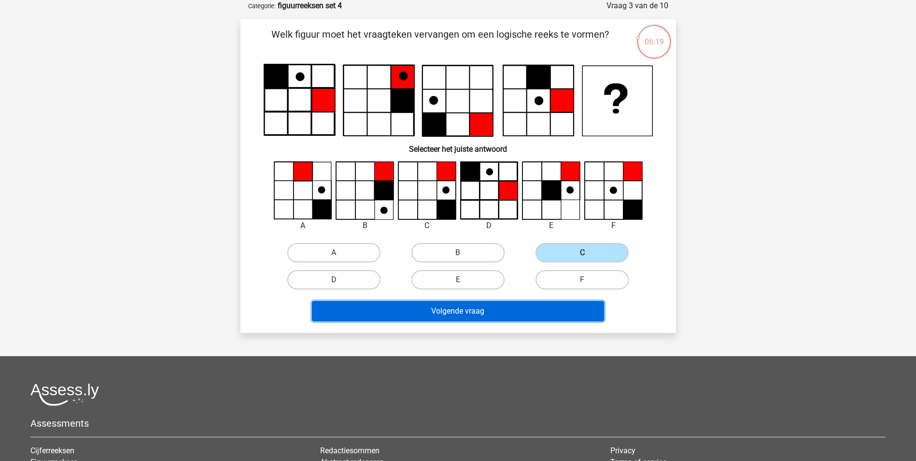
click at [504, 313] on button "Volgende vraag" at bounding box center [458, 311] width 292 height 20
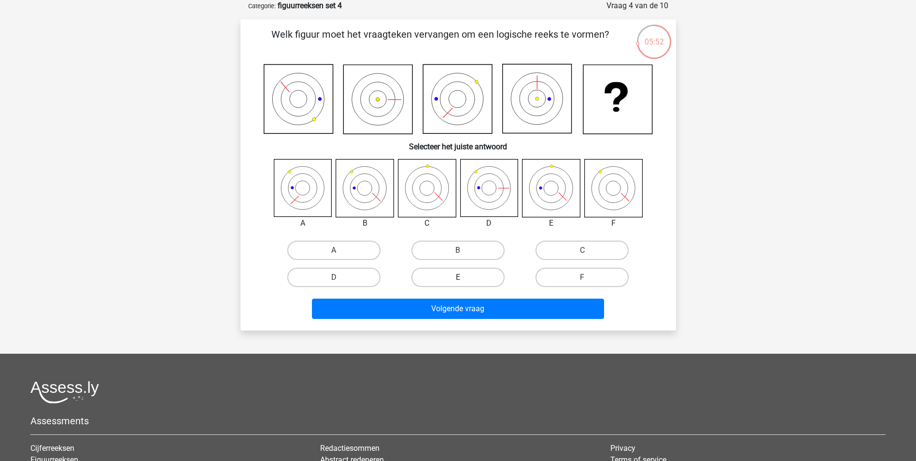
drag, startPoint x: 434, startPoint y: 248, endPoint x: 437, endPoint y: 268, distance: 20.4
click at [434, 249] on label "B" at bounding box center [457, 249] width 93 height 19
click at [458, 250] on input "B" at bounding box center [461, 253] width 6 height 6
radio input "true"
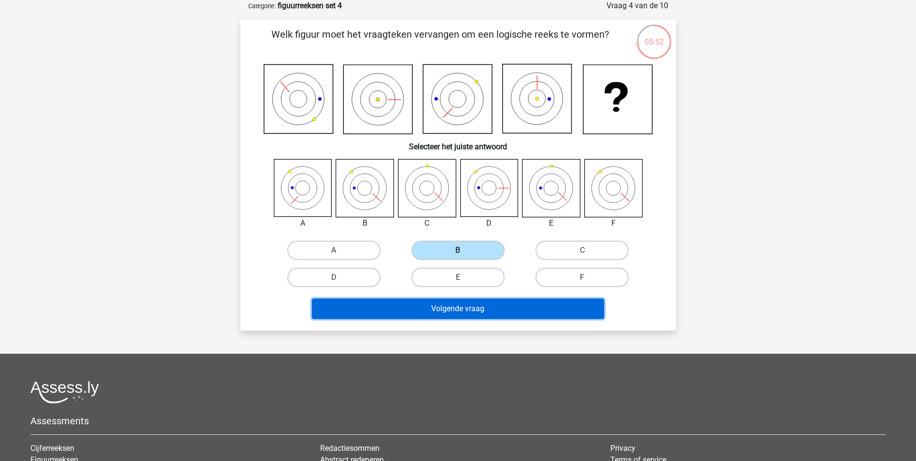
click at [442, 300] on button "Volgende vraag" at bounding box center [458, 308] width 292 height 20
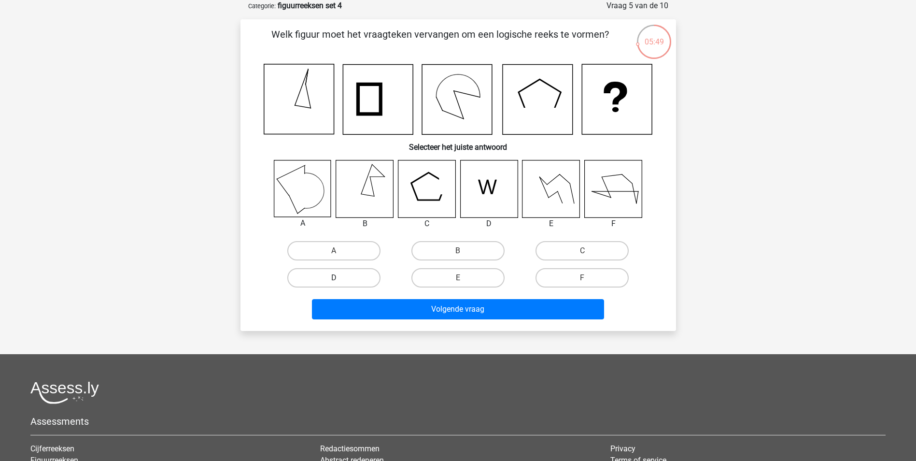
click at [333, 281] on label "D" at bounding box center [333, 277] width 93 height 19
click at [334, 281] on input "D" at bounding box center [337, 281] width 6 height 6
radio input "true"
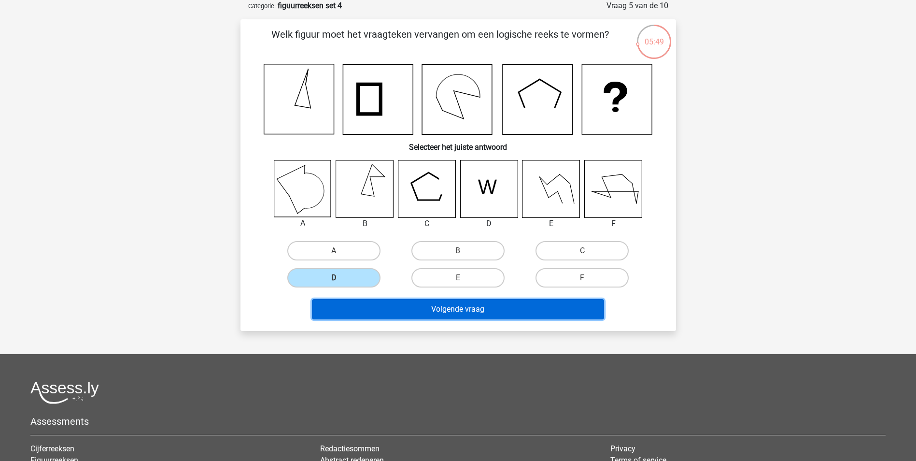
click at [394, 312] on button "Volgende vraag" at bounding box center [458, 309] width 292 height 20
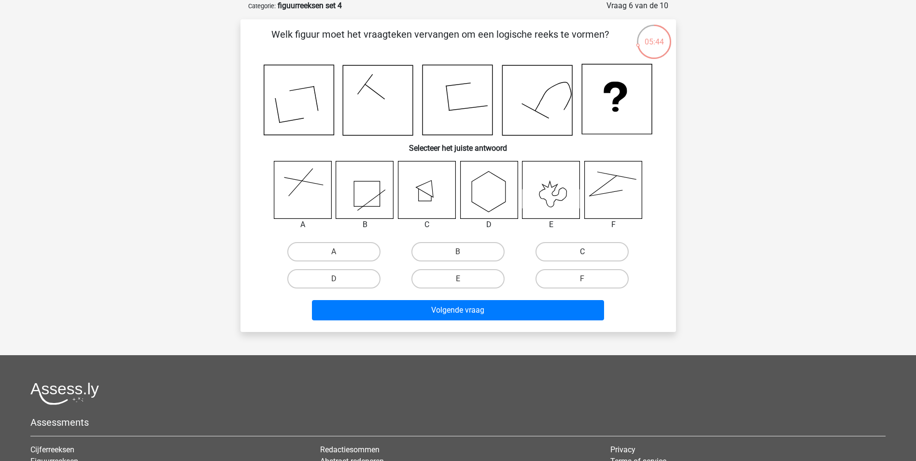
click at [573, 253] on label "C" at bounding box center [581, 251] width 93 height 19
click at [582, 253] on input "C" at bounding box center [585, 254] width 6 height 6
radio input "true"
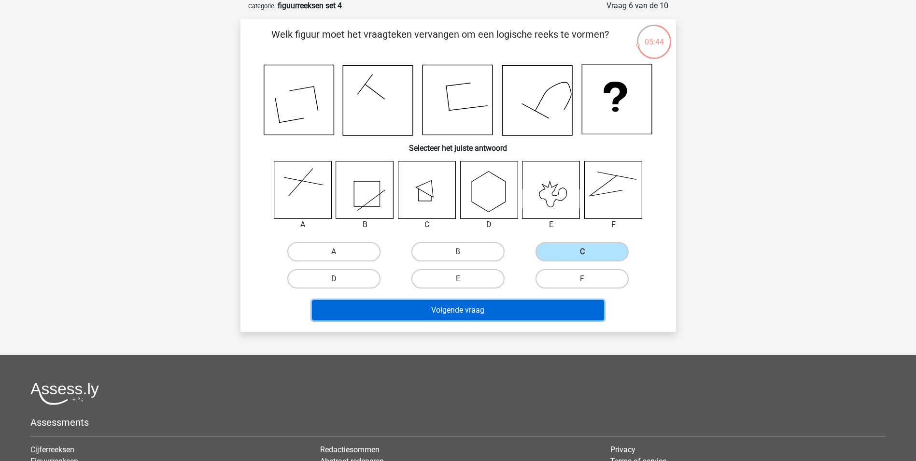
click at [495, 316] on button "Volgende vraag" at bounding box center [458, 310] width 292 height 20
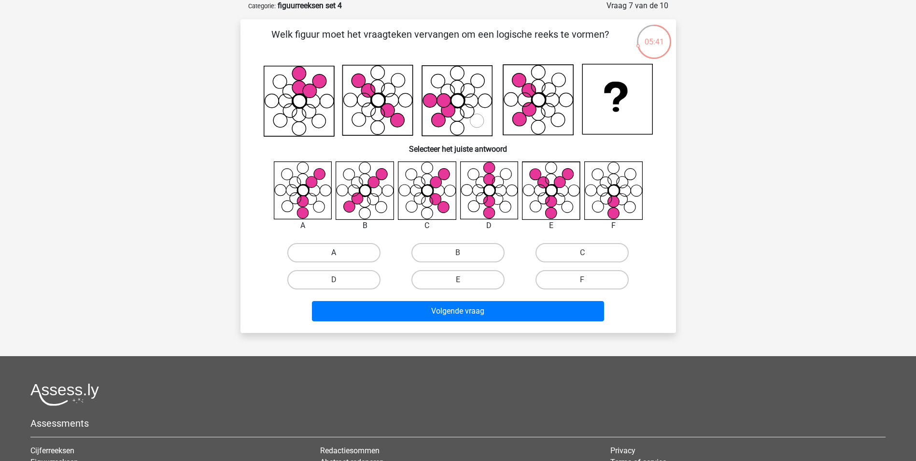
click at [349, 251] on label "A" at bounding box center [333, 252] width 93 height 19
click at [340, 252] on input "A" at bounding box center [337, 255] width 6 height 6
radio input "true"
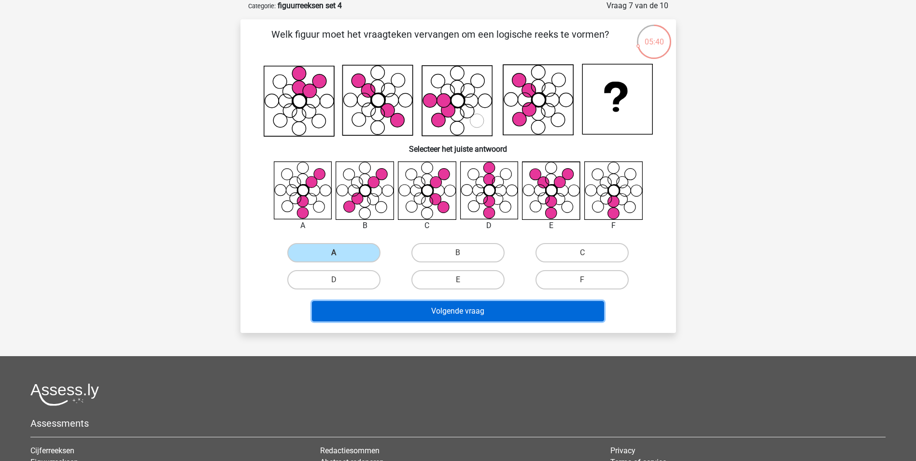
click at [409, 303] on button "Volgende vraag" at bounding box center [458, 311] width 292 height 20
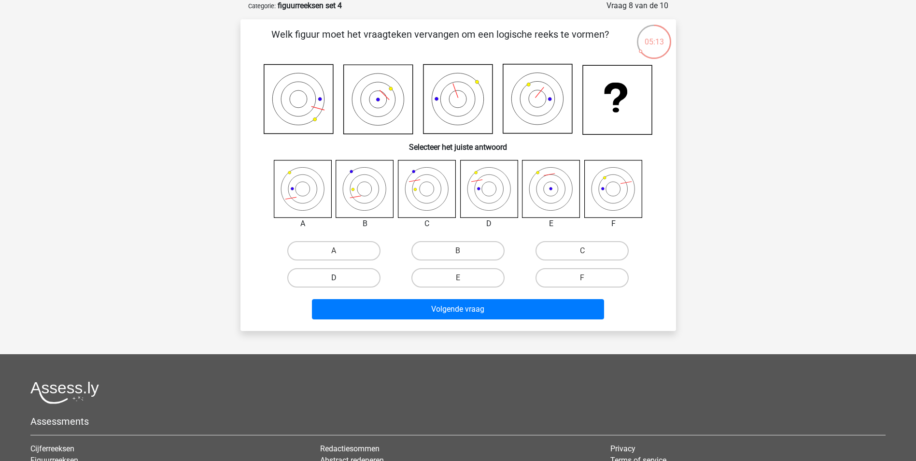
click at [368, 276] on label "D" at bounding box center [333, 277] width 93 height 19
click at [340, 278] on input "D" at bounding box center [337, 281] width 6 height 6
radio input "true"
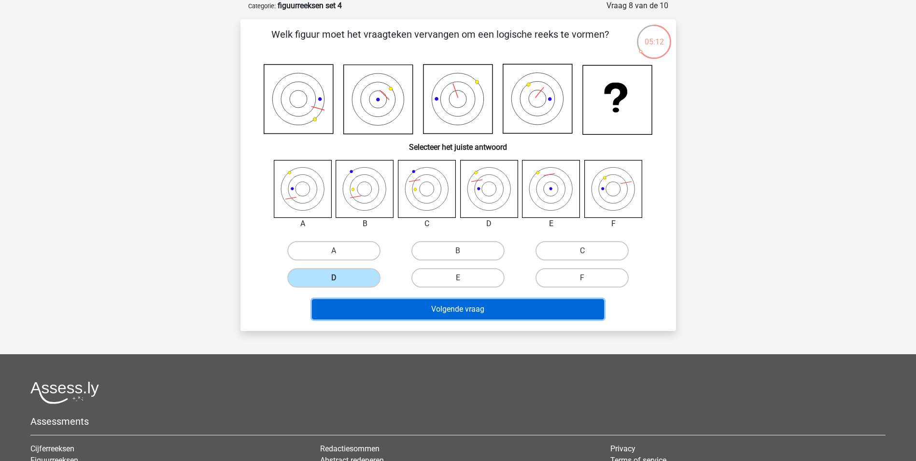
click at [411, 312] on button "Volgende vraag" at bounding box center [458, 309] width 292 height 20
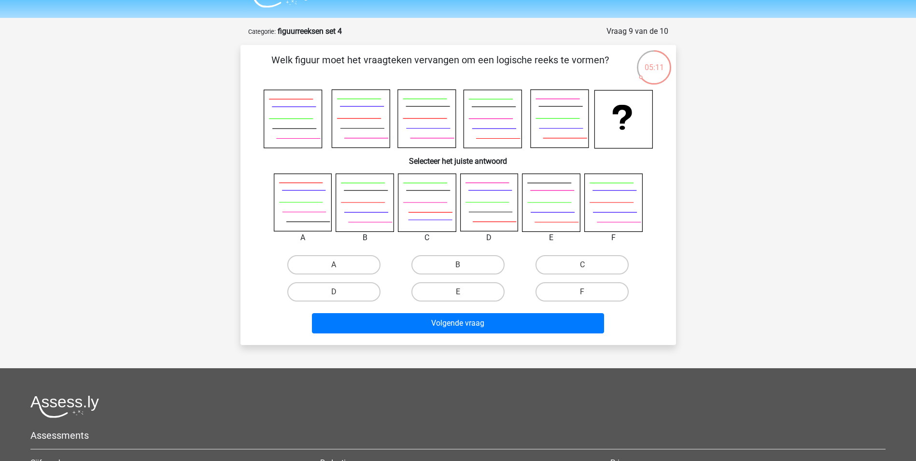
scroll to position [0, 0]
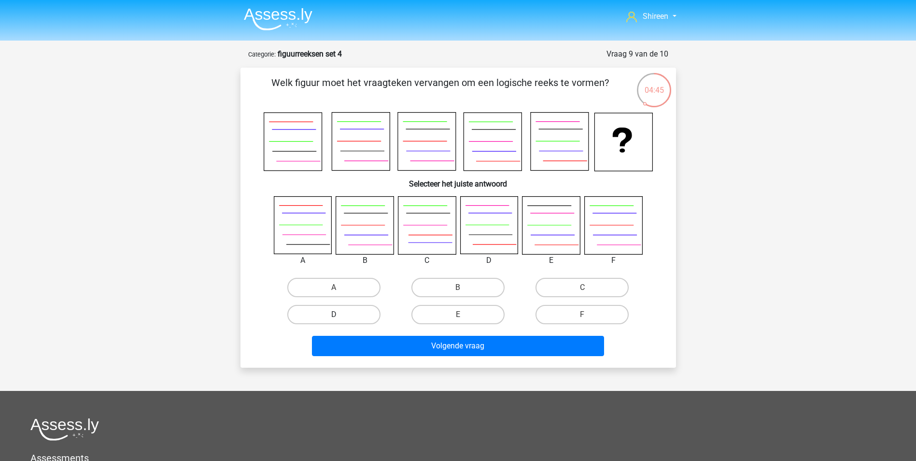
click at [361, 320] on label "D" at bounding box center [333, 314] width 93 height 19
click at [340, 320] on input "D" at bounding box center [337, 317] width 6 height 6
radio input "true"
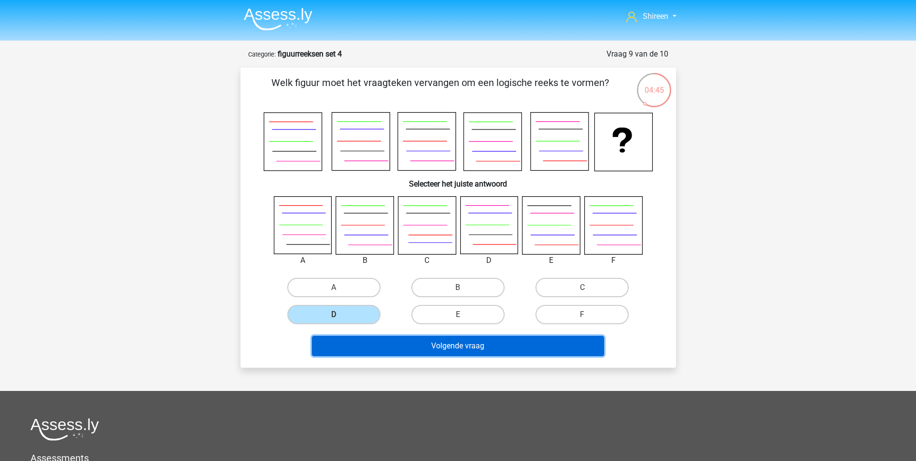
click at [432, 337] on button "Volgende vraag" at bounding box center [458, 345] width 292 height 20
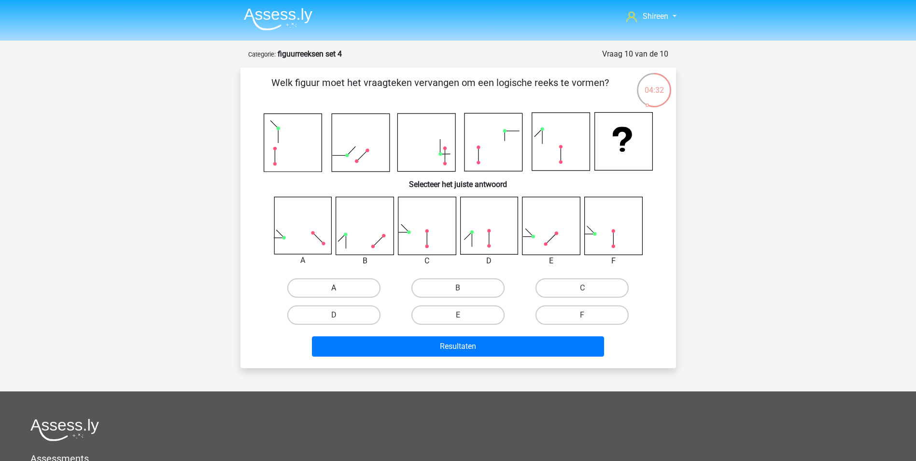
drag, startPoint x: 331, startPoint y: 282, endPoint x: 390, endPoint y: 314, distance: 67.6
click at [331, 282] on label "A" at bounding box center [333, 287] width 93 height 19
click at [334, 288] on input "A" at bounding box center [337, 291] width 6 height 6
radio input "true"
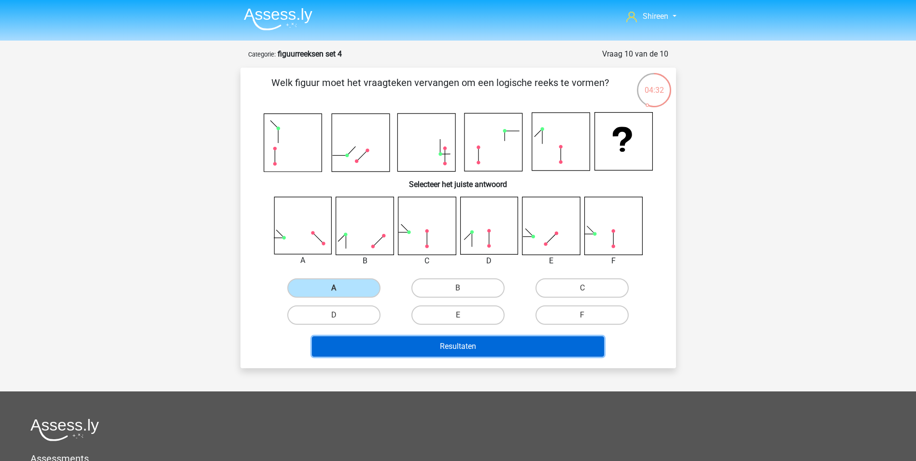
click at [446, 345] on button "Resultaten" at bounding box center [458, 346] width 292 height 20
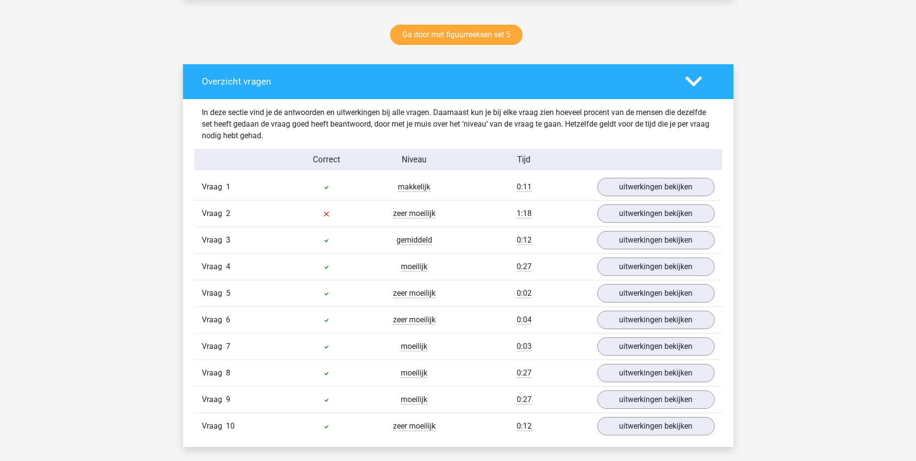
scroll to position [579, 0]
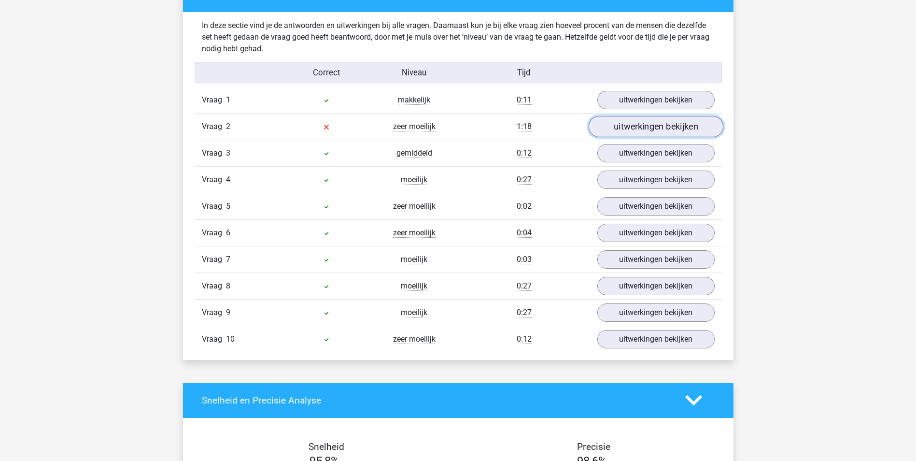
click at [629, 127] on link "uitwerkingen bekijken" at bounding box center [655, 126] width 135 height 21
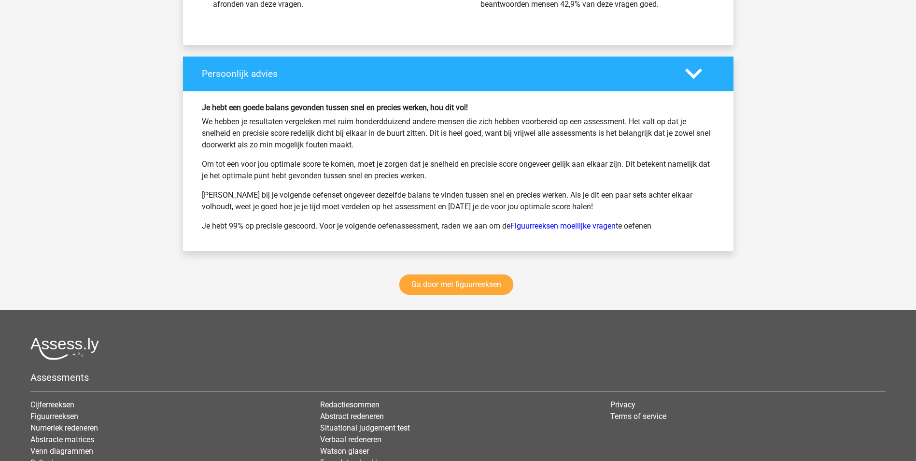
scroll to position [1834, 0]
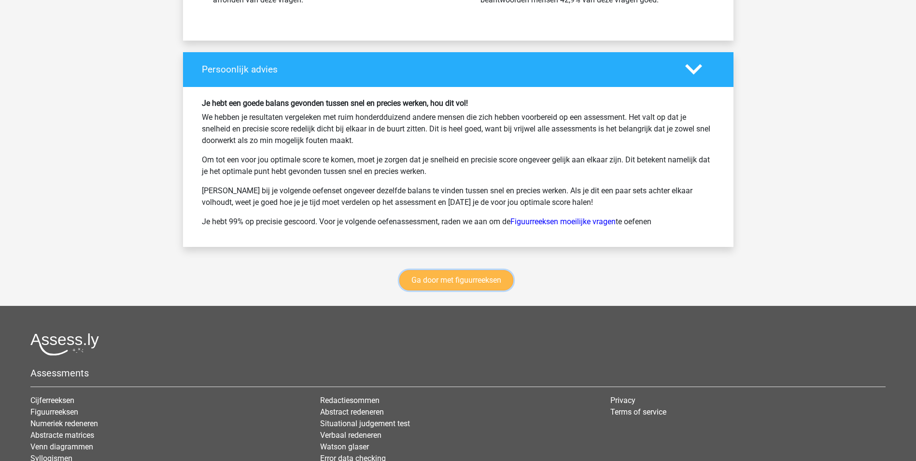
click at [447, 278] on link "Ga door met figuurreeksen" at bounding box center [456, 280] width 114 height 20
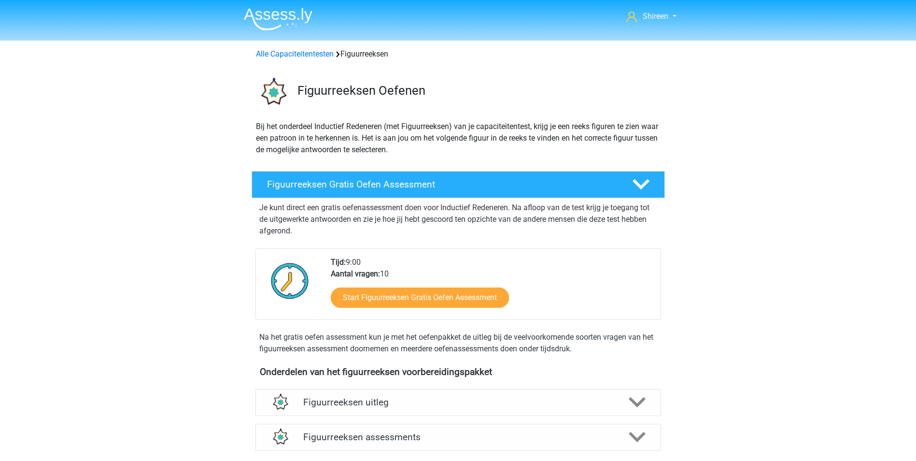
scroll to position [419, 0]
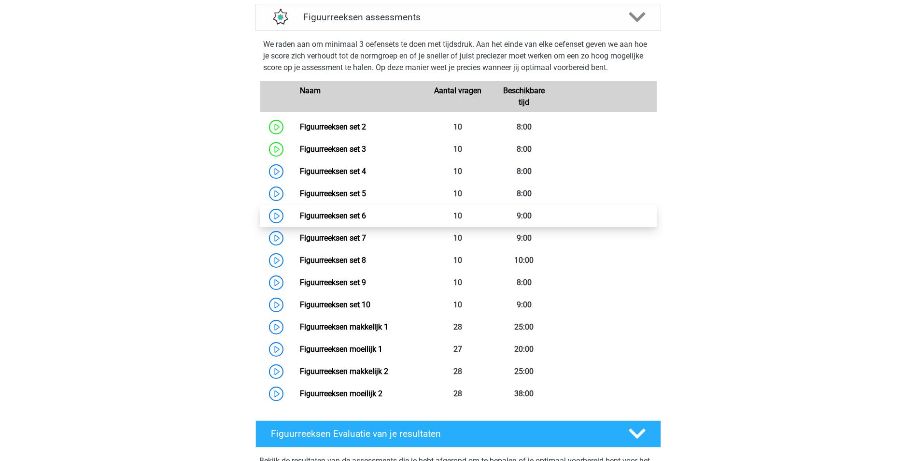
click at [300, 218] on link "Figuurreeksen set 6" at bounding box center [333, 215] width 66 height 9
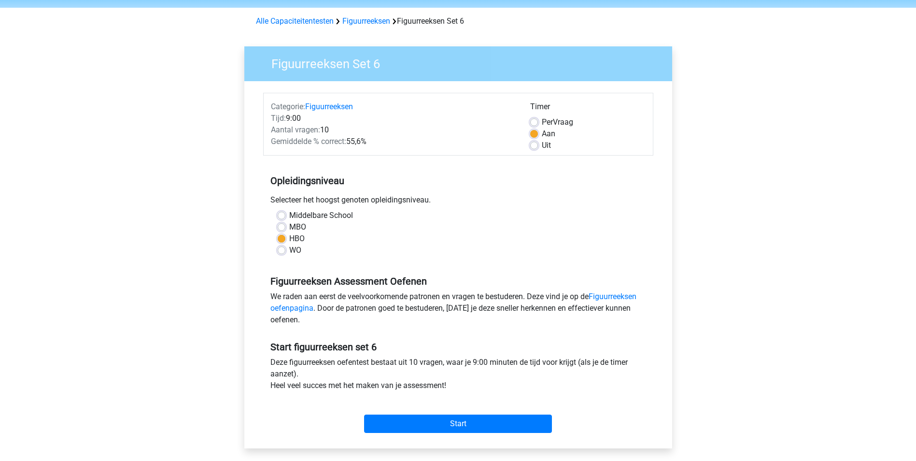
scroll to position [48, 0]
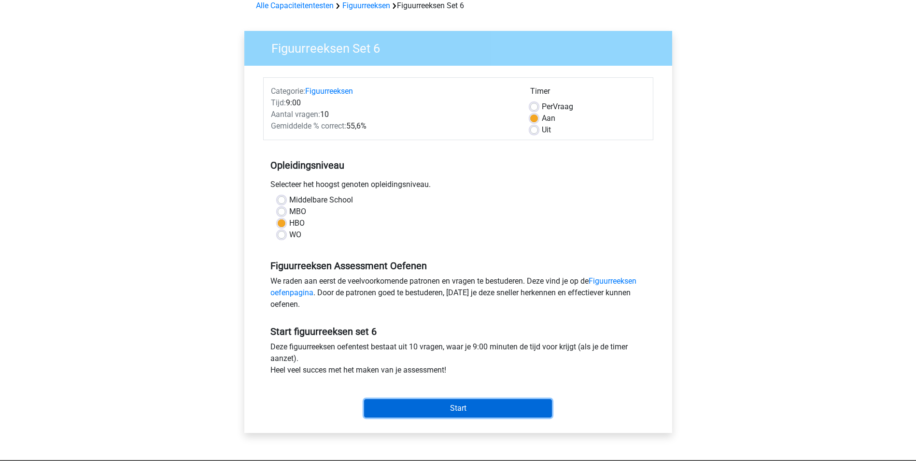
click at [470, 407] on input "Start" at bounding box center [458, 408] width 188 height 18
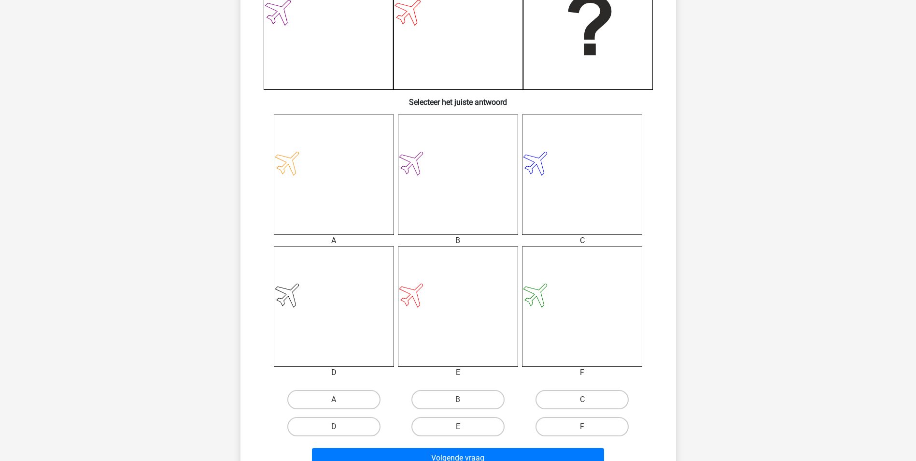
scroll to position [338, 0]
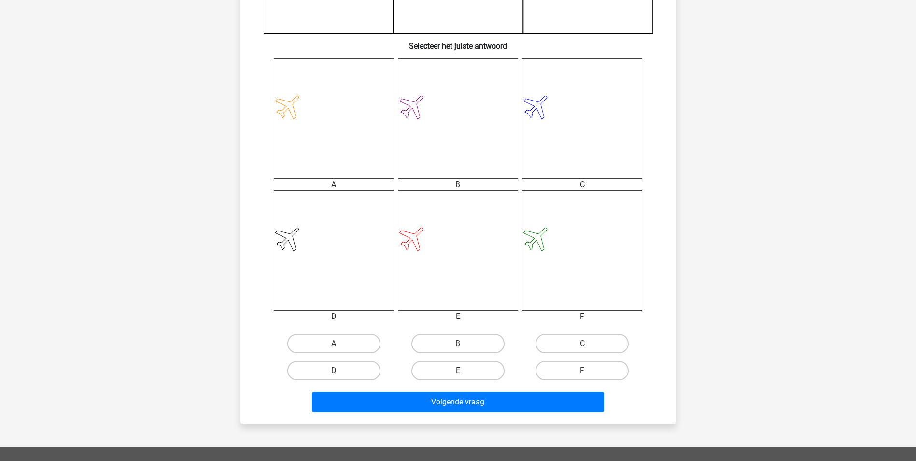
click at [461, 369] on label "E" at bounding box center [457, 370] width 93 height 19
click at [461, 370] on input "E" at bounding box center [461, 373] width 6 height 6
radio input "true"
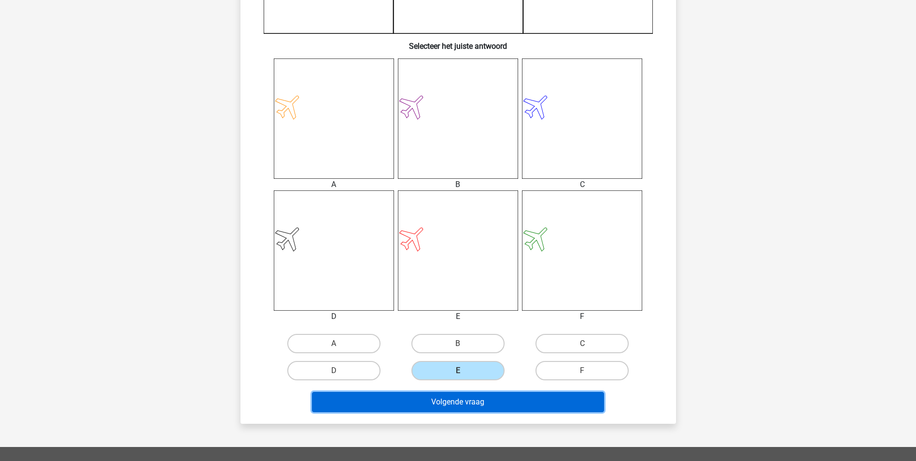
click at [463, 403] on button "Volgende vraag" at bounding box center [458, 401] width 292 height 20
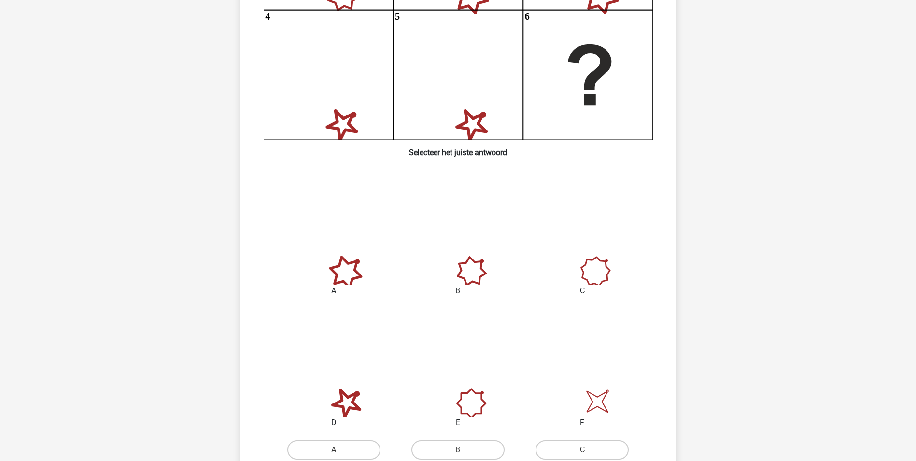
scroll to position [290, 0]
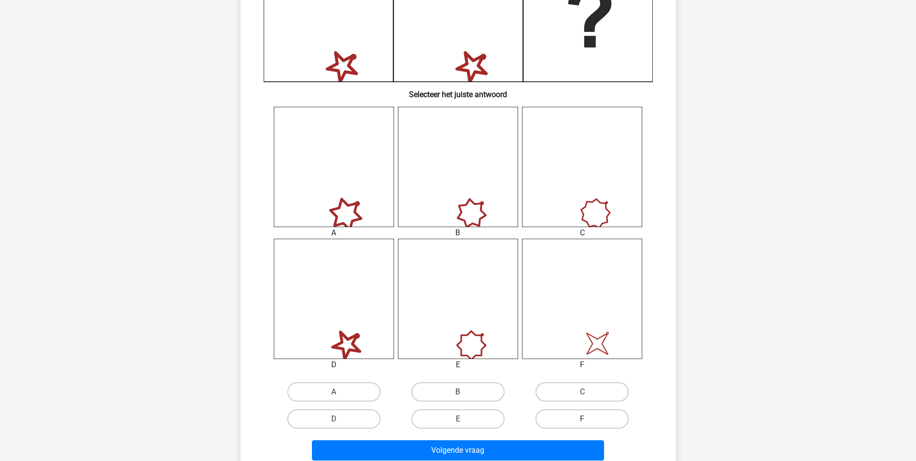
click at [575, 419] on label "F" at bounding box center [581, 418] width 93 height 19
click at [582, 419] on input "F" at bounding box center [585, 422] width 6 height 6
radio input "true"
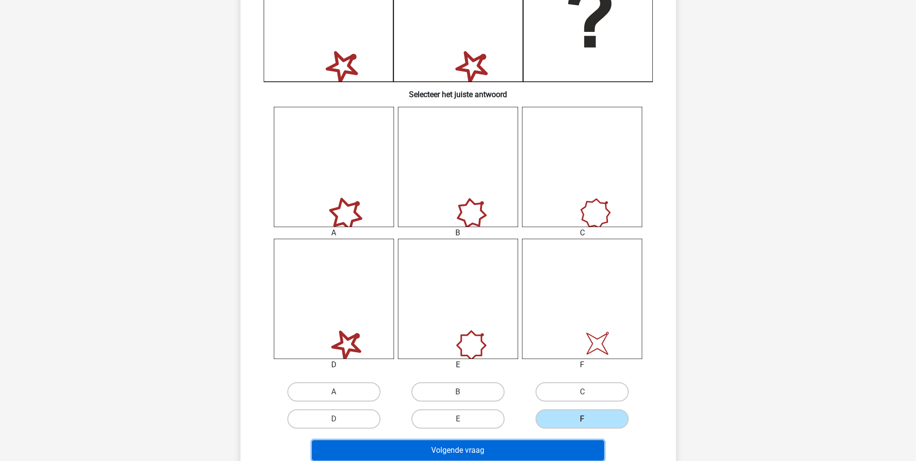
click at [566, 444] on button "Volgende vraag" at bounding box center [458, 450] width 292 height 20
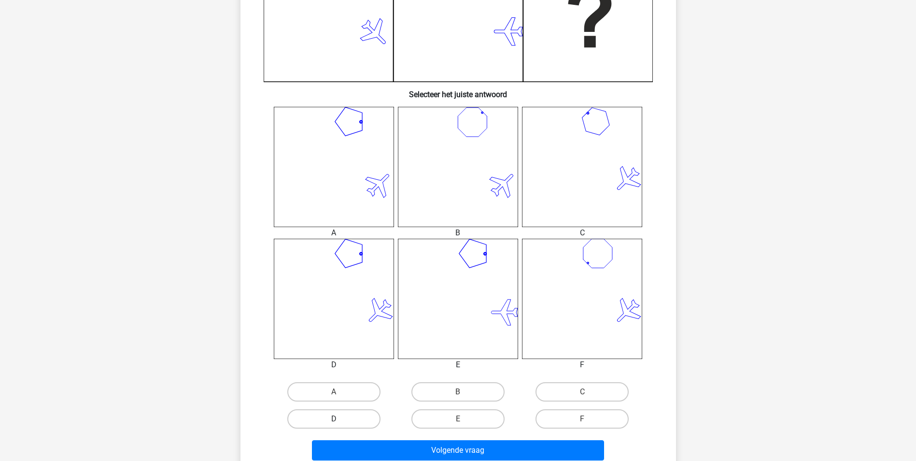
click at [359, 419] on label "D" at bounding box center [333, 418] width 93 height 19
click at [340, 419] on input "D" at bounding box center [337, 422] width 6 height 6
radio input "true"
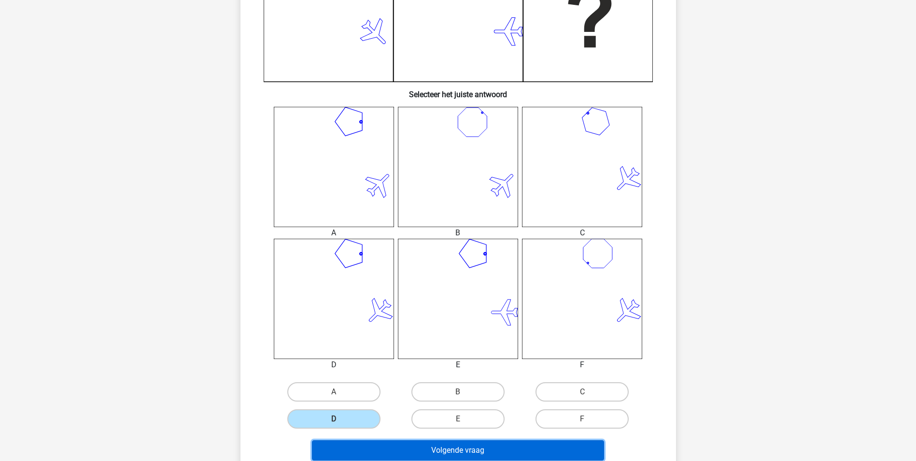
click at [396, 440] on button "Volgende vraag" at bounding box center [458, 450] width 292 height 20
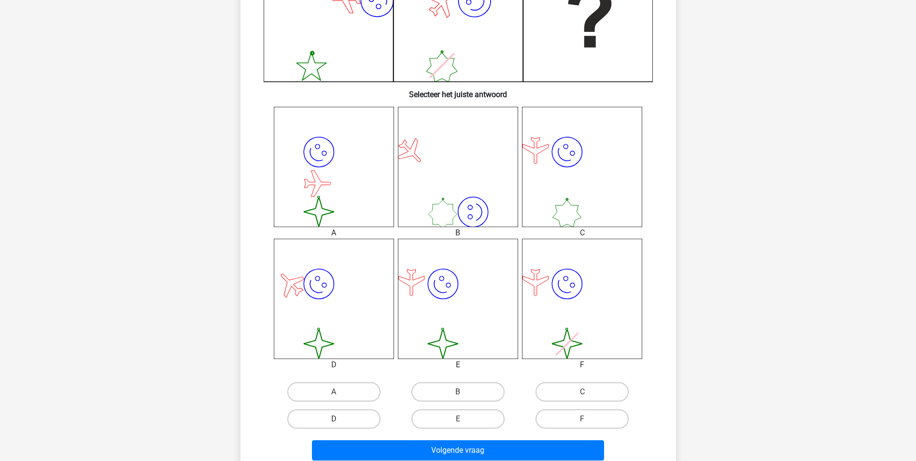
click at [354, 419] on label "D" at bounding box center [333, 418] width 93 height 19
click at [340, 419] on input "D" at bounding box center [337, 422] width 6 height 6
radio input "true"
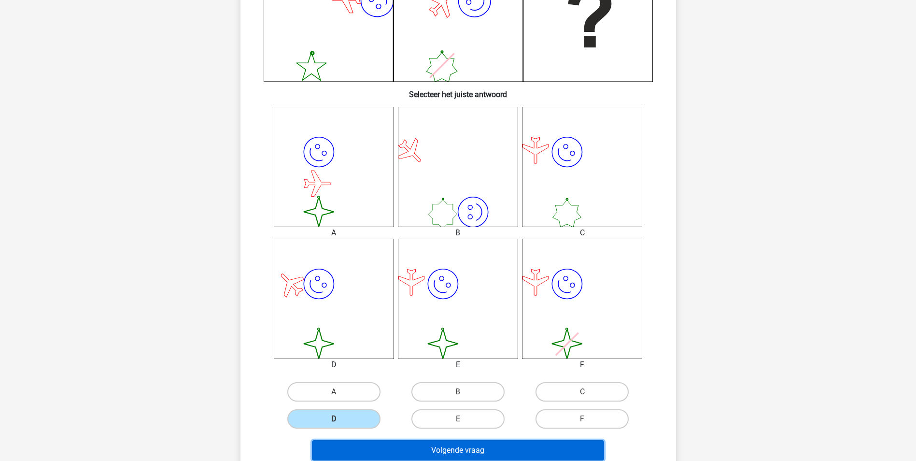
click at [391, 444] on button "Volgende vraag" at bounding box center [458, 450] width 292 height 20
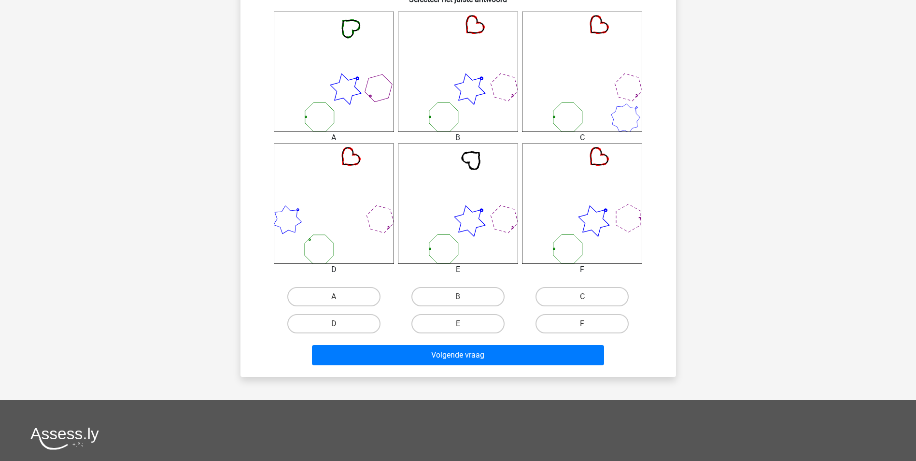
scroll to position [386, 0]
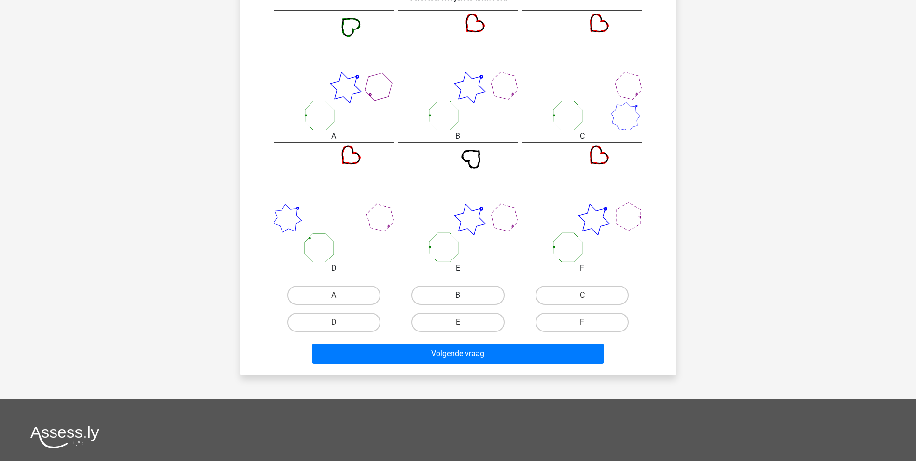
click at [468, 300] on label "B" at bounding box center [457, 294] width 93 height 19
click at [464, 300] on input "B" at bounding box center [461, 298] width 6 height 6
radio input "true"
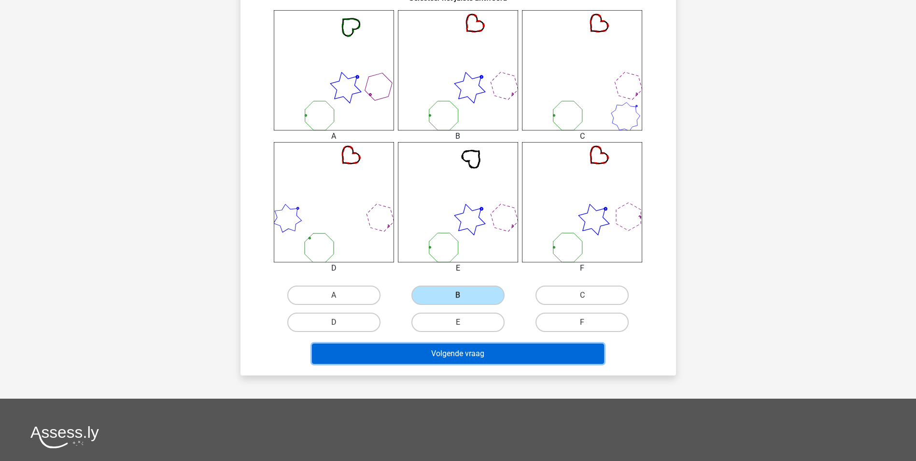
click at [470, 354] on button "Volgende vraag" at bounding box center [458, 353] width 292 height 20
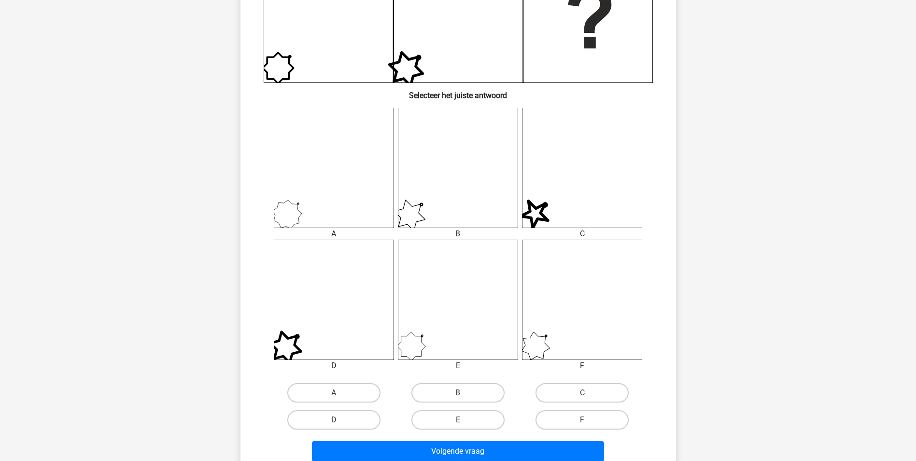
scroll to position [290, 0]
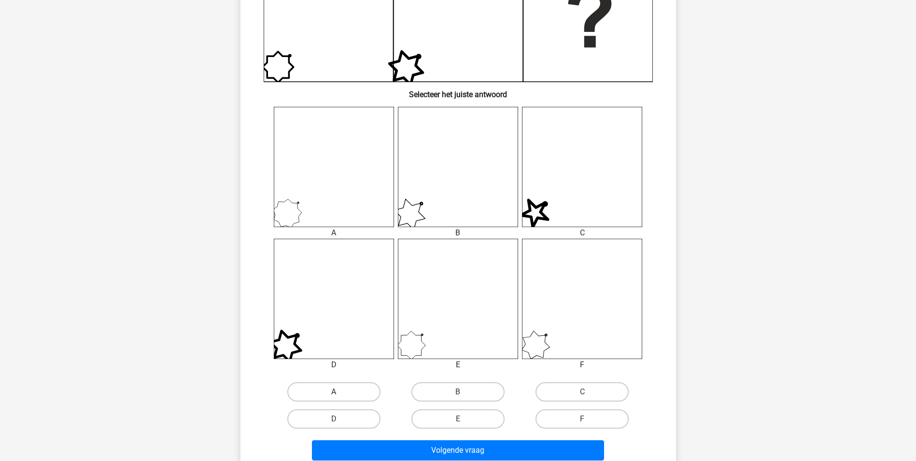
drag, startPoint x: 343, startPoint y: 392, endPoint x: 404, endPoint y: 448, distance: 82.3
click at [343, 392] on label "A" at bounding box center [333, 391] width 93 height 19
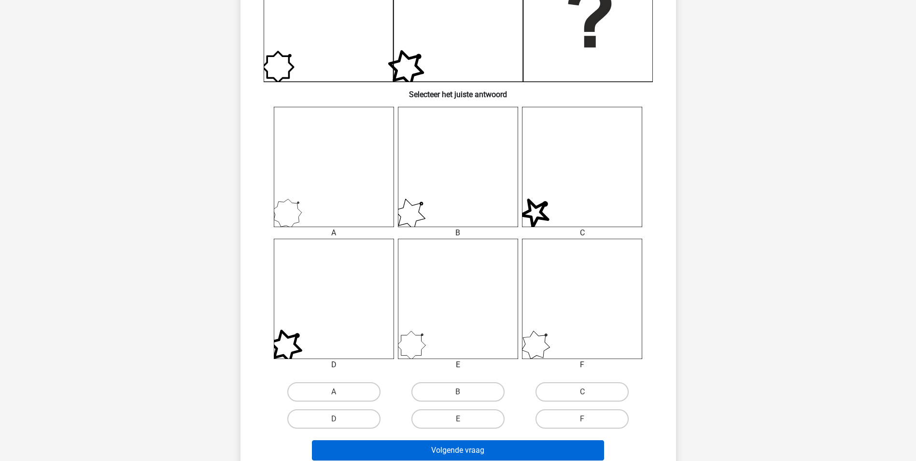
click at [340, 392] on input "A" at bounding box center [337, 394] width 6 height 6
radio input "true"
click at [405, 449] on button "Volgende vraag" at bounding box center [458, 450] width 292 height 20
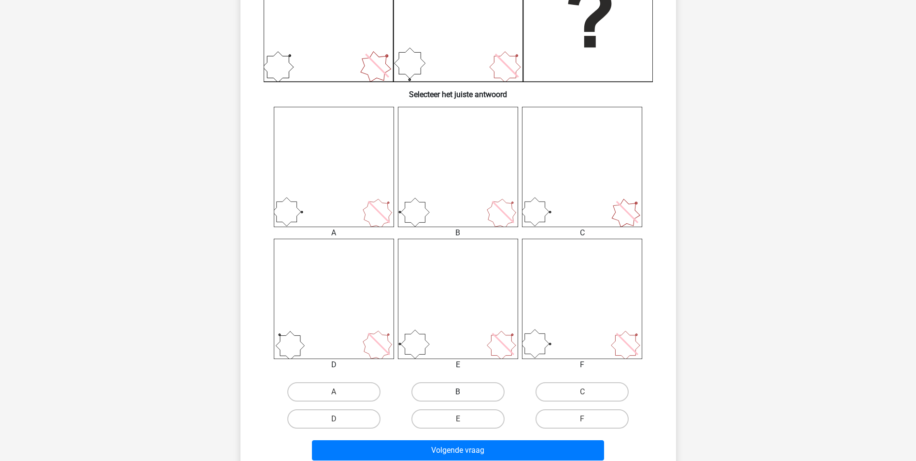
click at [435, 399] on label "B" at bounding box center [457, 391] width 93 height 19
click at [458, 398] on input "B" at bounding box center [461, 394] width 6 height 6
radio input "true"
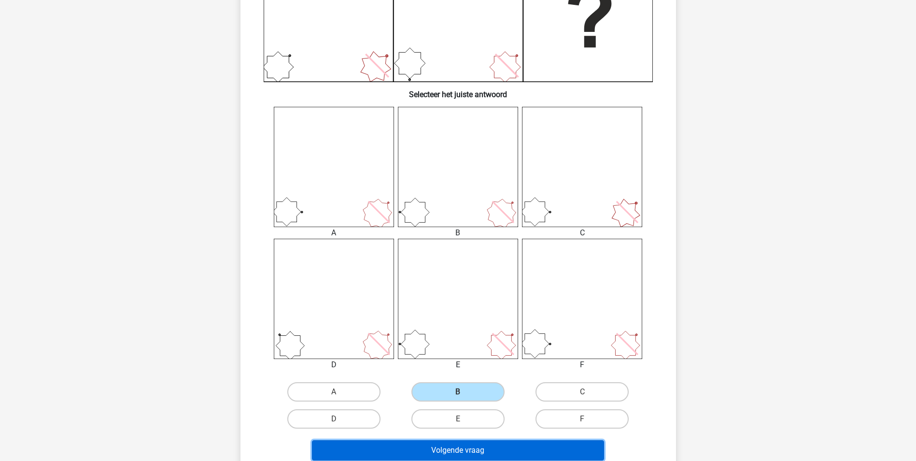
click at [462, 441] on button "Volgende vraag" at bounding box center [458, 450] width 292 height 20
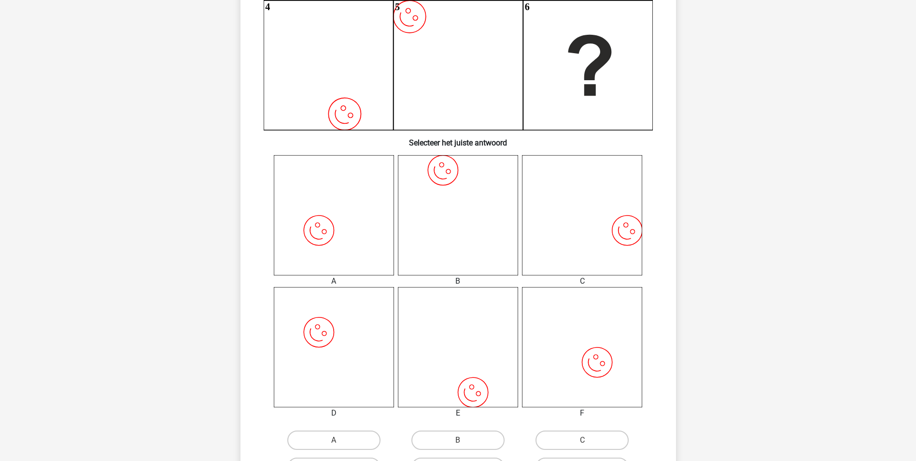
scroll to position [338, 0]
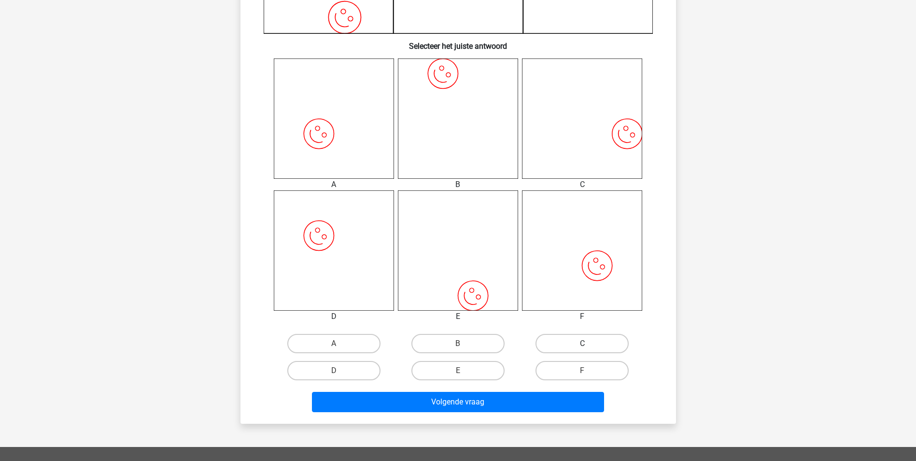
click at [556, 348] on label "C" at bounding box center [581, 343] width 93 height 19
click at [582, 348] on input "C" at bounding box center [585, 346] width 6 height 6
radio input "true"
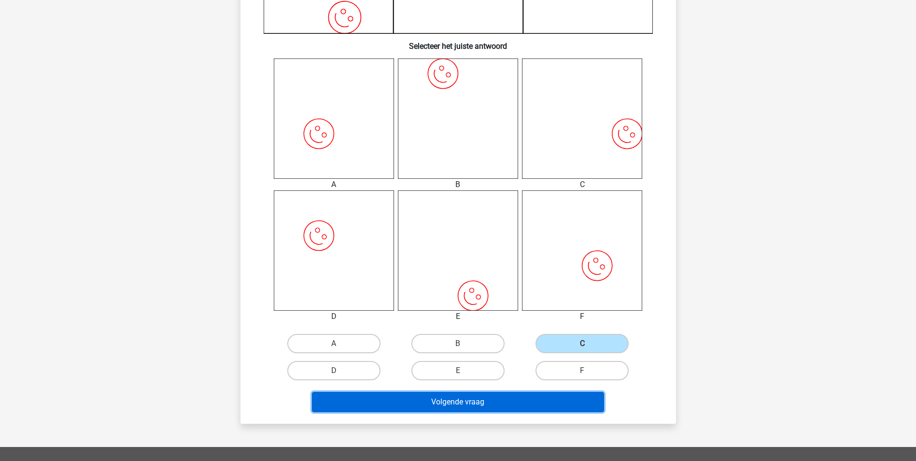
click at [525, 399] on button "Volgende vraag" at bounding box center [458, 401] width 292 height 20
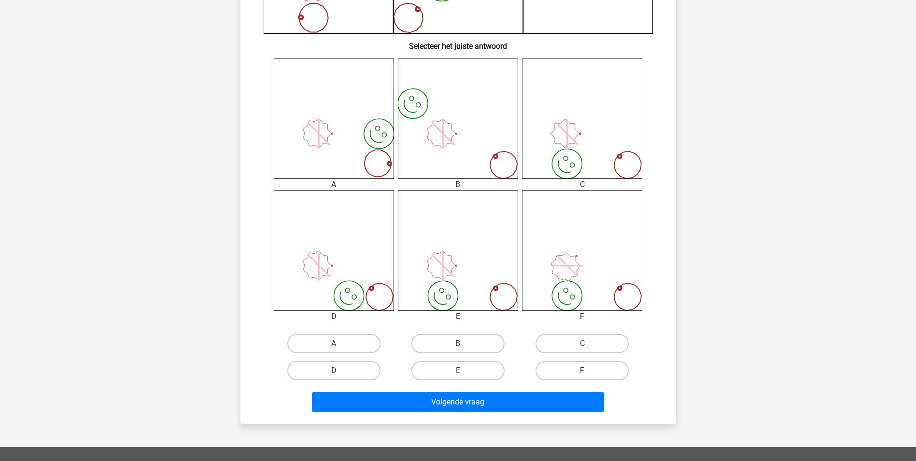
click at [565, 375] on label "F" at bounding box center [581, 370] width 93 height 19
click at [582, 375] on input "F" at bounding box center [585, 373] width 6 height 6
radio input "true"
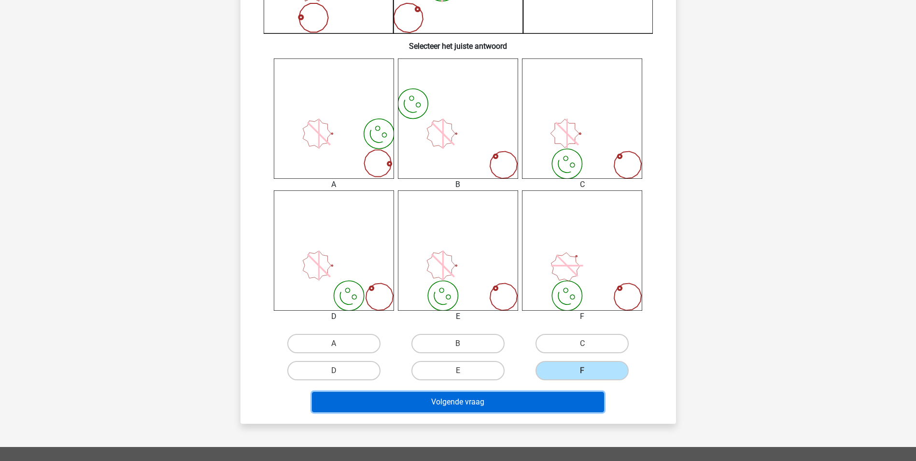
click at [548, 397] on button "Volgende vraag" at bounding box center [458, 401] width 292 height 20
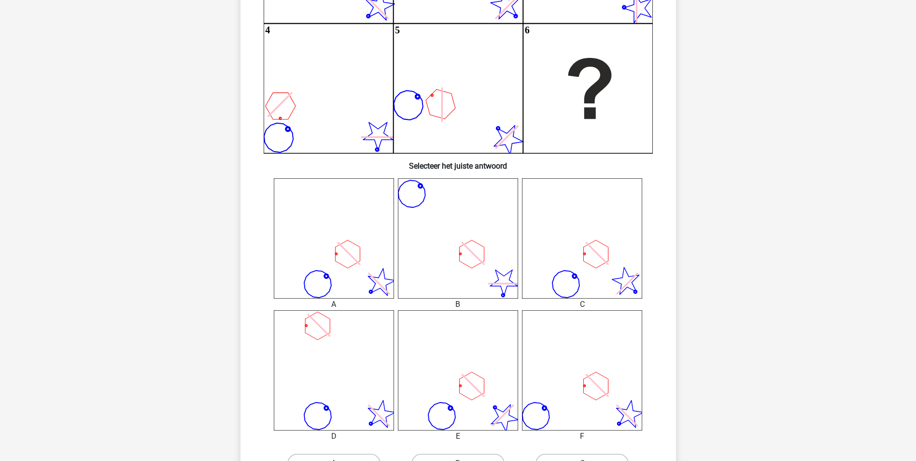
scroll to position [241, 0]
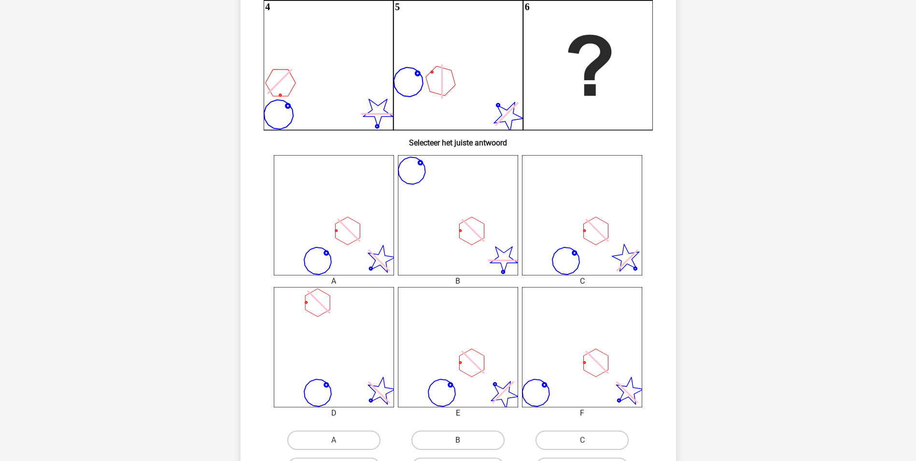
click at [464, 439] on label "B" at bounding box center [457, 439] width 93 height 19
click at [464, 440] on input "B" at bounding box center [461, 443] width 6 height 6
radio input "true"
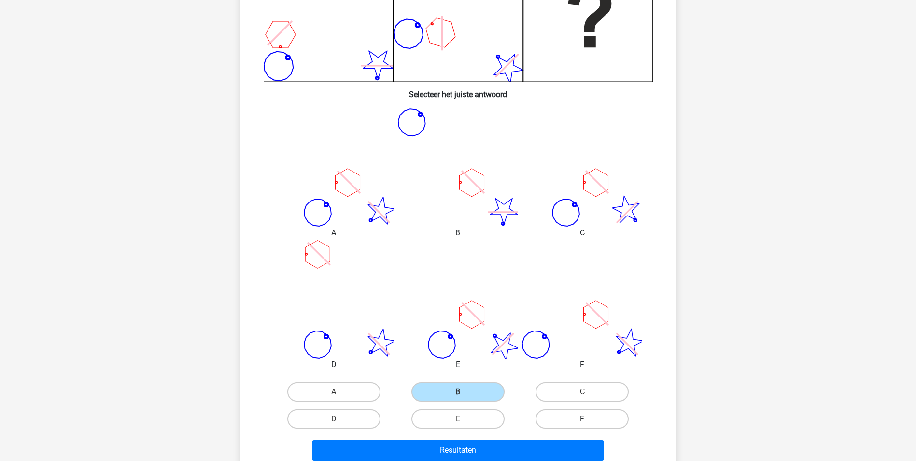
click at [567, 419] on label "F" at bounding box center [581, 418] width 93 height 19
click at [582, 419] on input "F" at bounding box center [585, 422] width 6 height 6
radio input "true"
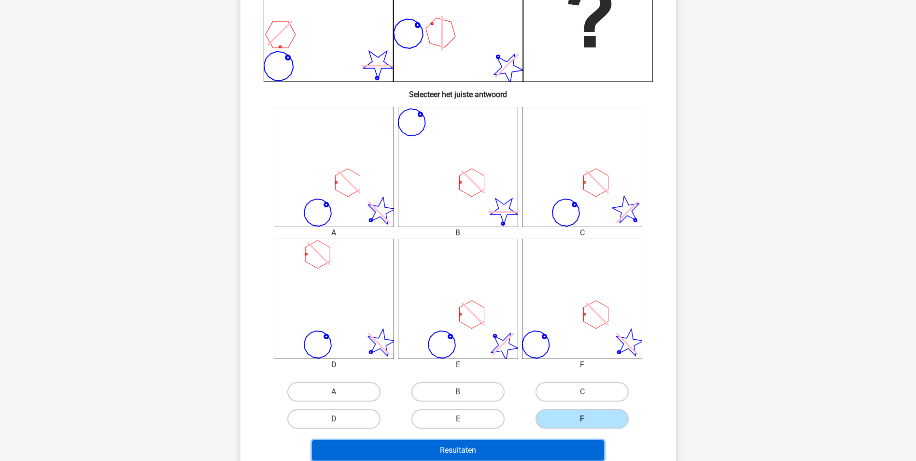
click at [559, 446] on button "Resultaten" at bounding box center [458, 450] width 292 height 20
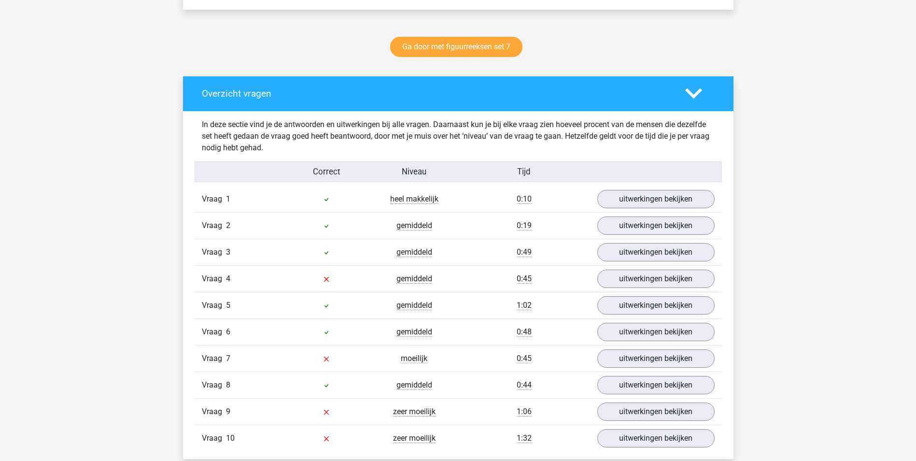
scroll to position [531, 0]
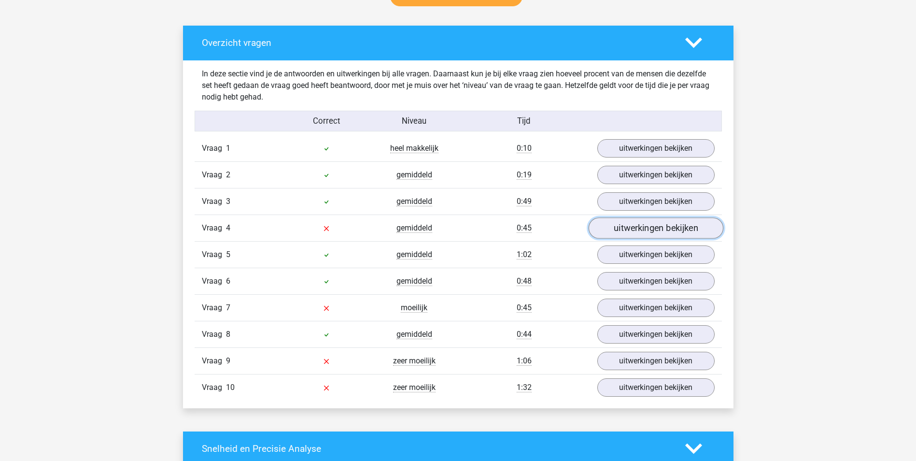
click at [642, 228] on link "uitwerkingen bekijken" at bounding box center [655, 227] width 135 height 21
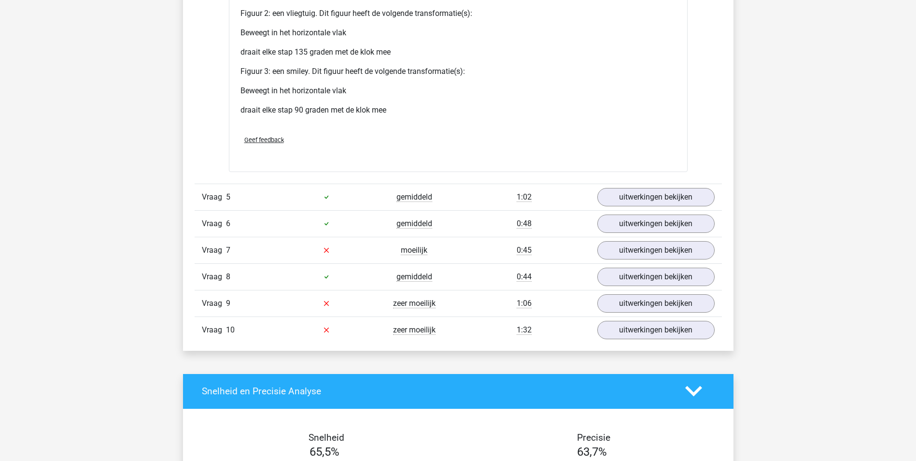
scroll to position [1496, 0]
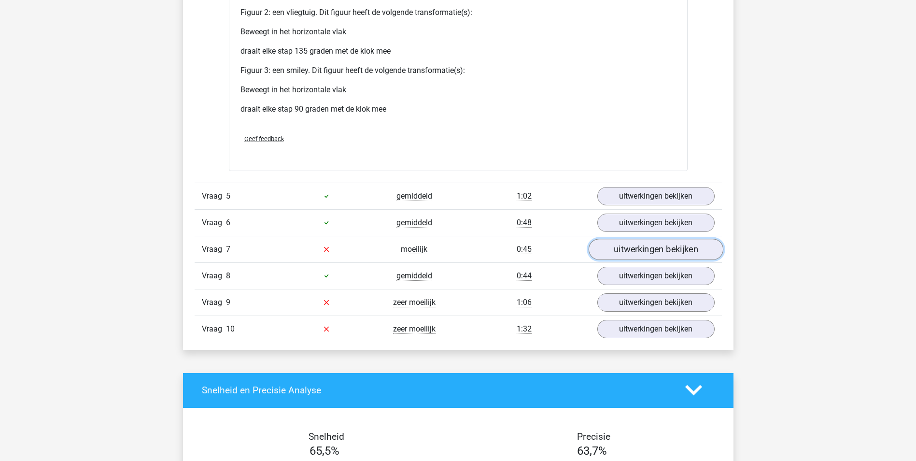
click at [624, 251] on link "uitwerkingen bekijken" at bounding box center [655, 248] width 135 height 21
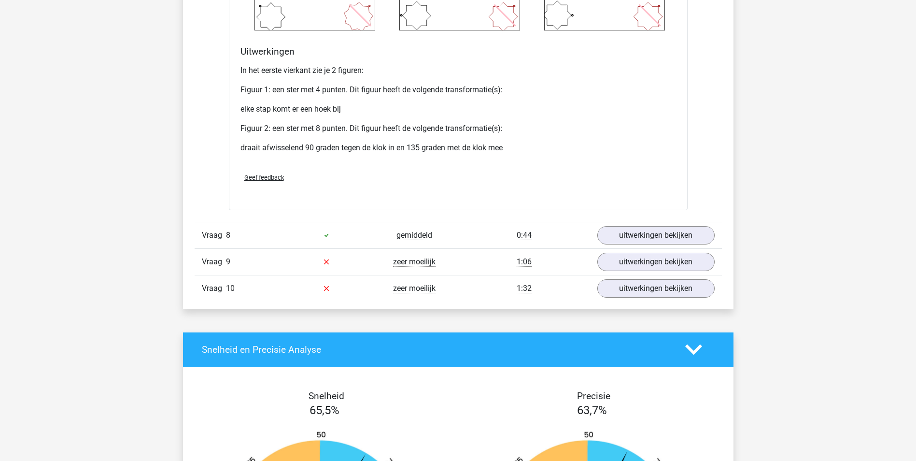
scroll to position [2365, 0]
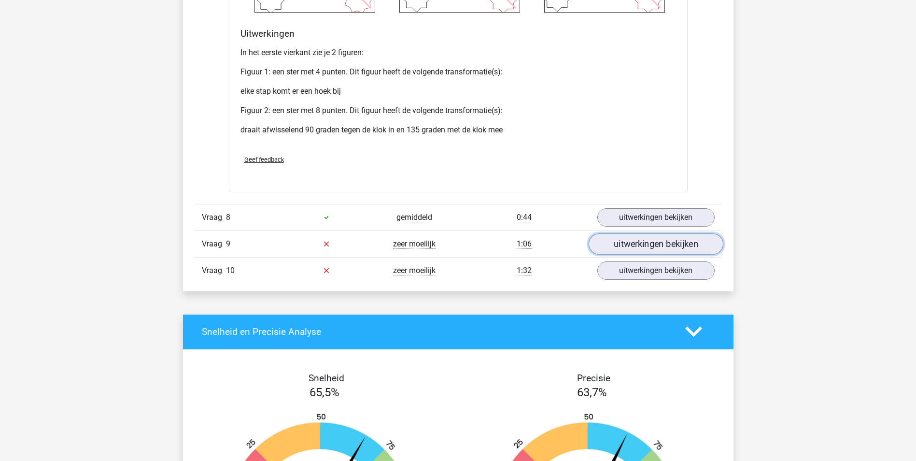
click at [658, 248] on link "uitwerkingen bekijken" at bounding box center [655, 243] width 135 height 21
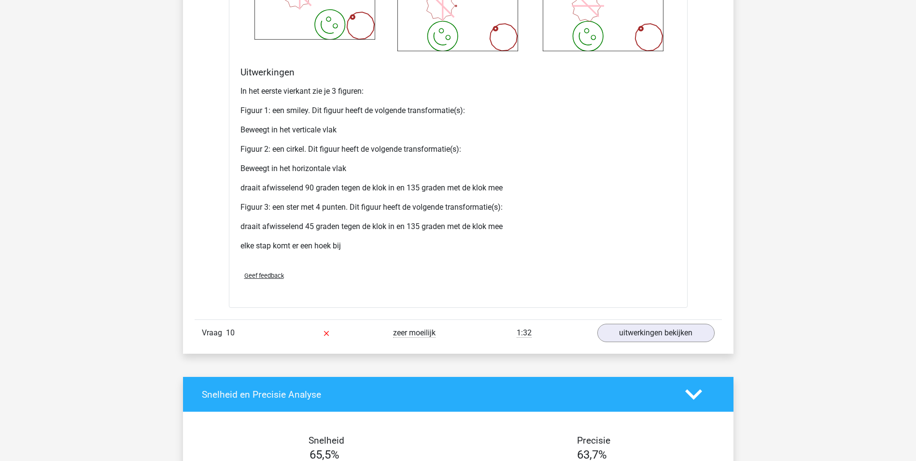
scroll to position [3282, 0]
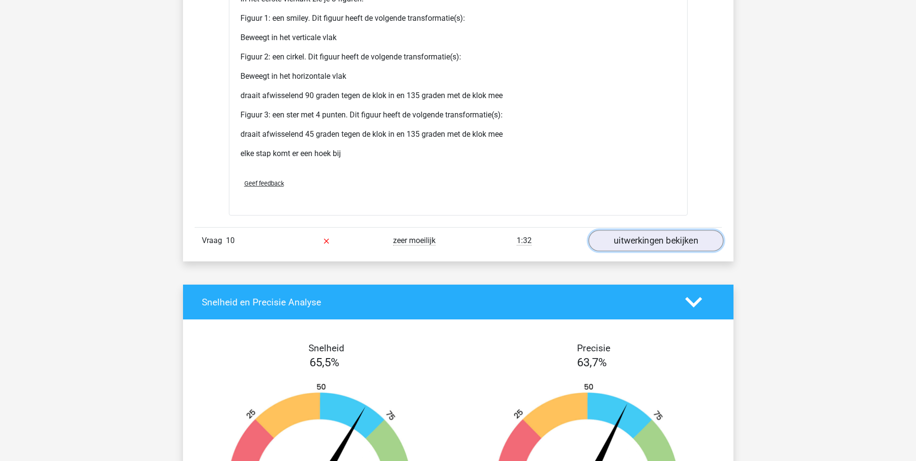
click at [617, 240] on link "uitwerkingen bekijken" at bounding box center [655, 240] width 135 height 21
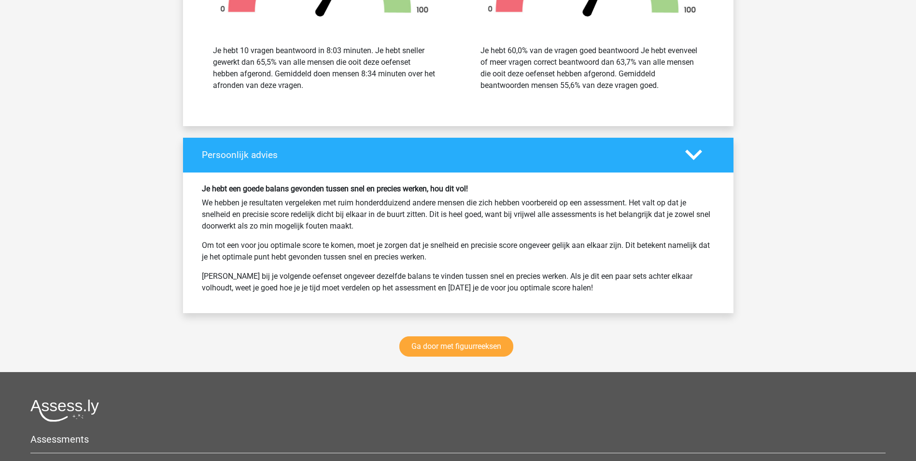
scroll to position [4779, 0]
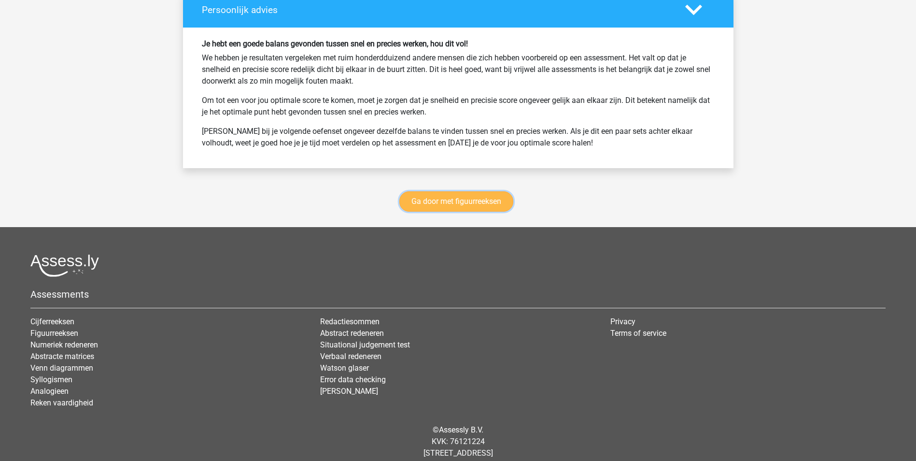
click at [492, 204] on link "Ga door met figuurreeksen" at bounding box center [456, 201] width 114 height 20
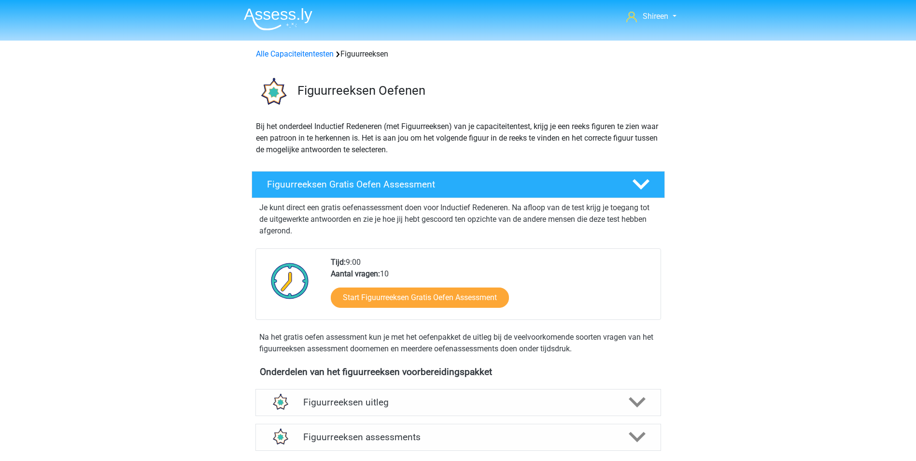
scroll to position [419, 0]
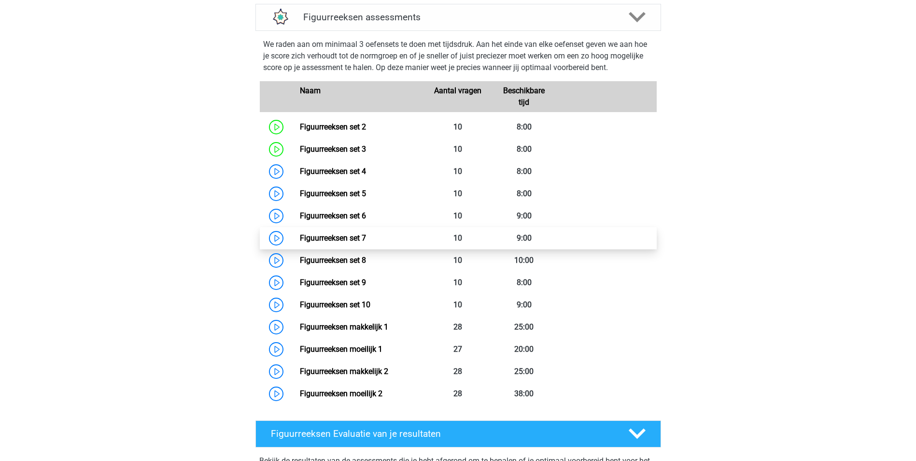
click at [356, 233] on link "Figuurreeksen set 7" at bounding box center [333, 237] width 66 height 9
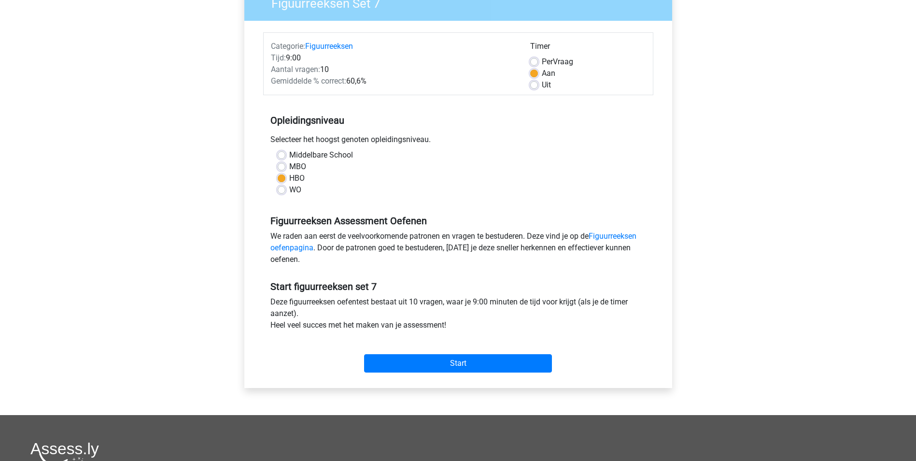
scroll to position [97, 0]
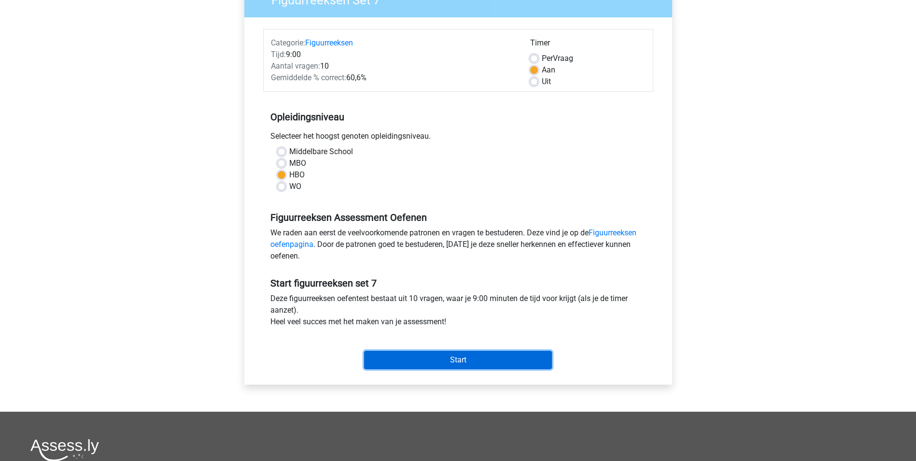
click at [492, 366] on input "Start" at bounding box center [458, 359] width 188 height 18
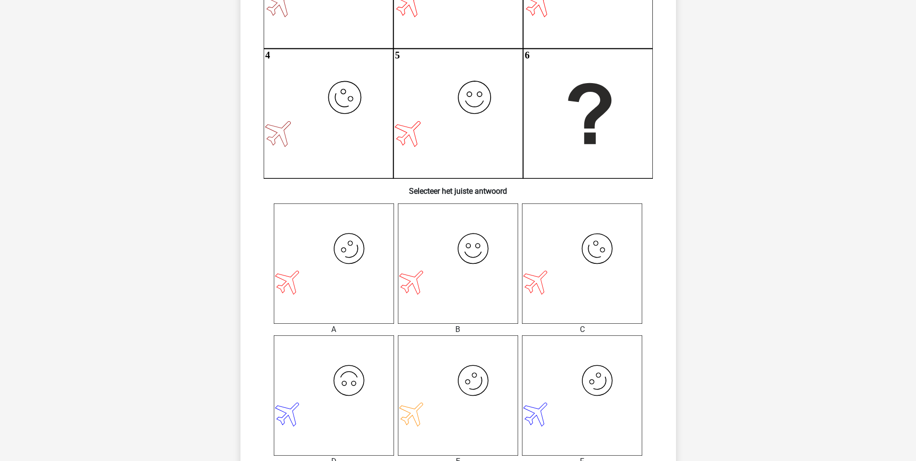
scroll to position [338, 0]
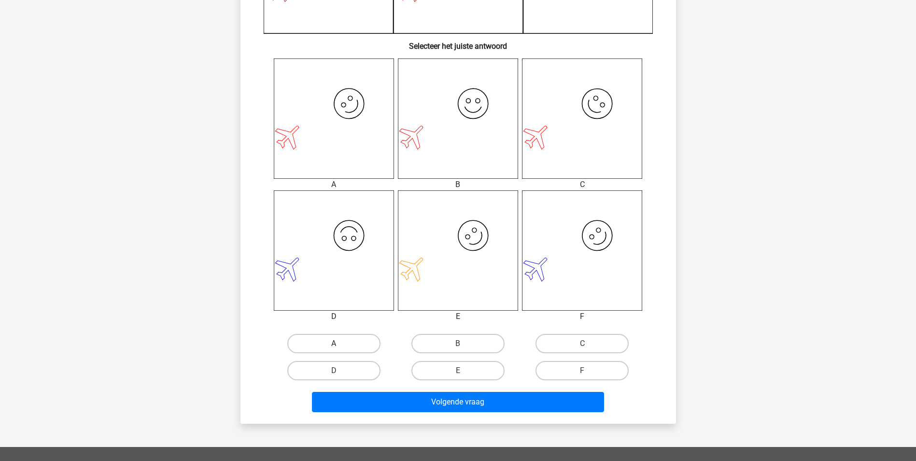
drag, startPoint x: 346, startPoint y: 338, endPoint x: 358, endPoint y: 346, distance: 14.1
click at [346, 339] on label "A" at bounding box center [333, 343] width 93 height 19
click at [340, 343] on input "A" at bounding box center [337, 346] width 6 height 6
radio input "true"
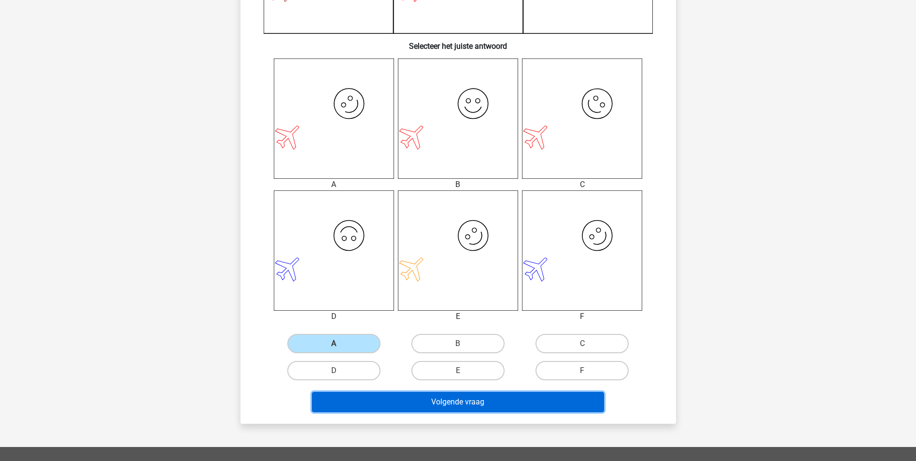
click at [424, 398] on button "Volgende vraag" at bounding box center [458, 401] width 292 height 20
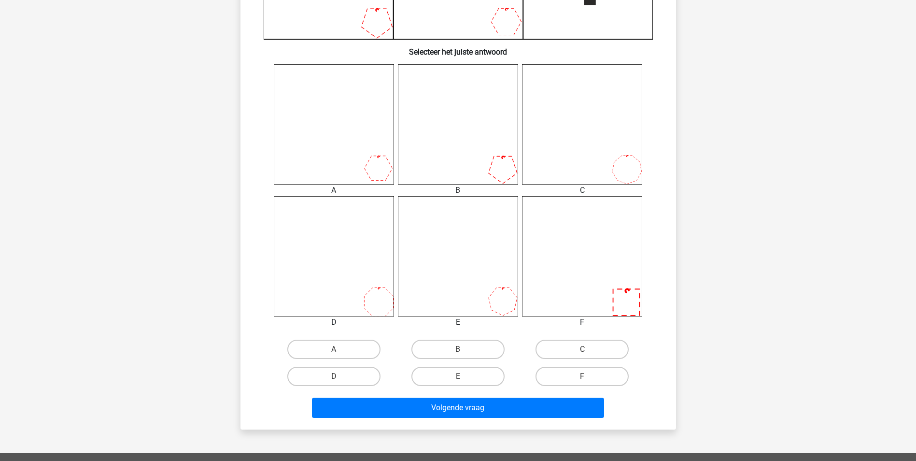
scroll to position [386, 0]
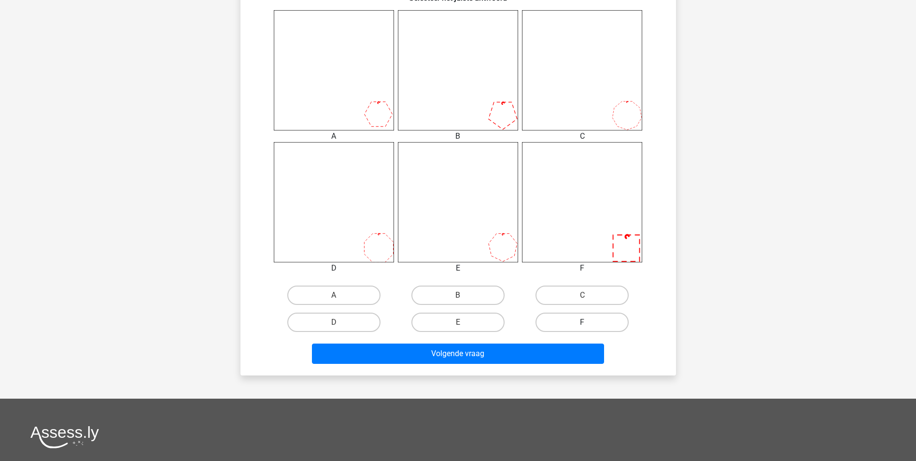
click at [564, 323] on label "F" at bounding box center [581, 321] width 93 height 19
click at [582, 323] on input "F" at bounding box center [585, 325] width 6 height 6
radio input "true"
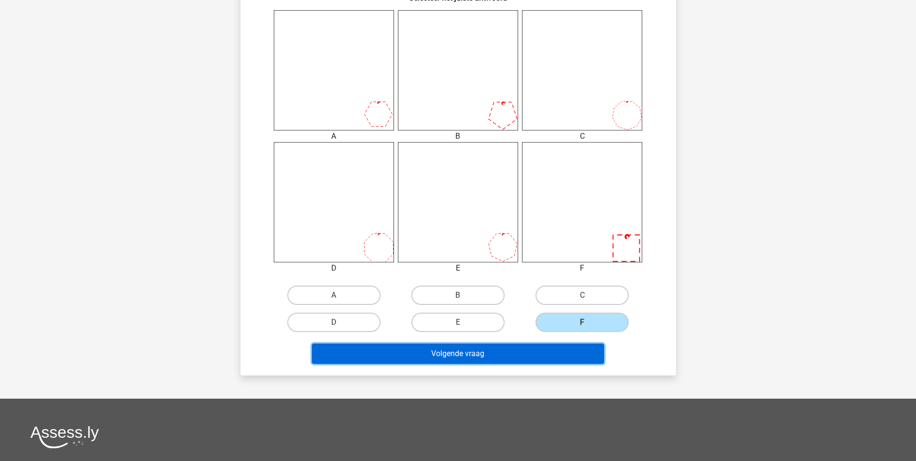
click at [541, 360] on button "Volgende vraag" at bounding box center [458, 353] width 292 height 20
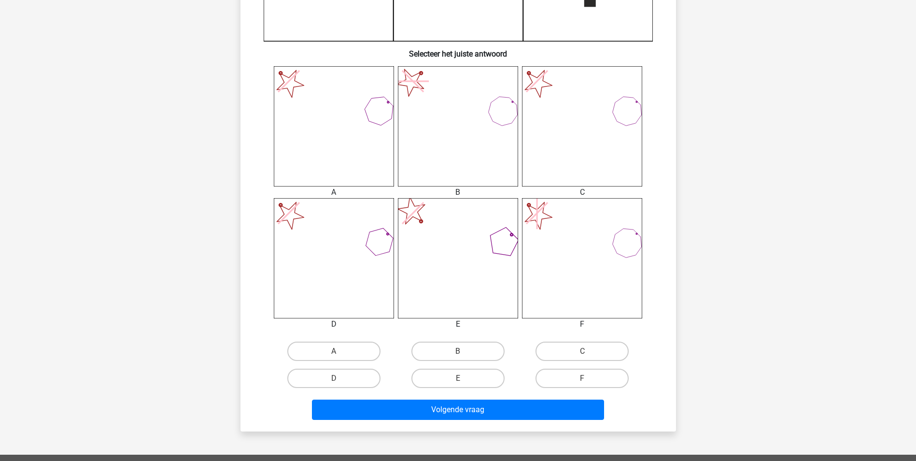
scroll to position [338, 0]
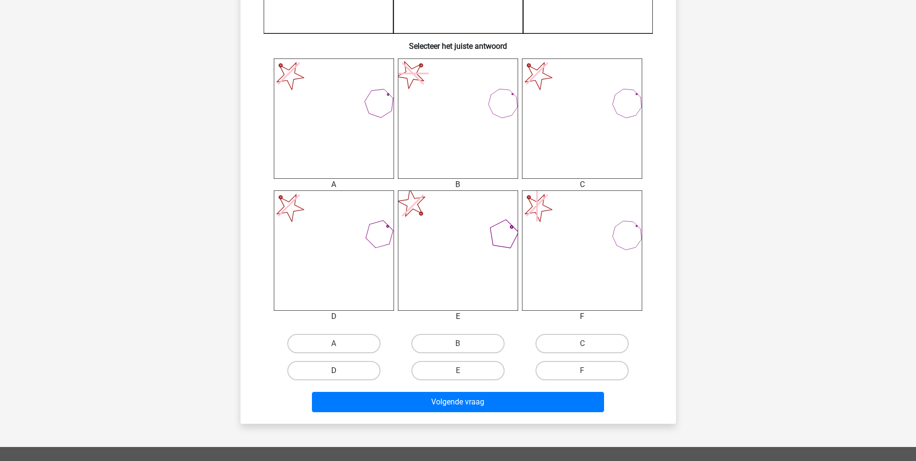
click at [363, 368] on label "D" at bounding box center [333, 370] width 93 height 19
click at [340, 370] on input "D" at bounding box center [337, 373] width 6 height 6
radio input "true"
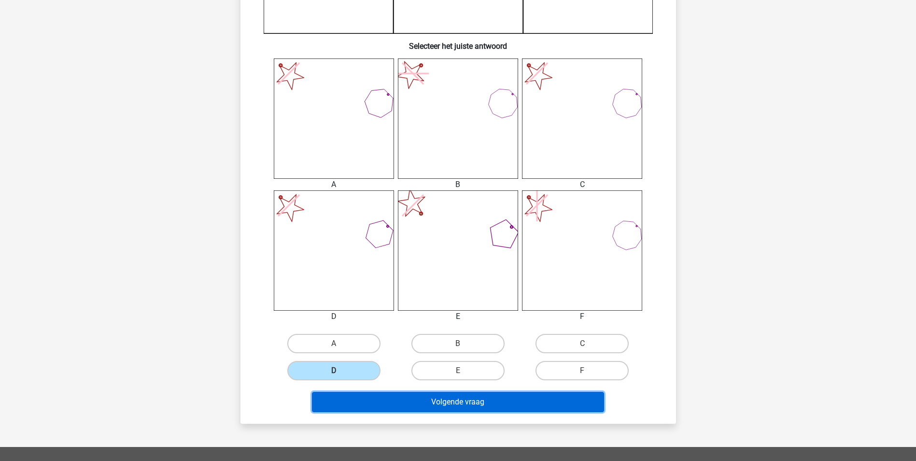
click at [395, 406] on button "Volgende vraag" at bounding box center [458, 401] width 292 height 20
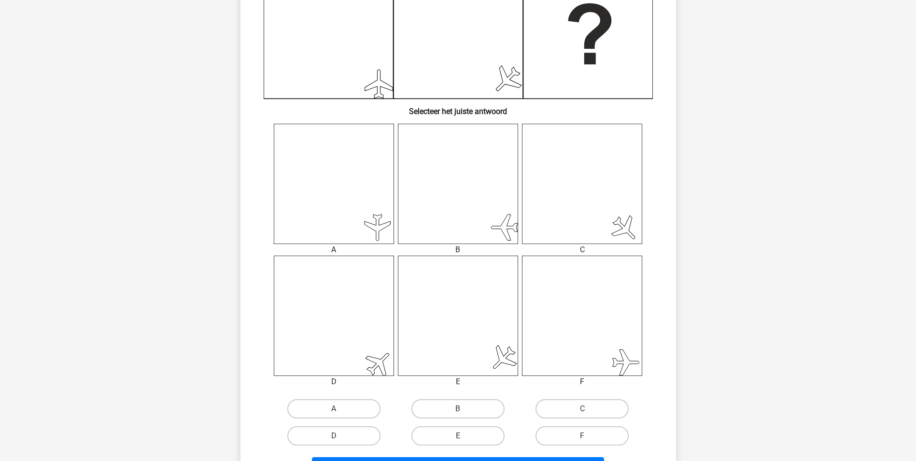
scroll to position [290, 0]
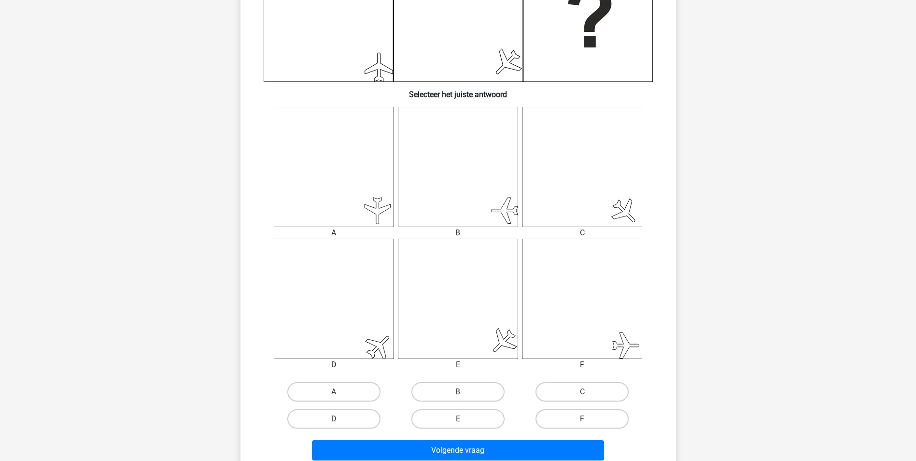
click at [568, 412] on label "F" at bounding box center [581, 418] width 93 height 19
click at [582, 419] on input "F" at bounding box center [585, 422] width 6 height 6
radio input "true"
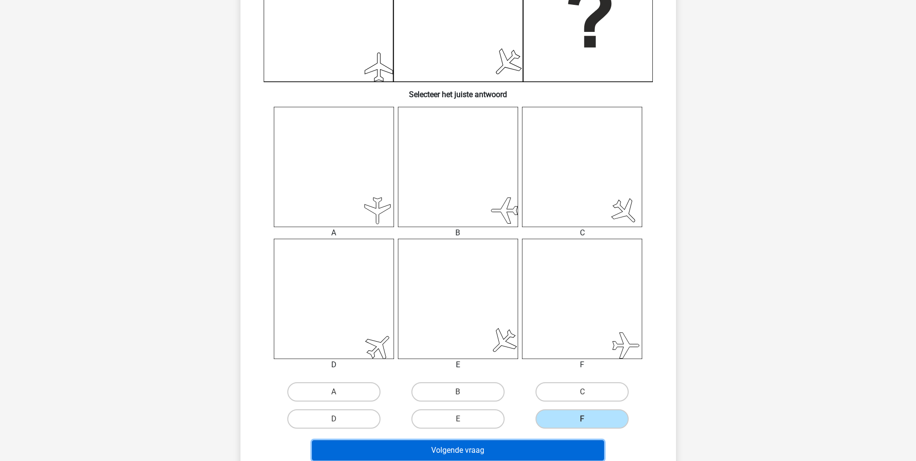
click at [533, 454] on button "Volgende vraag" at bounding box center [458, 450] width 292 height 20
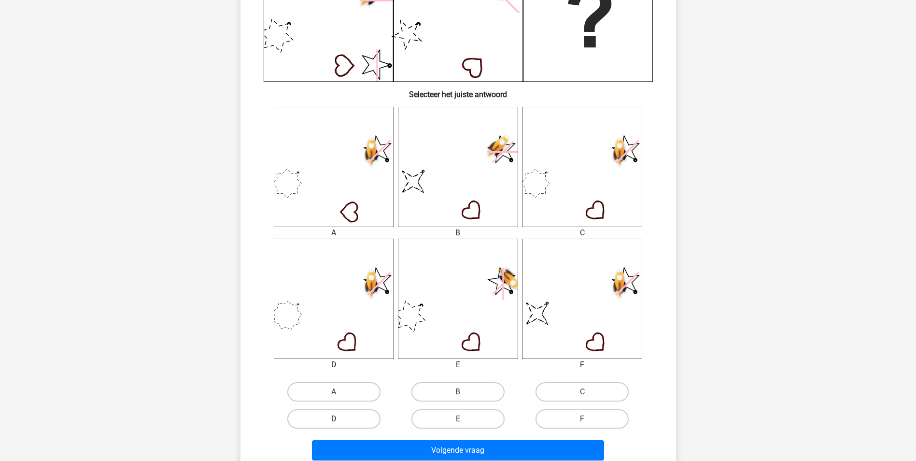
click at [362, 414] on label "D" at bounding box center [333, 418] width 93 height 19
click at [340, 419] on input "D" at bounding box center [337, 422] width 6 height 6
radio input "true"
click at [418, 439] on div "Volgende vraag" at bounding box center [458, 448] width 405 height 32
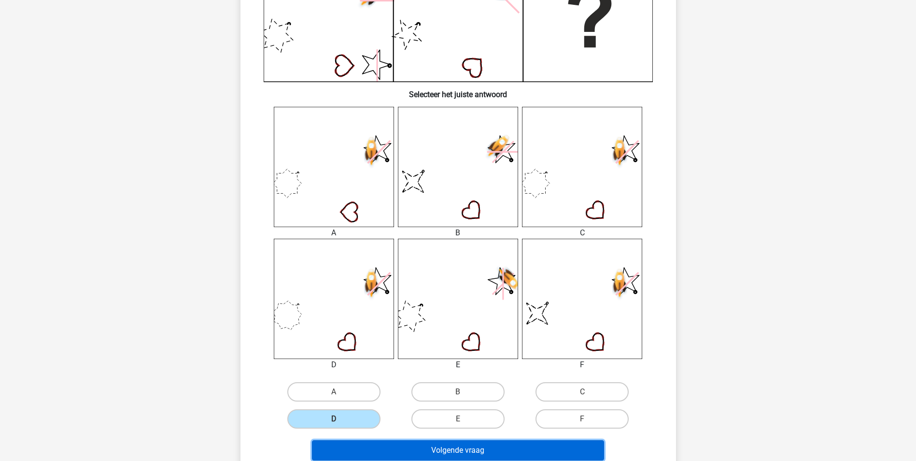
click at [421, 448] on button "Volgende vraag" at bounding box center [458, 450] width 292 height 20
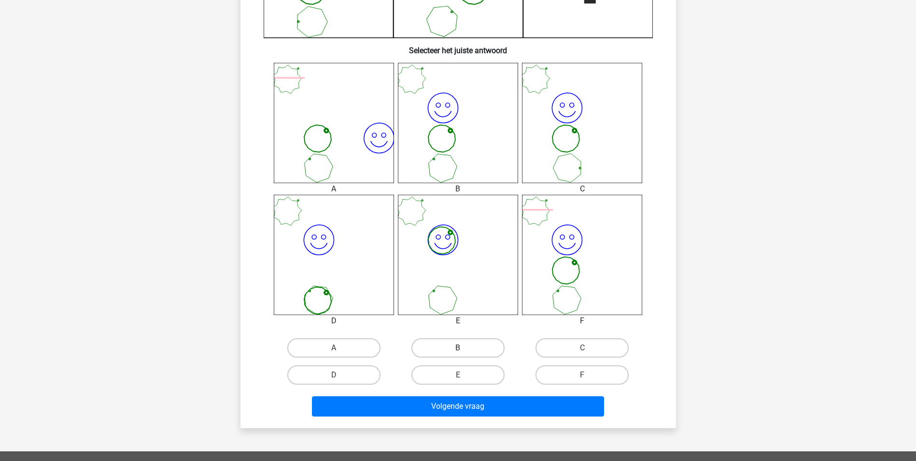
scroll to position [338, 0]
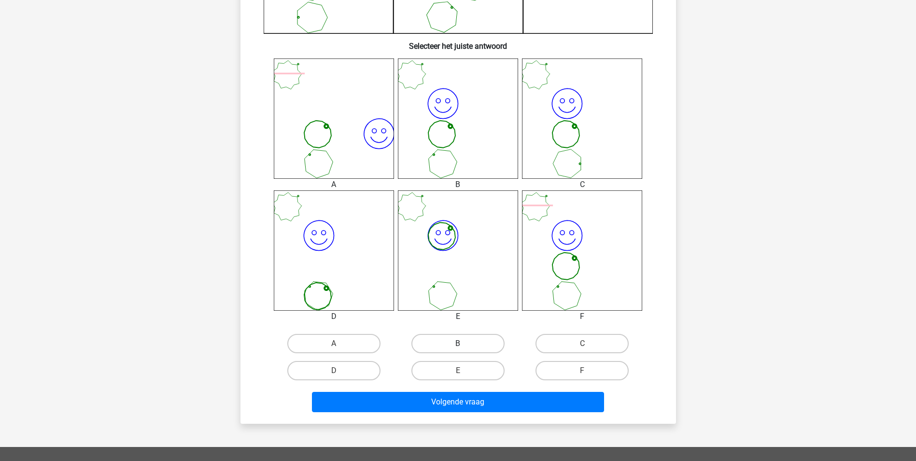
click at [451, 346] on label "B" at bounding box center [457, 343] width 93 height 19
click at [458, 346] on input "B" at bounding box center [461, 346] width 6 height 6
radio input "true"
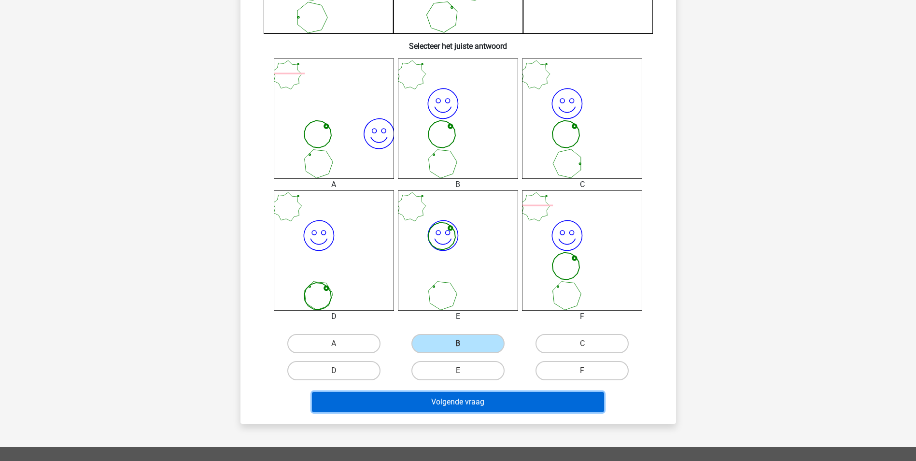
click at [461, 402] on button "Volgende vraag" at bounding box center [458, 401] width 292 height 20
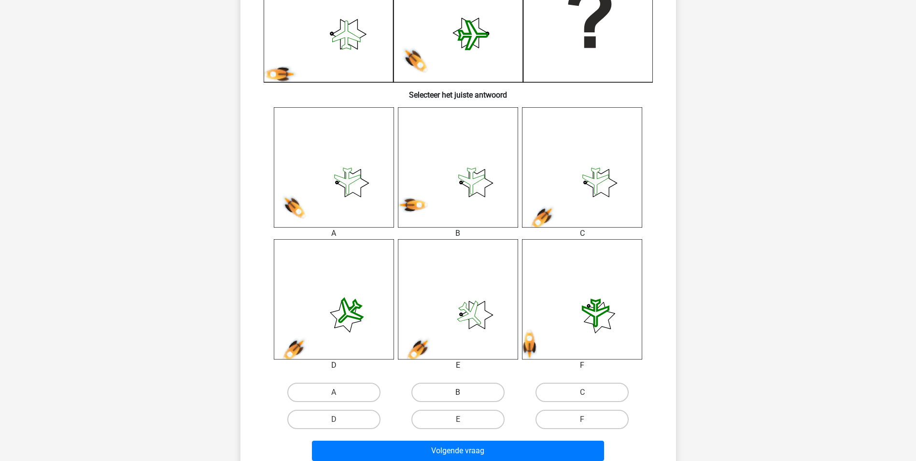
scroll to position [290, 0]
click at [451, 389] on label "B" at bounding box center [457, 391] width 93 height 19
click at [458, 391] on input "B" at bounding box center [461, 394] width 6 height 6
radio input "true"
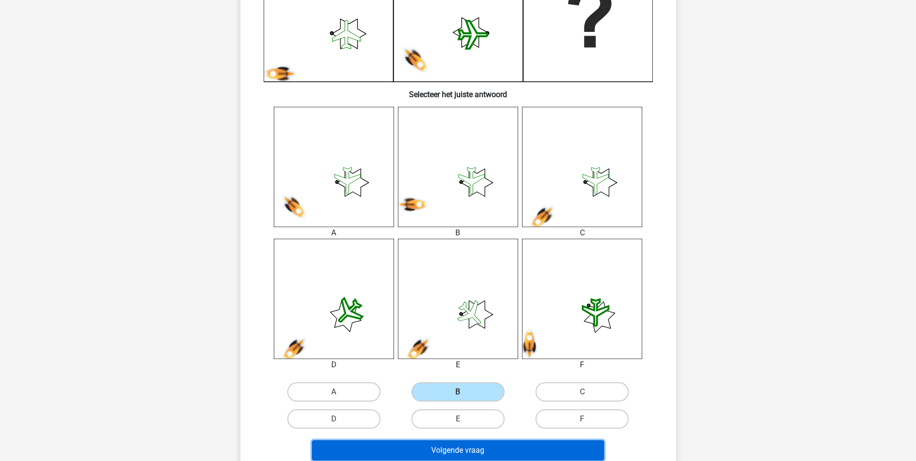
click at [469, 448] on button "Volgende vraag" at bounding box center [458, 450] width 292 height 20
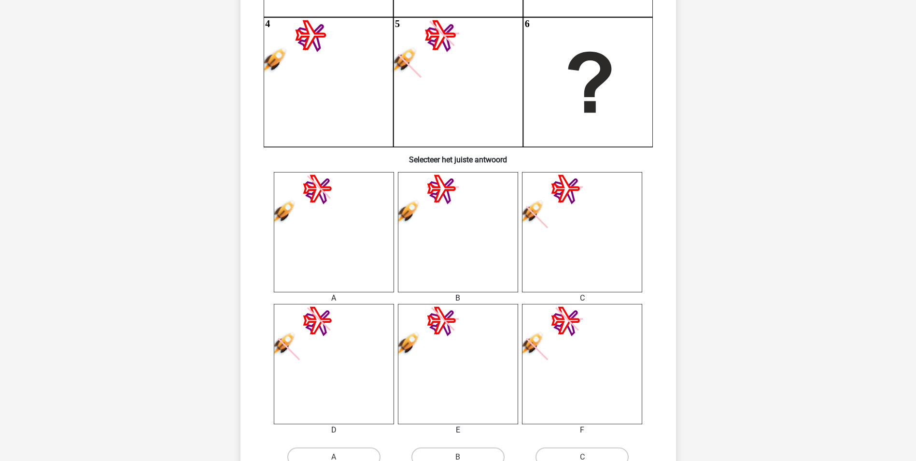
scroll to position [241, 0]
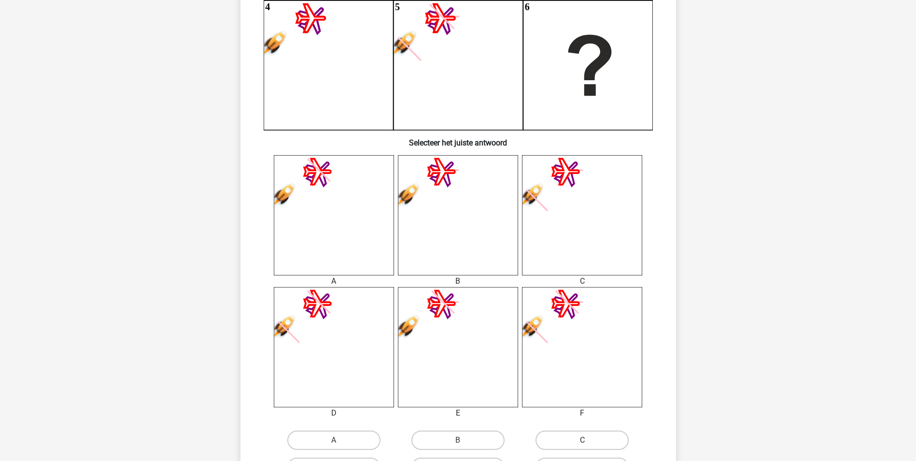
click at [563, 445] on label "C" at bounding box center [581, 439] width 93 height 19
click at [582, 445] on input "C" at bounding box center [585, 443] width 6 height 6
radio input "true"
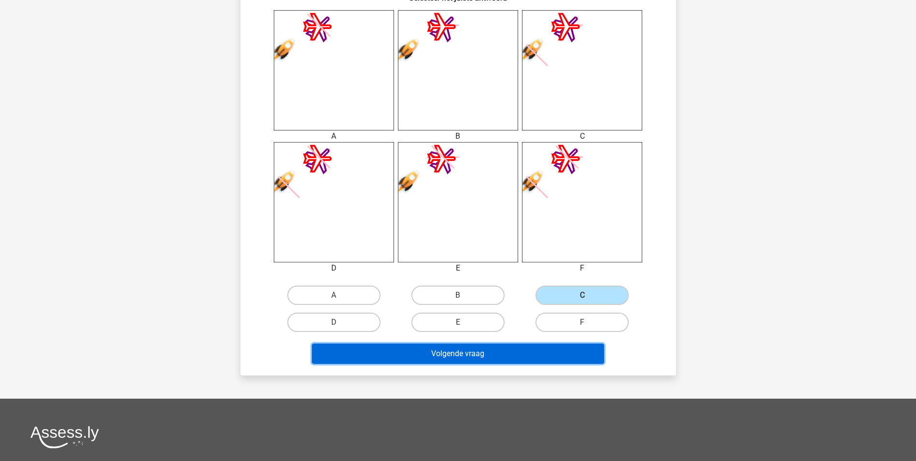
click at [513, 358] on button "Volgende vraag" at bounding box center [458, 353] width 292 height 20
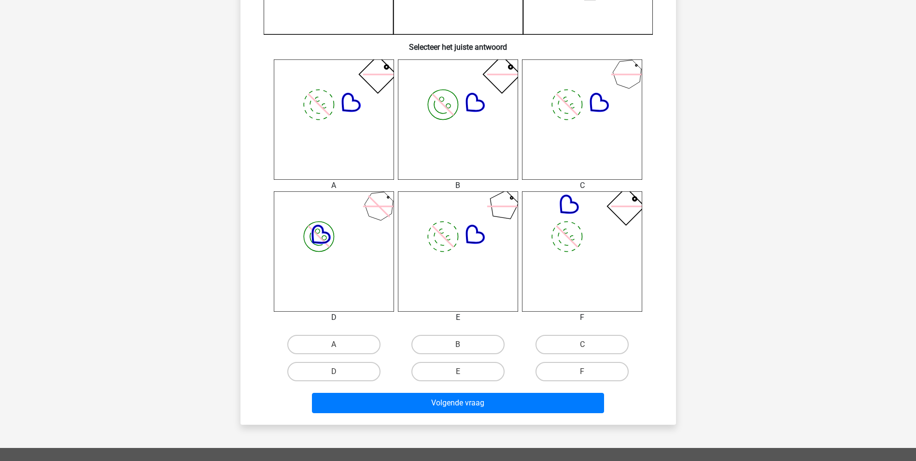
scroll to position [338, 0]
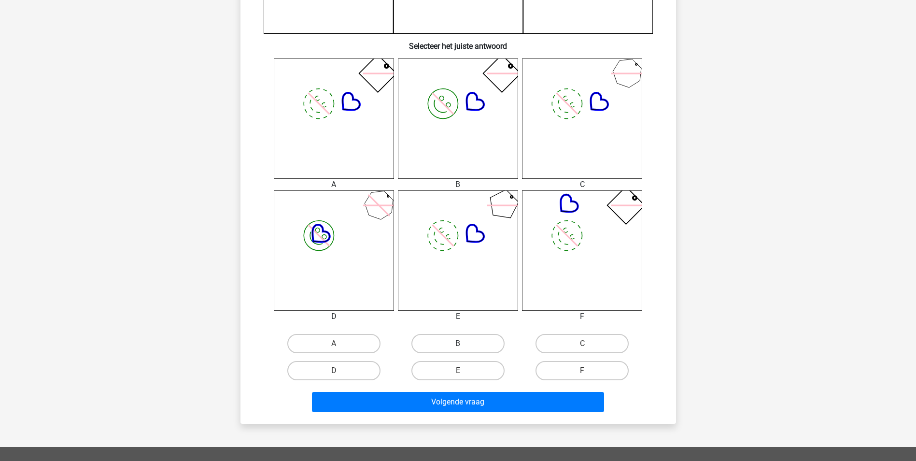
click at [465, 348] on label "B" at bounding box center [457, 343] width 93 height 19
click at [464, 348] on input "B" at bounding box center [461, 346] width 6 height 6
radio input "true"
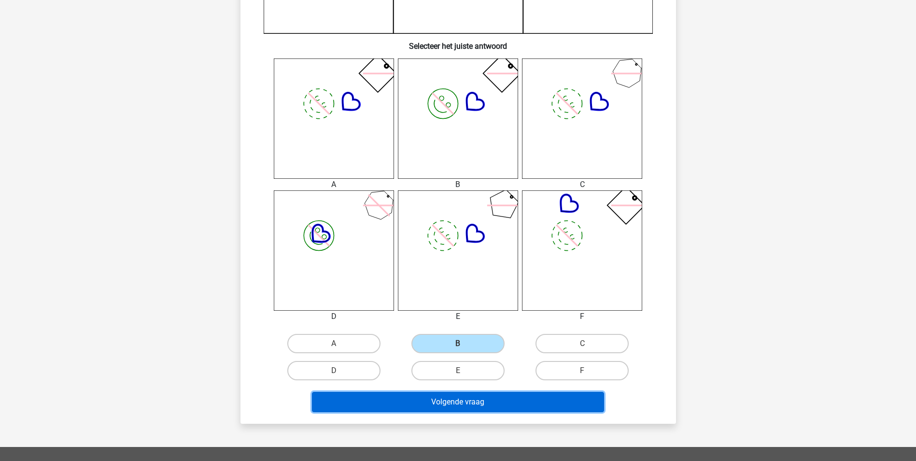
click at [478, 403] on button "Volgende vraag" at bounding box center [458, 401] width 292 height 20
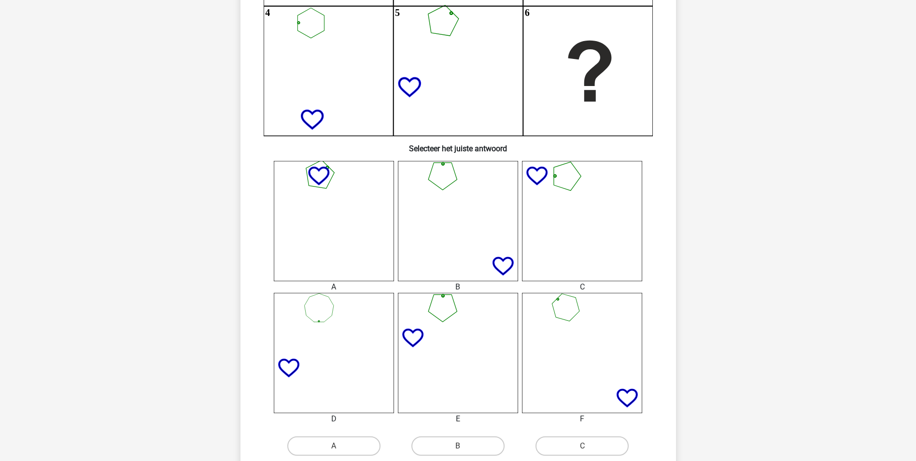
scroll to position [290, 0]
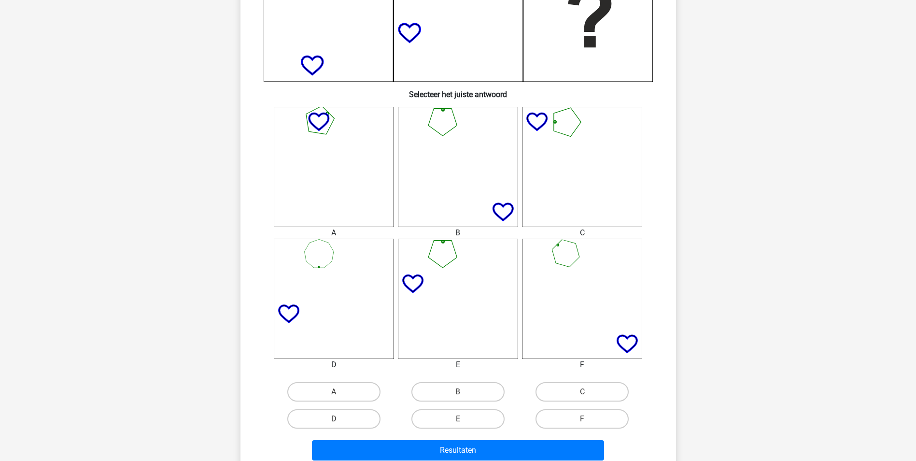
click at [587, 430] on div "F" at bounding box center [582, 418] width 124 height 27
click at [557, 394] on label "C" at bounding box center [581, 391] width 93 height 19
click at [582, 394] on input "C" at bounding box center [585, 394] width 6 height 6
radio input "true"
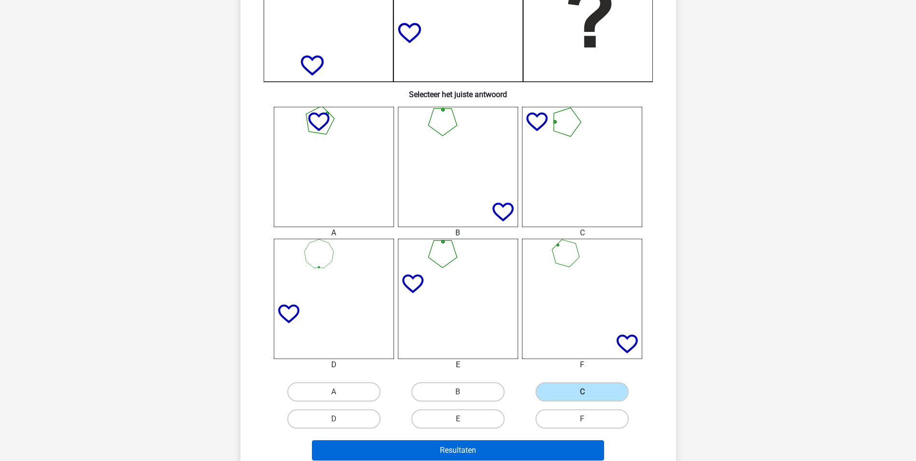
click at [527, 442] on div "Resultaten" at bounding box center [458, 448] width 405 height 32
click at [526, 447] on button "Resultaten" at bounding box center [458, 450] width 292 height 20
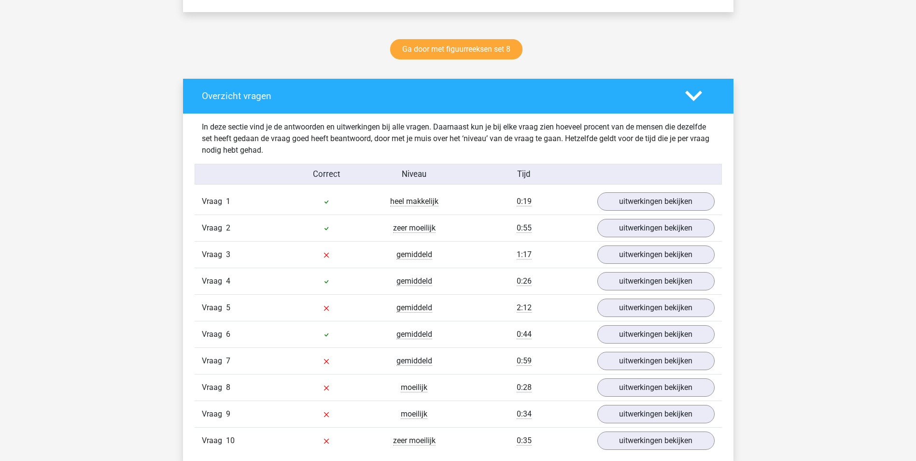
scroll to position [531, 0]
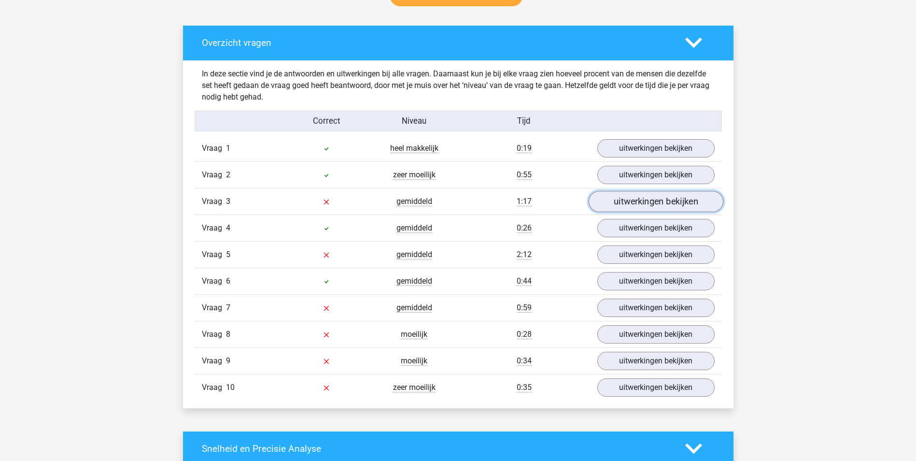
click at [646, 203] on link "uitwerkingen bekijken" at bounding box center [655, 201] width 135 height 21
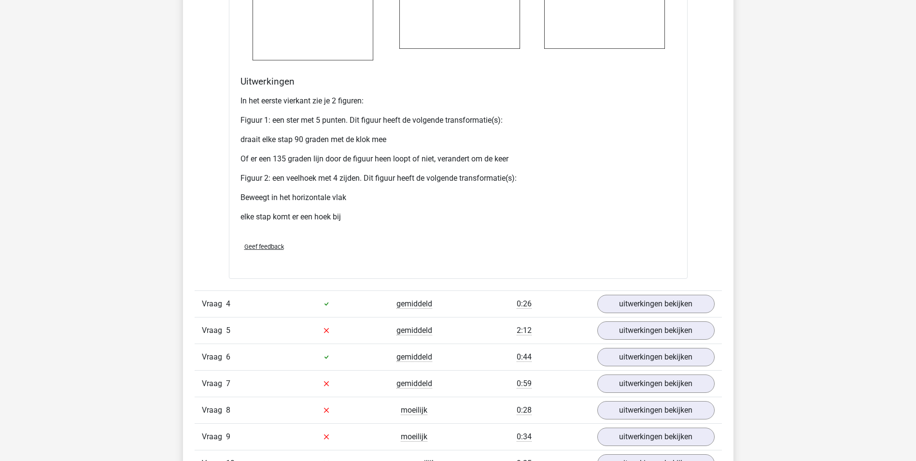
scroll to position [1352, 0]
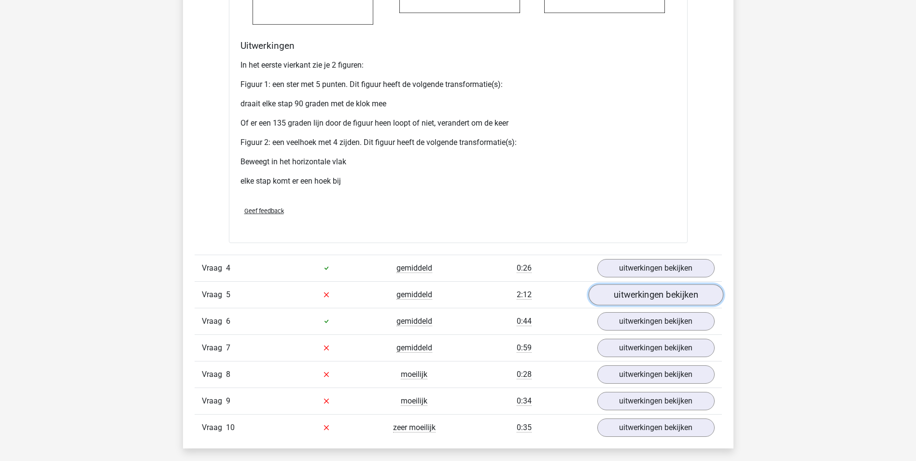
click at [610, 297] on link "uitwerkingen bekijken" at bounding box center [655, 294] width 135 height 21
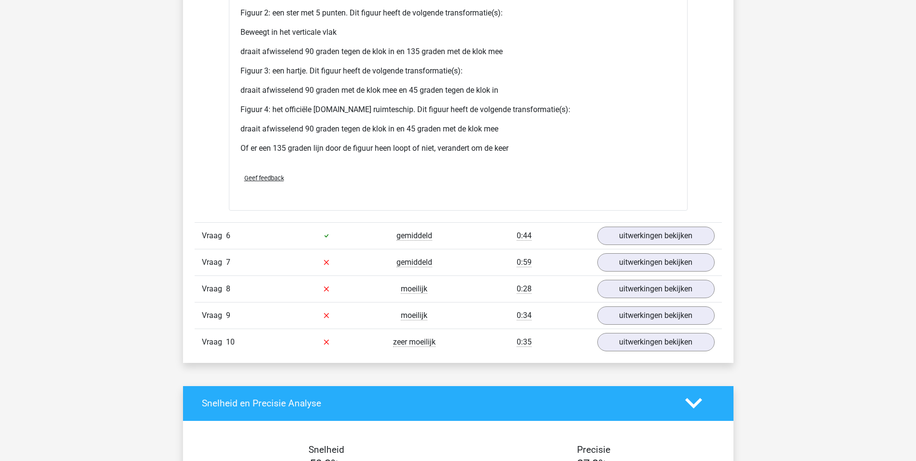
scroll to position [2365, 0]
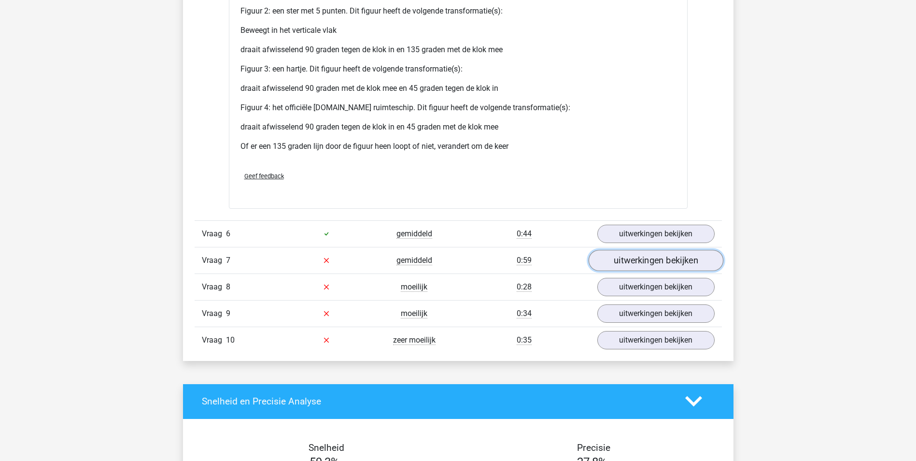
click at [612, 263] on link "uitwerkingen bekijken" at bounding box center [655, 260] width 135 height 21
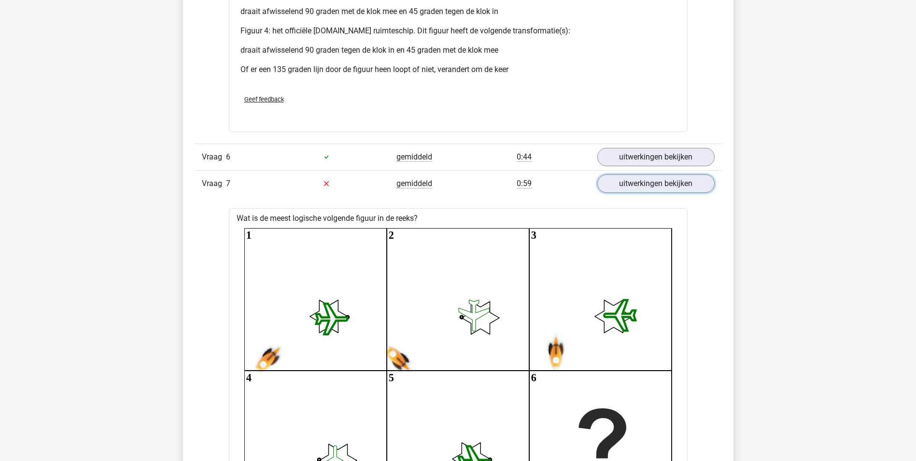
scroll to position [2462, 0]
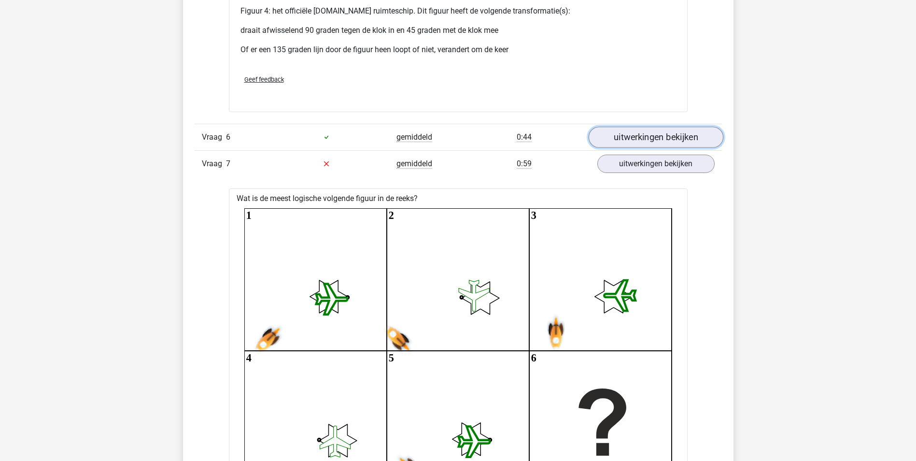
click at [630, 140] on link "uitwerkingen bekijken" at bounding box center [655, 136] width 135 height 21
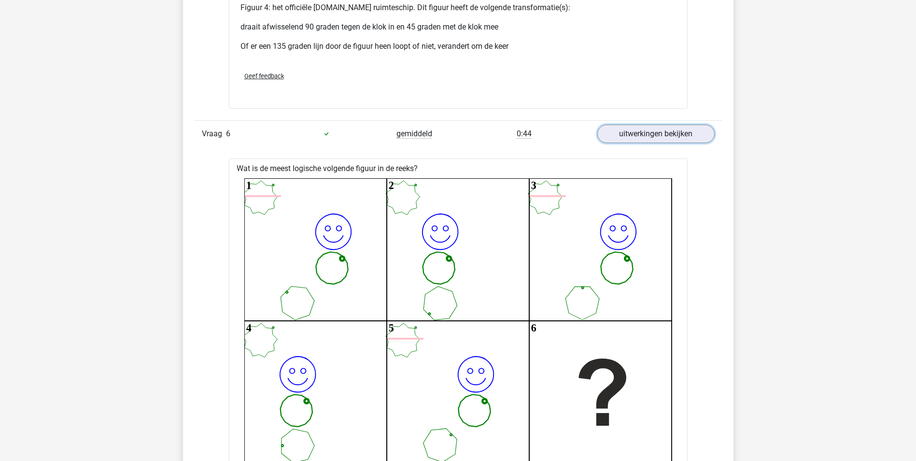
scroll to position [2414, 0]
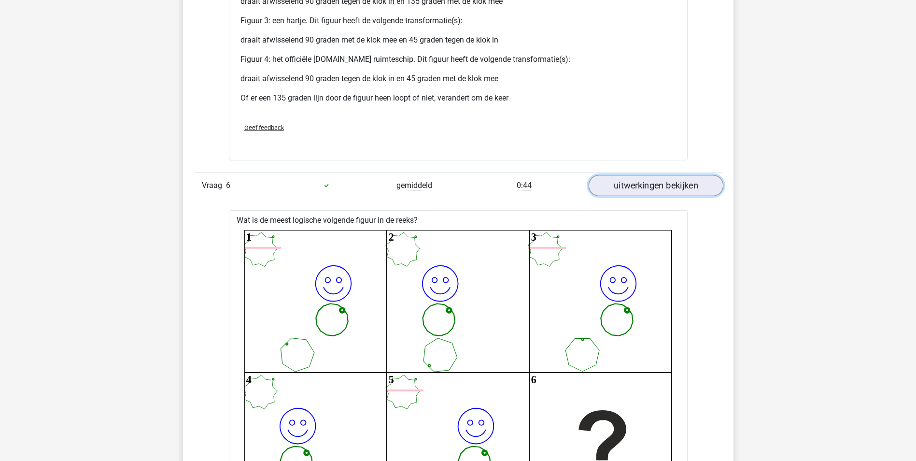
click at [638, 186] on link "uitwerkingen bekijken" at bounding box center [655, 185] width 135 height 21
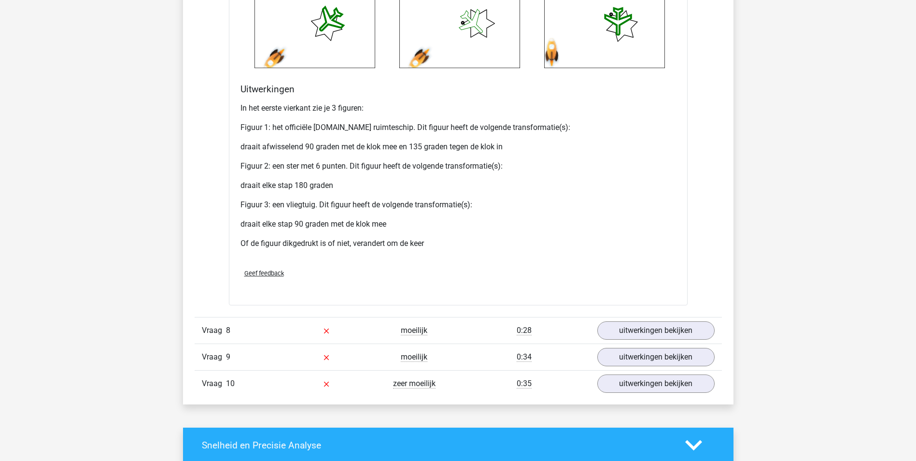
scroll to position [3234, 0]
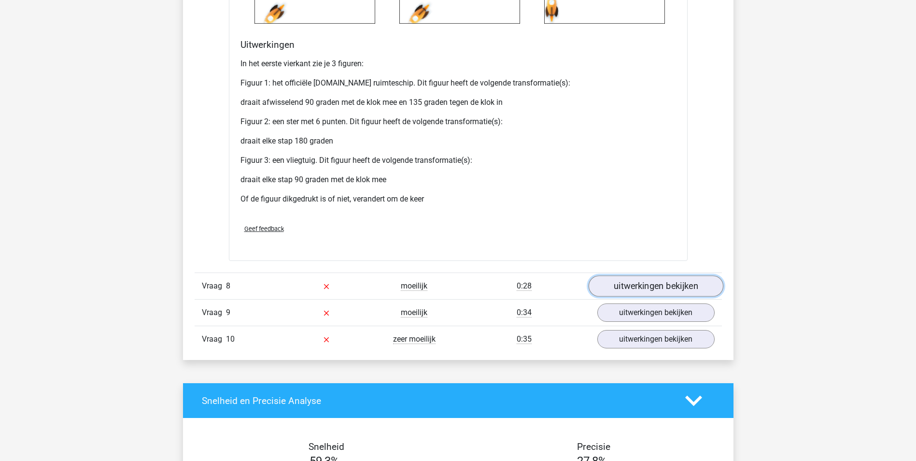
click at [680, 292] on link "uitwerkingen bekijken" at bounding box center [655, 286] width 135 height 21
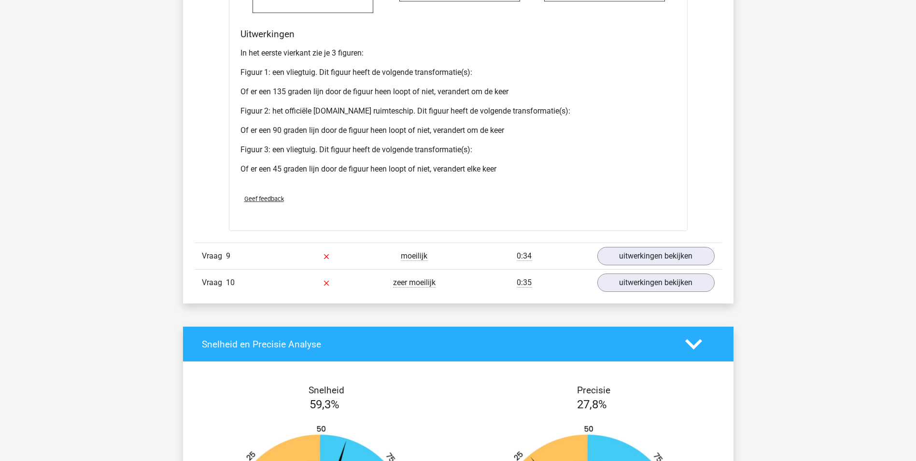
scroll to position [4200, 0]
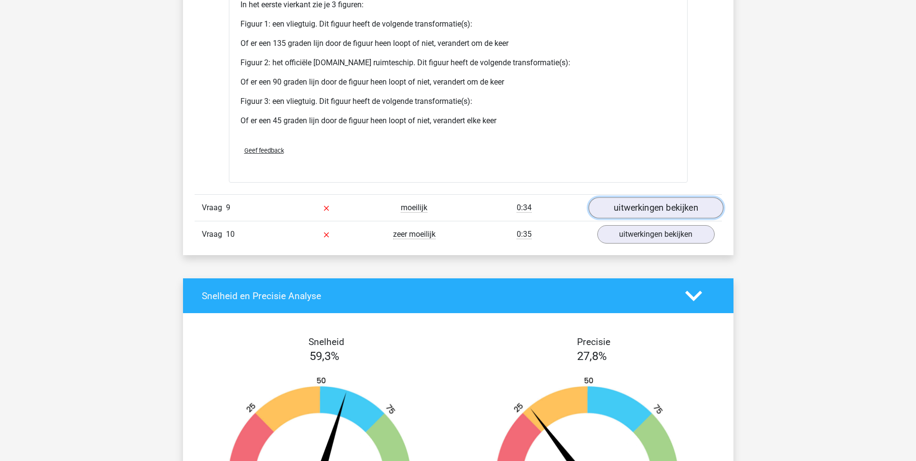
click at [623, 212] on link "uitwerkingen bekijken" at bounding box center [655, 207] width 135 height 21
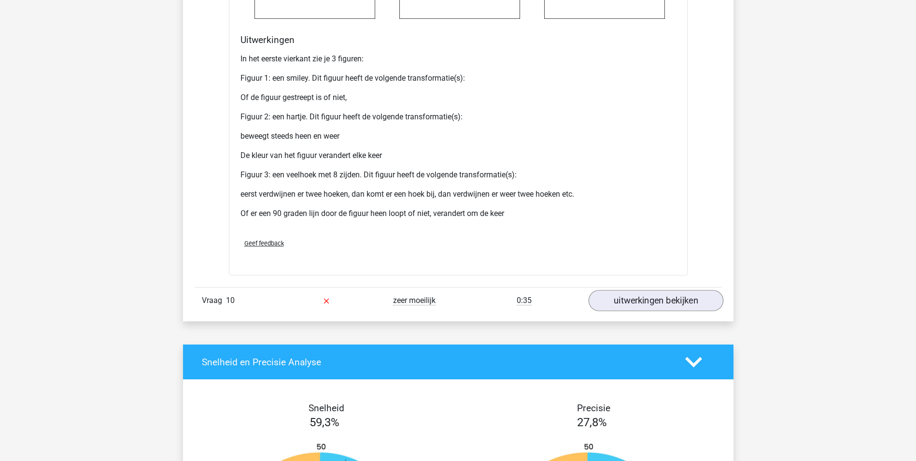
scroll to position [5069, 0]
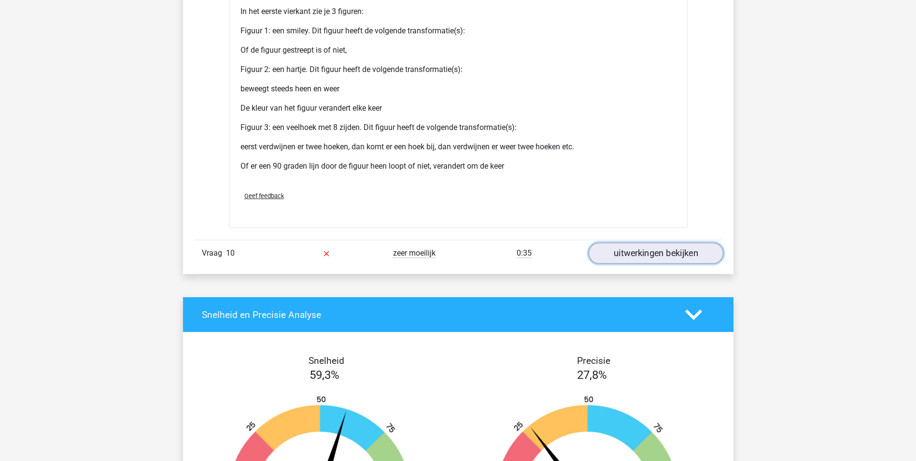
click at [641, 257] on link "uitwerkingen bekijken" at bounding box center [655, 252] width 135 height 21
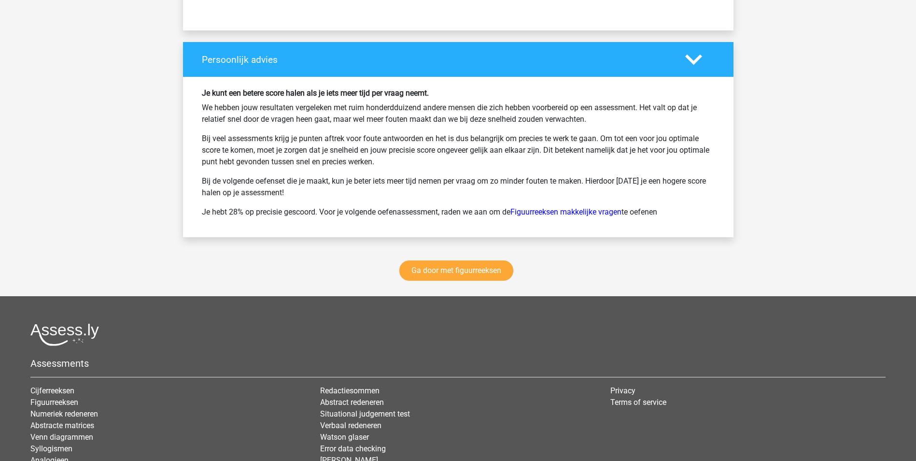
scroll to position [6568, 0]
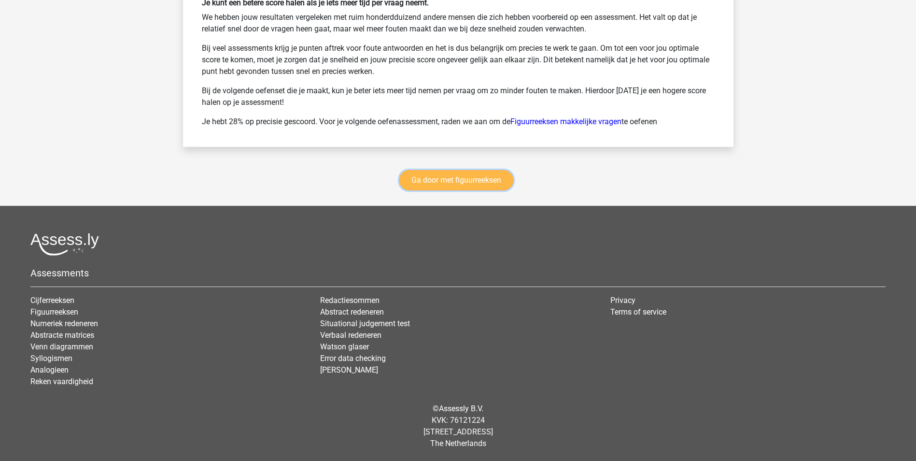
click at [468, 190] on link "Ga door met figuurreeksen" at bounding box center [456, 180] width 114 height 20
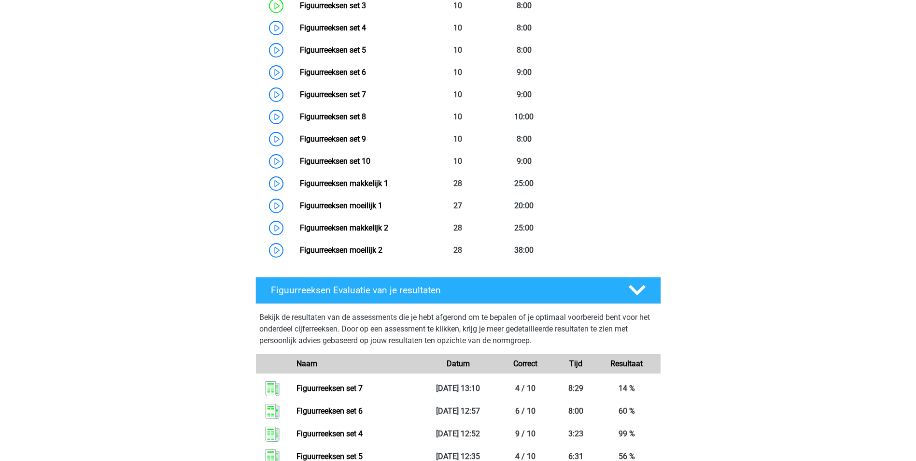
scroll to position [516, 0]
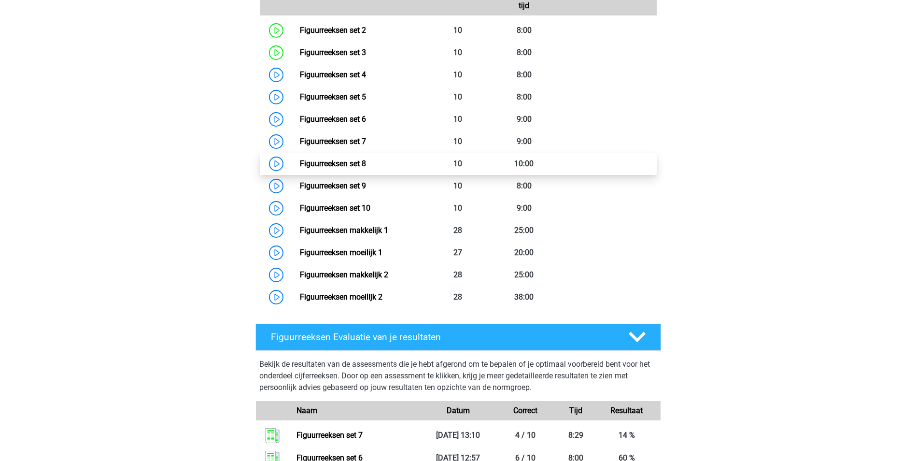
click at [366, 161] on link "Figuurreeksen set 8" at bounding box center [333, 163] width 66 height 9
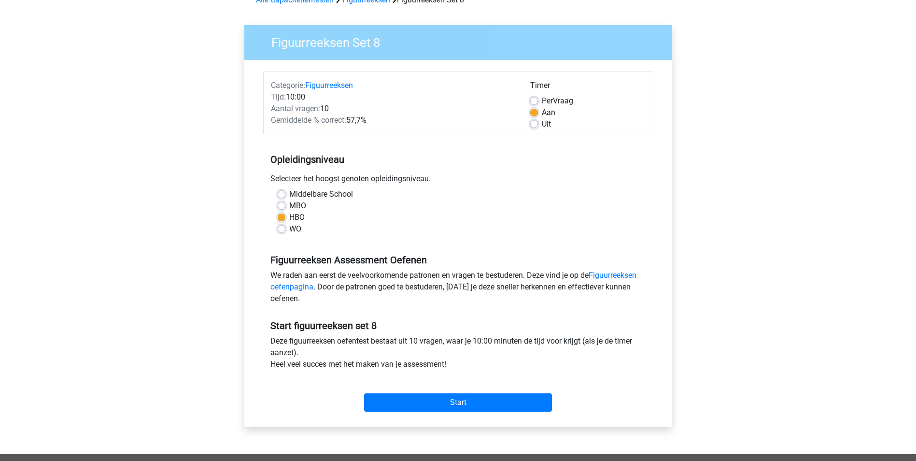
scroll to position [97, 0]
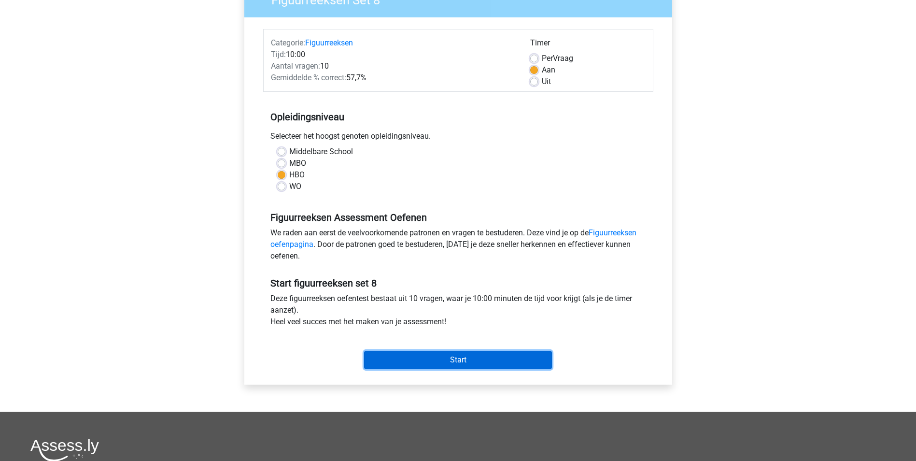
click at [435, 364] on input "Start" at bounding box center [458, 359] width 188 height 18
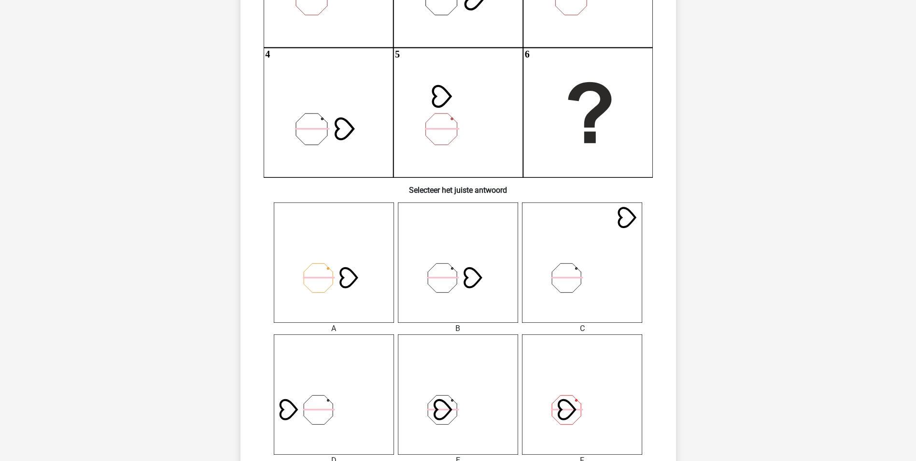
scroll to position [241, 0]
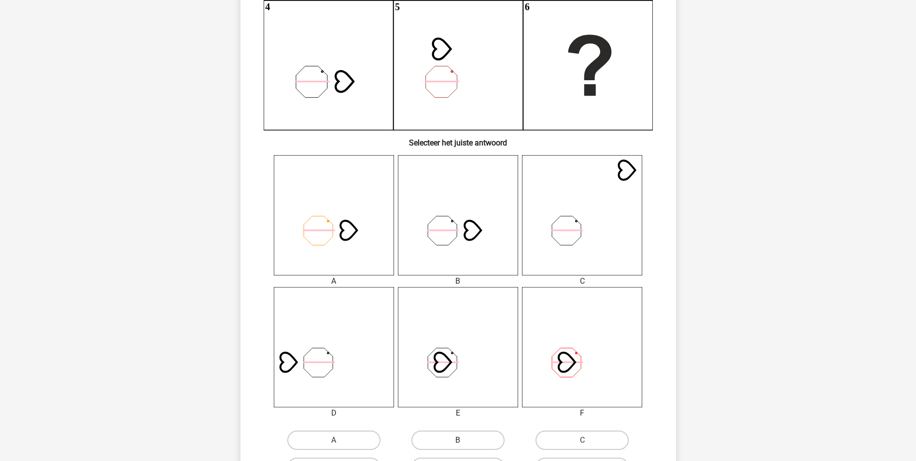
click at [457, 442] on label "B" at bounding box center [457, 439] width 93 height 19
click at [458, 442] on input "B" at bounding box center [461, 443] width 6 height 6
radio input "true"
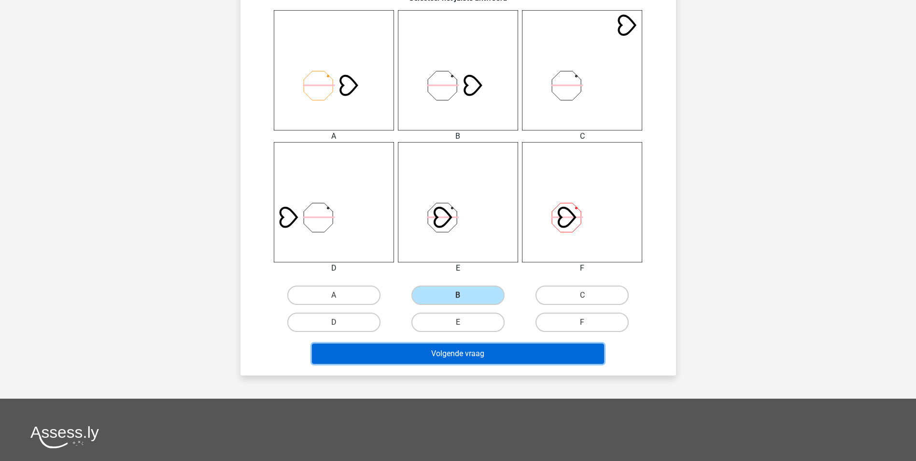
click at [527, 354] on button "Volgende vraag" at bounding box center [458, 353] width 292 height 20
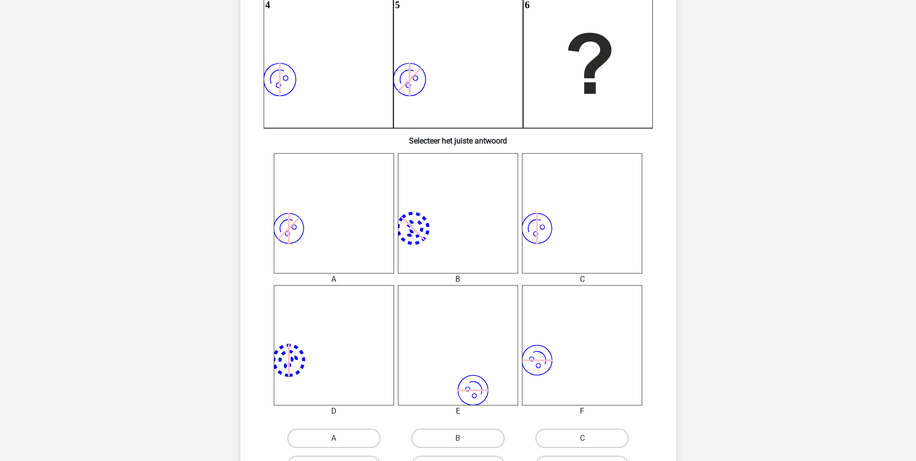
scroll to position [290, 0]
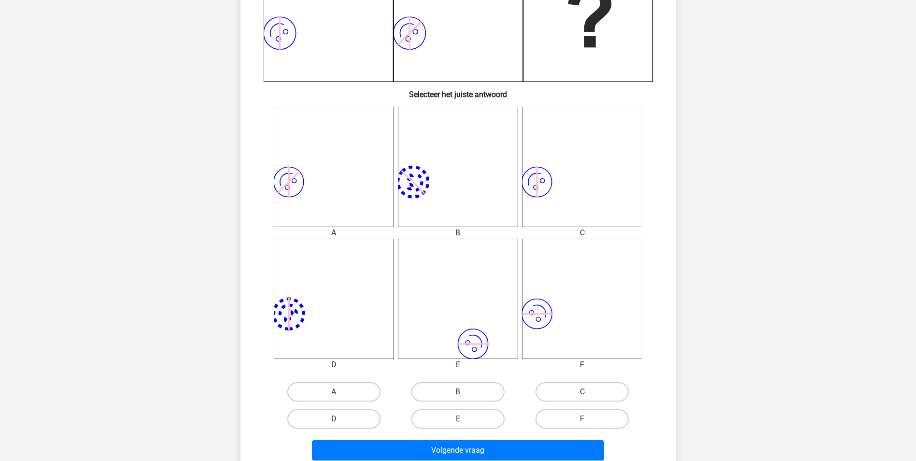
click at [579, 396] on label "C" at bounding box center [581, 391] width 93 height 19
click at [582, 396] on input "C" at bounding box center [585, 394] width 6 height 6
radio input "true"
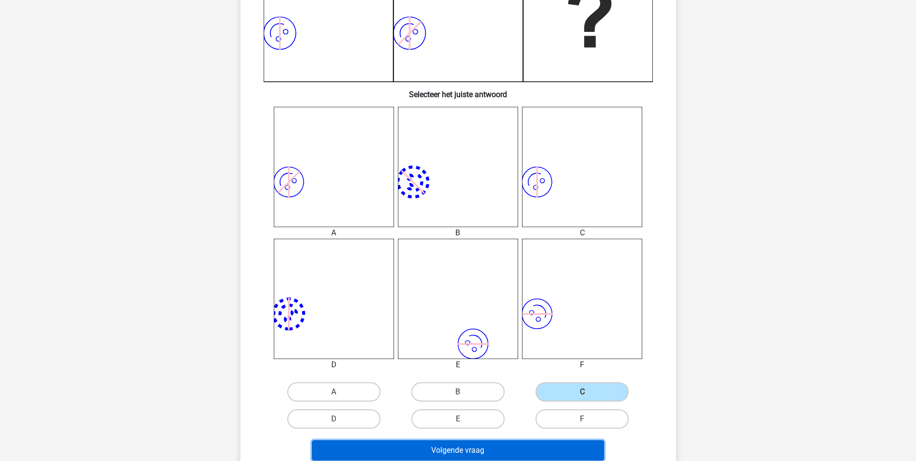
click at [546, 447] on button "Volgende vraag" at bounding box center [458, 450] width 292 height 20
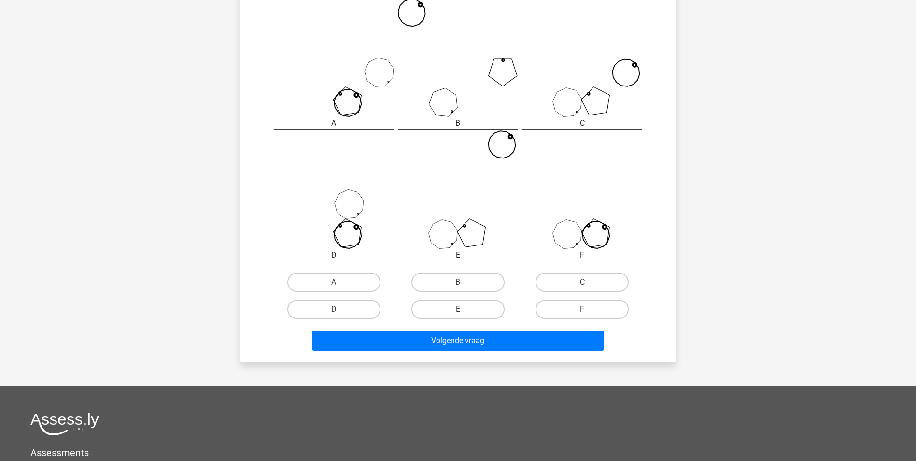
scroll to position [434, 0]
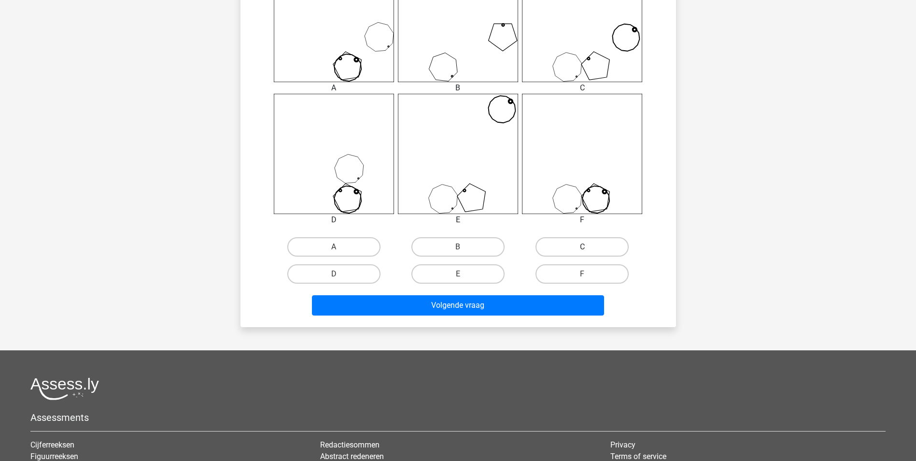
drag, startPoint x: 605, startPoint y: 239, endPoint x: 600, endPoint y: 250, distance: 11.4
click at [605, 244] on label "C" at bounding box center [581, 246] width 93 height 19
click at [588, 247] on input "C" at bounding box center [585, 250] width 6 height 6
radio input "true"
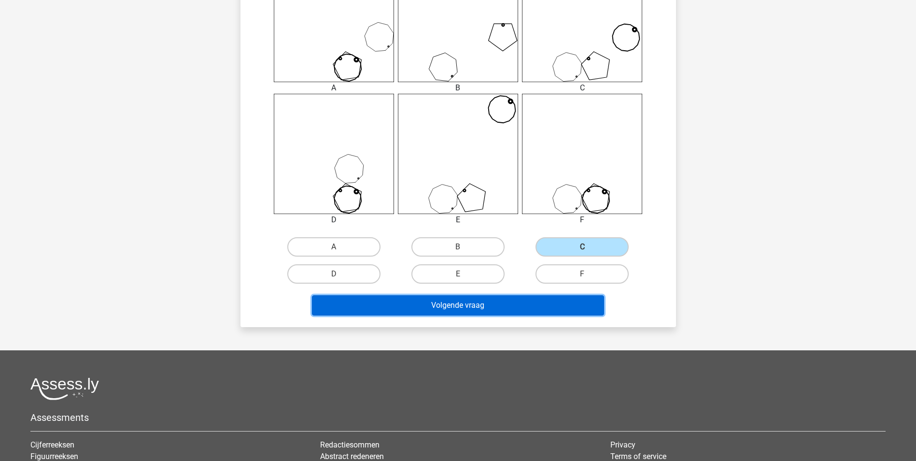
click at [533, 312] on button "Volgende vraag" at bounding box center [458, 305] width 292 height 20
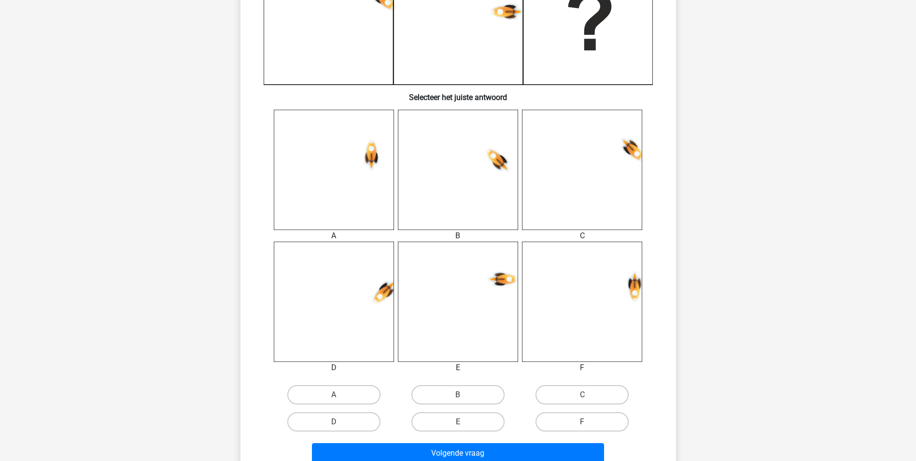
scroll to position [290, 0]
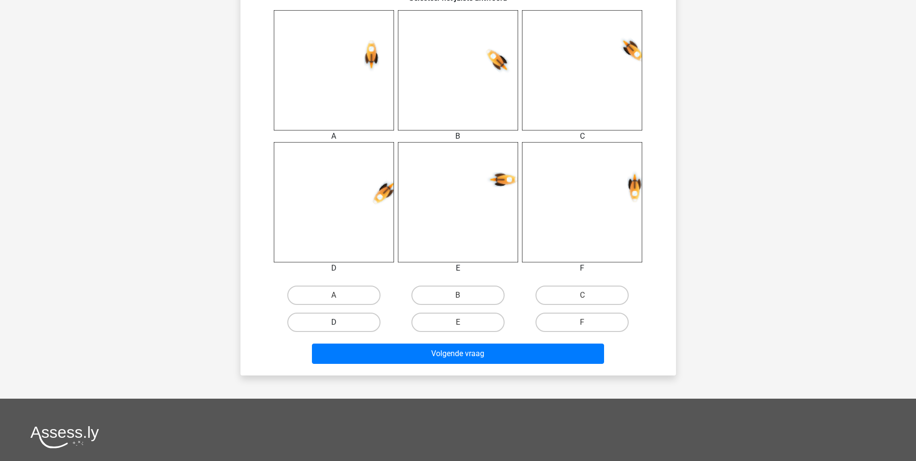
click at [357, 319] on label "D" at bounding box center [333, 321] width 93 height 19
click at [340, 322] on input "D" at bounding box center [337, 325] width 6 height 6
radio input "true"
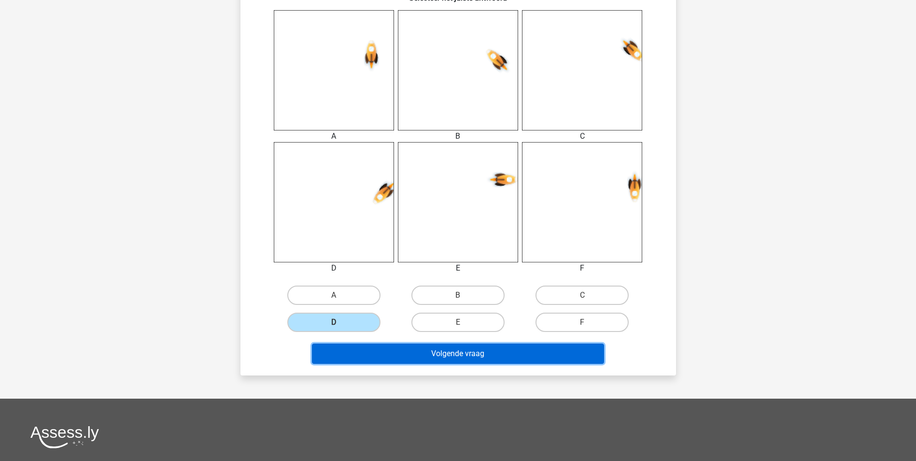
click at [378, 351] on button "Volgende vraag" at bounding box center [458, 353] width 292 height 20
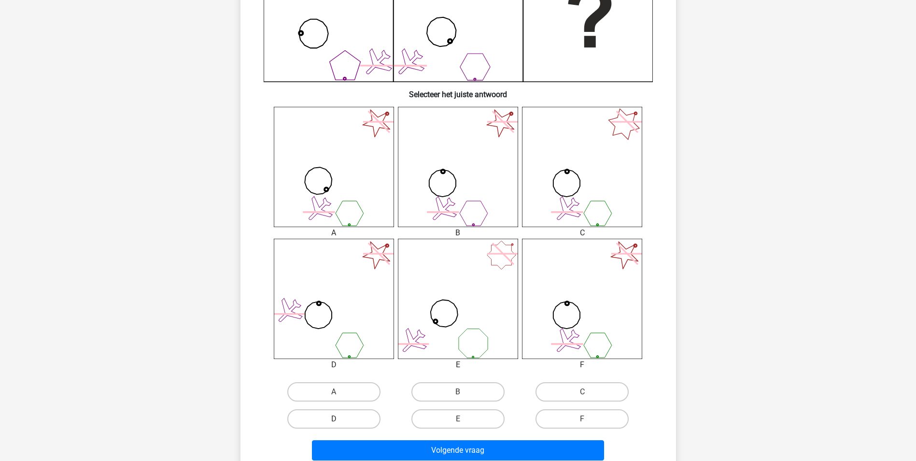
click at [320, 415] on label "D" at bounding box center [333, 418] width 93 height 19
click at [334, 419] on input "D" at bounding box center [337, 422] width 6 height 6
radio input "true"
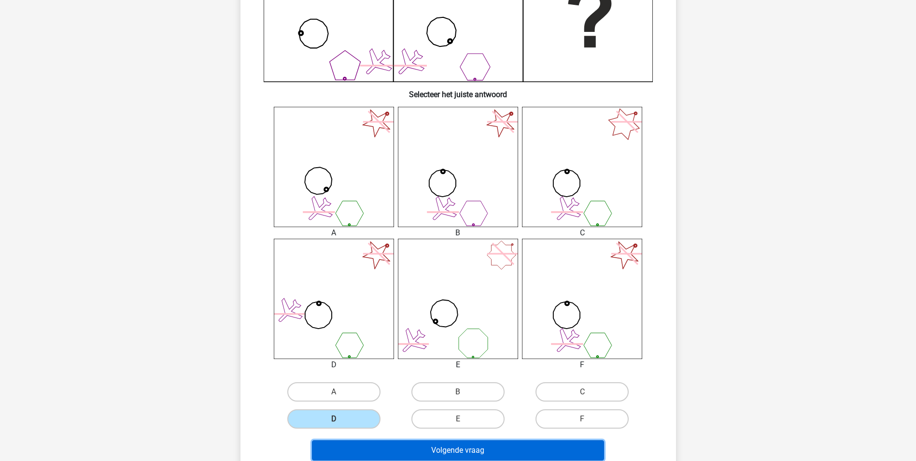
click at [398, 449] on button "Volgende vraag" at bounding box center [458, 450] width 292 height 20
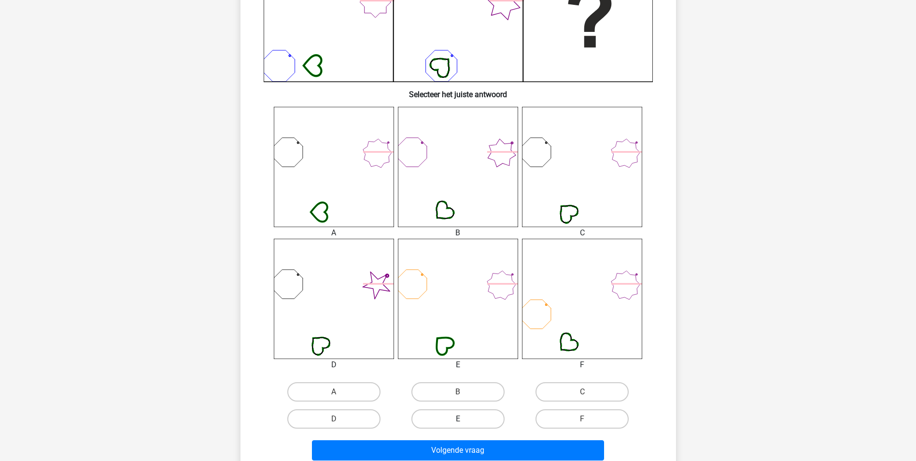
click at [461, 418] on label "E" at bounding box center [457, 418] width 93 height 19
click at [461, 419] on input "E" at bounding box center [461, 422] width 6 height 6
radio input "true"
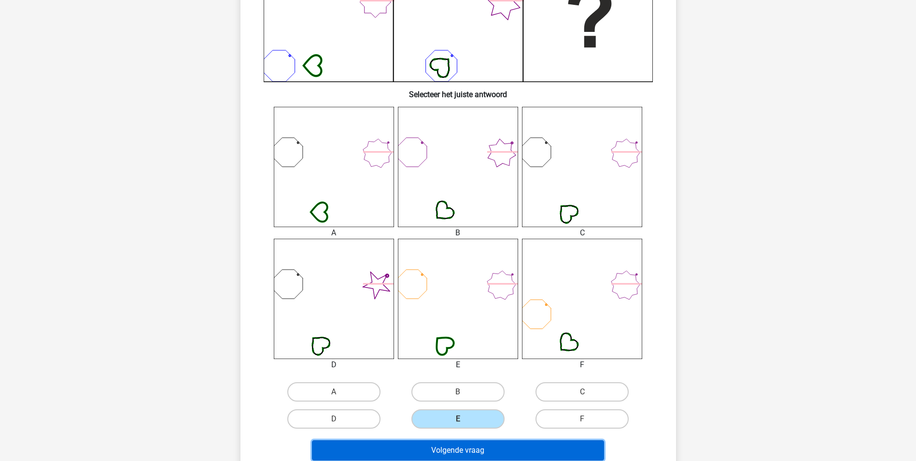
click at [475, 448] on button "Volgende vraag" at bounding box center [458, 450] width 292 height 20
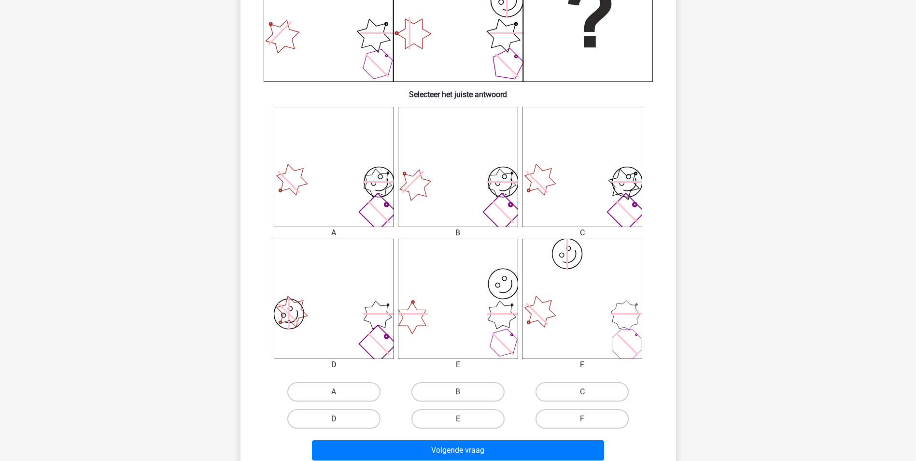
scroll to position [434, 0]
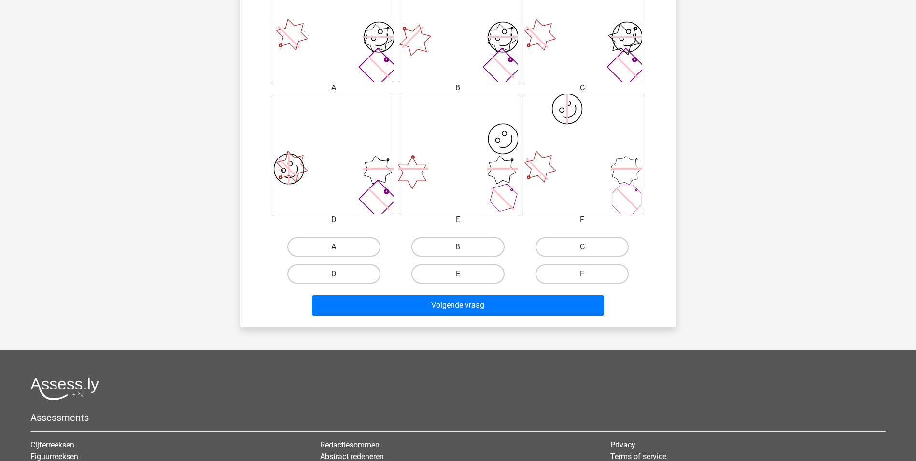
click at [338, 244] on label "A" at bounding box center [333, 246] width 93 height 19
click at [338, 247] on input "A" at bounding box center [337, 250] width 6 height 6
radio input "true"
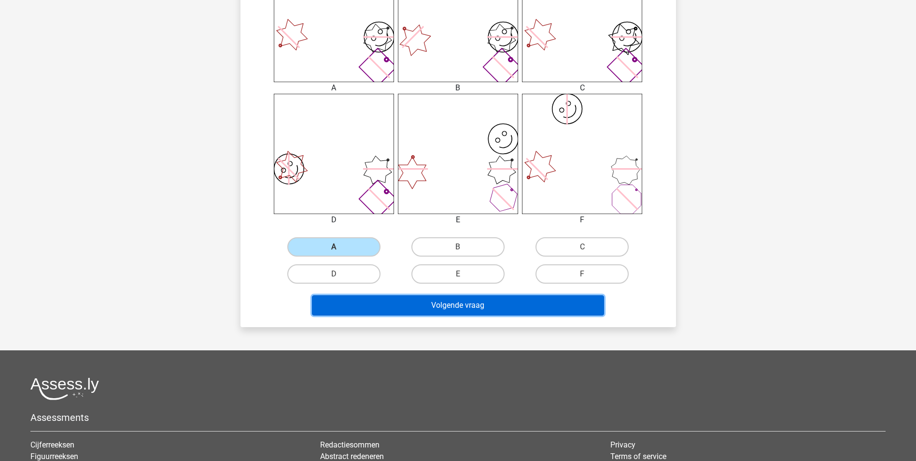
click at [370, 301] on button "Volgende vraag" at bounding box center [458, 305] width 292 height 20
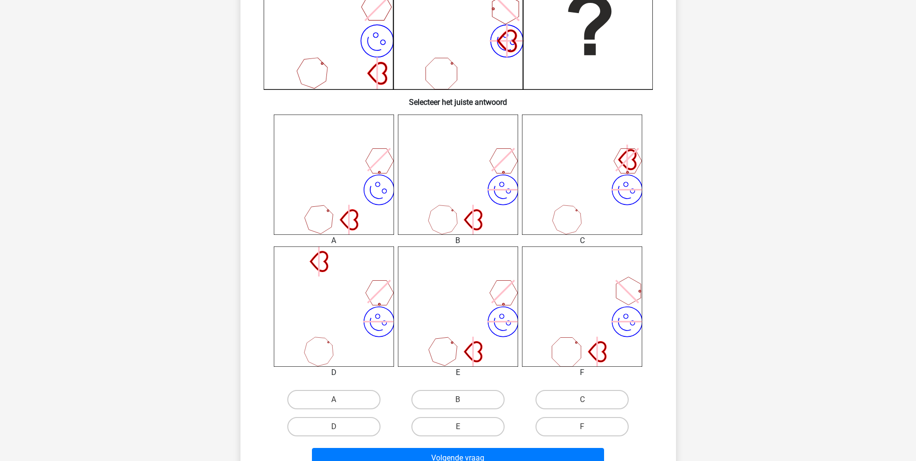
scroll to position [338, 0]
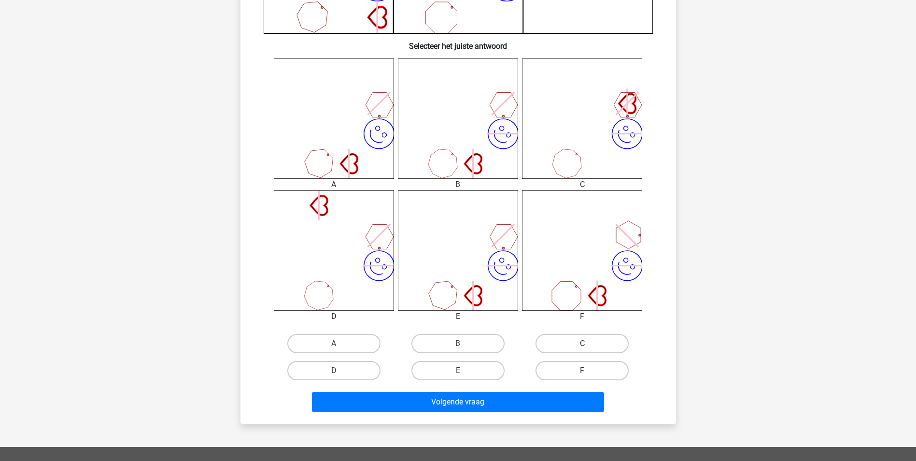
click at [561, 339] on label "C" at bounding box center [581, 343] width 93 height 19
click at [582, 343] on input "C" at bounding box center [585, 346] width 6 height 6
radio input "true"
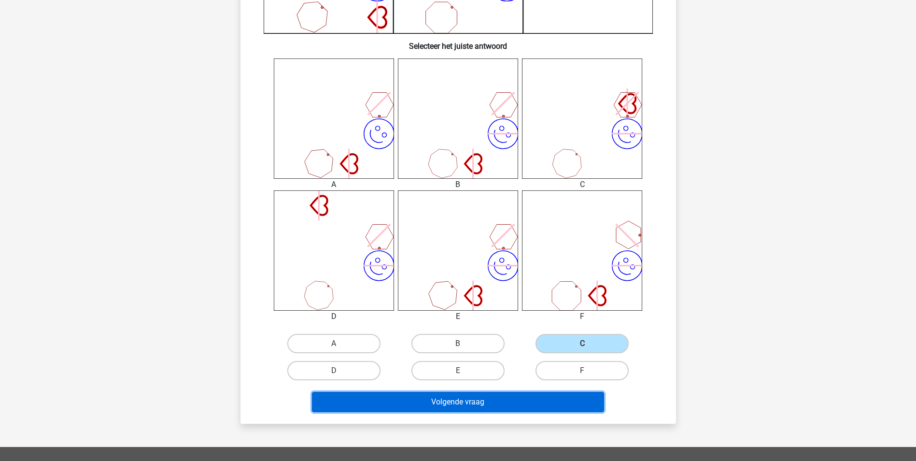
click at [495, 409] on button "Volgende vraag" at bounding box center [458, 401] width 292 height 20
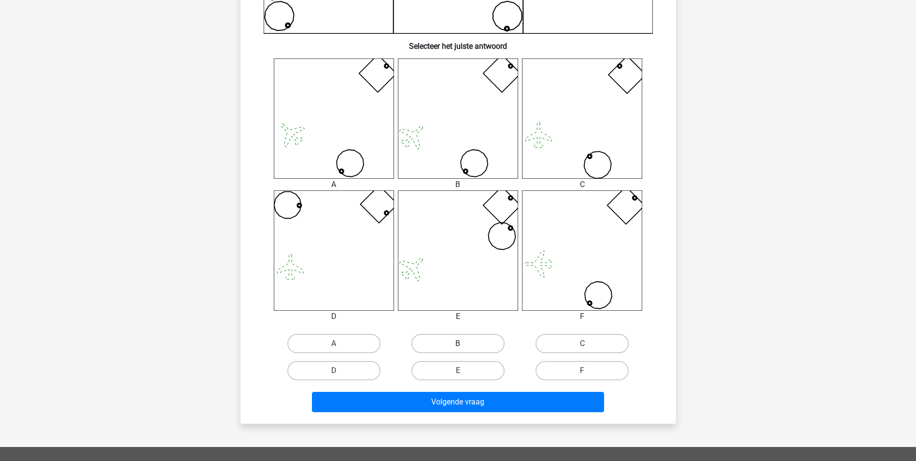
click at [467, 341] on label "B" at bounding box center [457, 343] width 93 height 19
click at [464, 343] on input "B" at bounding box center [461, 346] width 6 height 6
radio input "true"
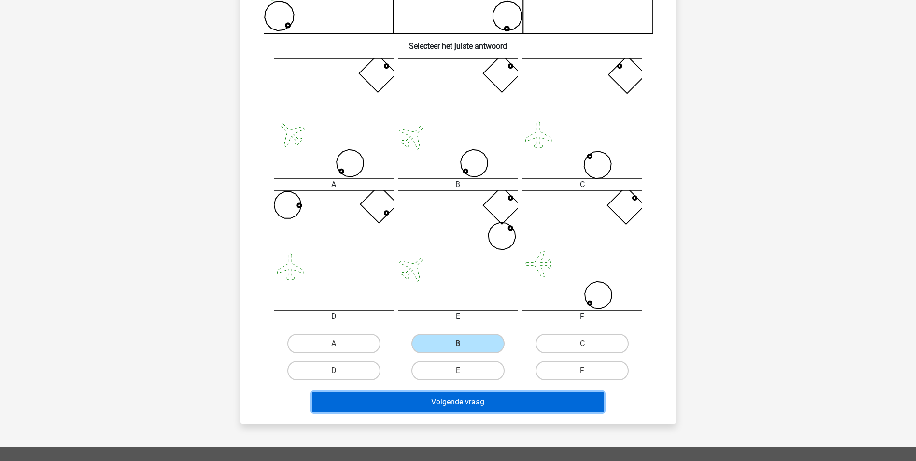
click at [484, 398] on button "Volgende vraag" at bounding box center [458, 401] width 292 height 20
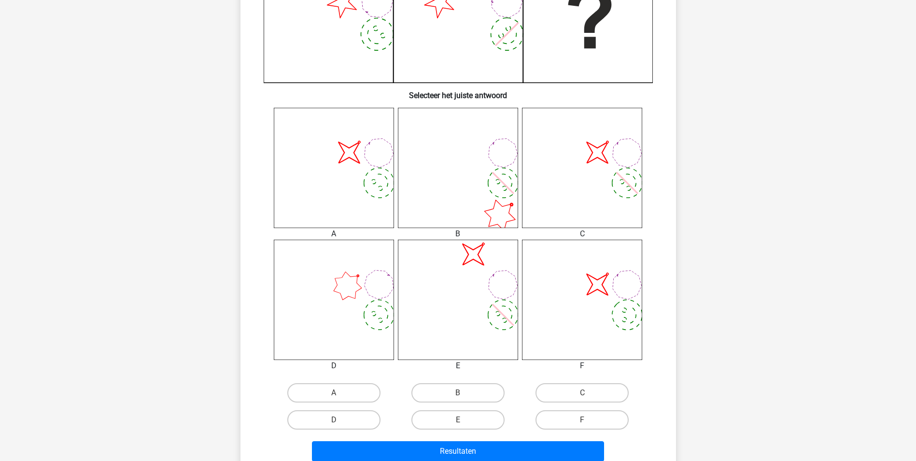
scroll to position [290, 0]
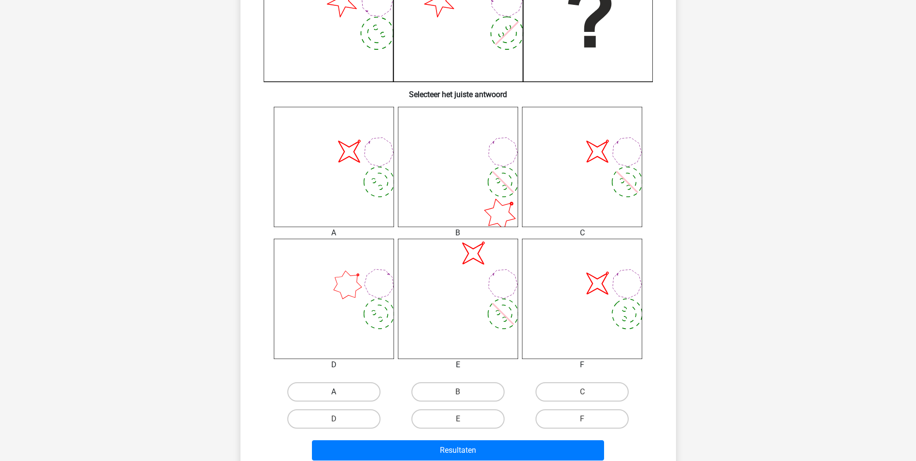
click at [356, 390] on label "A" at bounding box center [333, 391] width 93 height 19
click at [340, 391] on input "A" at bounding box center [337, 394] width 6 height 6
radio input "true"
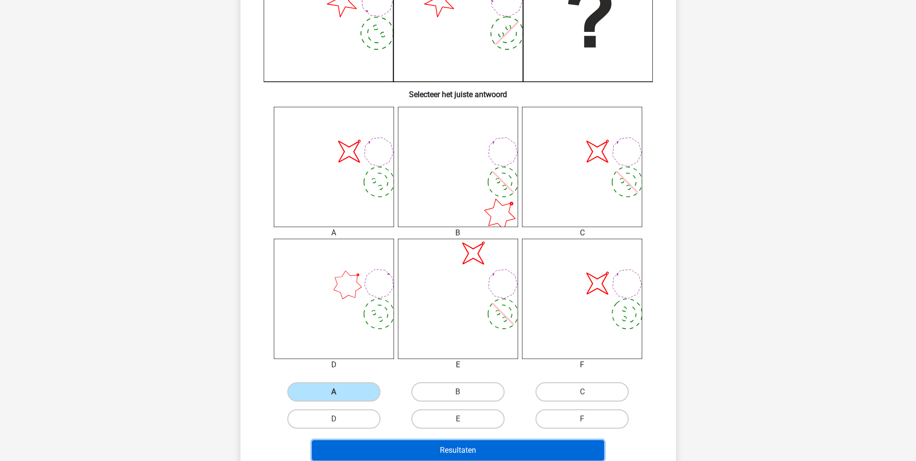
click at [494, 448] on button "Resultaten" at bounding box center [458, 450] width 292 height 20
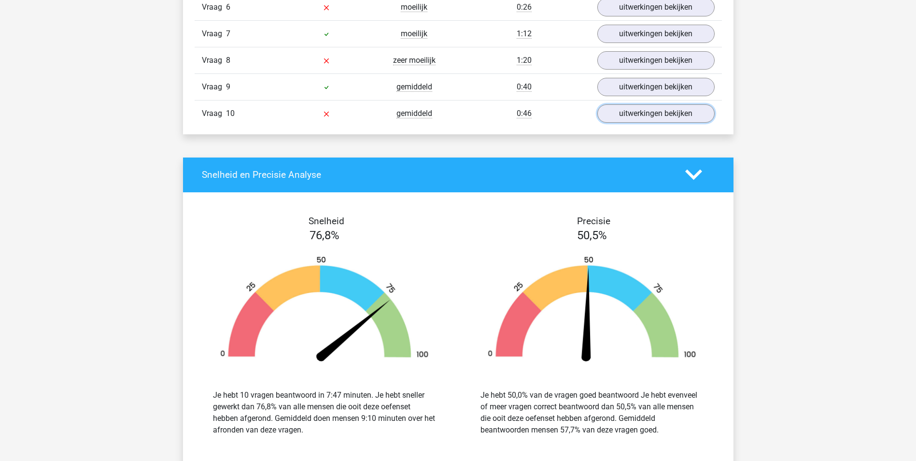
scroll to position [676, 0]
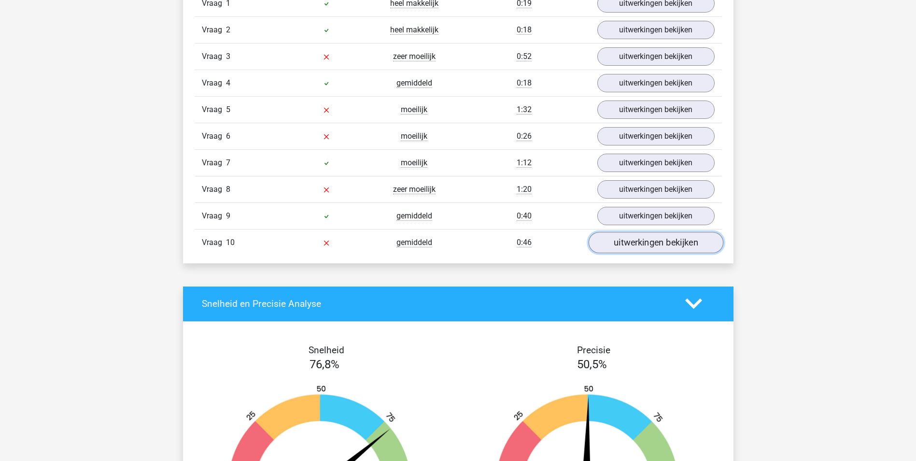
click at [644, 242] on link "uitwerkingen bekijken" at bounding box center [655, 242] width 135 height 21
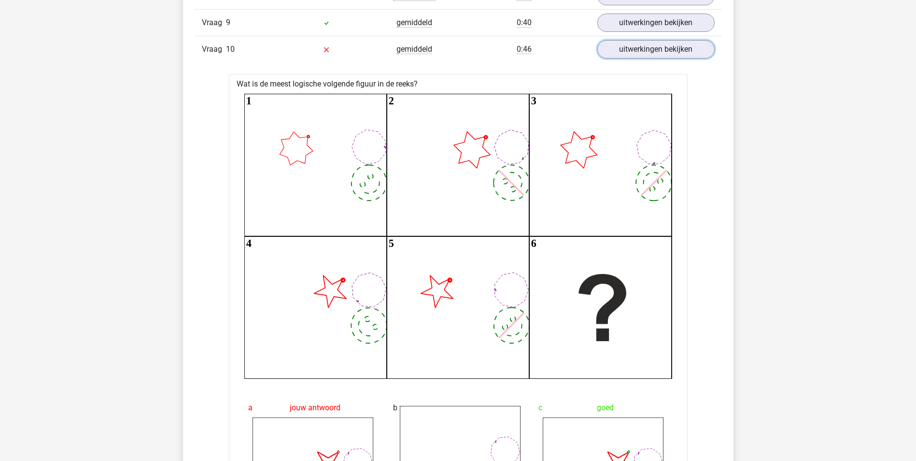
scroll to position [628, 0]
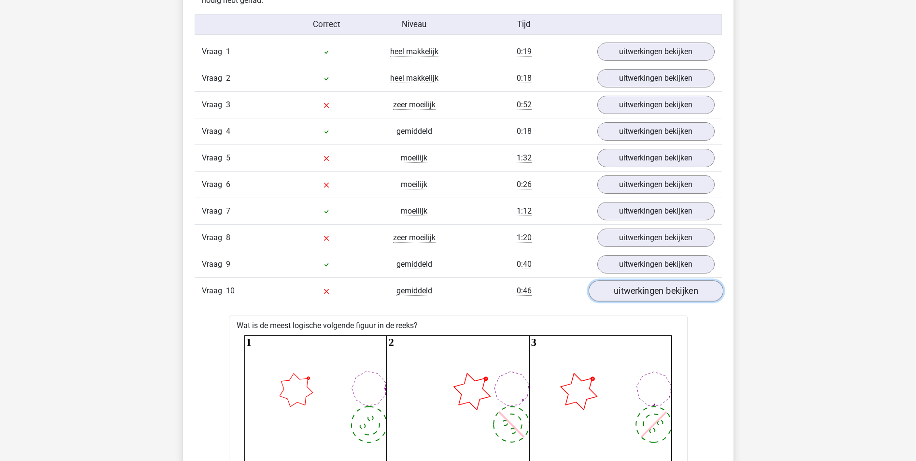
click at [662, 292] on link "uitwerkingen bekijken" at bounding box center [655, 290] width 135 height 21
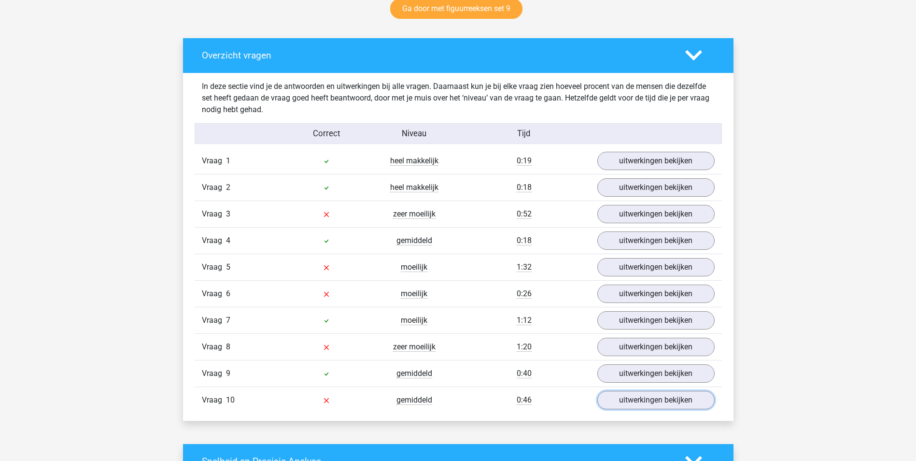
scroll to position [579, 0]
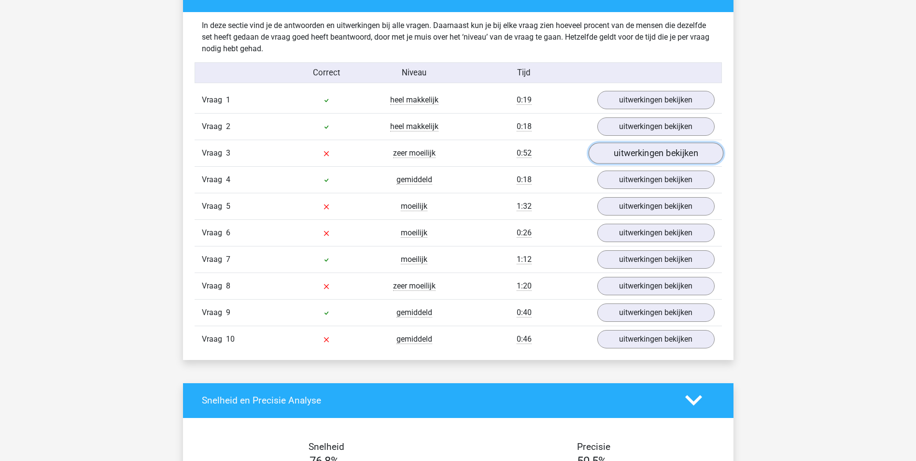
click at [640, 158] on link "uitwerkingen bekijken" at bounding box center [655, 152] width 135 height 21
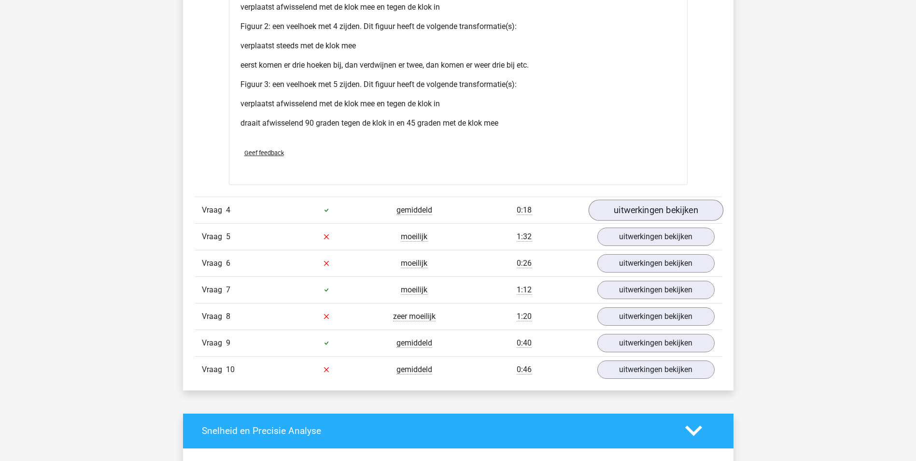
scroll to position [1593, 0]
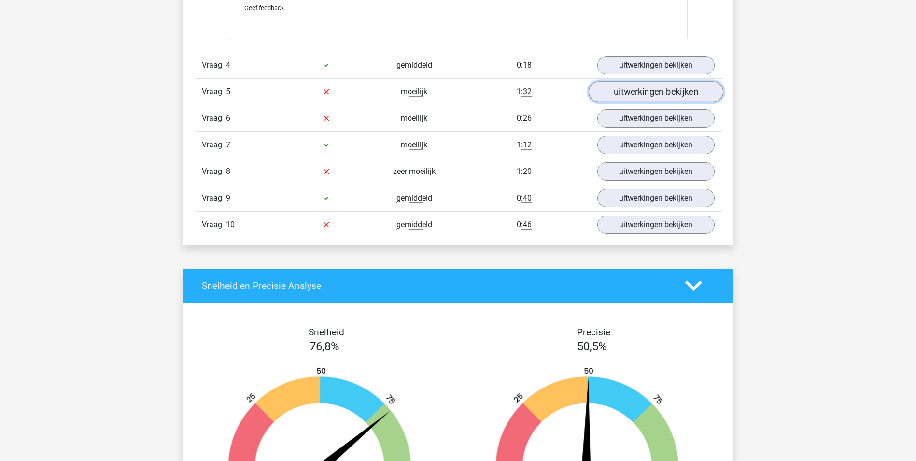
click at [631, 93] on link "uitwerkingen bekijken" at bounding box center [655, 91] width 135 height 21
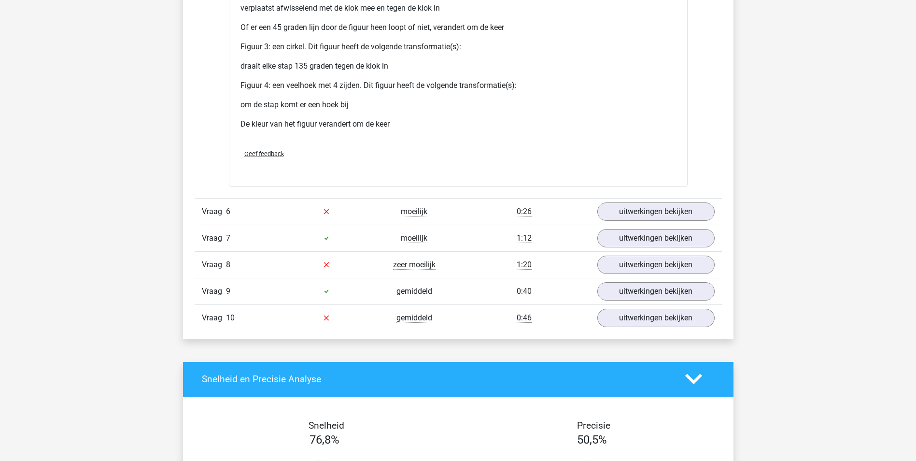
scroll to position [2462, 0]
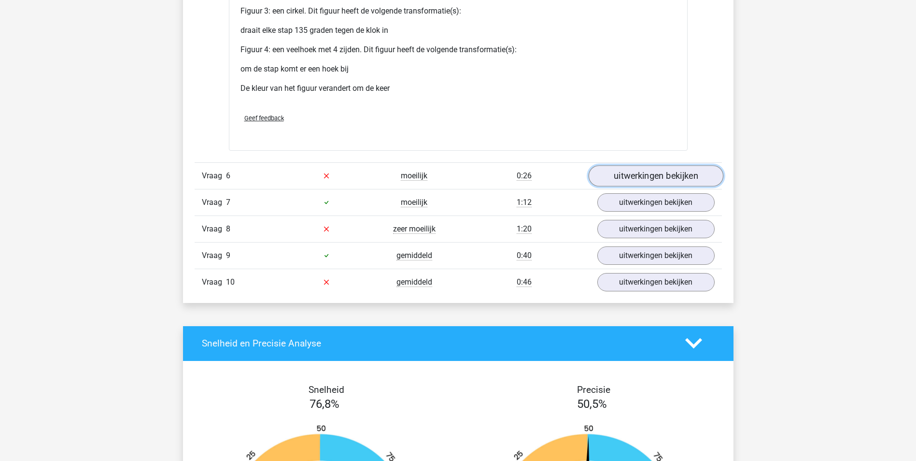
click at [651, 181] on link "uitwerkingen bekijken" at bounding box center [655, 175] width 135 height 21
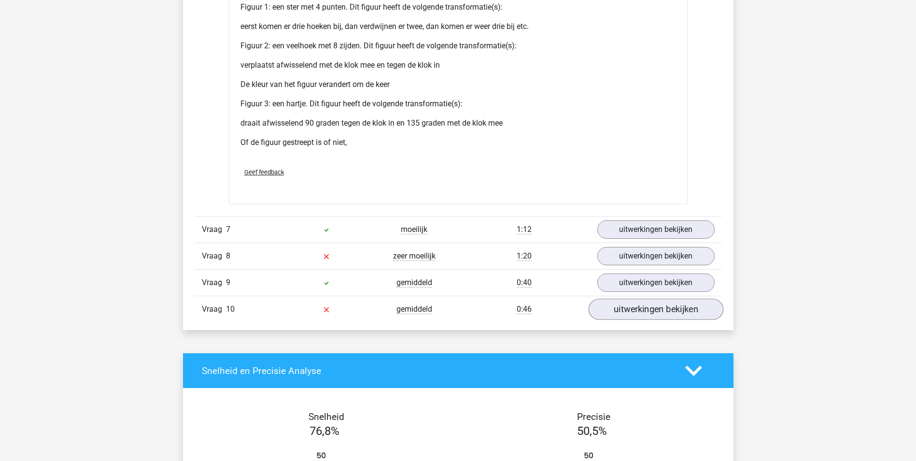
scroll to position [3379, 0]
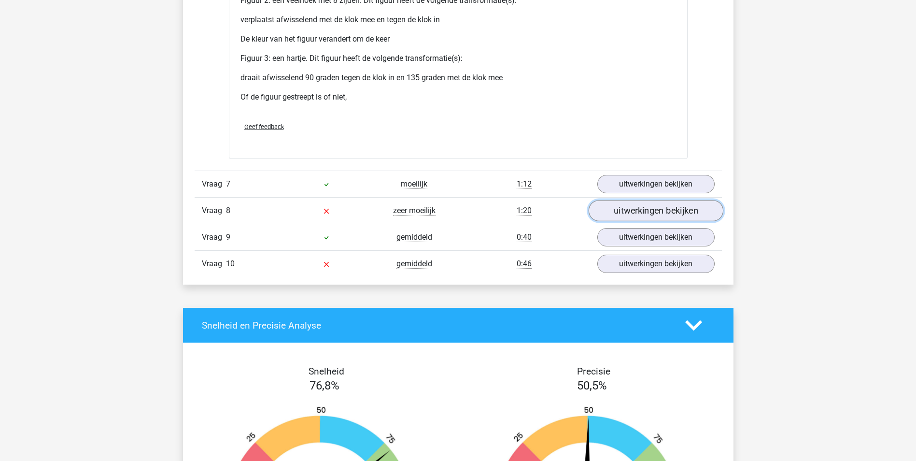
click at [670, 214] on link "uitwerkingen bekijken" at bounding box center [655, 210] width 135 height 21
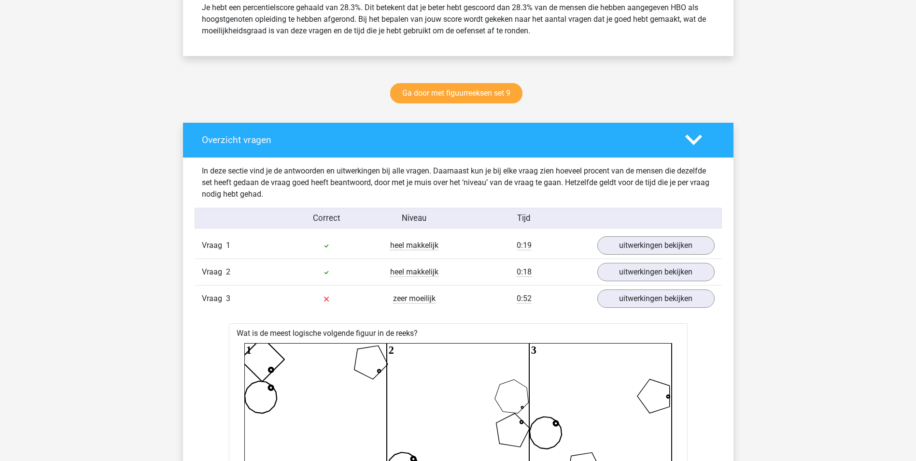
scroll to position [290, 0]
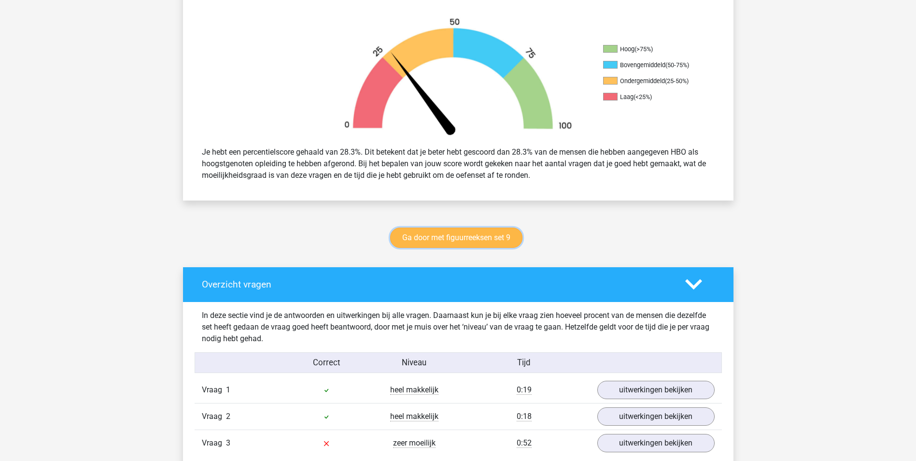
click at [453, 242] on link "Ga door met figuurreeksen set 9" at bounding box center [456, 237] width 132 height 20
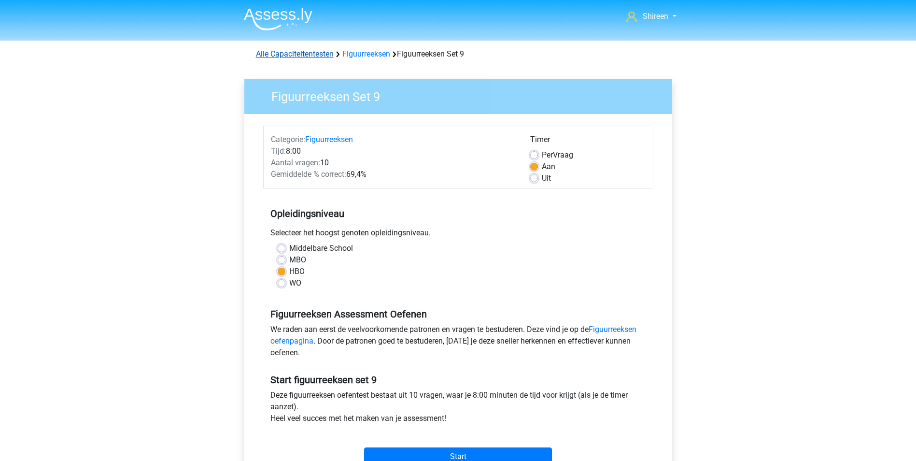
click at [324, 53] on link "Alle Capaciteitentesten" at bounding box center [295, 53] width 78 height 9
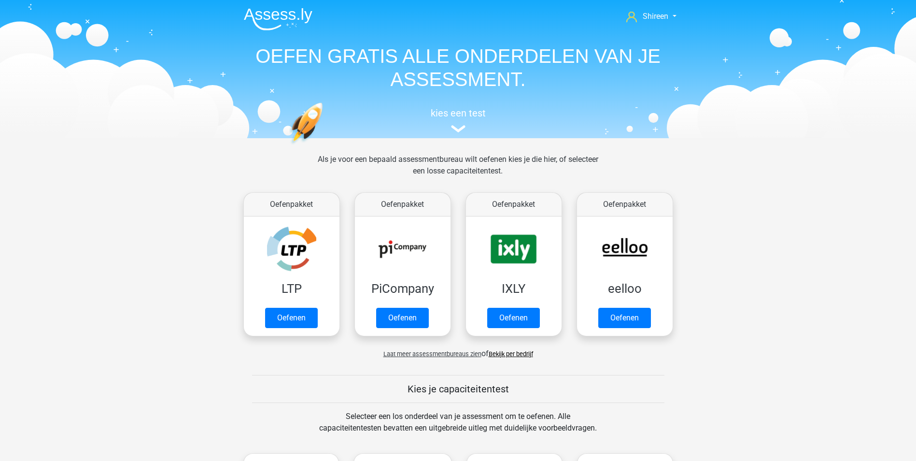
scroll to position [410, 0]
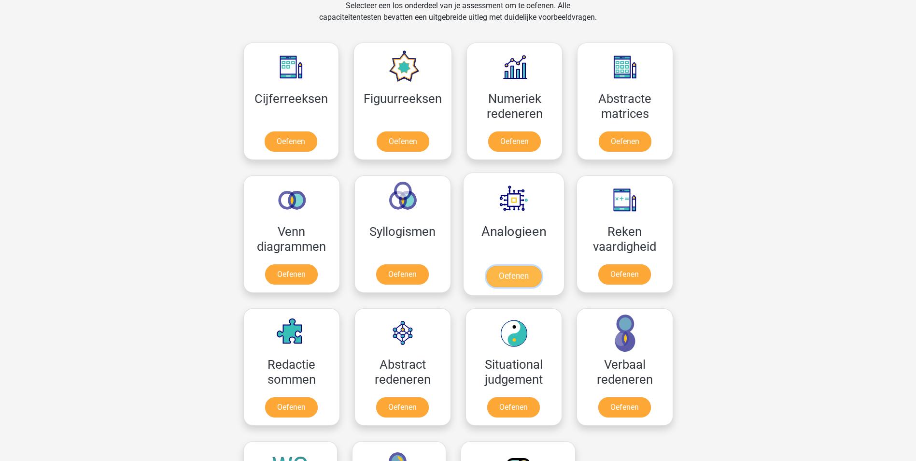
click at [528, 265] on link "Oefenen" at bounding box center [513, 275] width 55 height 21
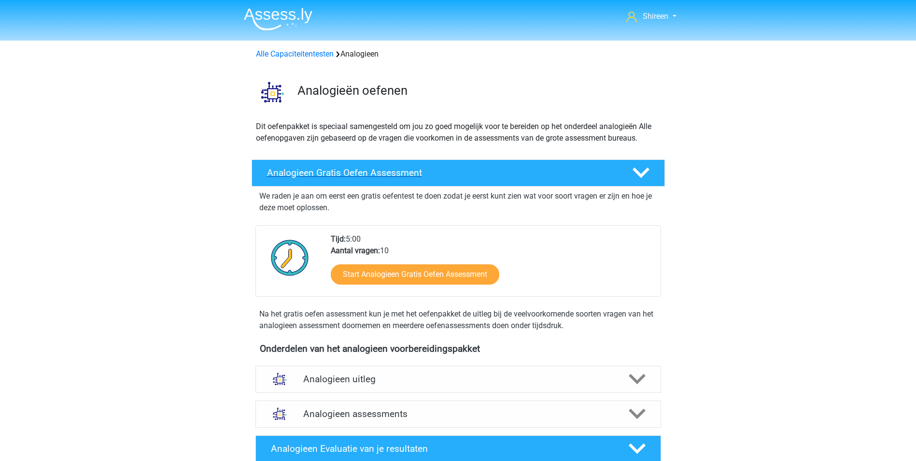
click at [642, 170] on icon at bounding box center [640, 172] width 17 height 17
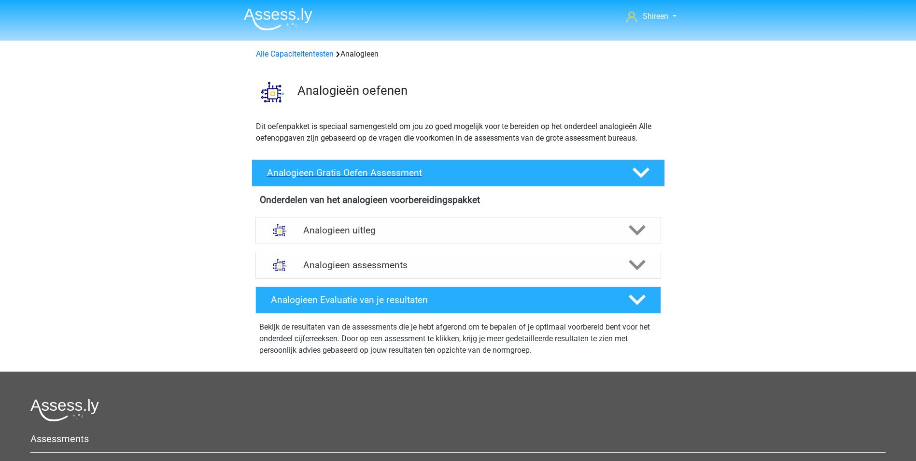
click at [642, 170] on icon at bounding box center [640, 172] width 17 height 17
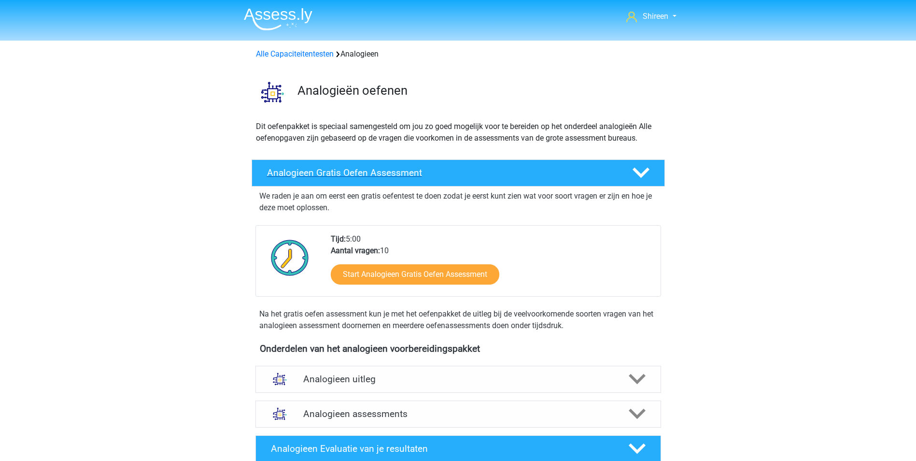
click at [642, 170] on icon at bounding box center [640, 172] width 17 height 17
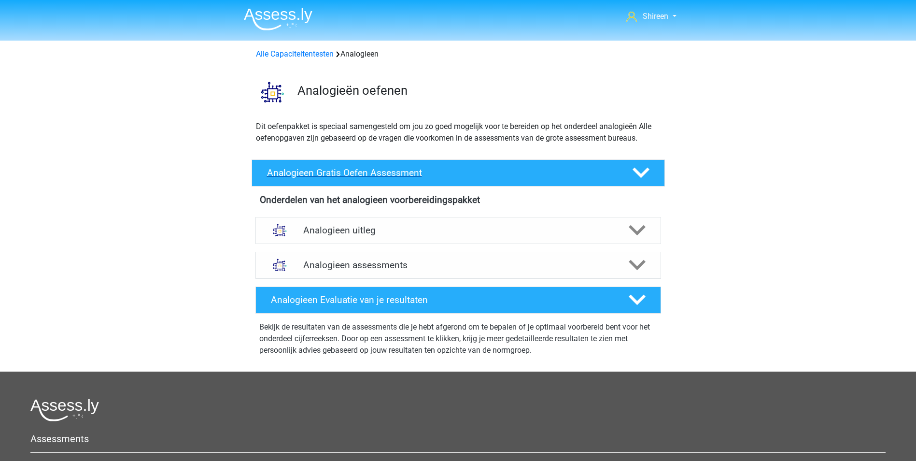
click at [642, 170] on icon at bounding box center [640, 172] width 17 height 17
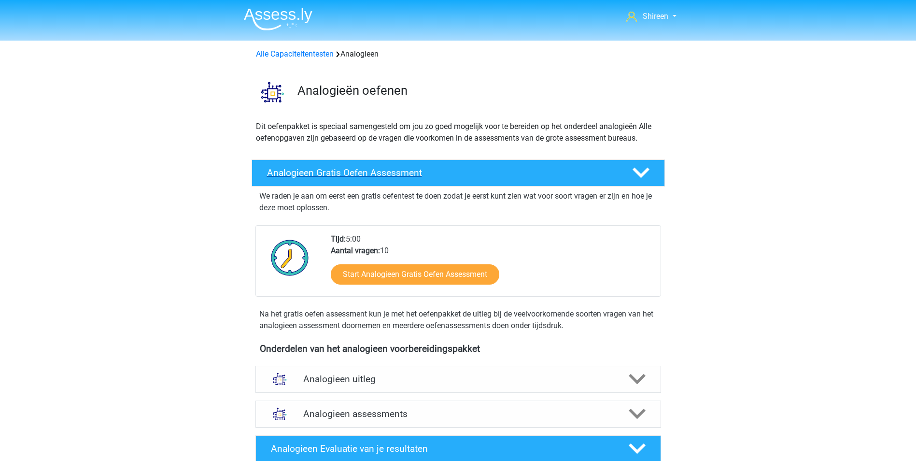
click at [642, 170] on icon at bounding box center [640, 172] width 17 height 17
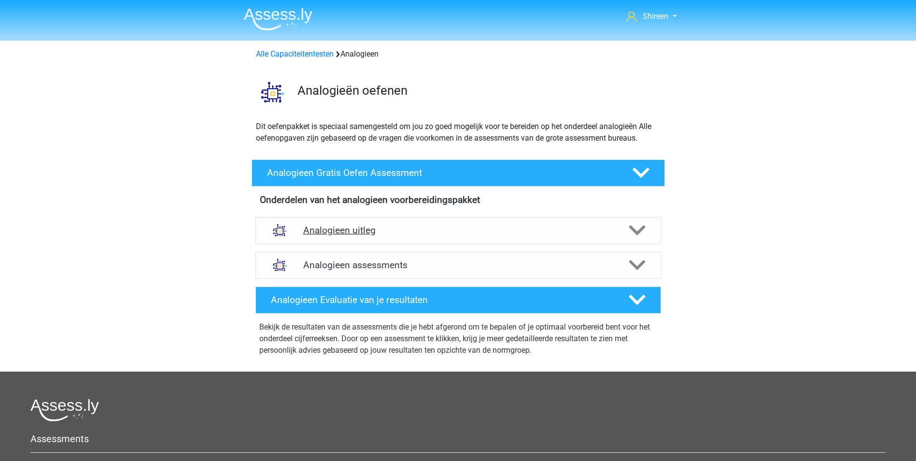
click at [620, 232] on div at bounding box center [636, 230] width 32 height 17
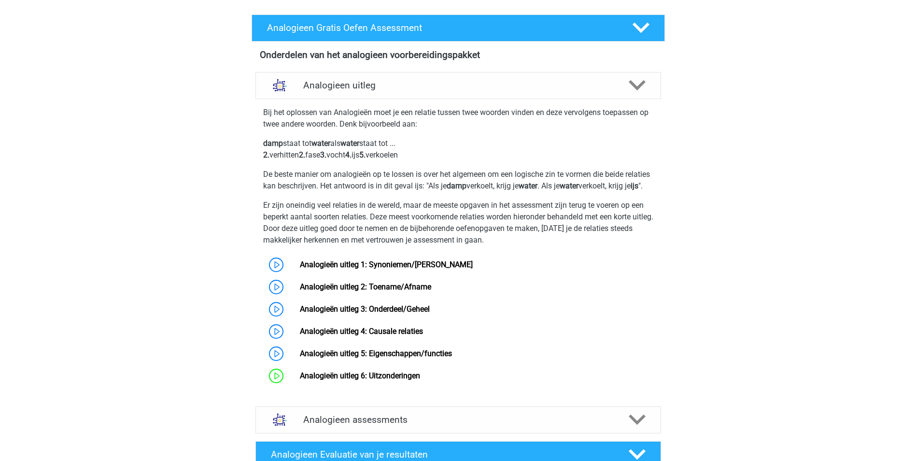
scroll to position [241, 0]
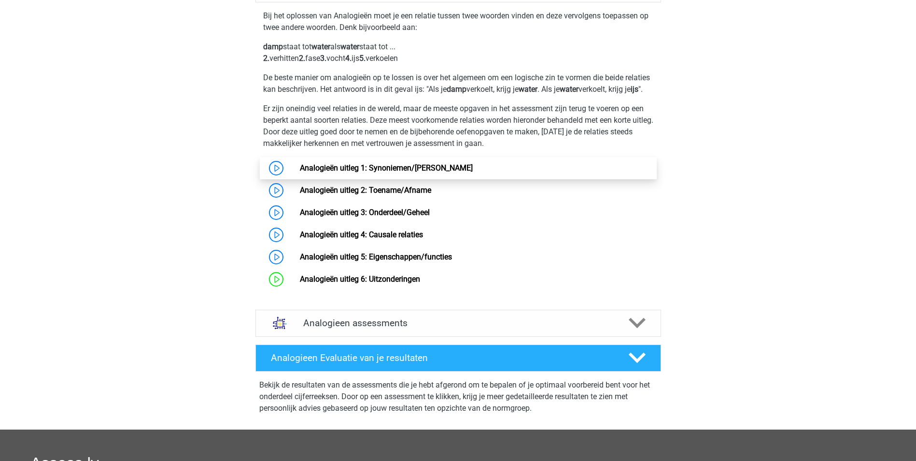
click at [300, 172] on link "Analogieën uitleg 1: Synoniemen/[PERSON_NAME]" at bounding box center [386, 167] width 173 height 9
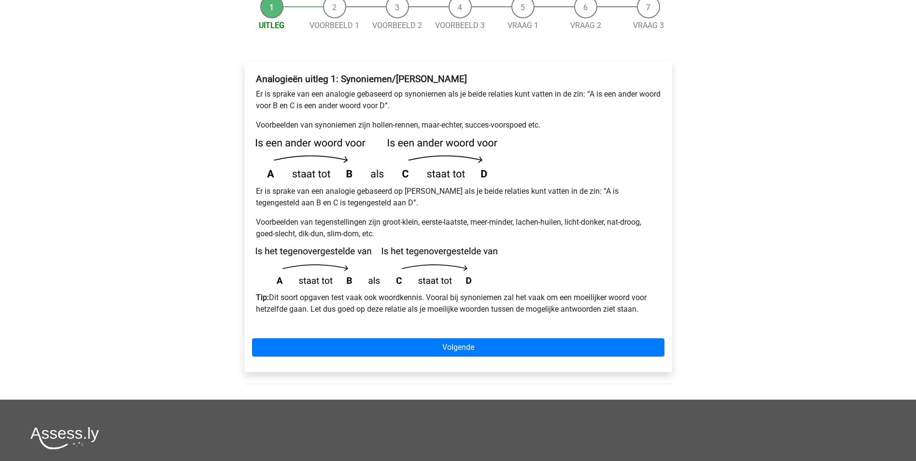
scroll to position [145, 0]
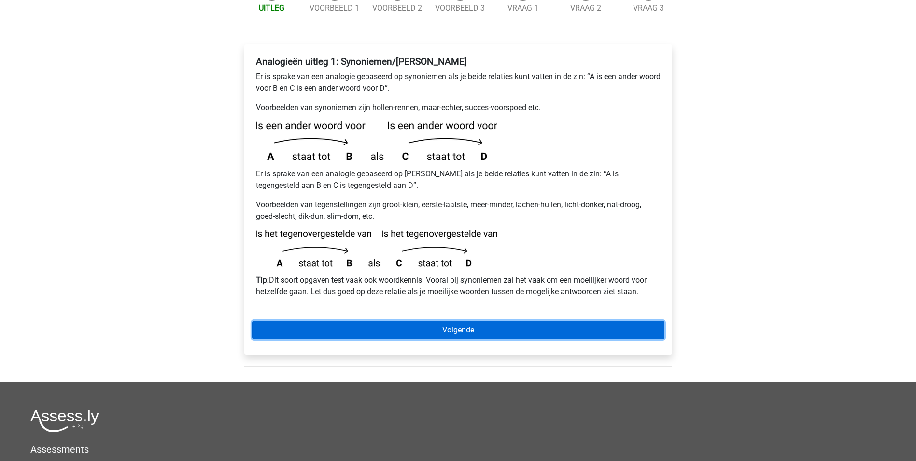
click at [491, 321] on link "Volgende" at bounding box center [458, 330] width 412 height 18
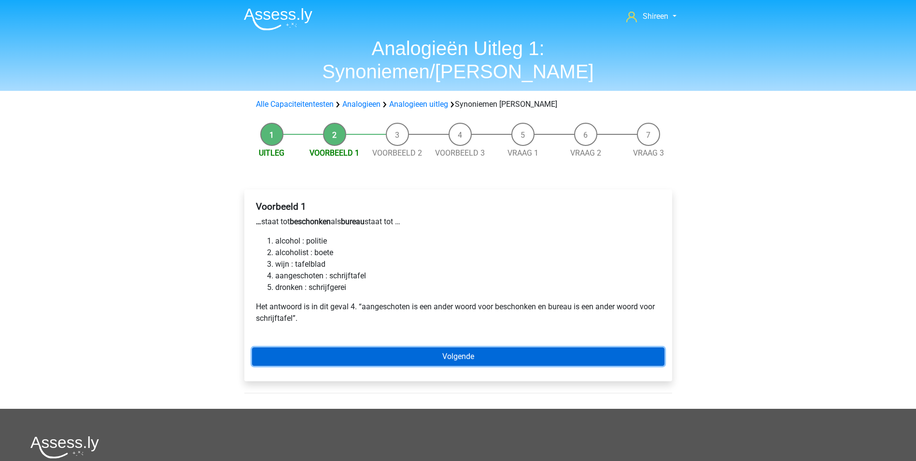
click at [462, 347] on link "Volgende" at bounding box center [458, 356] width 412 height 18
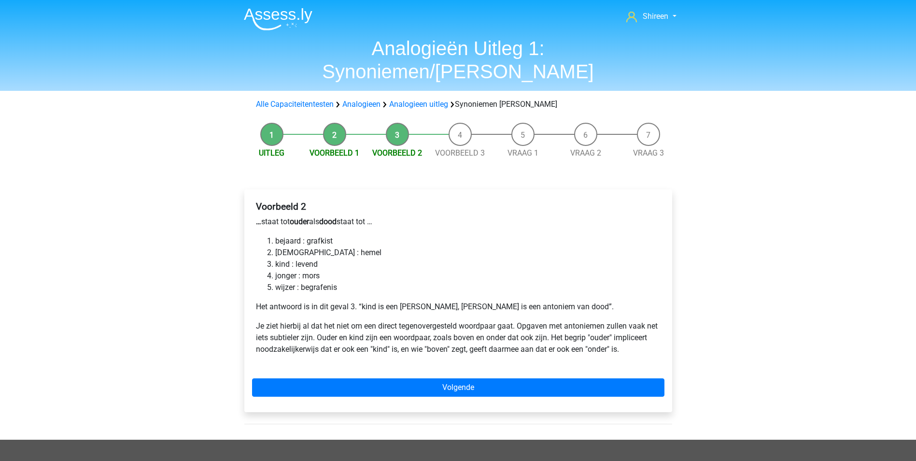
drag, startPoint x: 266, startPoint y: 237, endPoint x: 408, endPoint y: 217, distance: 143.8
click at [408, 235] on li "bejaard : grafkist" at bounding box center [467, 241] width 385 height 12
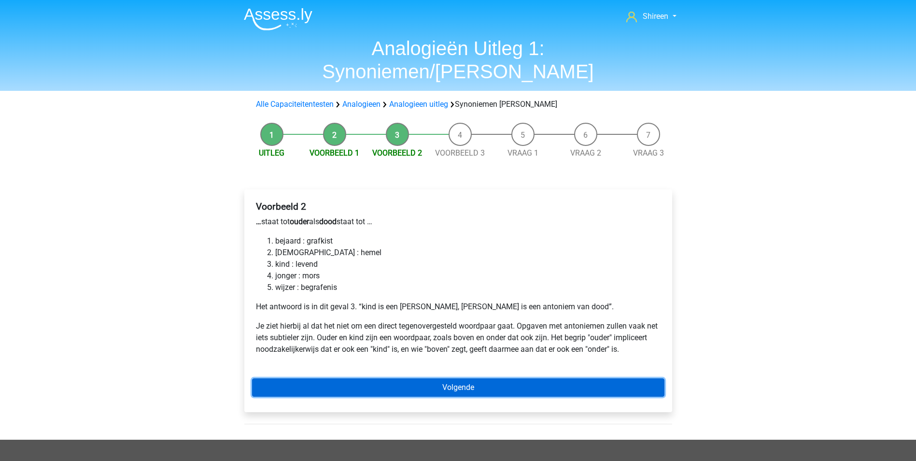
click at [533, 378] on link "Volgende" at bounding box center [458, 387] width 412 height 18
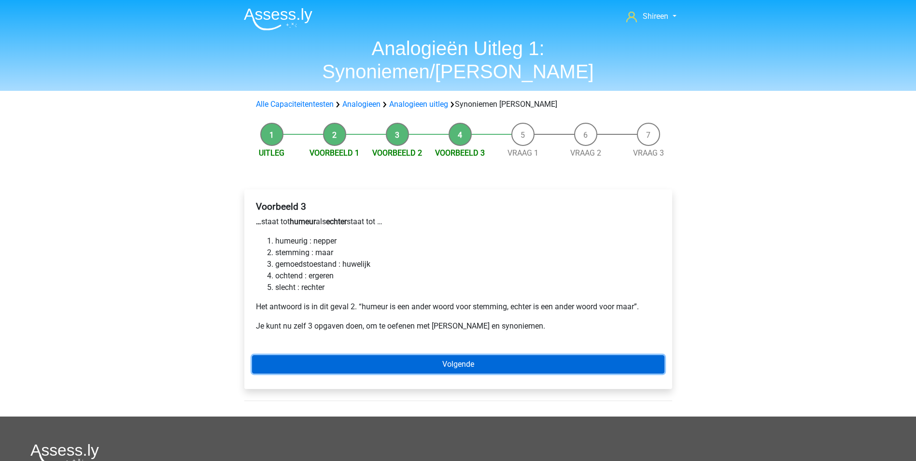
drag, startPoint x: 509, startPoint y: 341, endPoint x: 487, endPoint y: 317, distance: 33.1
click at [509, 355] on link "Volgende" at bounding box center [458, 364] width 412 height 18
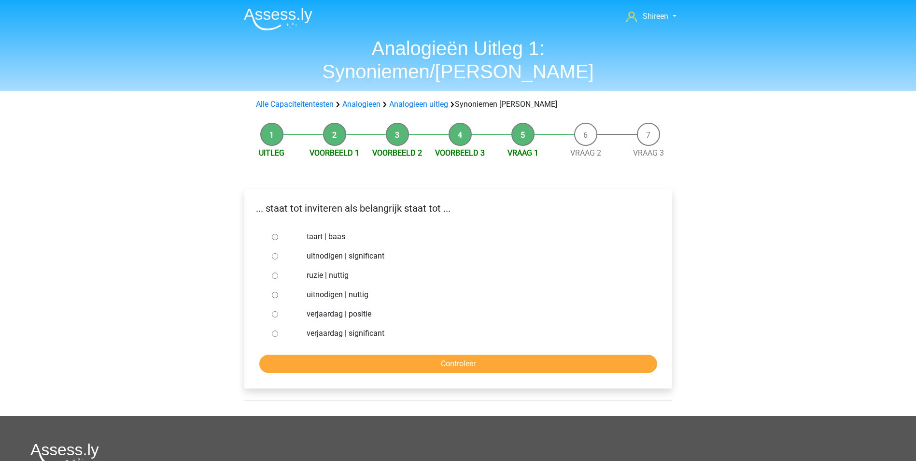
click at [275, 292] on input "uitnodigen | nuttig" at bounding box center [275, 295] width 6 height 6
radio input "true"
click at [495, 354] on input "Controleer" at bounding box center [458, 363] width 398 height 18
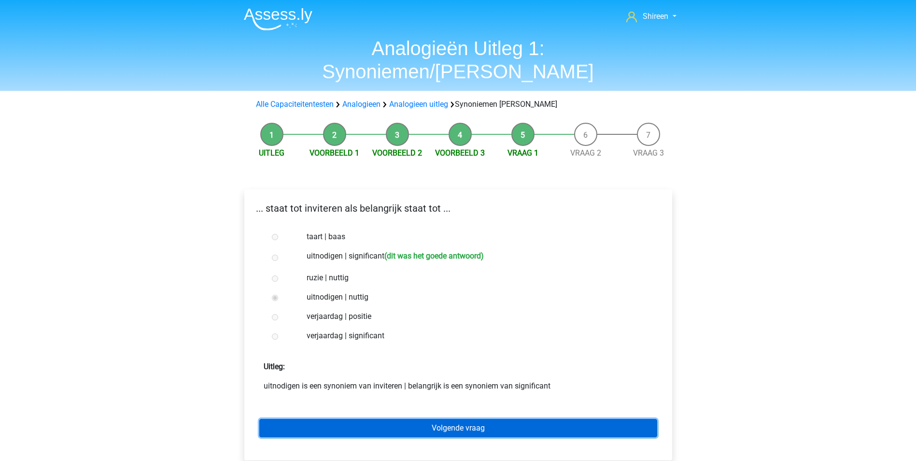
click at [436, 419] on link "Volgende vraag" at bounding box center [458, 428] width 398 height 18
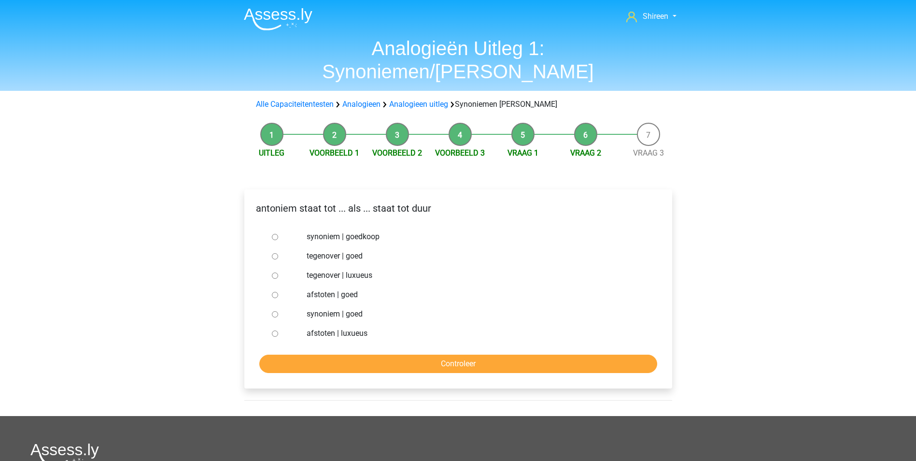
click at [275, 272] on input "tegenover | luxueus" at bounding box center [275, 275] width 6 height 6
radio input "true"
click at [517, 354] on input "Controleer" at bounding box center [458, 363] width 398 height 18
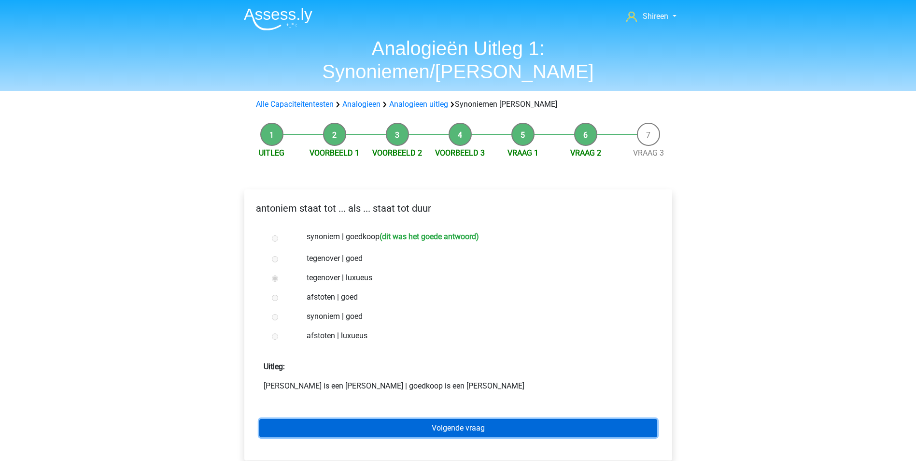
click at [474, 419] on link "Volgende vraag" at bounding box center [458, 428] width 398 height 18
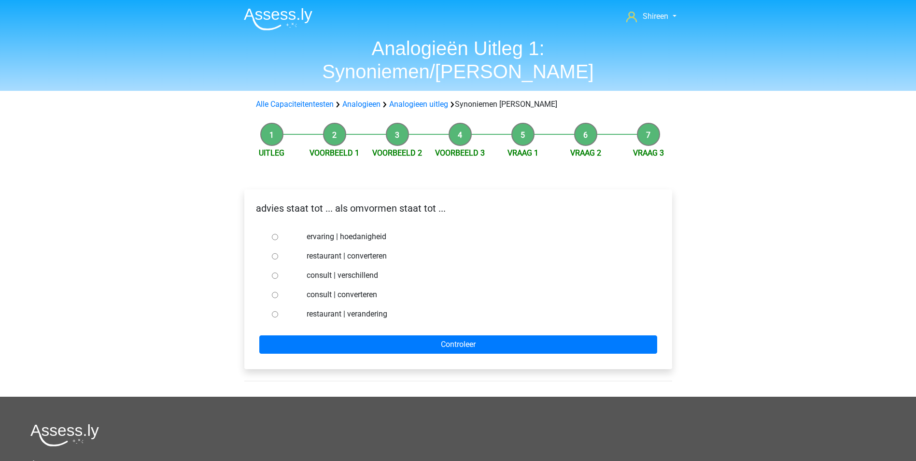
drag, startPoint x: 388, startPoint y: 257, endPoint x: 509, endPoint y: 217, distance: 128.2
click at [509, 231] on label "ervaring | hoedanigheid" at bounding box center [474, 237] width 334 height 12
click at [278, 234] on input "ervaring | hoedanigheid" at bounding box center [275, 237] width 6 height 6
radio input "true"
click at [275, 292] on input "consult | converteren" at bounding box center [275, 295] width 6 height 6
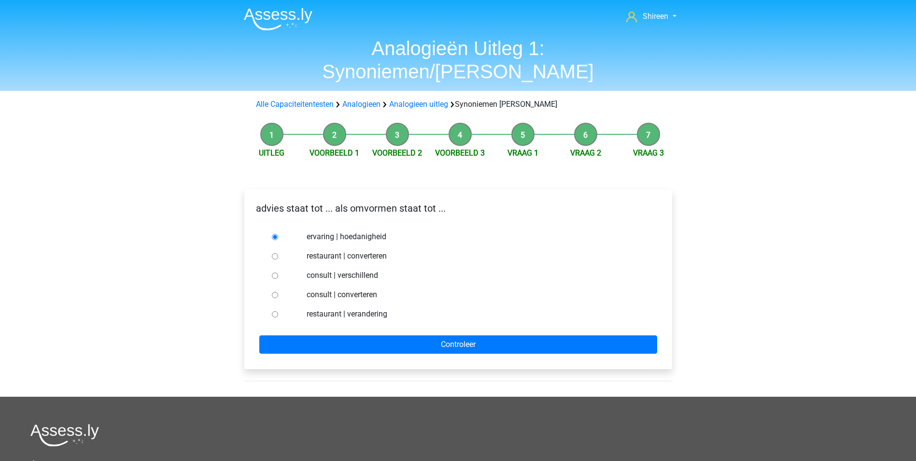
radio input "true"
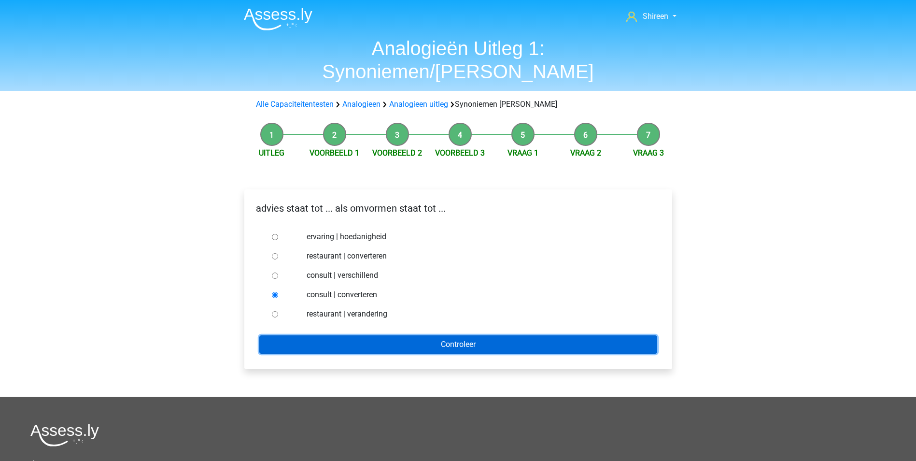
click at [425, 335] on input "Controleer" at bounding box center [458, 344] width 398 height 18
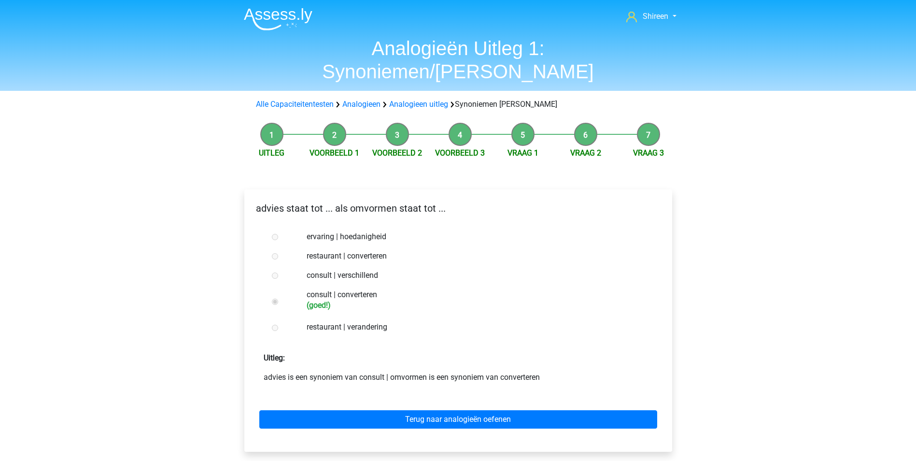
click at [500, 391] on div "Terug naar analogieën oefenen" at bounding box center [458, 417] width 412 height 53
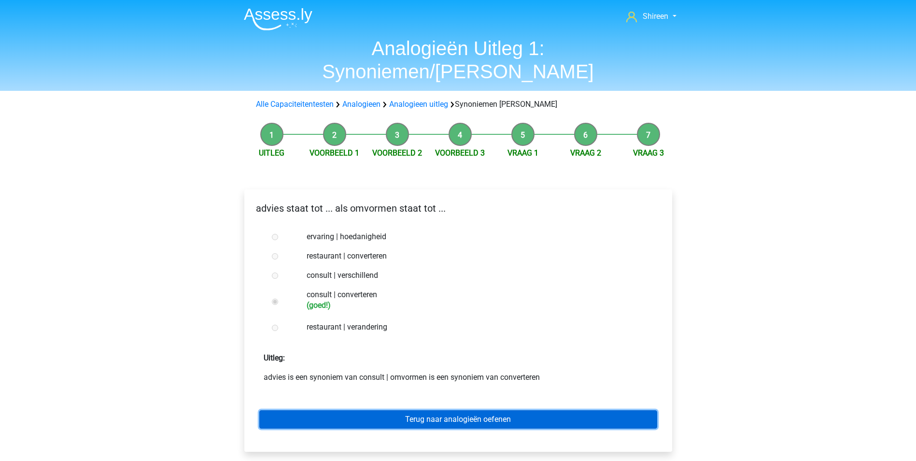
click at [498, 410] on link "Terug naar analogieën oefenen" at bounding box center [458, 419] width 398 height 18
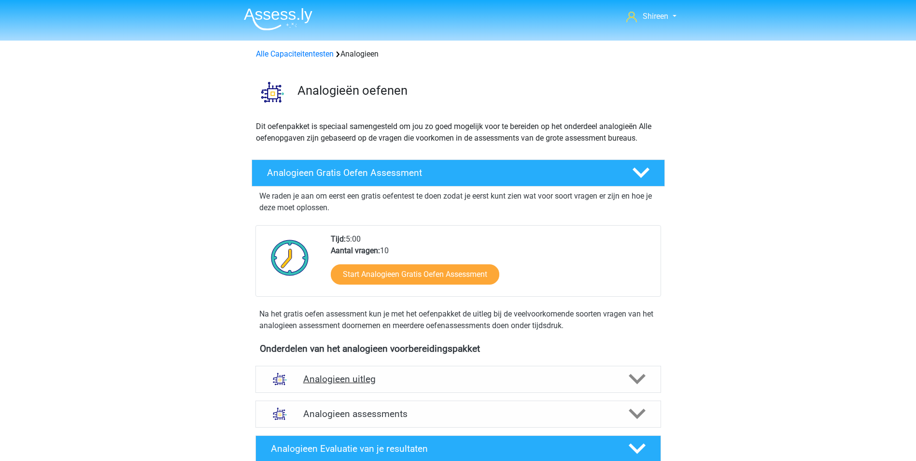
click at [503, 377] on h4 "Analogieen uitleg" at bounding box center [458, 378] width 310 height 11
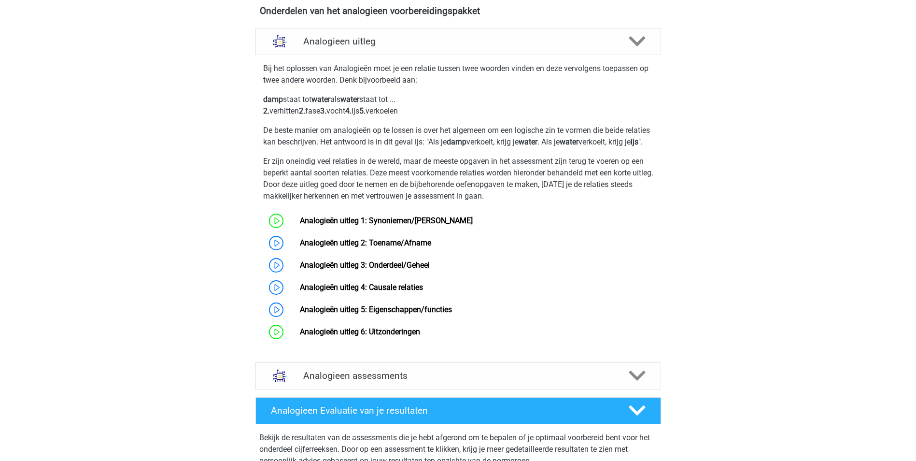
scroll to position [338, 0]
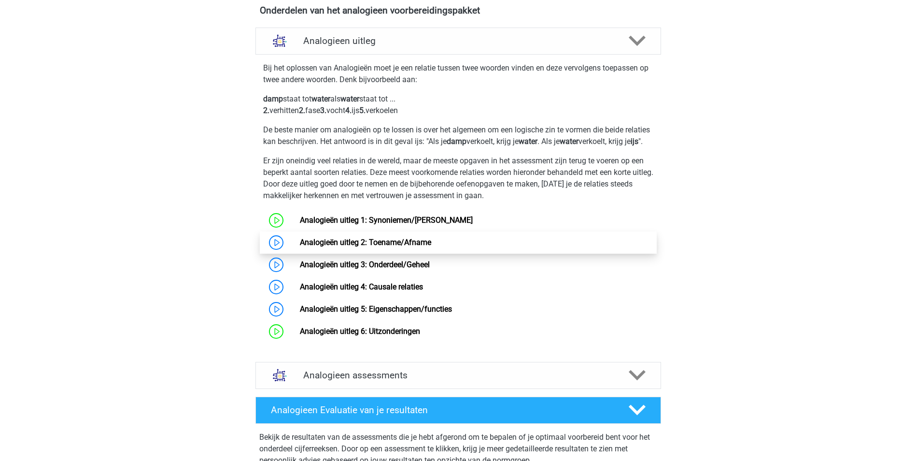
click at [300, 247] on link "Analogieën uitleg 2: Toename/Afname" at bounding box center [365, 241] width 131 height 9
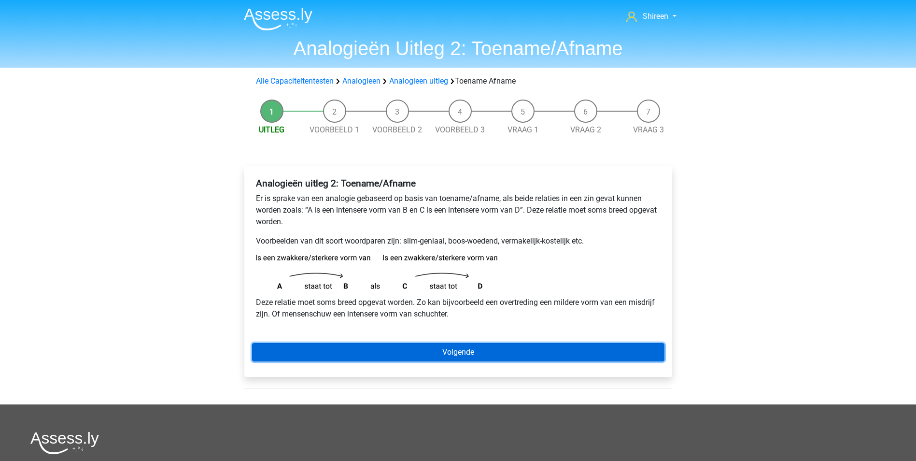
click at [468, 352] on link "Volgende" at bounding box center [458, 352] width 412 height 18
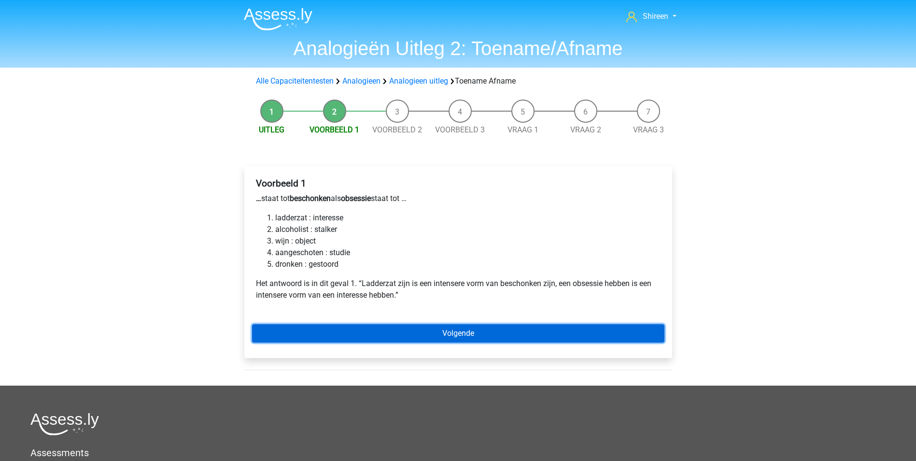
click at [409, 333] on link "Volgende" at bounding box center [458, 333] width 412 height 18
click at [439, 327] on link "Volgende" at bounding box center [458, 333] width 412 height 18
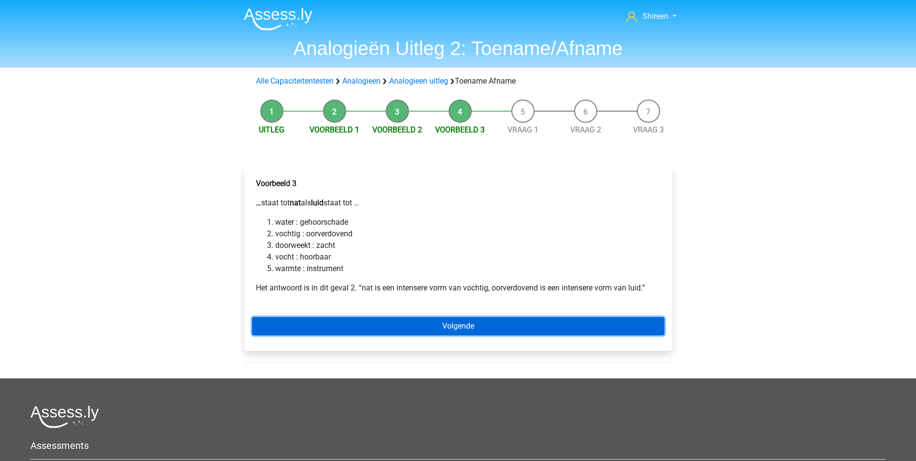
click at [539, 324] on link "Volgende" at bounding box center [458, 326] width 412 height 18
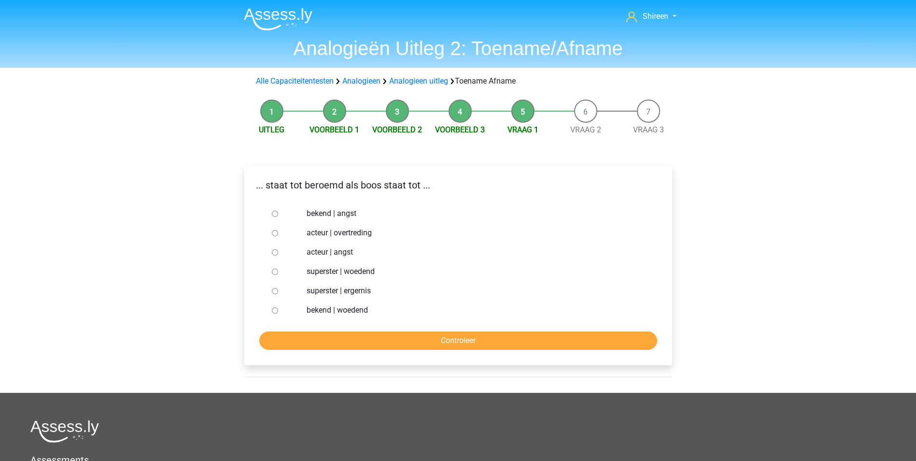
drag, startPoint x: 272, startPoint y: 311, endPoint x: 276, endPoint y: 315, distance: 5.5
click at [276, 315] on div at bounding box center [284, 309] width 32 height 19
click at [281, 318] on div at bounding box center [284, 309] width 32 height 19
click at [277, 313] on input "bekend | woedend" at bounding box center [275, 310] width 6 height 6
radio input "true"
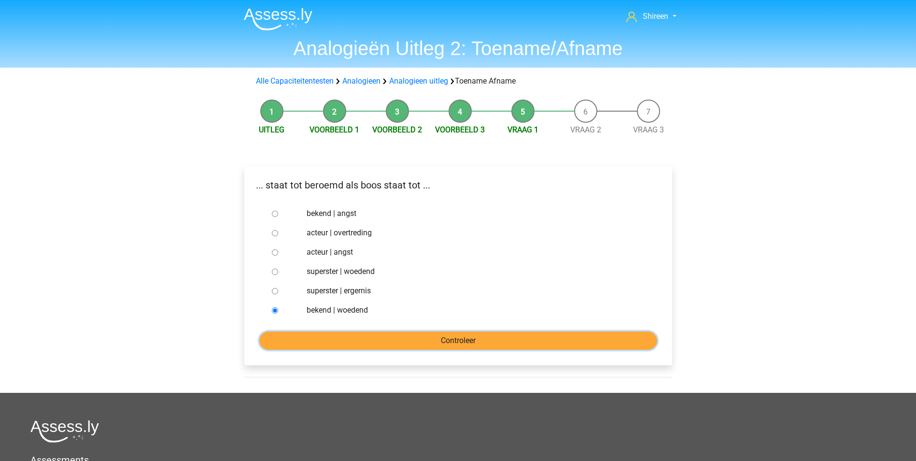
click at [312, 342] on input "Controleer" at bounding box center [458, 340] width 398 height 18
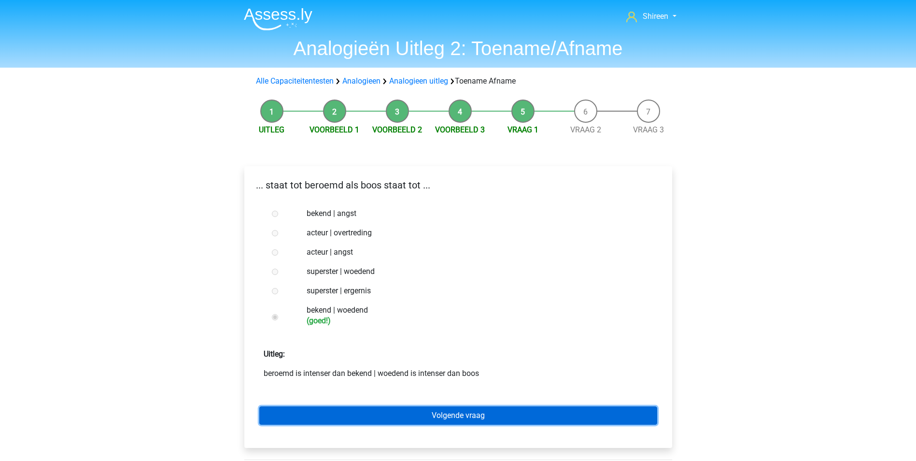
click at [460, 417] on link "Volgende vraag" at bounding box center [458, 415] width 398 height 18
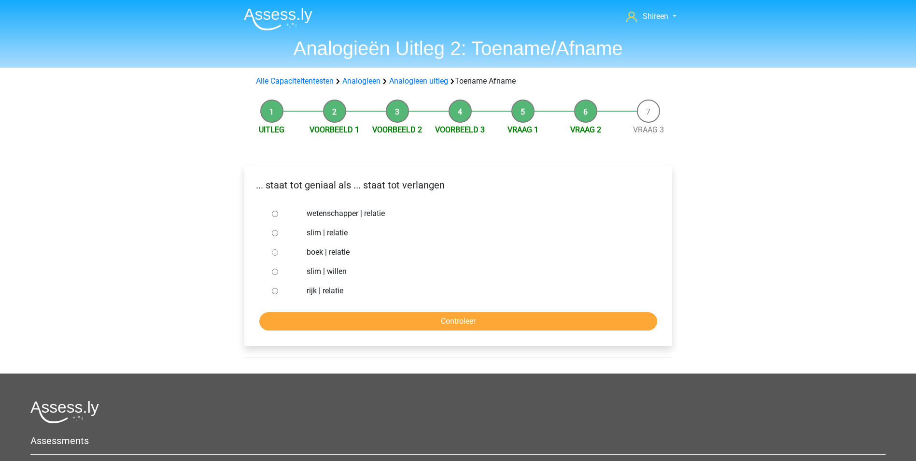
click at [278, 272] on input "slim | willen" at bounding box center [275, 271] width 6 height 6
radio input "true"
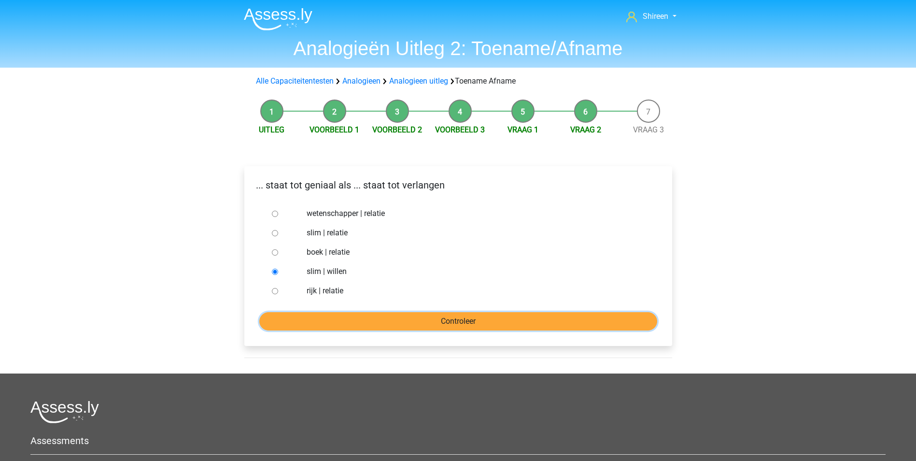
click at [351, 327] on input "Controleer" at bounding box center [458, 321] width 398 height 18
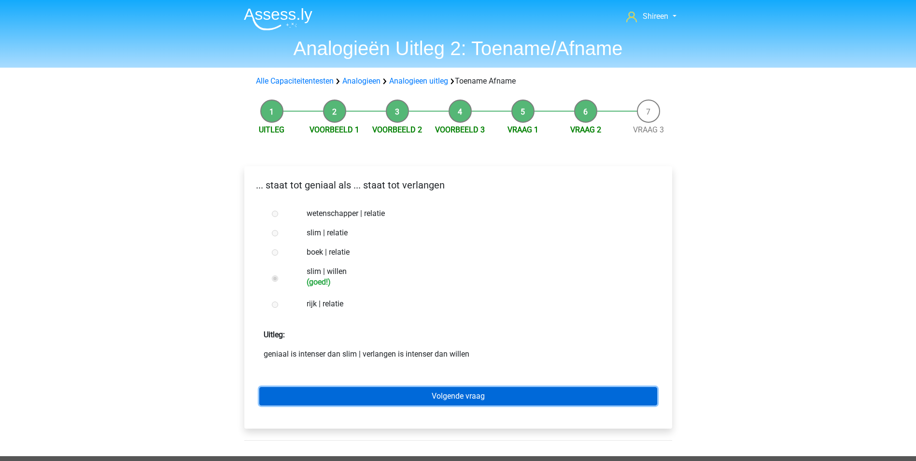
click at [474, 391] on link "Volgende vraag" at bounding box center [458, 396] width 398 height 18
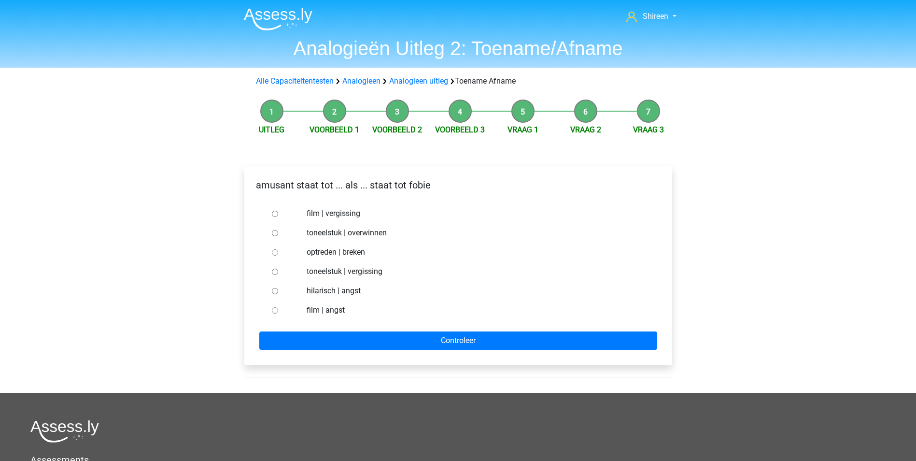
click at [274, 290] on input "hilarisch | angst" at bounding box center [275, 291] width 6 height 6
radio input "true"
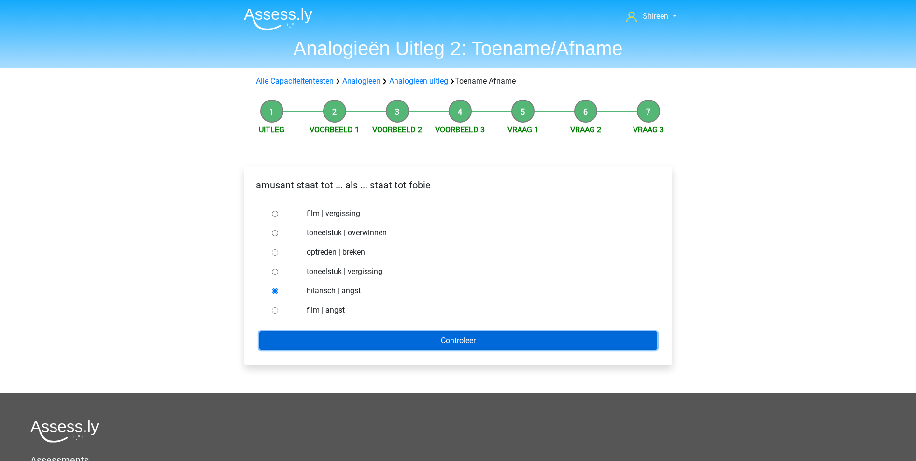
click at [381, 339] on input "Controleer" at bounding box center [458, 340] width 398 height 18
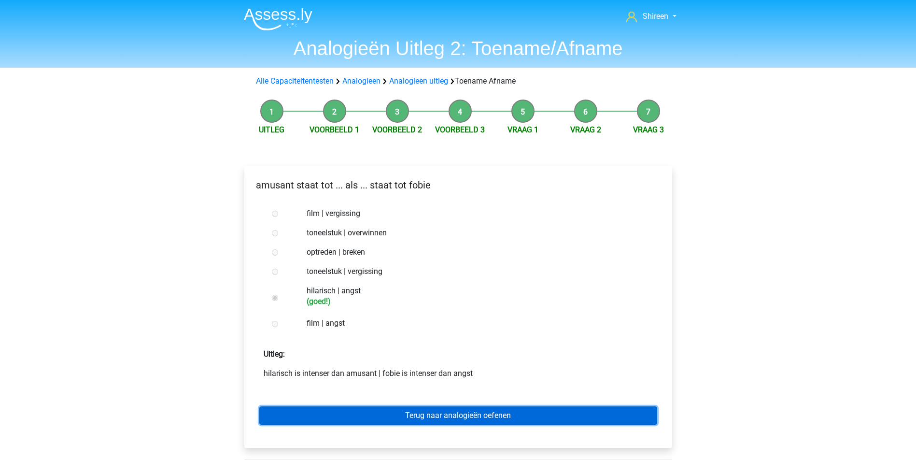
click at [485, 413] on link "Terug naar analogieën oefenen" at bounding box center [458, 415] width 398 height 18
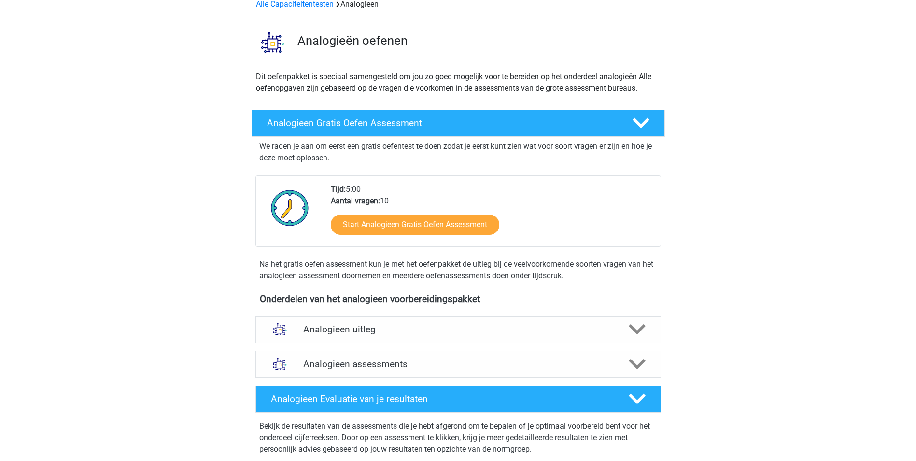
scroll to position [97, 0]
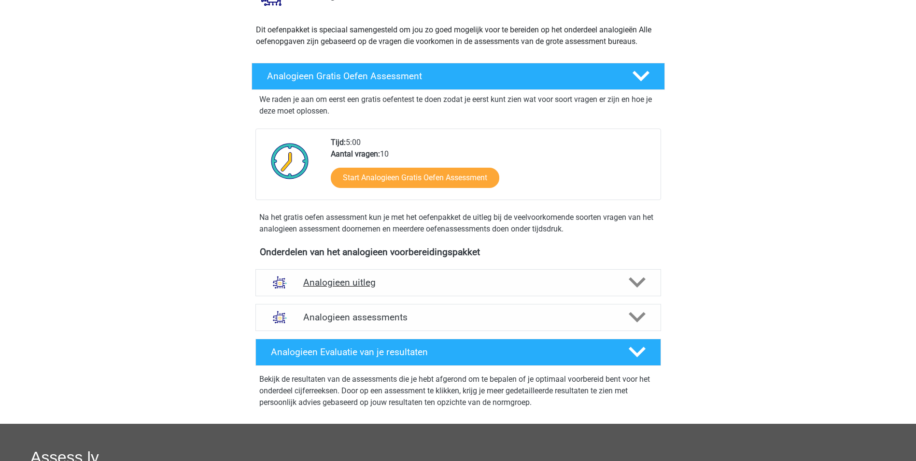
click at [537, 283] on h4 "Analogieen uitleg" at bounding box center [458, 282] width 310 height 11
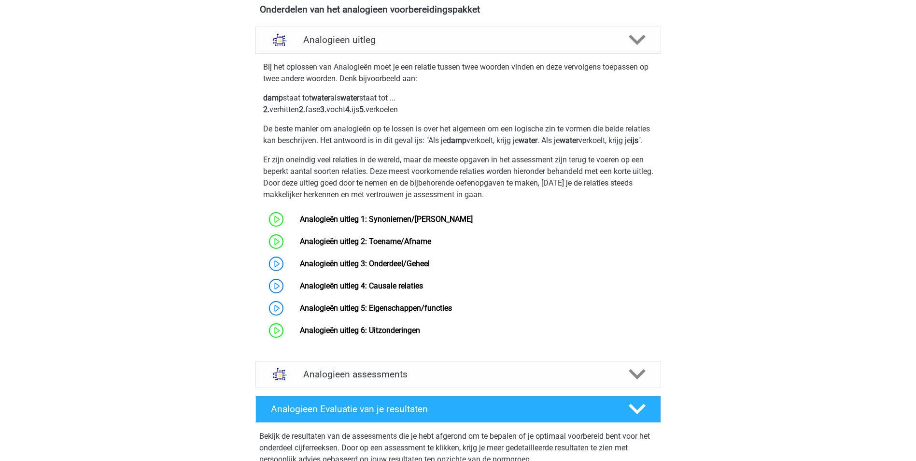
scroll to position [386, 0]
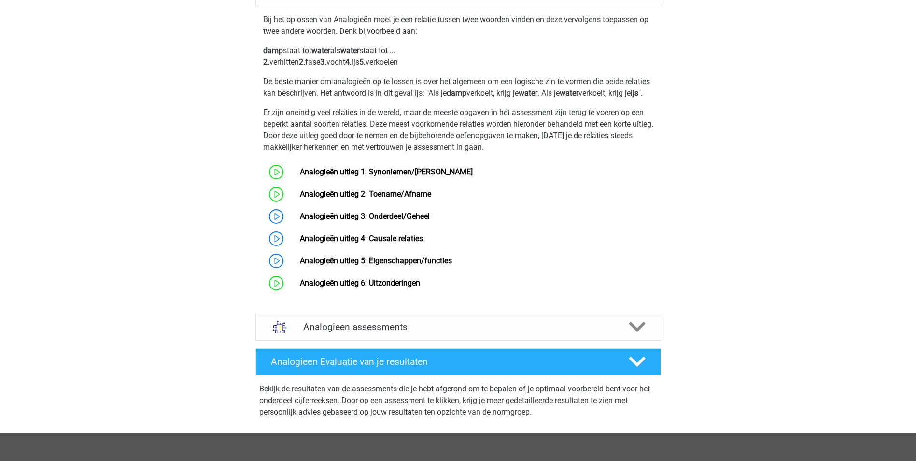
click at [498, 332] on div "Analogieen assessments" at bounding box center [457, 326] width 405 height 27
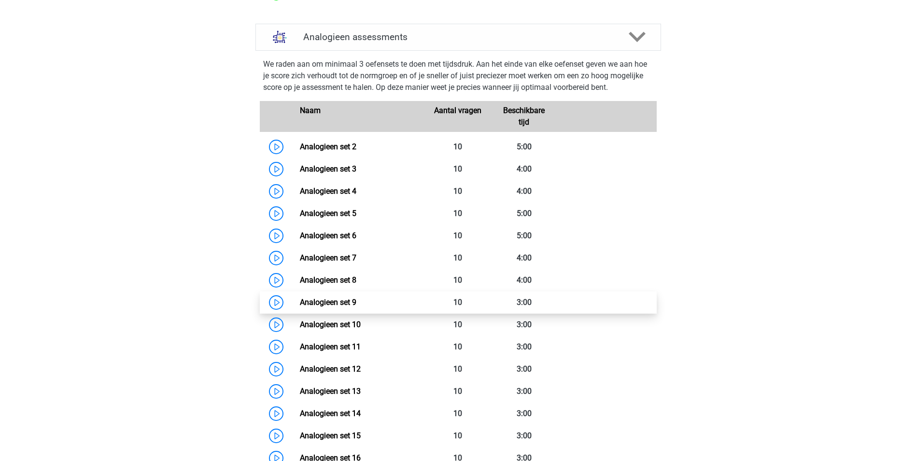
scroll to position [483, 0]
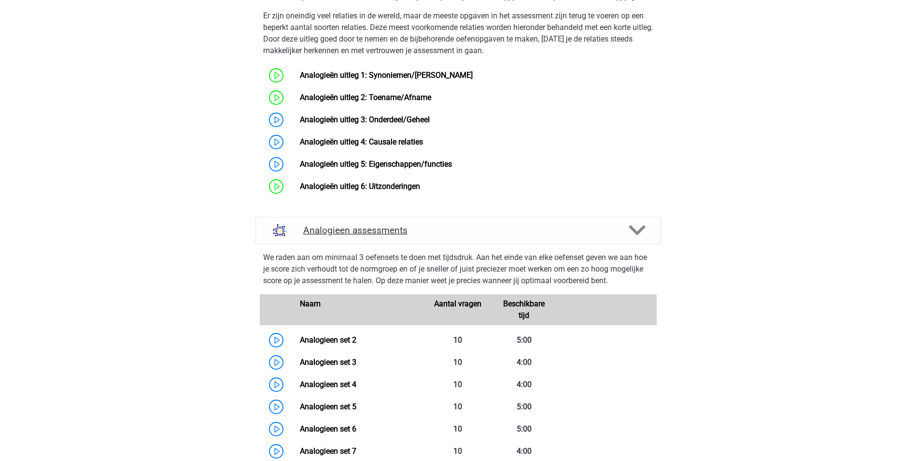
click at [533, 236] on h4 "Analogieen assessments" at bounding box center [458, 229] width 310 height 11
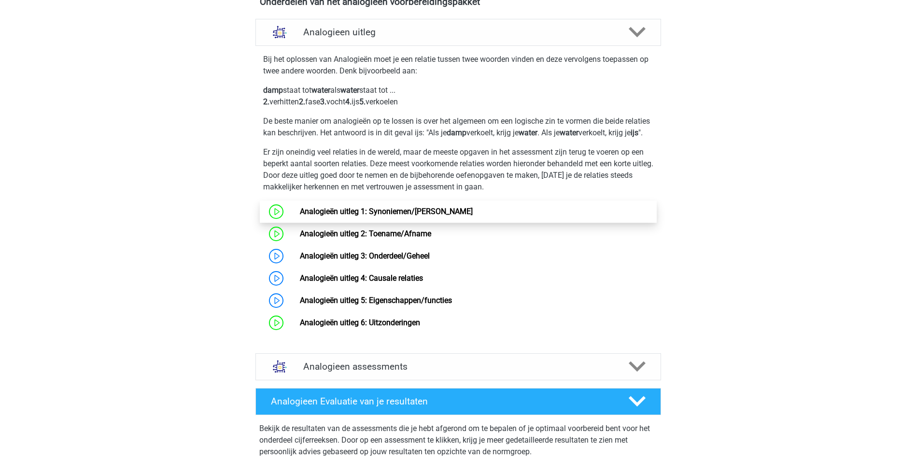
scroll to position [338, 0]
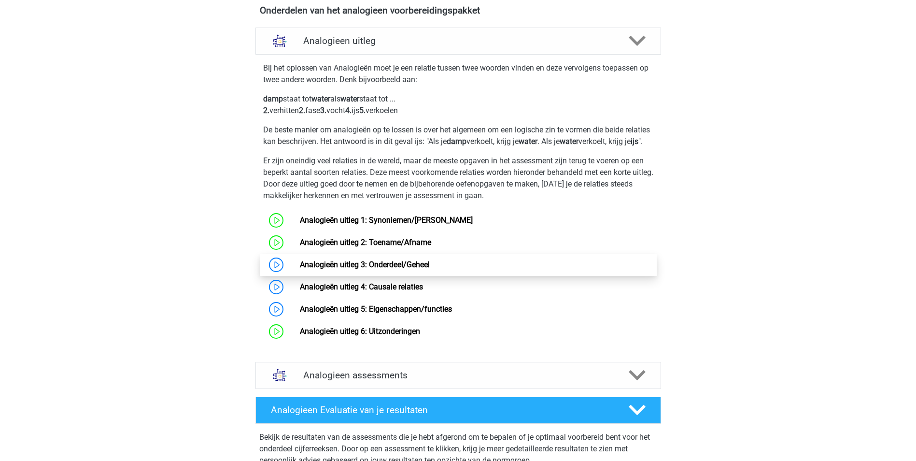
click at [300, 269] on link "Analogieën uitleg 3: Onderdeel/Geheel" at bounding box center [365, 264] width 130 height 9
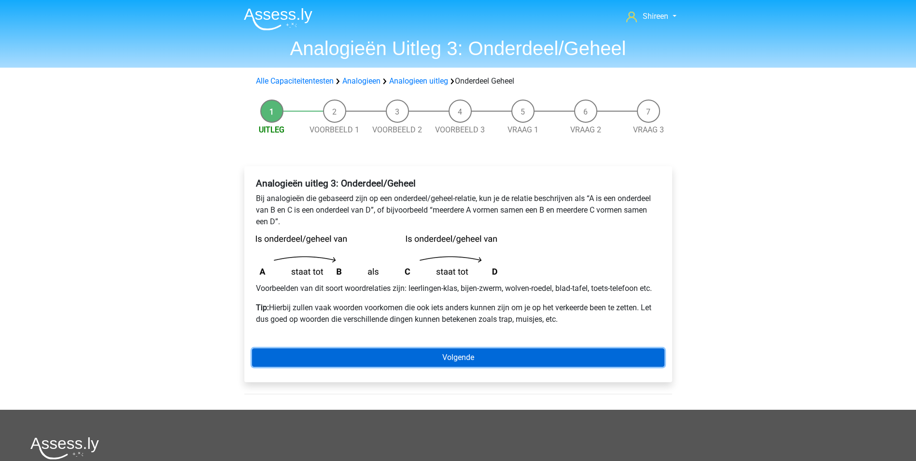
click at [530, 353] on link "Volgende" at bounding box center [458, 357] width 412 height 18
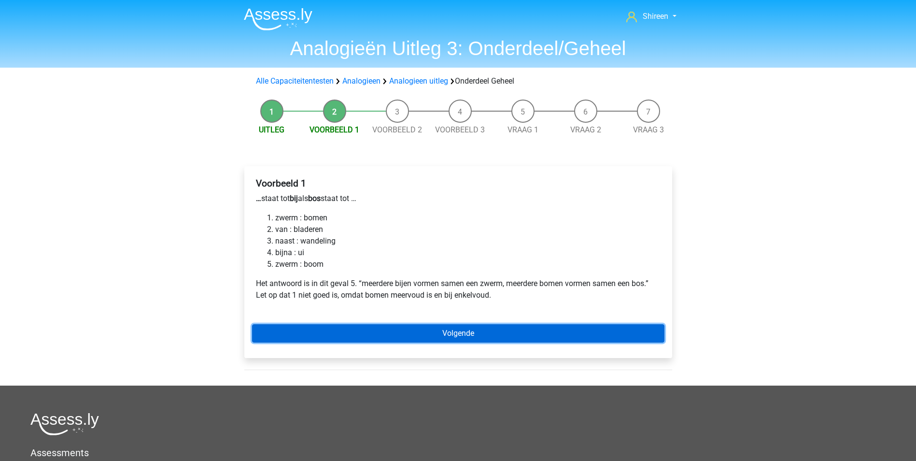
click at [474, 330] on link "Volgende" at bounding box center [458, 333] width 412 height 18
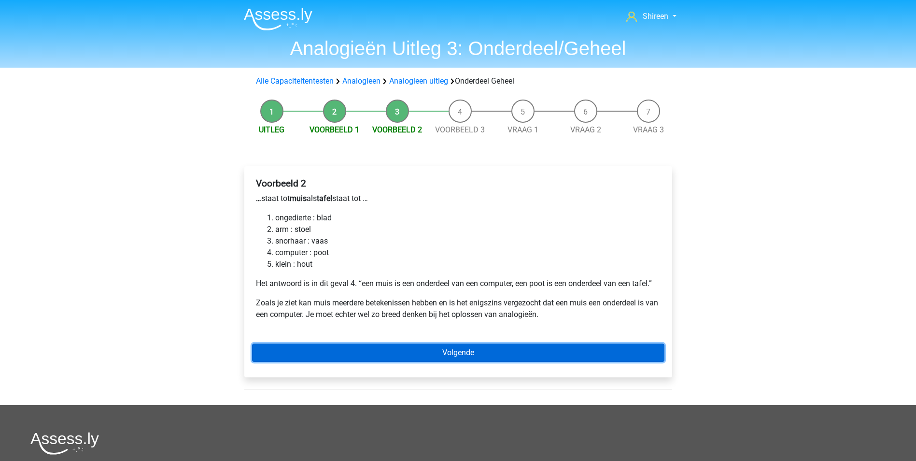
click at [459, 357] on link "Volgende" at bounding box center [458, 352] width 412 height 18
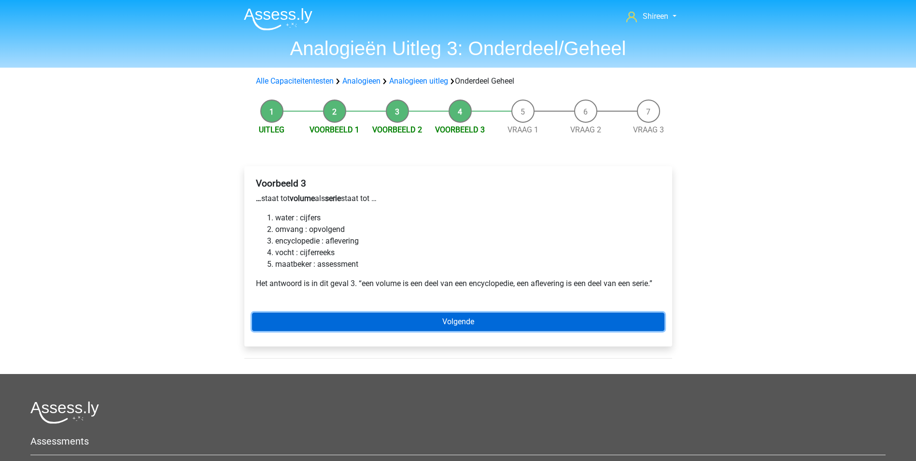
click at [465, 322] on link "Volgende" at bounding box center [458, 321] width 412 height 18
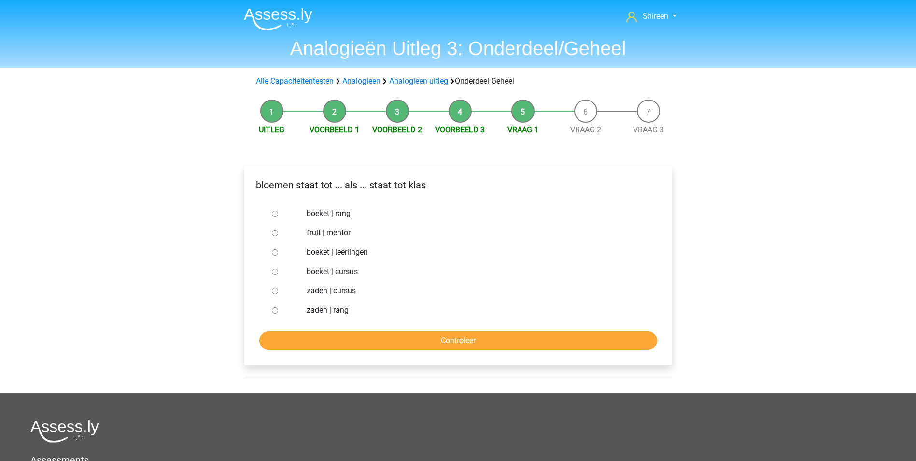
click at [274, 253] on input "boeket | leerlingen" at bounding box center [275, 252] width 6 height 6
radio input "true"
click at [438, 331] on input "Controleer" at bounding box center [458, 340] width 398 height 18
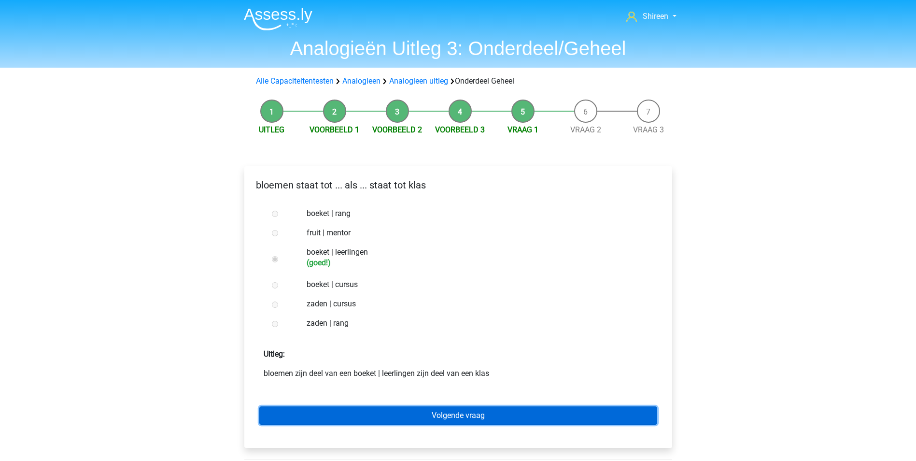
click at [466, 414] on link "Volgende vraag" at bounding box center [458, 415] width 398 height 18
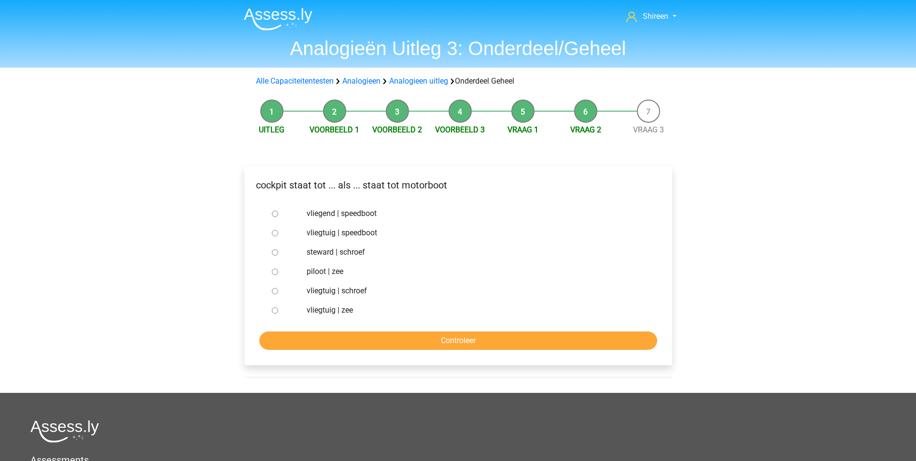
click at [276, 233] on input "vliegtuig | speedboot" at bounding box center [275, 233] width 6 height 6
radio input "true"
click at [369, 334] on input "Controleer" at bounding box center [458, 340] width 398 height 18
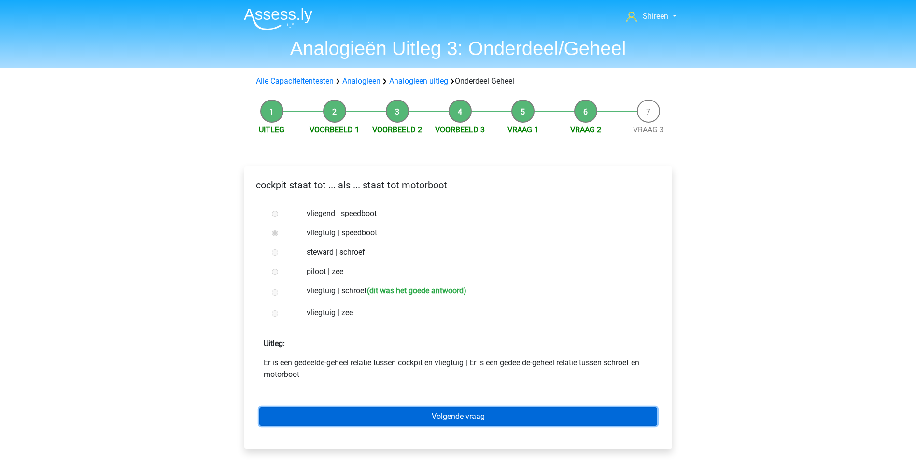
click at [527, 409] on link "Volgende vraag" at bounding box center [458, 416] width 398 height 18
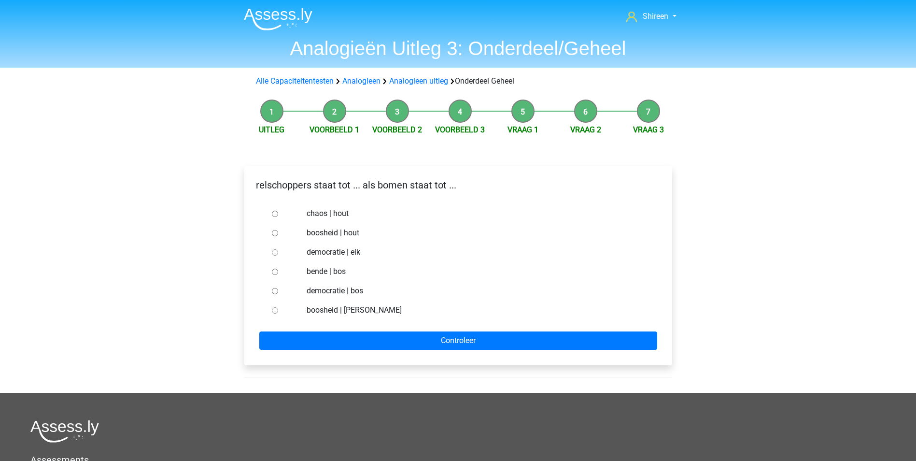
click at [273, 273] on input "bende | bos" at bounding box center [275, 271] width 6 height 6
radio input "true"
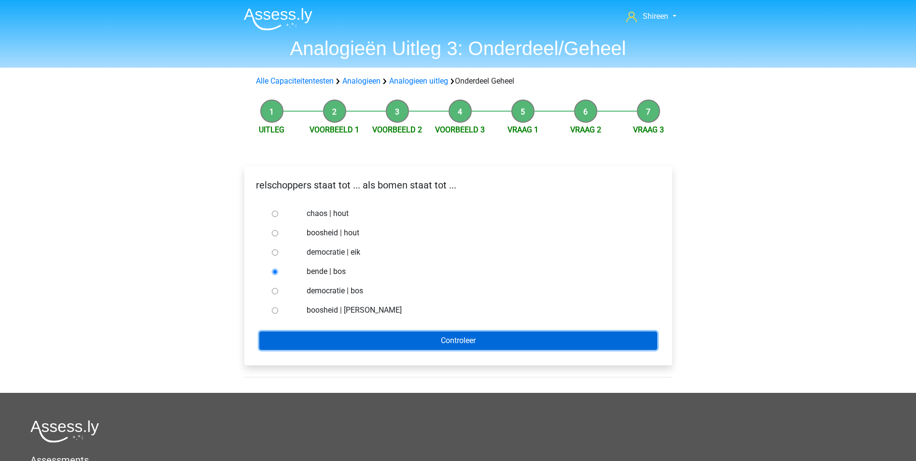
click at [425, 347] on input "Controleer" at bounding box center [458, 340] width 398 height 18
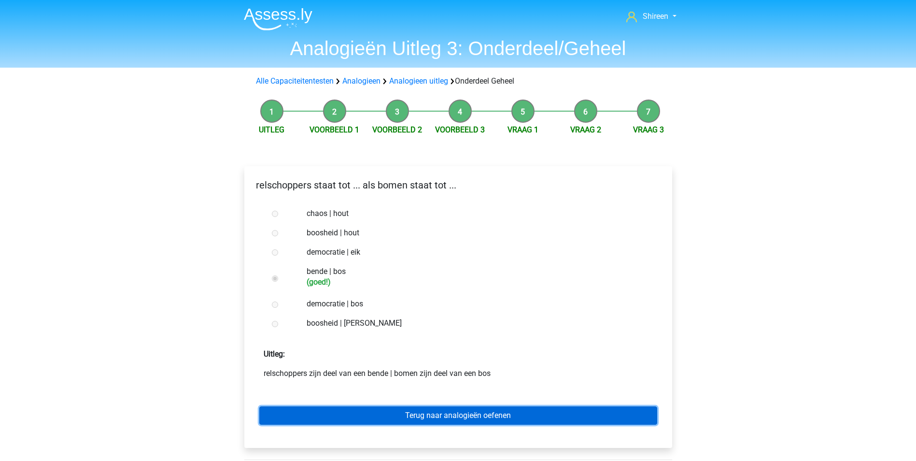
drag, startPoint x: 487, startPoint y: 412, endPoint x: 490, endPoint y: 404, distance: 8.4
click at [487, 412] on link "Terug naar analogieën oefenen" at bounding box center [458, 415] width 398 height 18
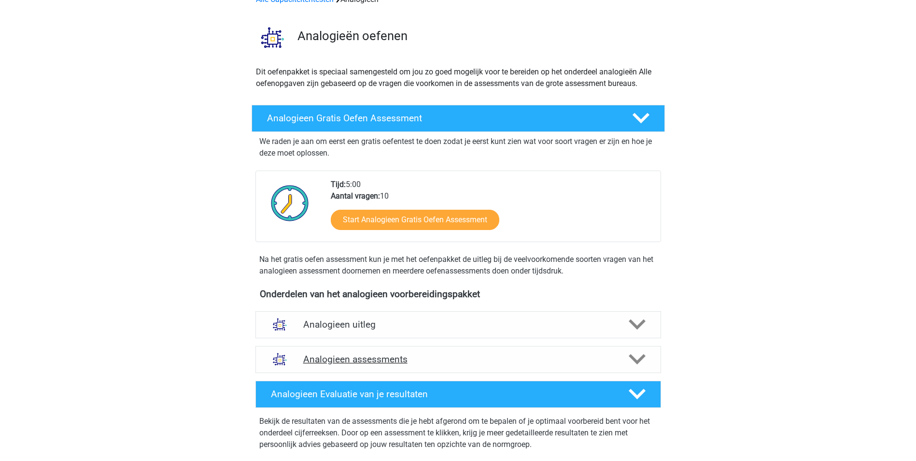
scroll to position [97, 0]
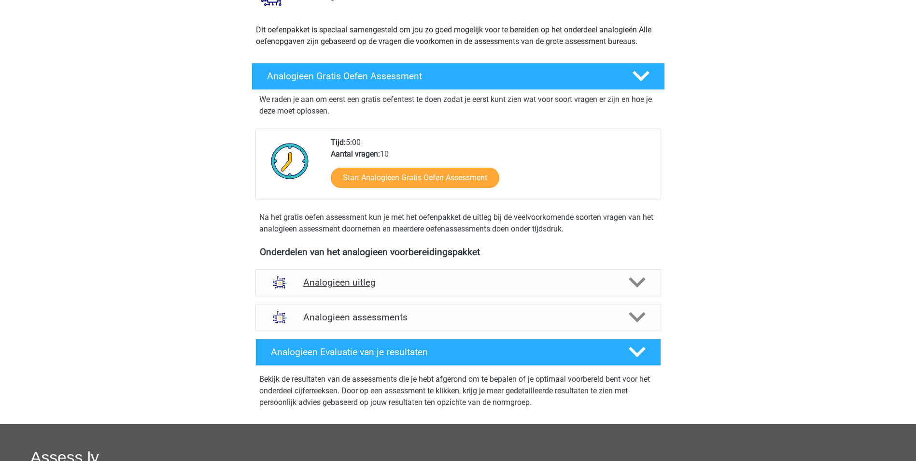
click at [351, 285] on h4 "Analogieen uitleg" at bounding box center [458, 282] width 310 height 11
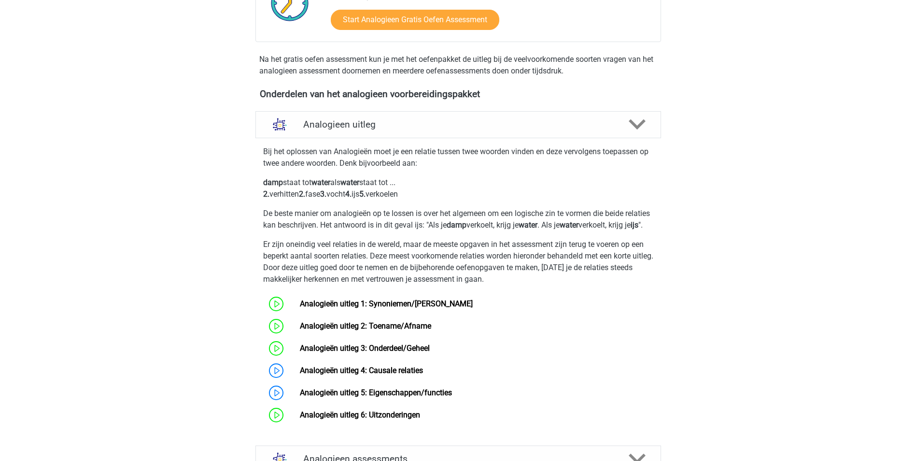
scroll to position [338, 0]
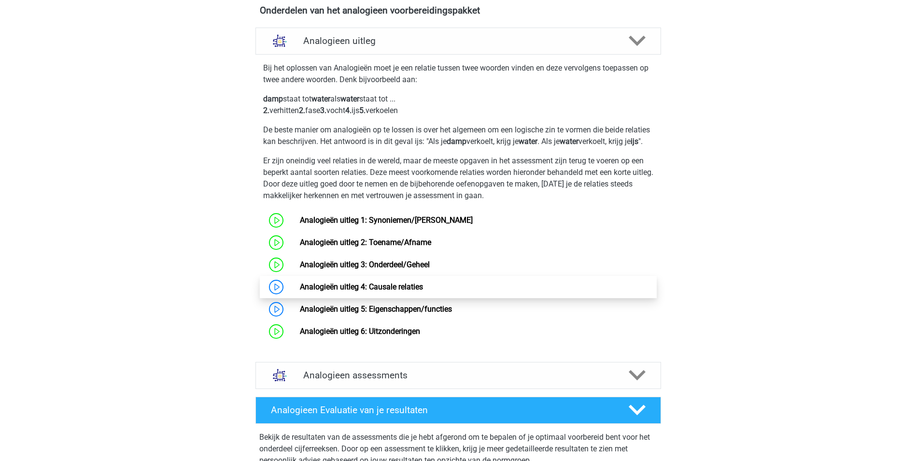
click at [300, 291] on link "Analogieën uitleg 4: Causale relaties" at bounding box center [361, 286] width 123 height 9
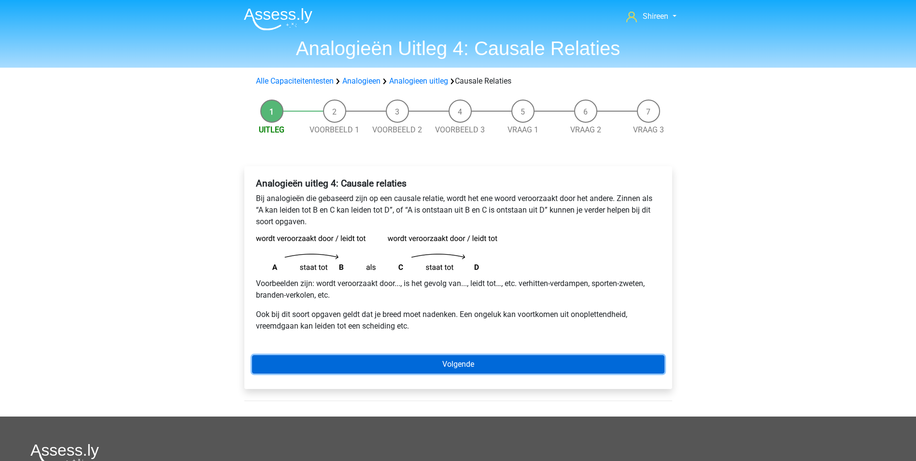
click at [430, 363] on link "Volgende" at bounding box center [458, 364] width 412 height 18
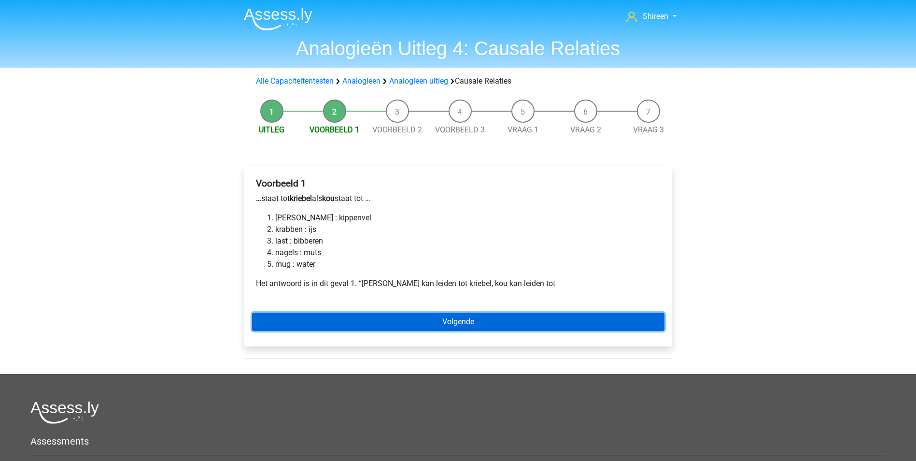
click at [473, 318] on link "Volgende" at bounding box center [458, 321] width 412 height 18
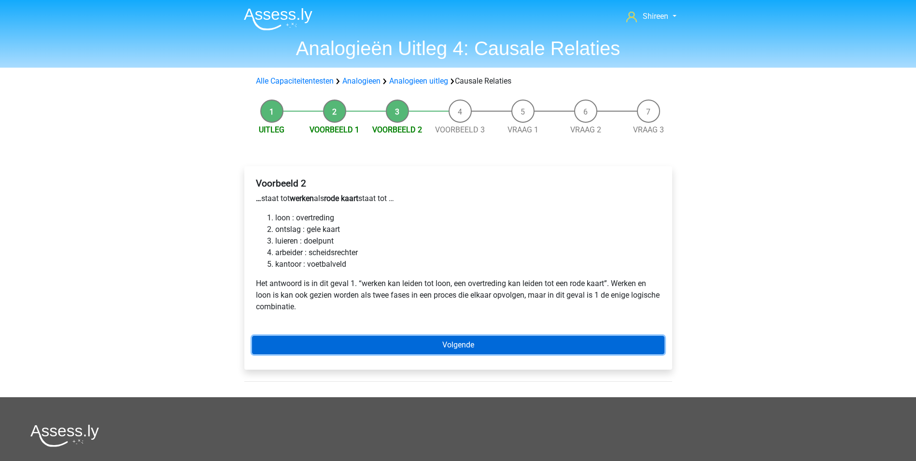
click at [399, 345] on link "Volgende" at bounding box center [458, 344] width 412 height 18
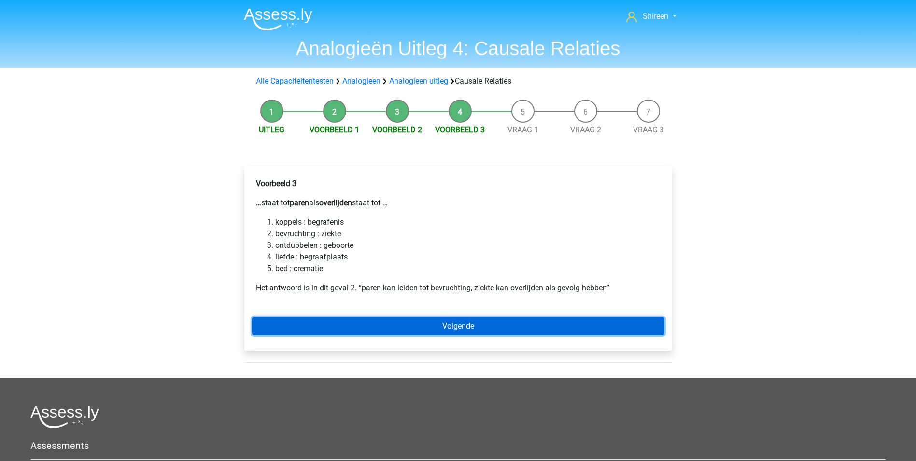
click at [476, 327] on link "Volgende" at bounding box center [458, 326] width 412 height 18
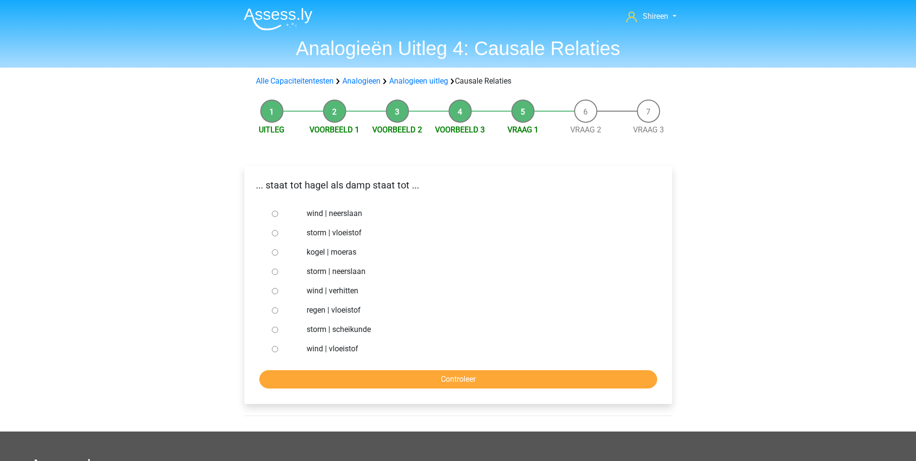
click at [266, 311] on ul "wind | neerslaan storm | vloeistof kogel | moeras storm | neerslaan wind | verh…" at bounding box center [458, 281] width 412 height 154
drag, startPoint x: 275, startPoint y: 311, endPoint x: 287, endPoint y: 336, distance: 27.4
click at [276, 311] on input "regen | vloeistof" at bounding box center [275, 310] width 6 height 6
radio input "true"
click at [391, 389] on div "... staat tot hagel als damp staat tot ... wind | neerslaan storm | vloeistof k…" at bounding box center [458, 284] width 428 height 237
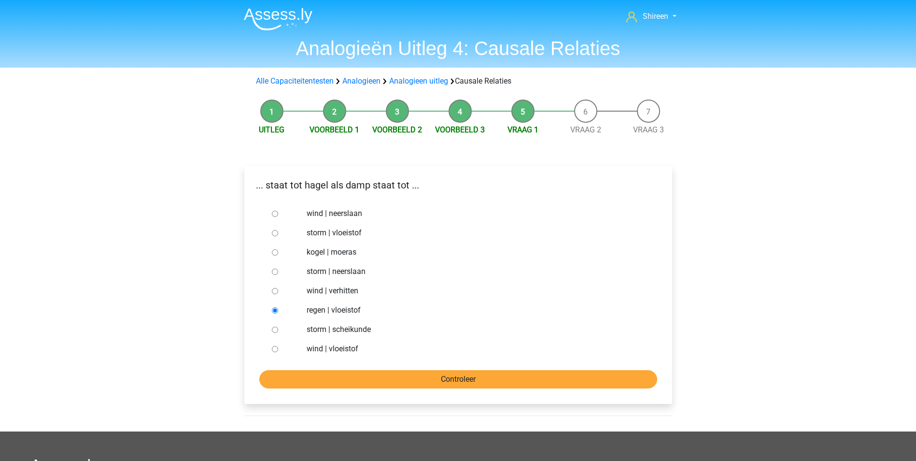
click at [428, 371] on form "wind | neerslaan storm | vloeistof kogel | moeras storm | neerslaan wind | verh…" at bounding box center [458, 296] width 412 height 184
click at [428, 380] on input "Controleer" at bounding box center [458, 379] width 398 height 18
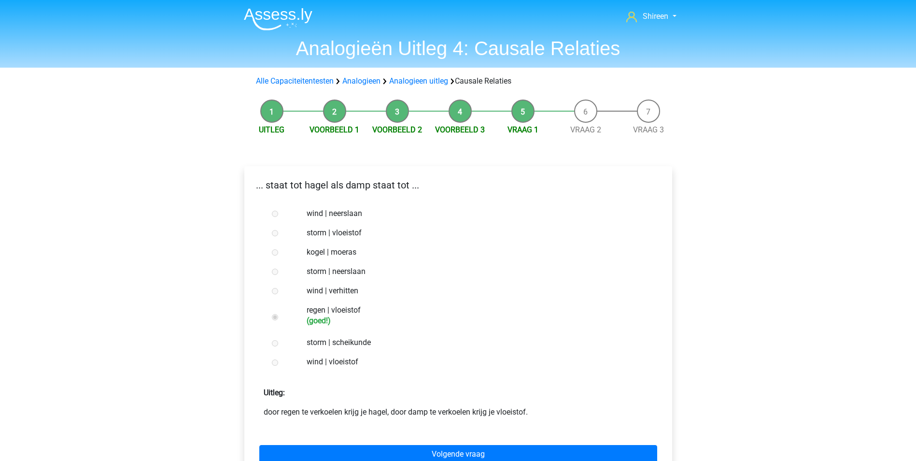
scroll to position [145, 0]
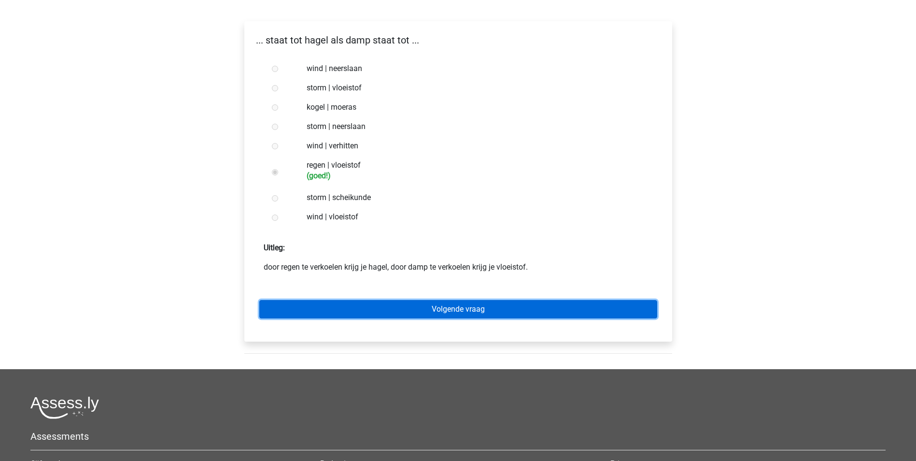
click at [457, 306] on link "Volgende vraag" at bounding box center [458, 309] width 398 height 18
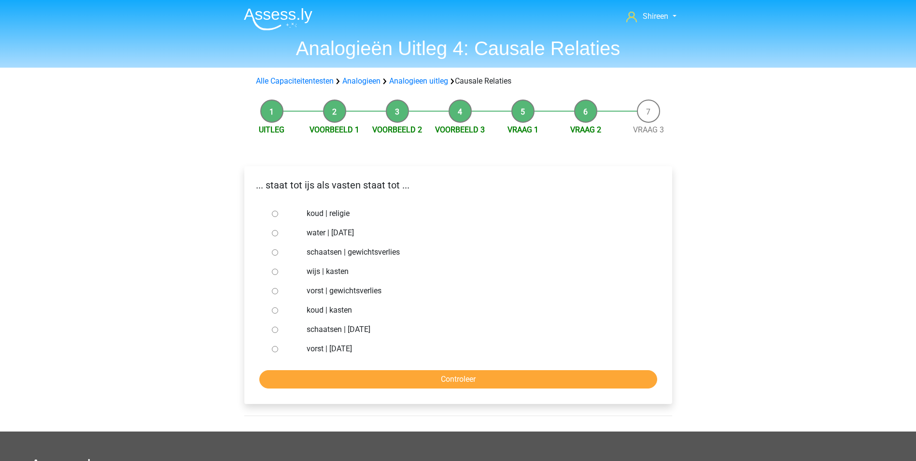
click at [272, 236] on input "water | [DATE]" at bounding box center [275, 233] width 6 height 6
radio input "true"
click at [449, 376] on input "Controleer" at bounding box center [458, 379] width 398 height 18
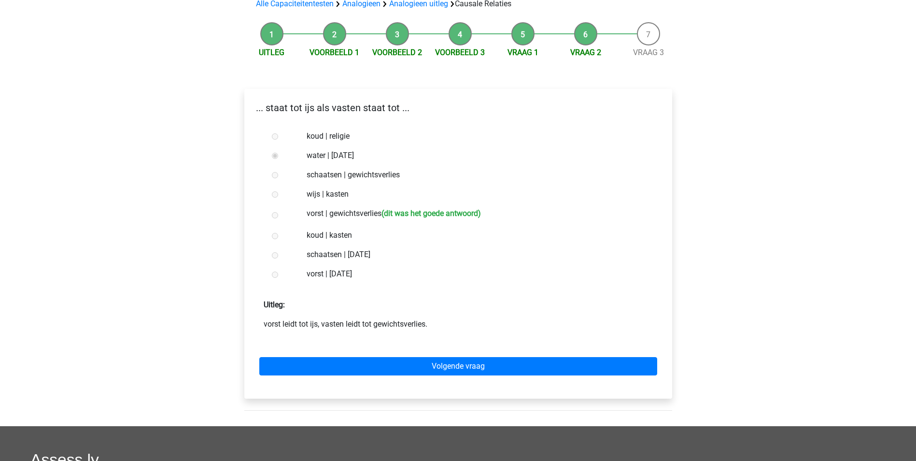
scroll to position [97, 0]
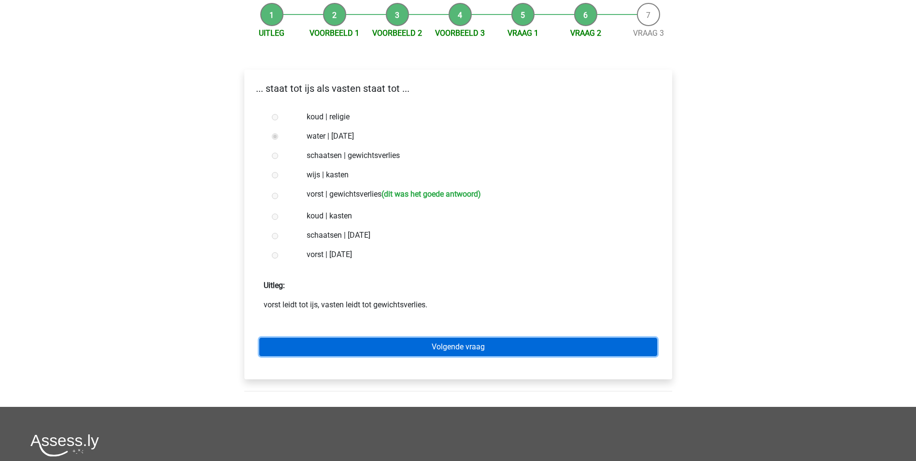
drag, startPoint x: 448, startPoint y: 341, endPoint x: 463, endPoint y: 321, distance: 24.5
click at [448, 341] on link "Volgende vraag" at bounding box center [458, 346] width 398 height 18
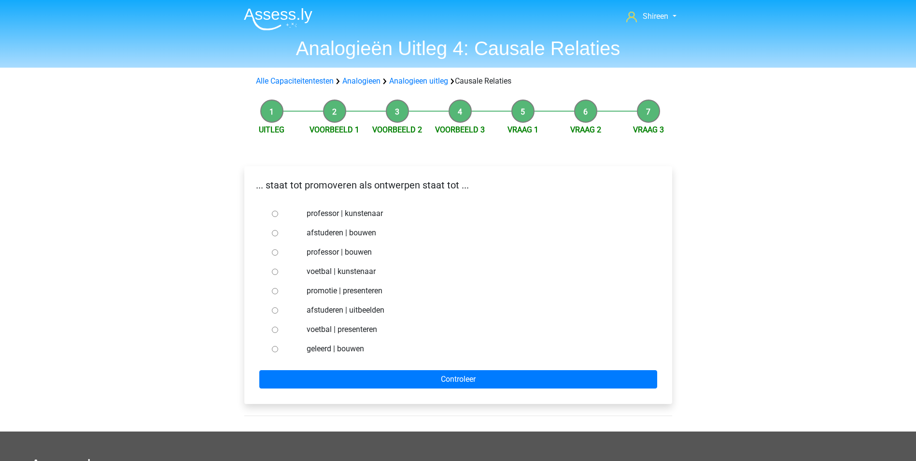
click at [276, 309] on input "afstuderen | uitbeelden" at bounding box center [275, 310] width 6 height 6
radio input "true"
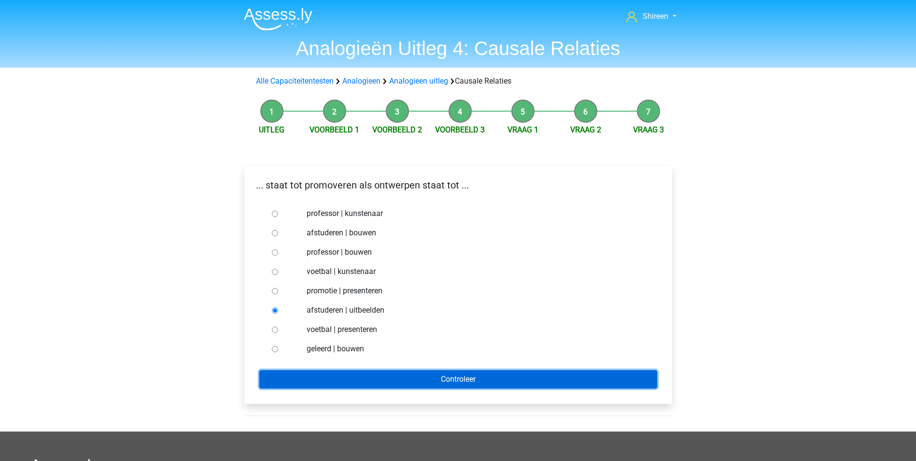
click at [491, 377] on input "Controleer" at bounding box center [458, 379] width 398 height 18
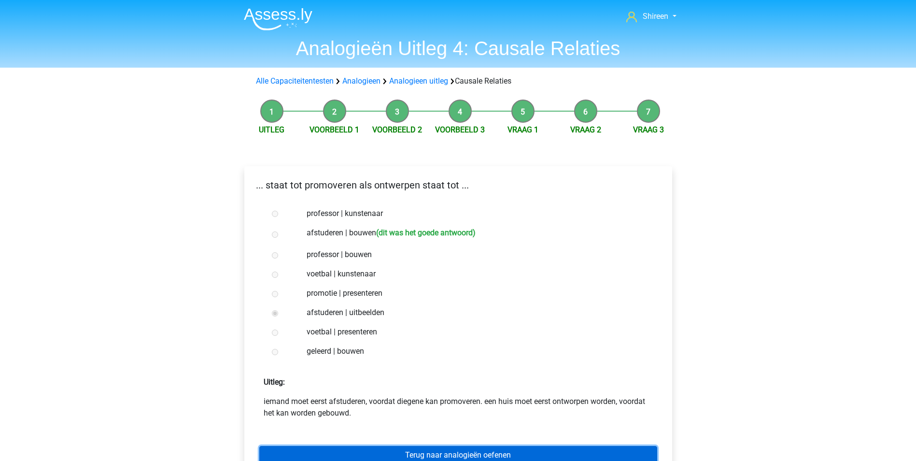
drag, startPoint x: 470, startPoint y: 453, endPoint x: 477, endPoint y: 434, distance: 20.2
click at [470, 453] on link "Terug naar analogieën oefenen" at bounding box center [458, 455] width 398 height 18
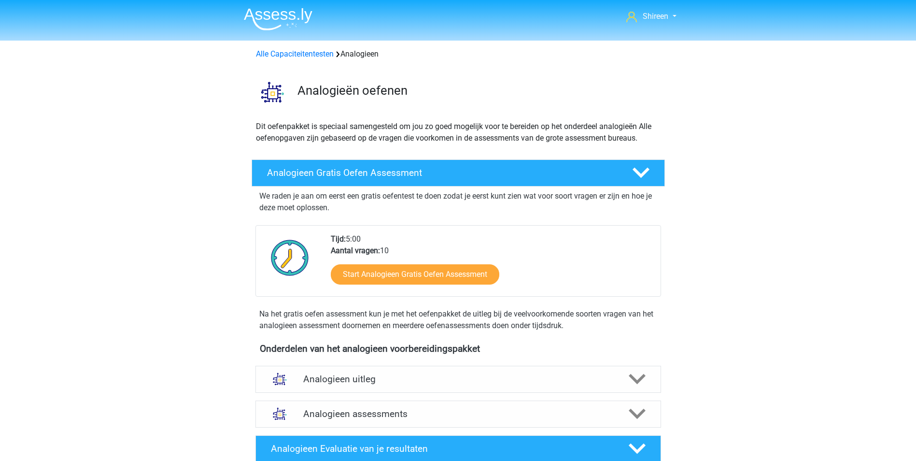
scroll to position [145, 0]
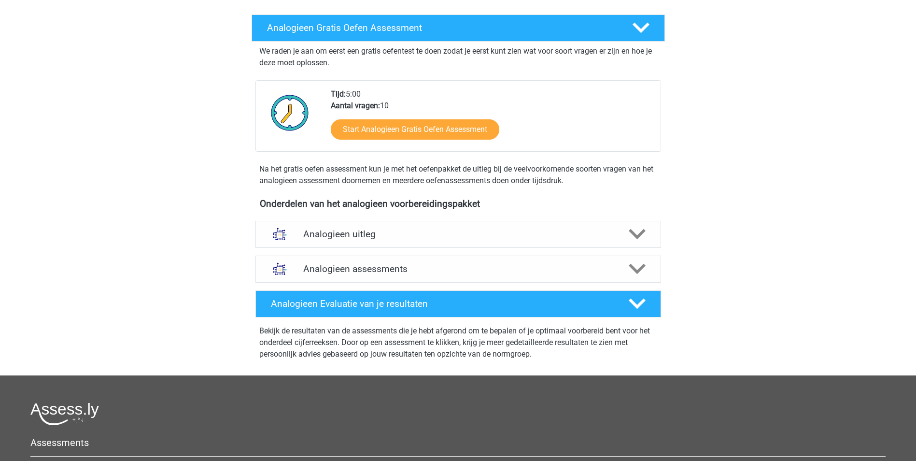
click at [347, 236] on h4 "Analogieen uitleg" at bounding box center [458, 233] width 310 height 11
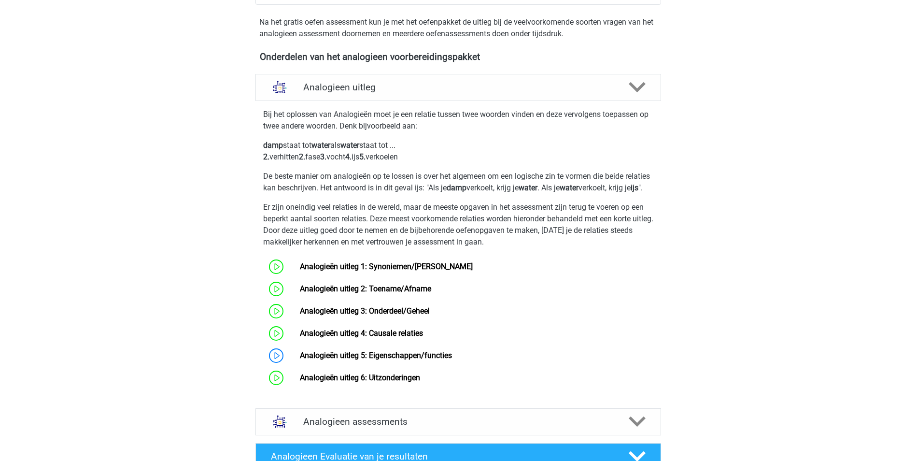
scroll to position [338, 0]
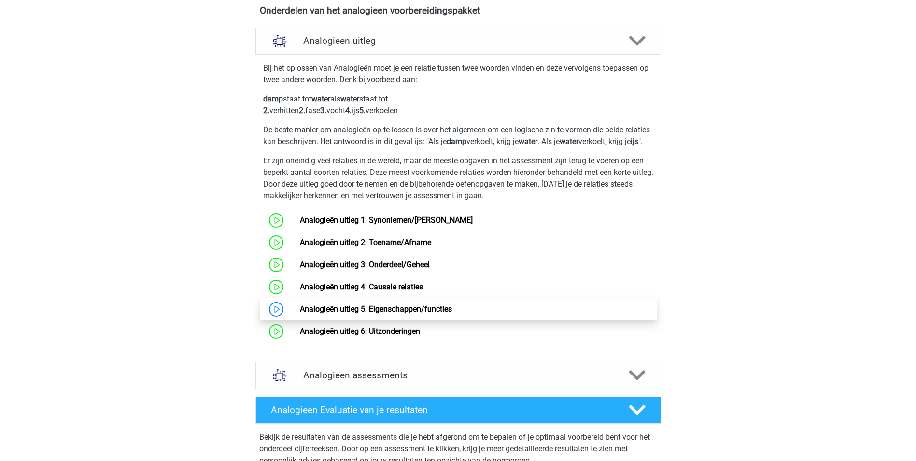
click at [300, 313] on link "Analogieën uitleg 5: Eigenschappen/functies" at bounding box center [376, 308] width 152 height 9
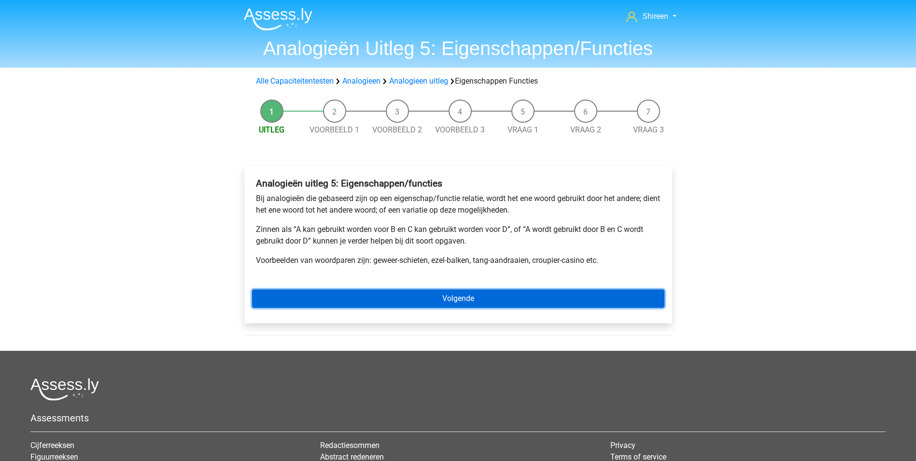
click at [456, 294] on link "Volgende" at bounding box center [458, 298] width 412 height 18
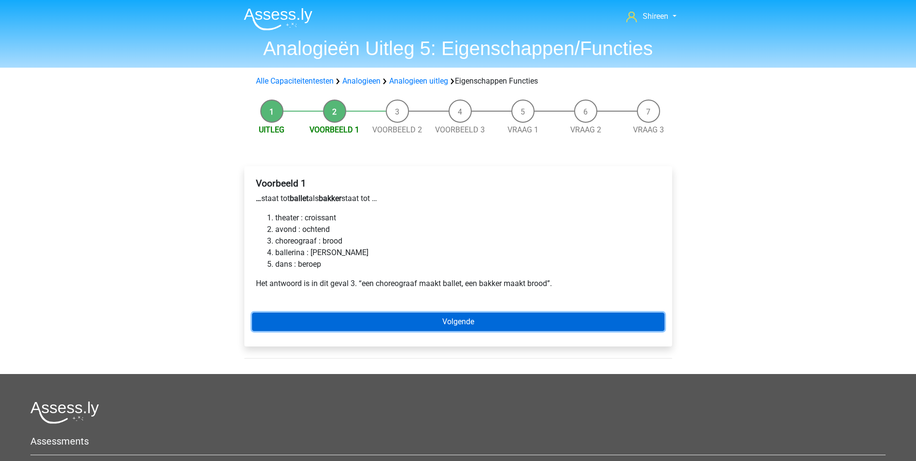
click at [492, 320] on link "Volgende" at bounding box center [458, 321] width 412 height 18
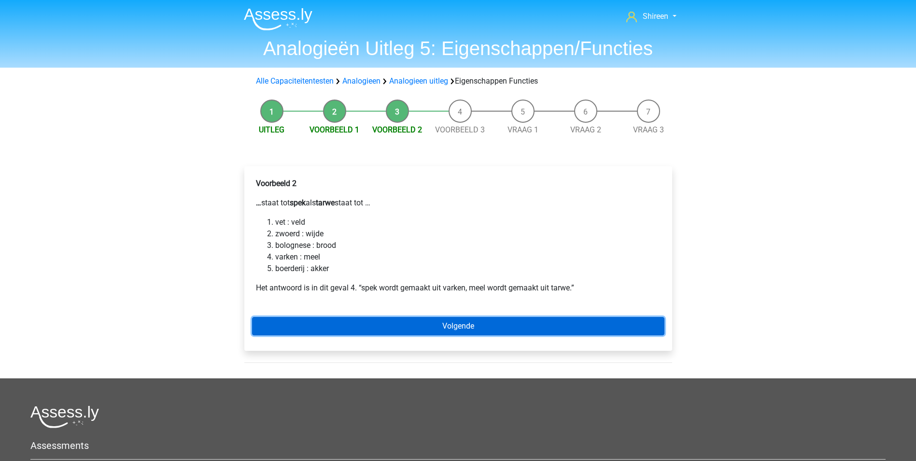
click at [503, 319] on link "Volgende" at bounding box center [458, 326] width 412 height 18
click at [511, 318] on link "Volgende" at bounding box center [458, 326] width 412 height 18
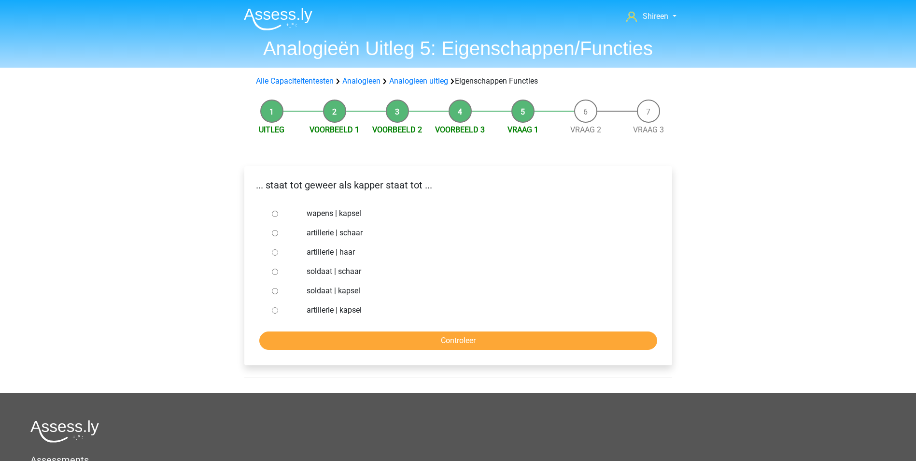
click at [277, 272] on input "soldaat | schaar" at bounding box center [275, 271] width 6 height 6
radio input "true"
click at [377, 350] on div "... staat tot geweer als kapper staat tot ... wapens | kapsel artillerie | scha…" at bounding box center [458, 265] width 428 height 199
click at [381, 341] on input "Controleer" at bounding box center [458, 340] width 398 height 18
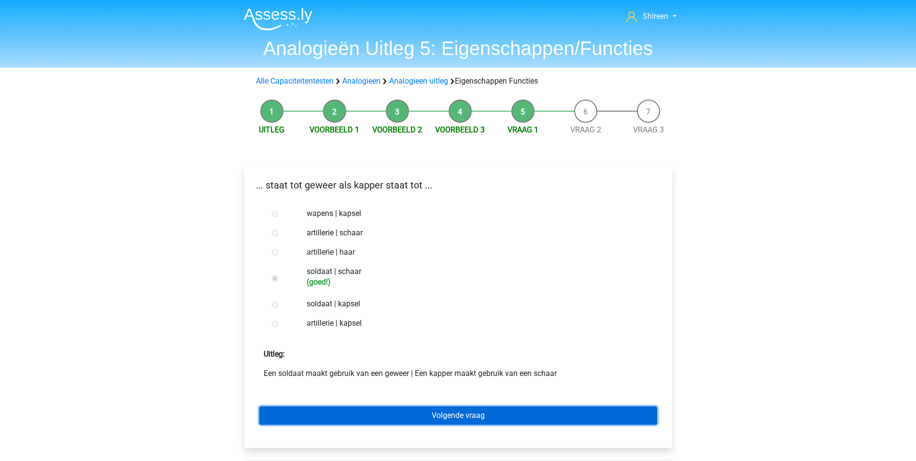
click at [477, 414] on link "Volgende vraag" at bounding box center [458, 415] width 398 height 18
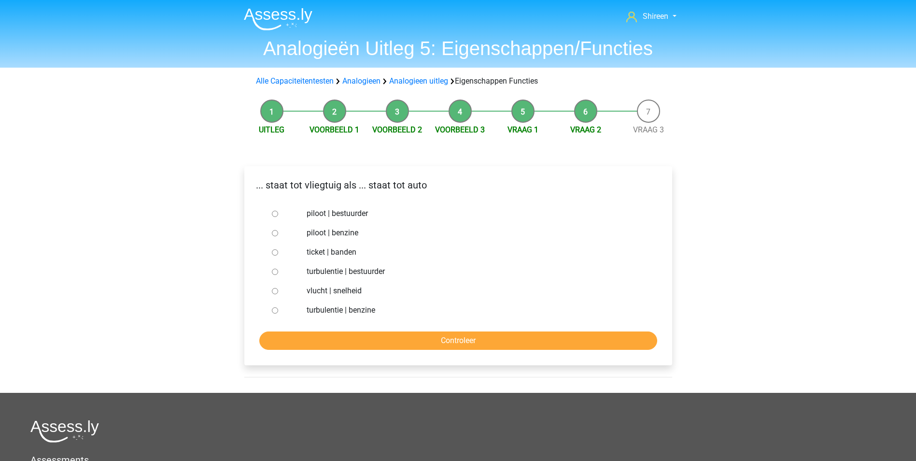
drag, startPoint x: 274, startPoint y: 214, endPoint x: 286, endPoint y: 227, distance: 18.1
click at [274, 214] on input "piloot | bestuurder" at bounding box center [275, 213] width 6 height 6
radio input "true"
click at [411, 345] on input "Controleer" at bounding box center [458, 340] width 398 height 18
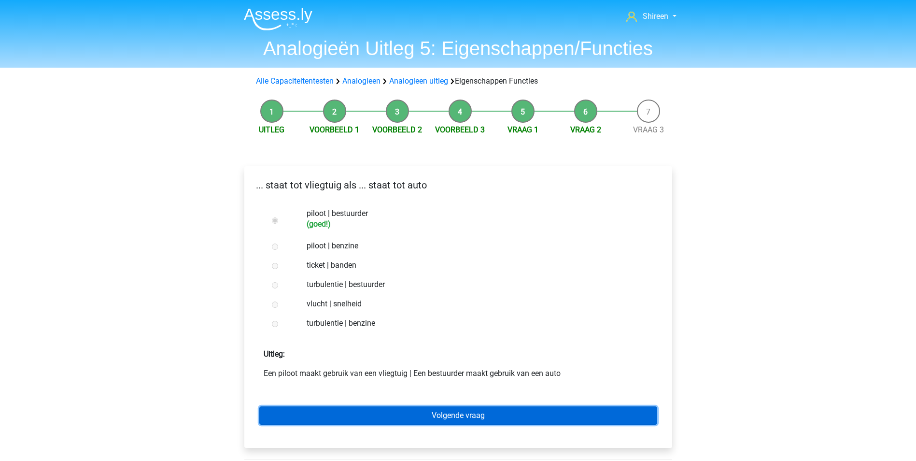
click at [458, 419] on link "Volgende vraag" at bounding box center [458, 415] width 398 height 18
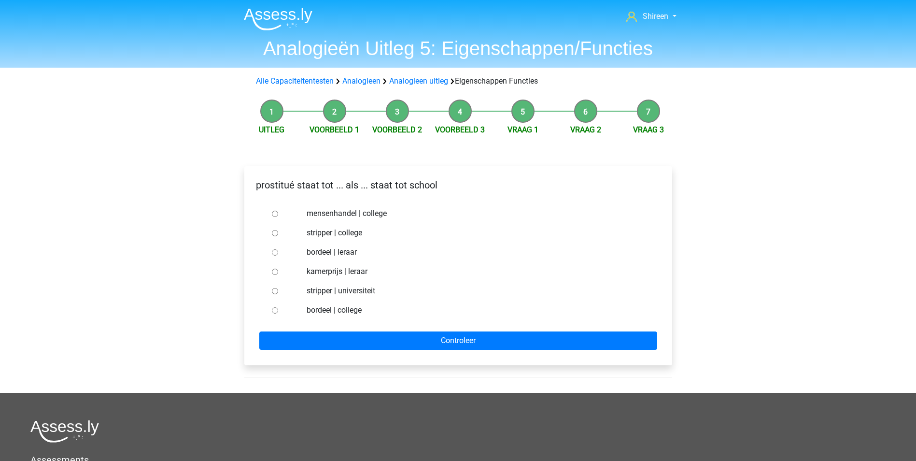
click at [274, 291] on input "stripper | universiteit" at bounding box center [275, 291] width 6 height 6
radio input "true"
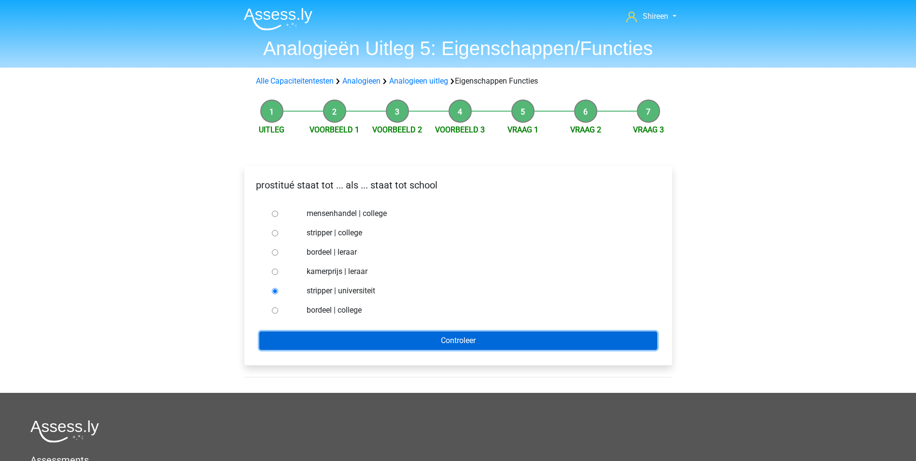
click at [386, 338] on input "Controleer" at bounding box center [458, 340] width 398 height 18
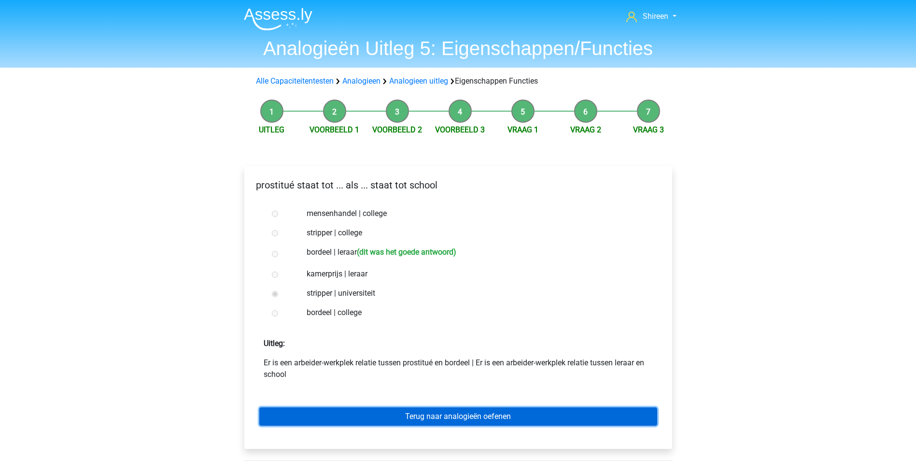
click at [532, 414] on link "Terug naar analogieën oefenen" at bounding box center [458, 416] width 398 height 18
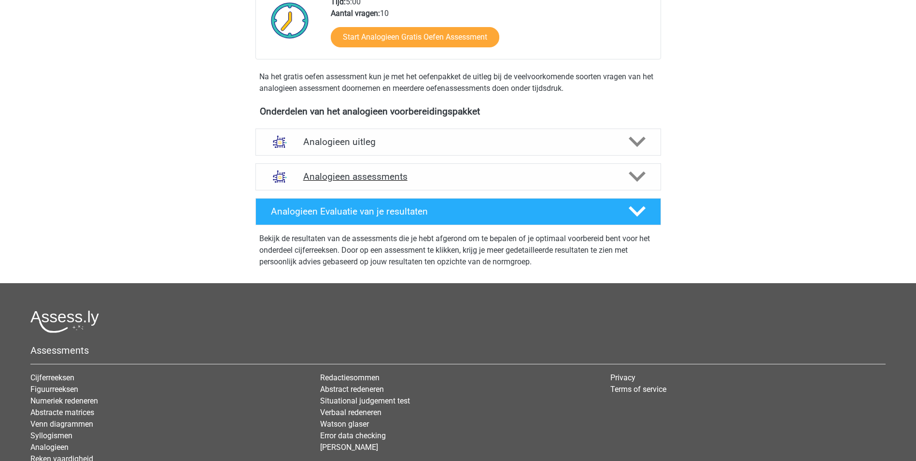
scroll to position [241, 0]
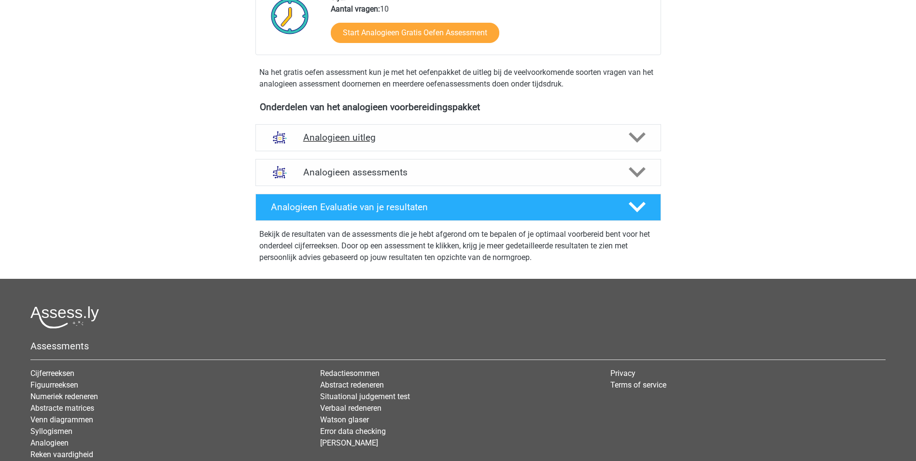
click at [407, 136] on h4 "Analogieen uitleg" at bounding box center [458, 137] width 310 height 11
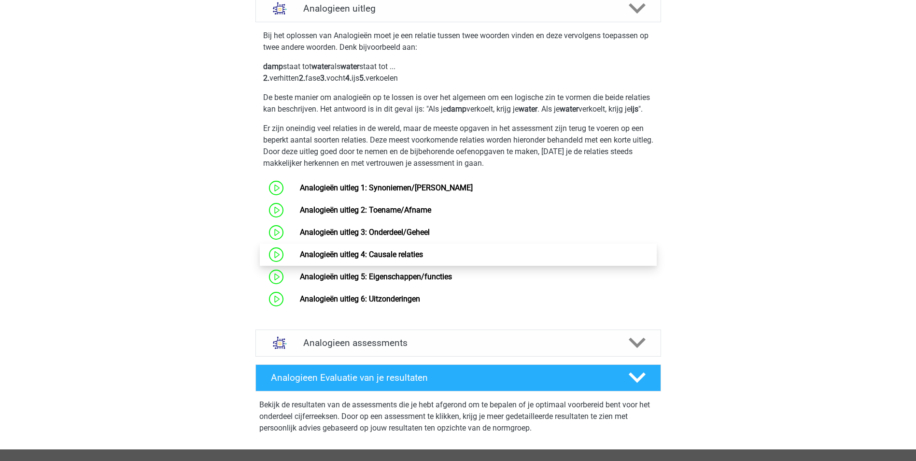
scroll to position [386, 0]
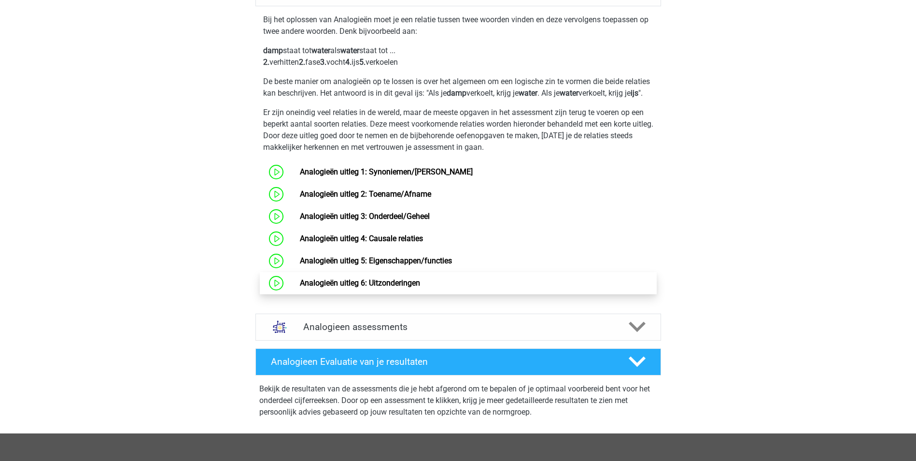
click at [300, 287] on link "Analogieën uitleg 6: Uitzonderingen" at bounding box center [360, 282] width 120 height 9
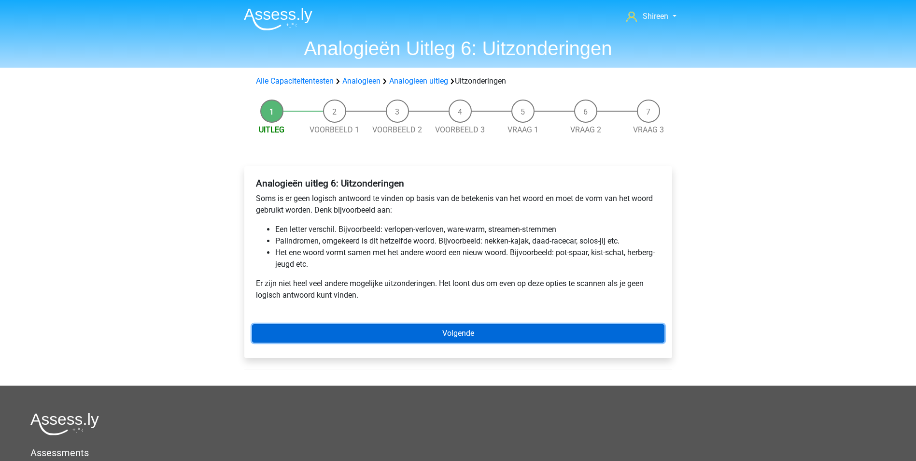
drag, startPoint x: 392, startPoint y: 325, endPoint x: 396, endPoint y: 320, distance: 7.0
click at [392, 325] on link "Volgende" at bounding box center [458, 333] width 412 height 18
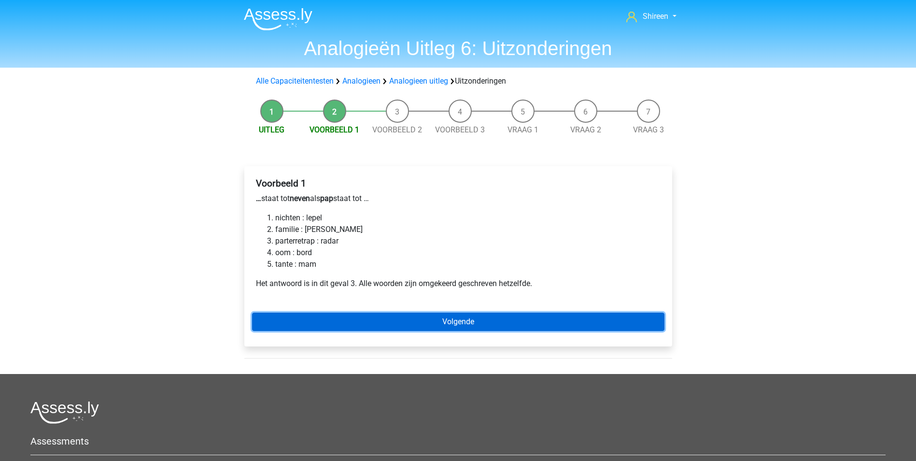
click at [482, 320] on link "Volgende" at bounding box center [458, 321] width 412 height 18
click at [458, 320] on link "Volgende" at bounding box center [458, 321] width 412 height 18
click at [464, 320] on link "Volgende" at bounding box center [458, 321] width 412 height 18
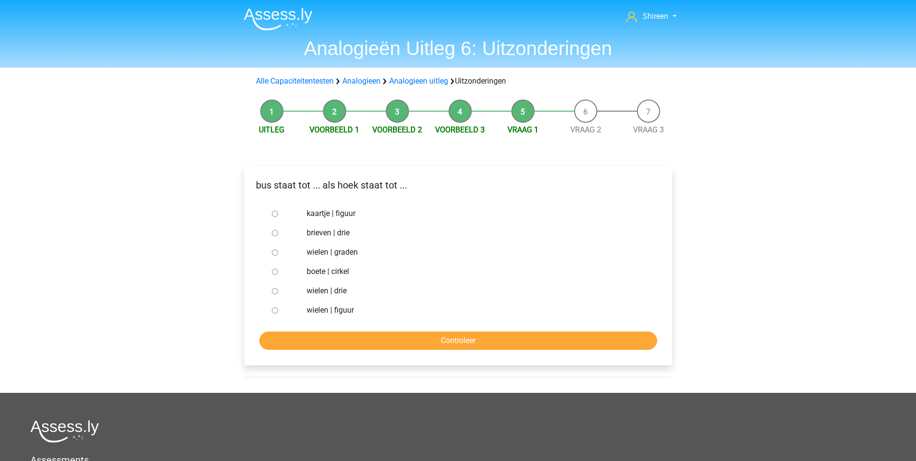
click at [274, 235] on input "brieven | drie" at bounding box center [275, 233] width 6 height 6
radio input "true"
click at [407, 344] on input "Controleer" at bounding box center [458, 340] width 398 height 18
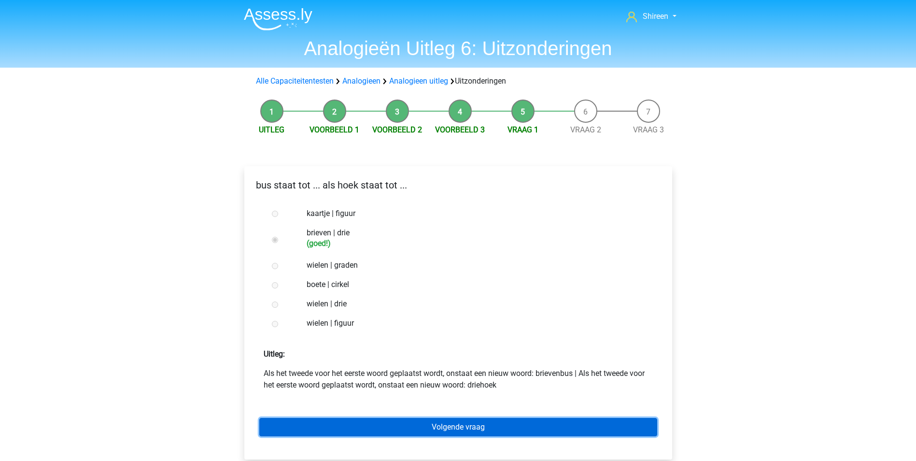
click at [519, 426] on link "Volgende vraag" at bounding box center [458, 427] width 398 height 18
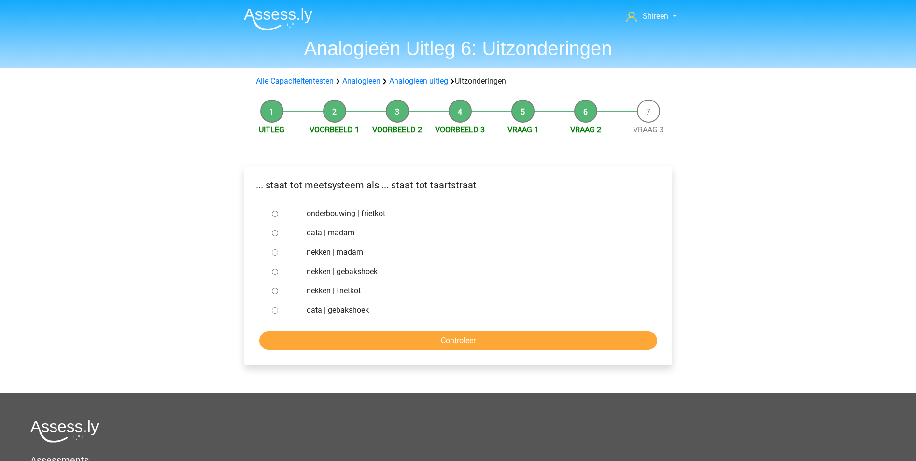
click at [278, 253] on div at bounding box center [284, 251] width 32 height 19
click at [273, 255] on input "nekken | madam" at bounding box center [275, 252] width 6 height 6
radio input "true"
click at [431, 341] on input "Controleer" at bounding box center [458, 340] width 398 height 18
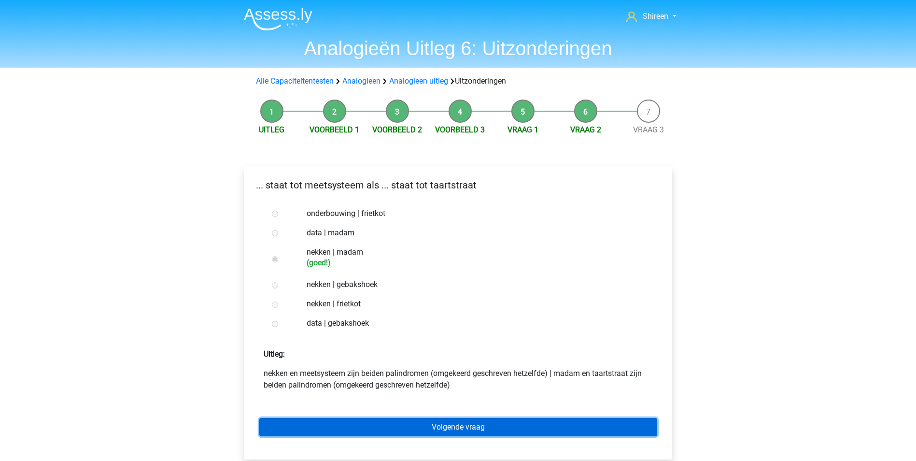
drag, startPoint x: 501, startPoint y: 431, endPoint x: 501, endPoint y: 425, distance: 6.3
click at [501, 431] on link "Volgende vraag" at bounding box center [458, 427] width 398 height 18
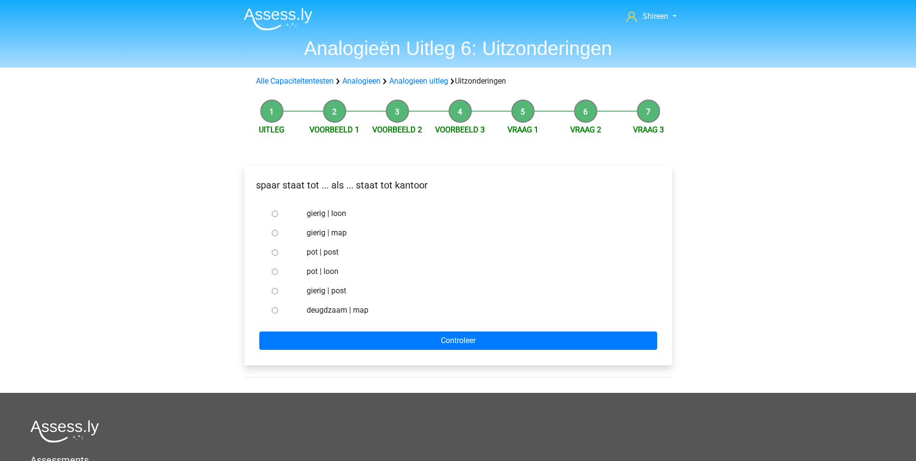
click at [272, 254] on input "pot | post" at bounding box center [275, 252] width 6 height 6
radio input "true"
click at [418, 350] on div "spaar staat tot ... als ... staat tot kantoor gierig | loon gierig | map pot | …" at bounding box center [458, 265] width 428 height 199
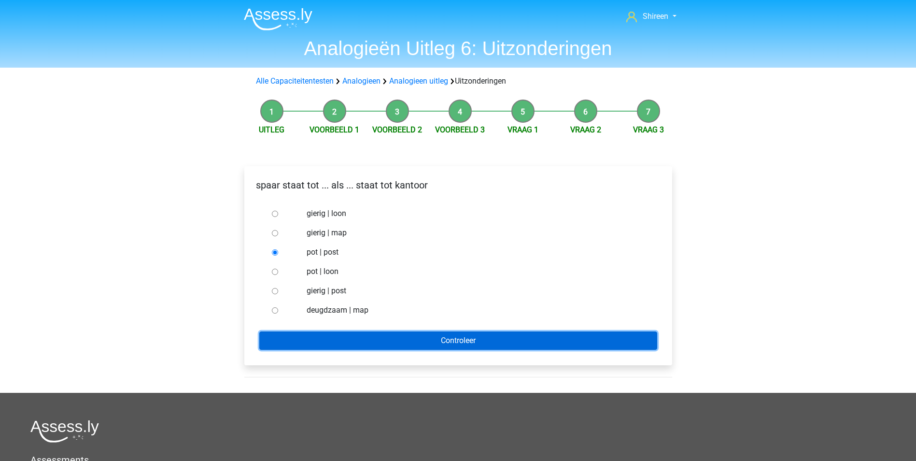
click at [420, 342] on input "Controleer" at bounding box center [458, 340] width 398 height 18
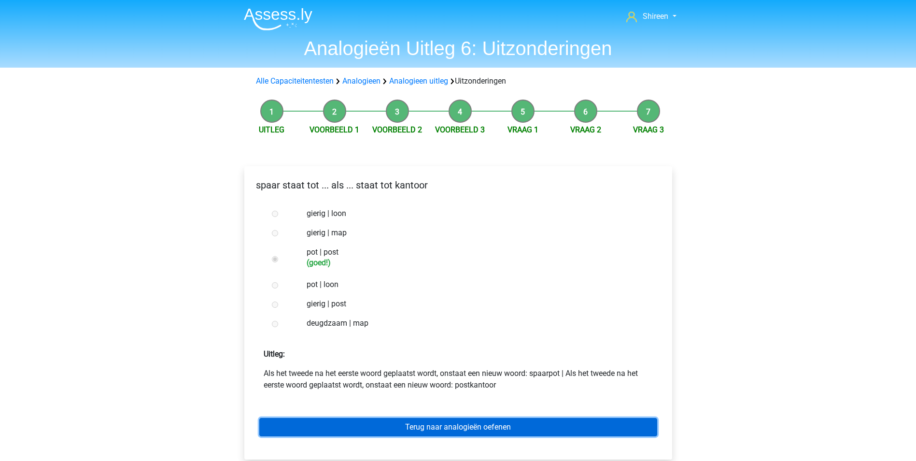
click at [502, 426] on link "Terug naar analogieën oefenen" at bounding box center [458, 427] width 398 height 18
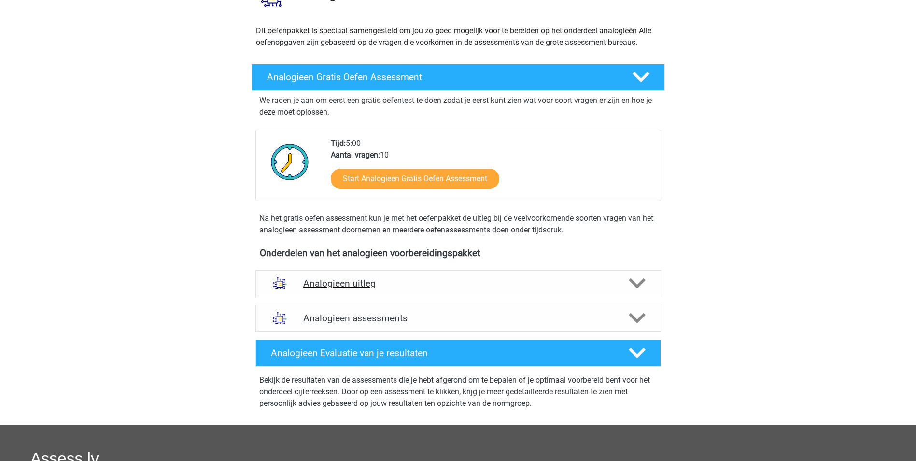
scroll to position [97, 0]
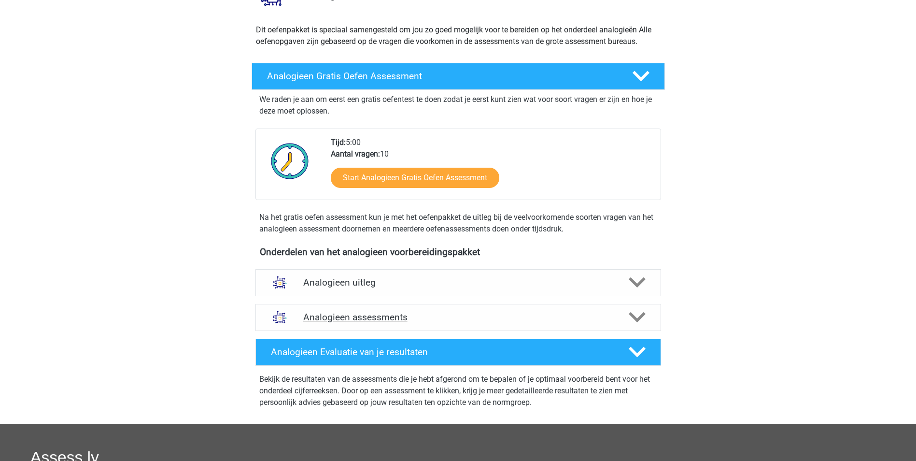
click at [462, 320] on h4 "Analogieen assessments" at bounding box center [458, 316] width 310 height 11
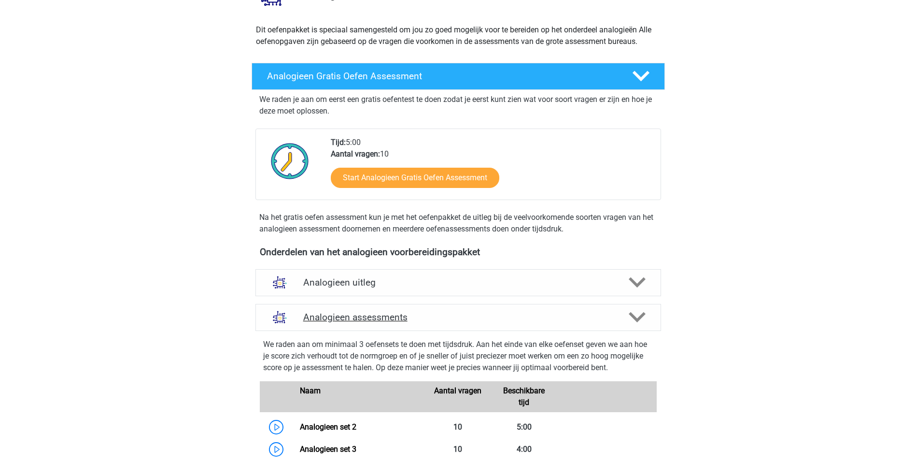
click at [582, 321] on h4 "Analogieen assessments" at bounding box center [458, 316] width 310 height 11
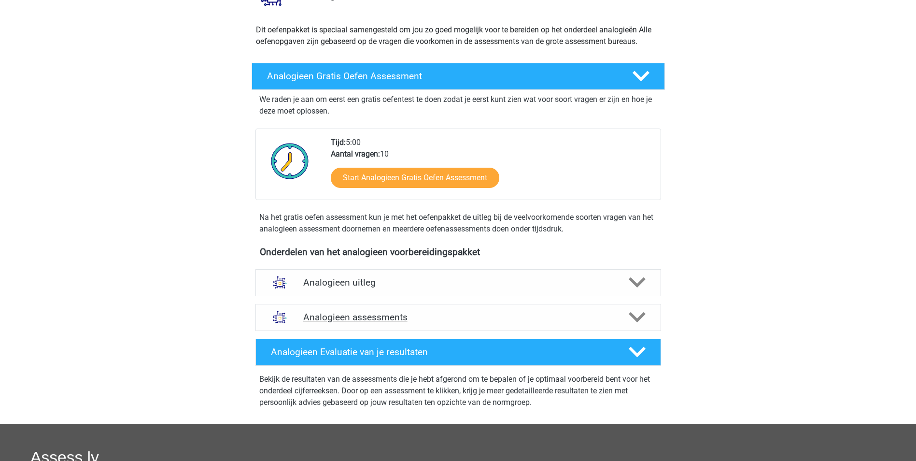
click at [626, 318] on div at bounding box center [636, 316] width 32 height 17
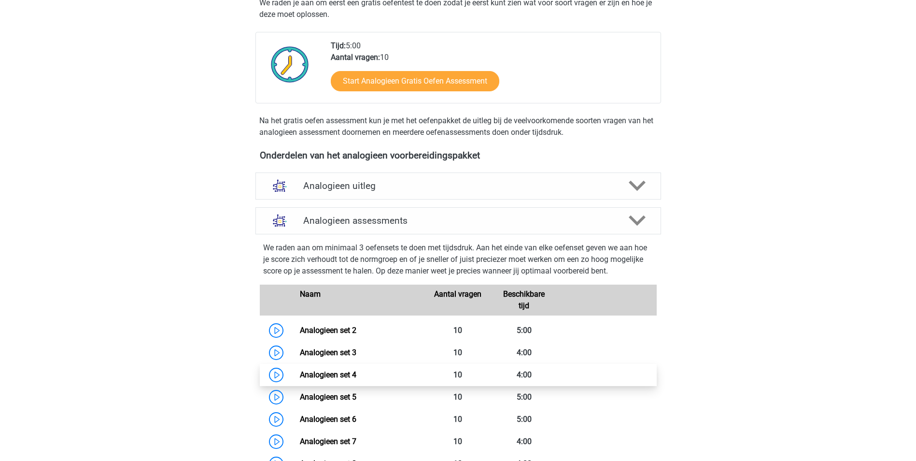
scroll to position [290, 0]
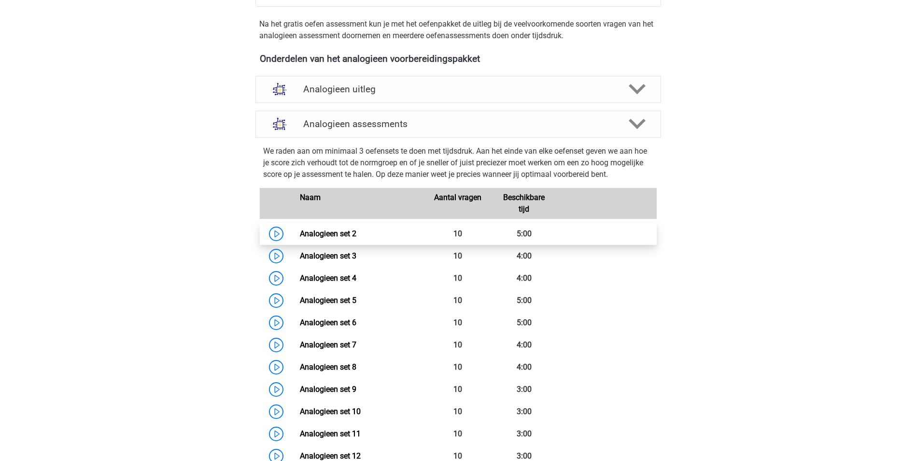
click at [300, 230] on link "Analogieen set 2" at bounding box center [328, 233] width 56 height 9
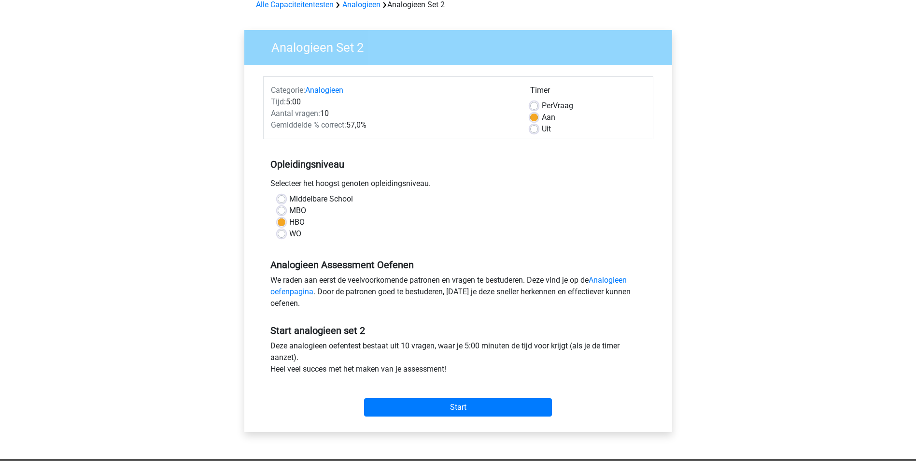
scroll to position [97, 0]
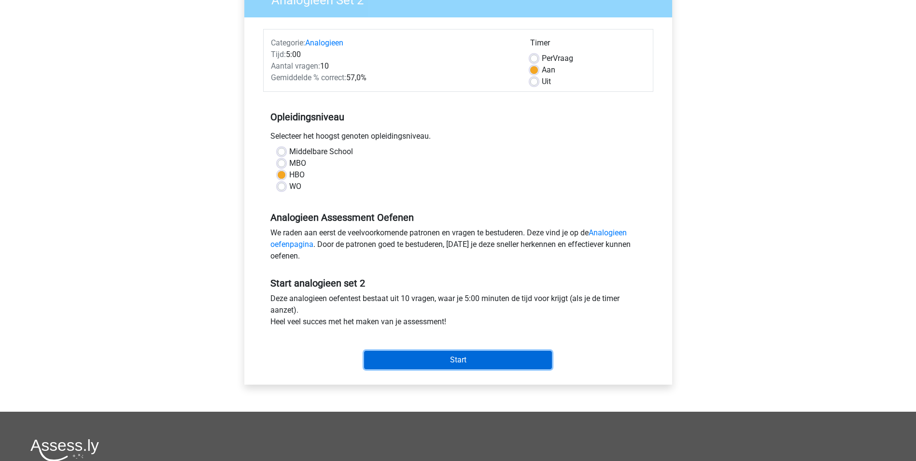
click at [481, 355] on input "Start" at bounding box center [458, 359] width 188 height 18
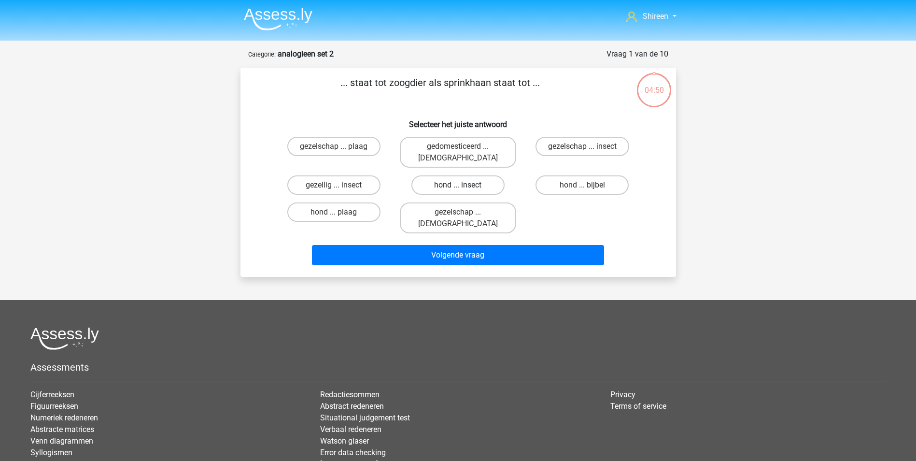
click at [456, 175] on label "hond ... insect" at bounding box center [457, 184] width 93 height 19
click at [458, 185] on input "hond ... insect" at bounding box center [461, 188] width 6 height 6
radio input "true"
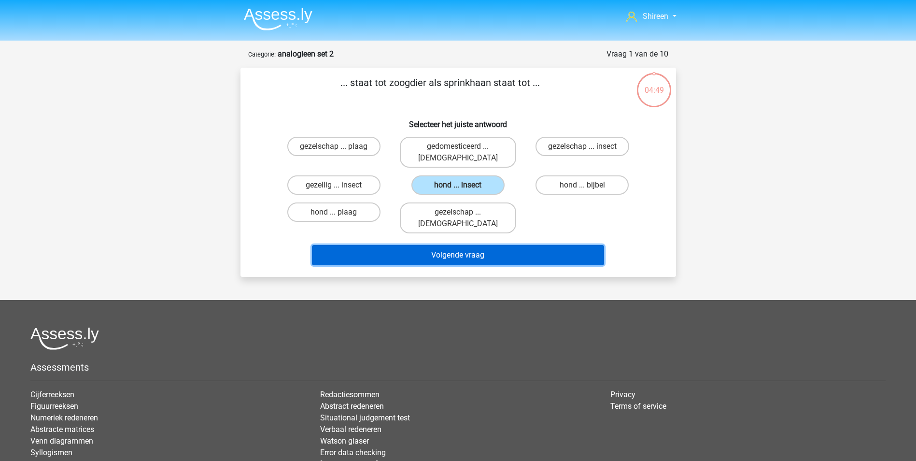
click at [485, 245] on button "Volgende vraag" at bounding box center [458, 255] width 292 height 20
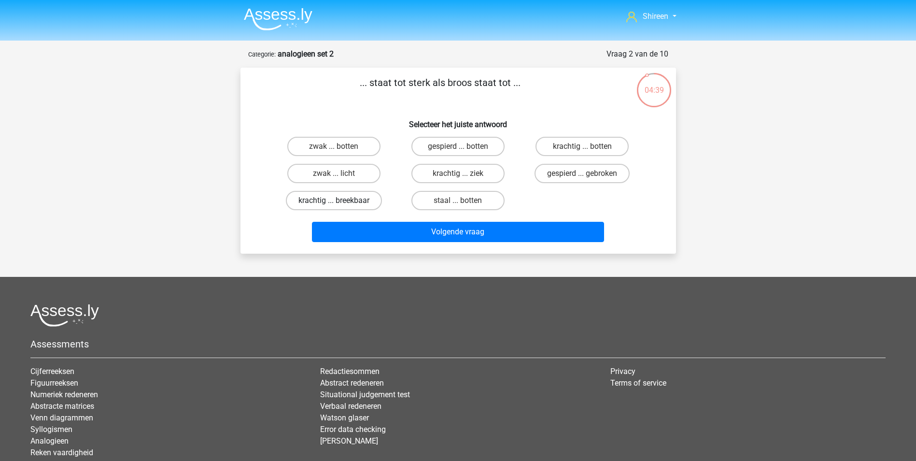
click at [369, 199] on label "krachtig ... breekbaar" at bounding box center [334, 200] width 96 height 19
click at [340, 200] on input "krachtig ... breekbaar" at bounding box center [337, 203] width 6 height 6
radio input "true"
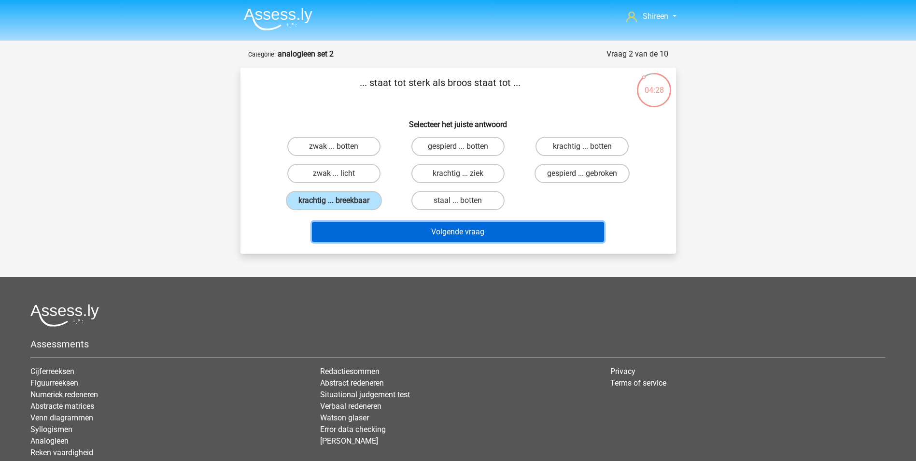
click at [486, 233] on button "Volgende vraag" at bounding box center [458, 232] width 292 height 20
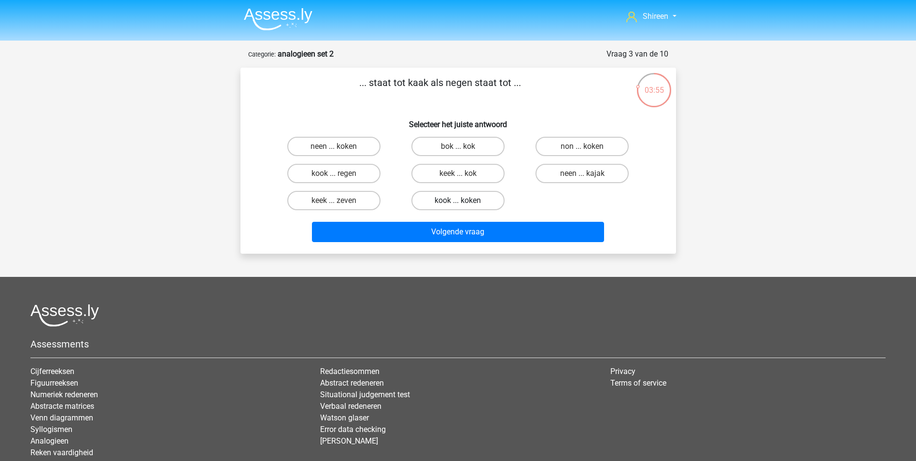
click at [485, 199] on label "kook ... koken" at bounding box center [457, 200] width 93 height 19
click at [464, 200] on input "kook ... koken" at bounding box center [461, 203] width 6 height 6
radio input "true"
click at [485, 179] on label "keek ... kok" at bounding box center [457, 173] width 93 height 19
click at [464, 179] on input "keek ... kok" at bounding box center [461, 176] width 6 height 6
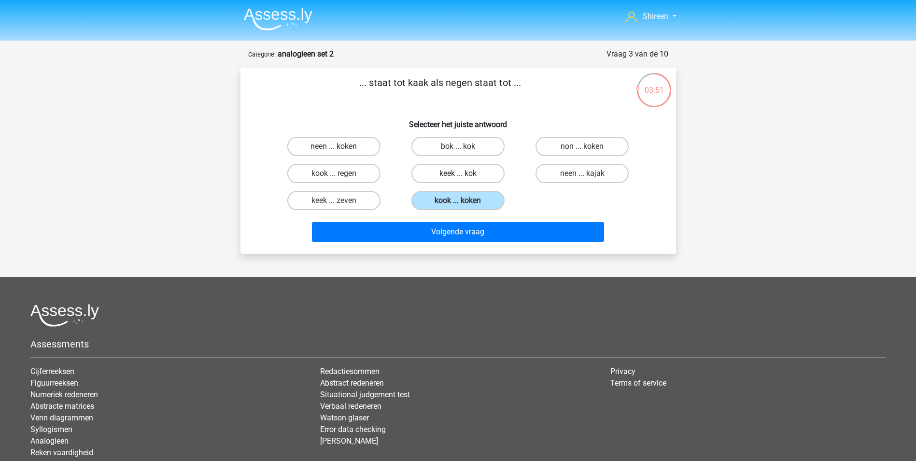
radio input "true"
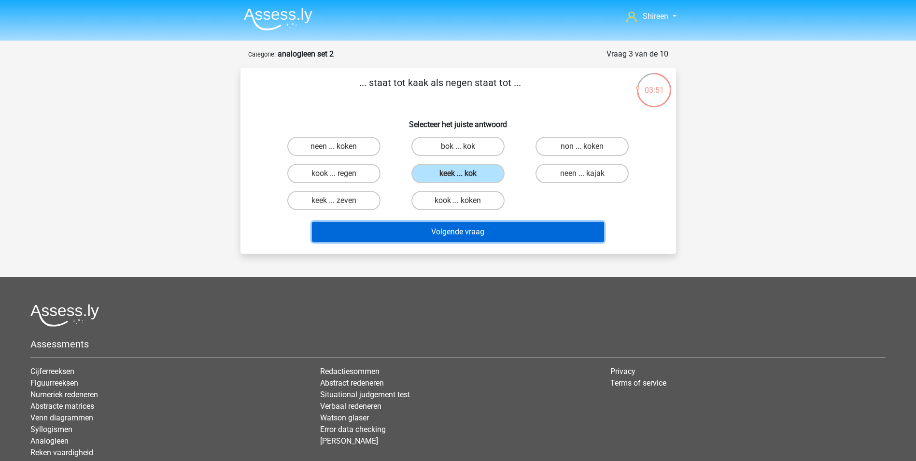
click at [493, 236] on button "Volgende vraag" at bounding box center [458, 232] width 292 height 20
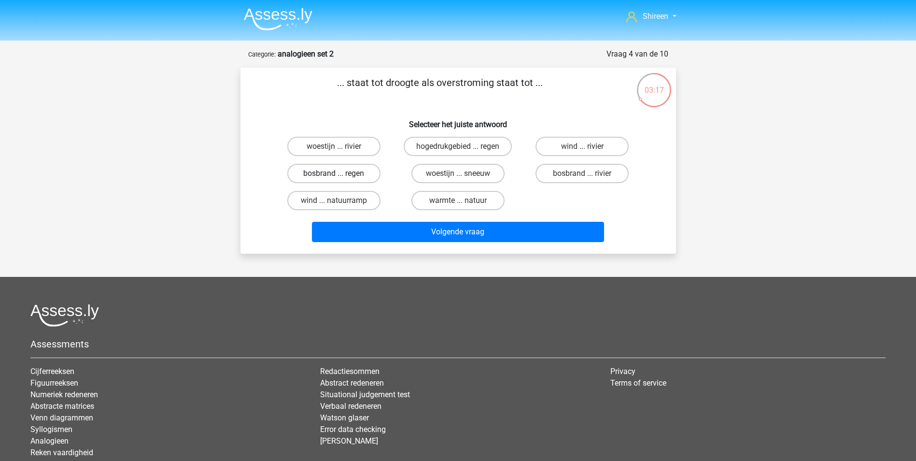
click at [361, 170] on label "bosbrand ... regen" at bounding box center [333, 173] width 93 height 19
click at [340, 173] on input "bosbrand ... regen" at bounding box center [337, 176] width 6 height 6
radio input "true"
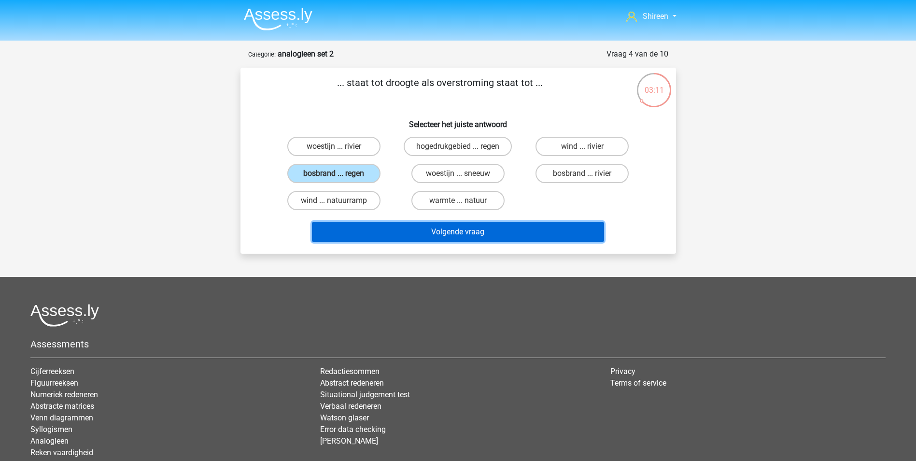
click at [513, 225] on button "Volgende vraag" at bounding box center [458, 232] width 292 height 20
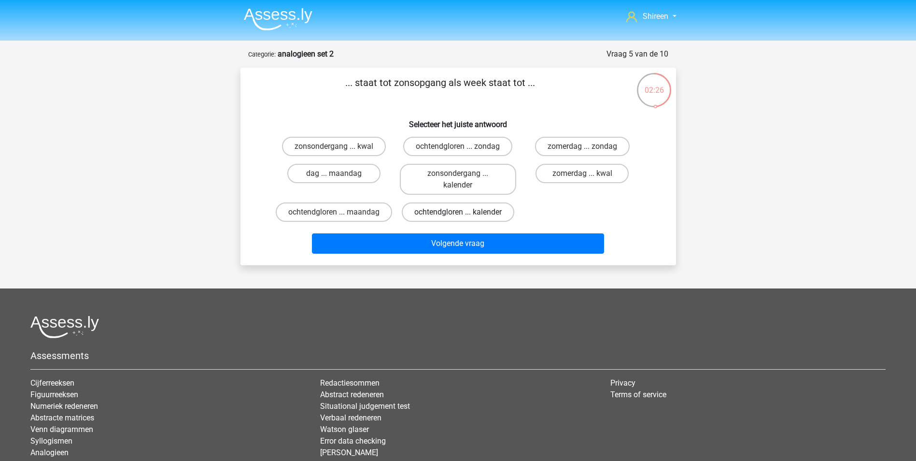
click at [491, 211] on label "ochtendgloren ... kalender" at bounding box center [458, 211] width 112 height 19
click at [464, 212] on input "ochtendgloren ... kalender" at bounding box center [461, 215] width 6 height 6
radio input "true"
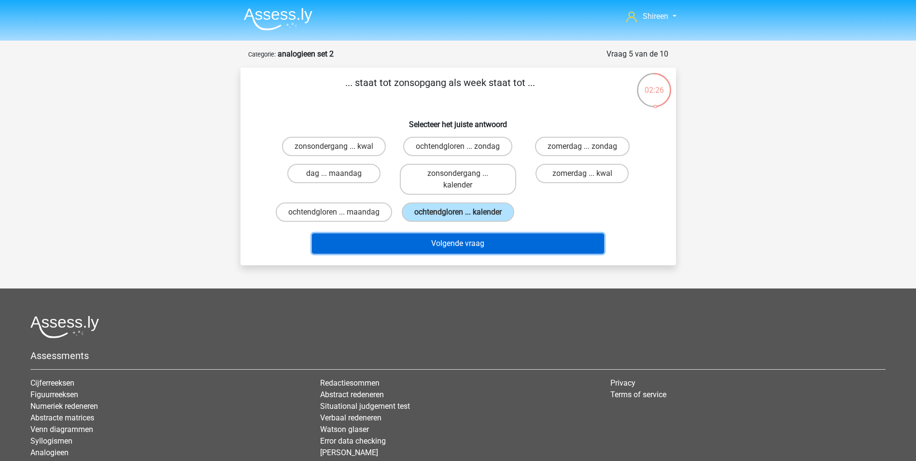
click at [501, 253] on button "Volgende vraag" at bounding box center [458, 243] width 292 height 20
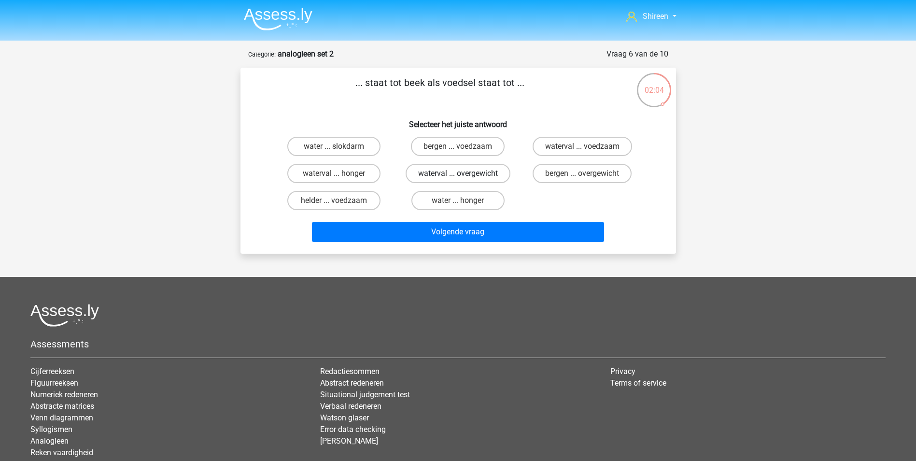
click at [494, 170] on label "waterval ... overgewicht" at bounding box center [457, 173] width 105 height 19
click at [464, 173] on input "waterval ... overgewicht" at bounding box center [461, 176] width 6 height 6
radio input "true"
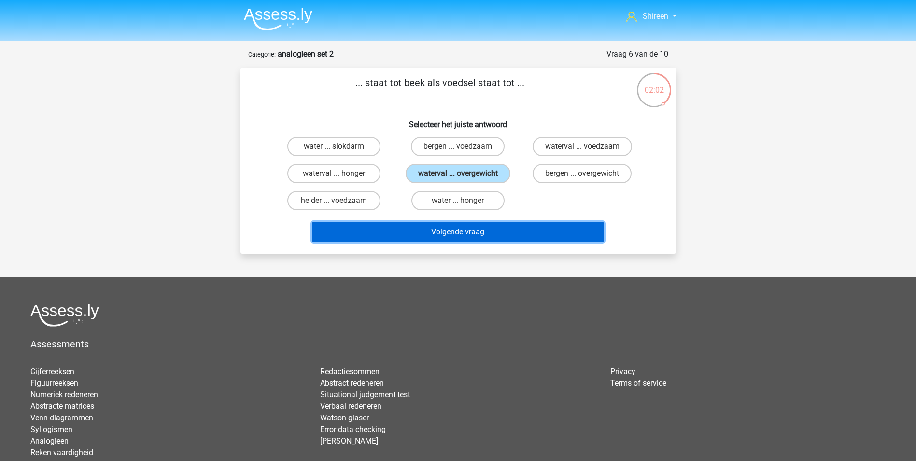
click at [504, 233] on button "Volgende vraag" at bounding box center [458, 232] width 292 height 20
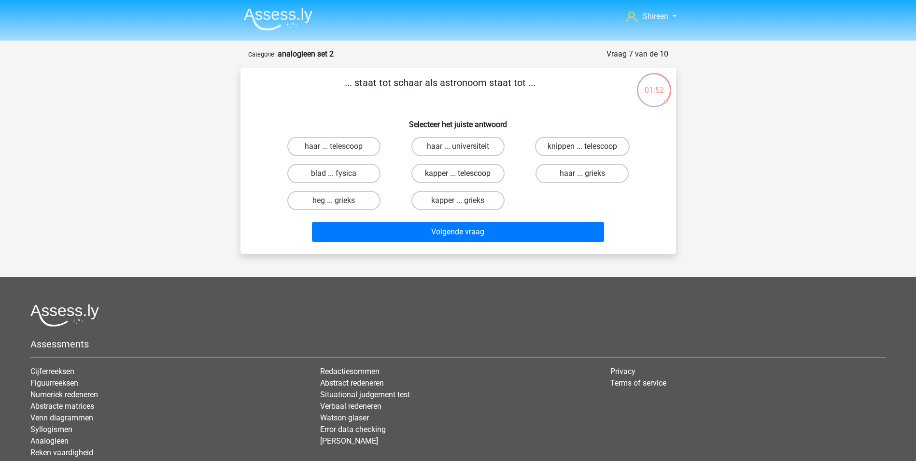
click at [475, 173] on label "kapper ... telescoop" at bounding box center [457, 173] width 93 height 19
click at [464, 173] on input "kapper ... telescoop" at bounding box center [461, 176] width 6 height 6
radio input "true"
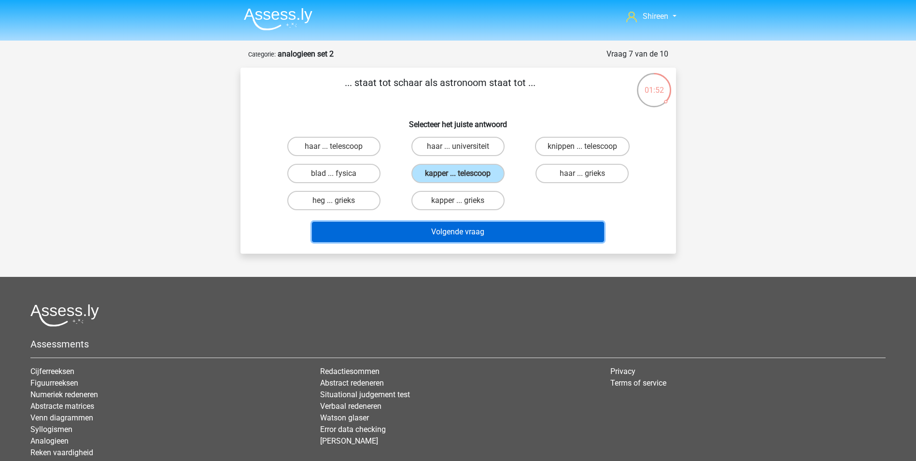
click at [509, 229] on button "Volgende vraag" at bounding box center [458, 232] width 292 height 20
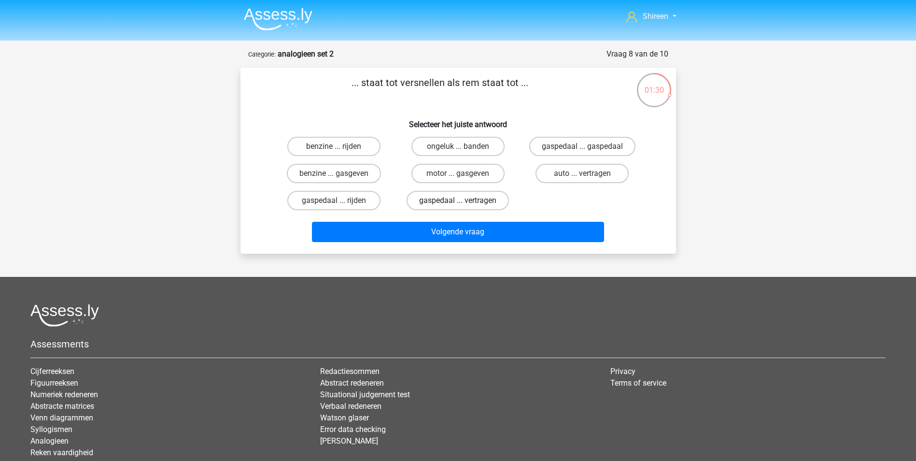
click at [481, 201] on label "gaspedaal ... vertragen" at bounding box center [457, 200] width 102 height 19
click at [464, 201] on input "gaspedaal ... vertragen" at bounding box center [461, 203] width 6 height 6
radio input "true"
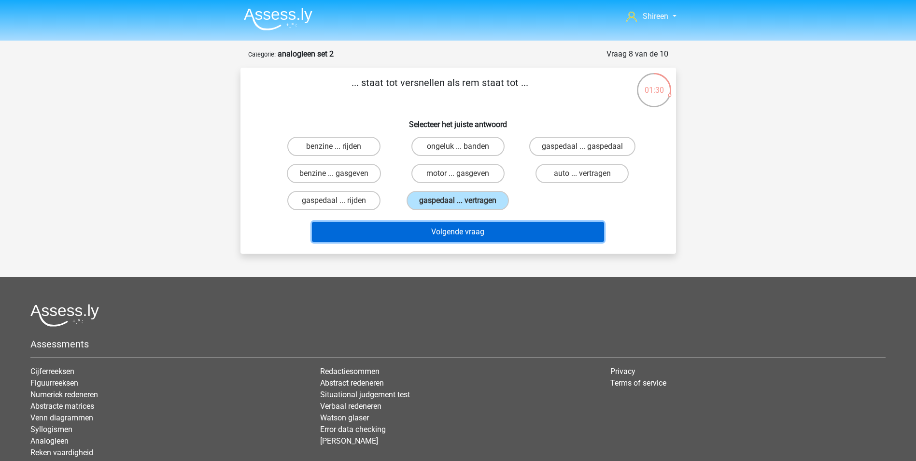
click at [503, 233] on button "Volgende vraag" at bounding box center [458, 232] width 292 height 20
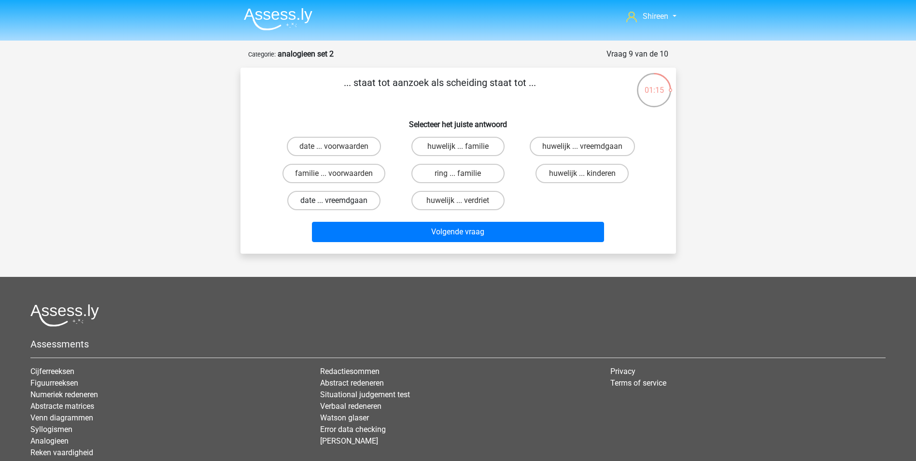
click at [339, 193] on label "date ... vreemdgaan" at bounding box center [333, 200] width 93 height 19
click at [339, 200] on input "date ... vreemdgaan" at bounding box center [337, 203] width 6 height 6
radio input "true"
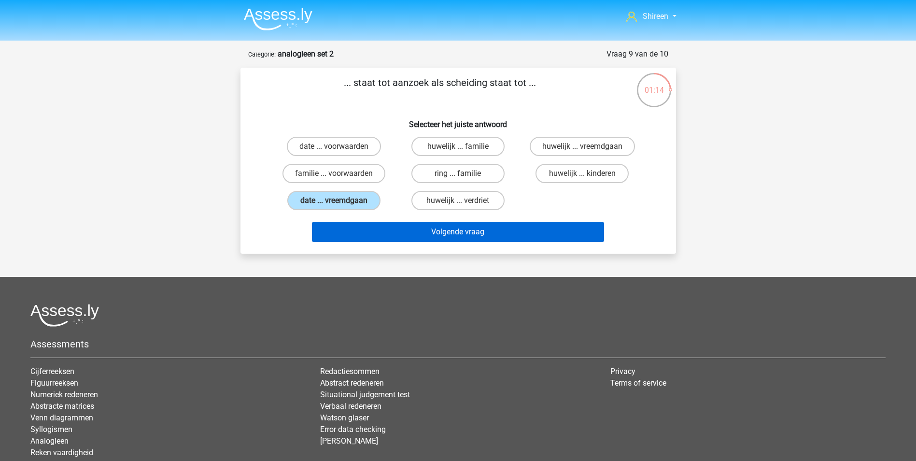
click at [417, 221] on div "Volgende vraag" at bounding box center [458, 230] width 405 height 32
click at [450, 229] on button "Volgende vraag" at bounding box center [458, 232] width 292 height 20
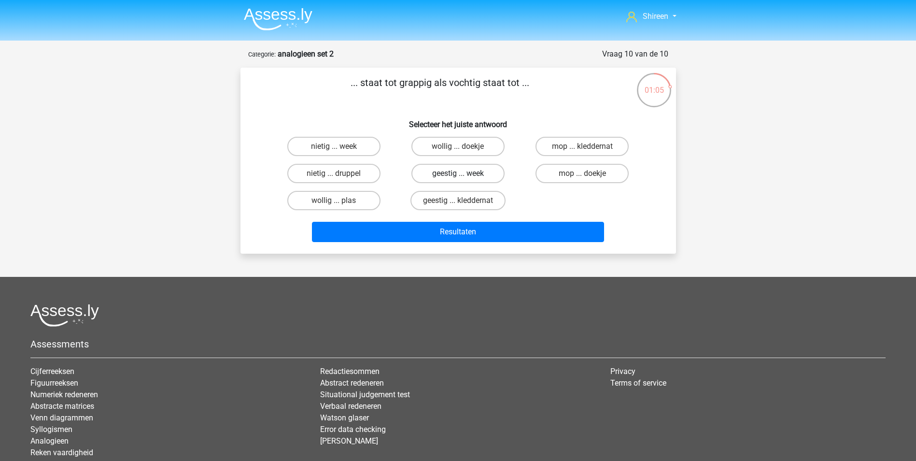
click at [480, 174] on label "geestig ... week" at bounding box center [457, 173] width 93 height 19
click at [464, 174] on input "geestig ... week" at bounding box center [461, 176] width 6 height 6
radio input "true"
click at [478, 195] on label "geestig ... kleddernat" at bounding box center [457, 200] width 95 height 19
click at [464, 200] on input "geestig ... kleddernat" at bounding box center [461, 203] width 6 height 6
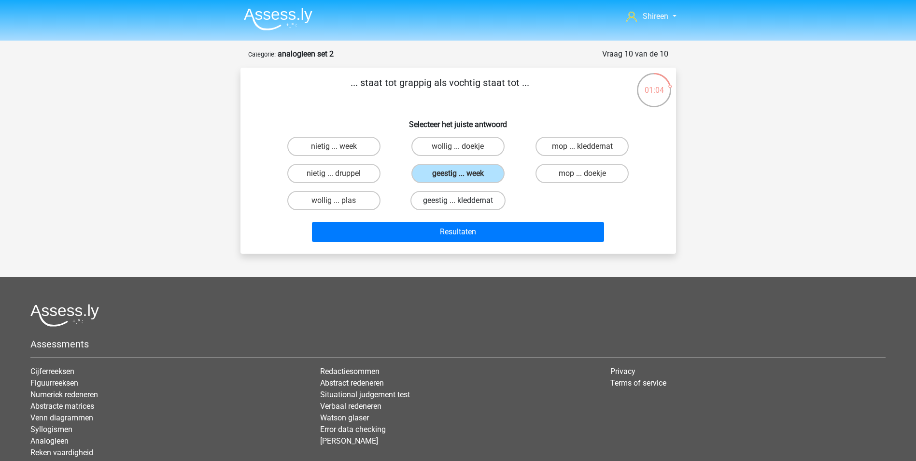
radio input "true"
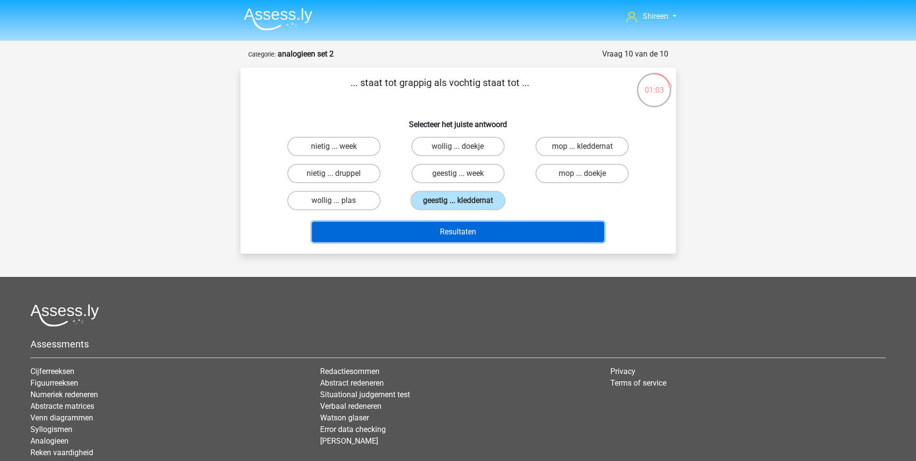
click at [521, 234] on button "Resultaten" at bounding box center [458, 232] width 292 height 20
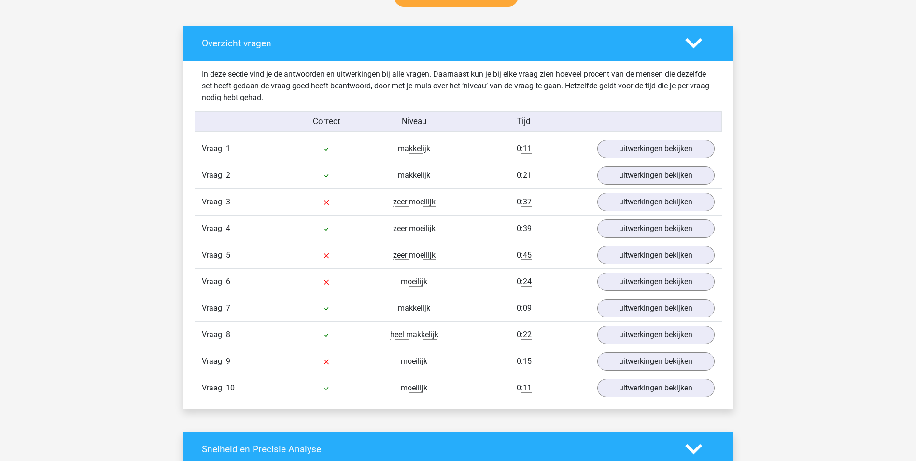
scroll to position [531, 0]
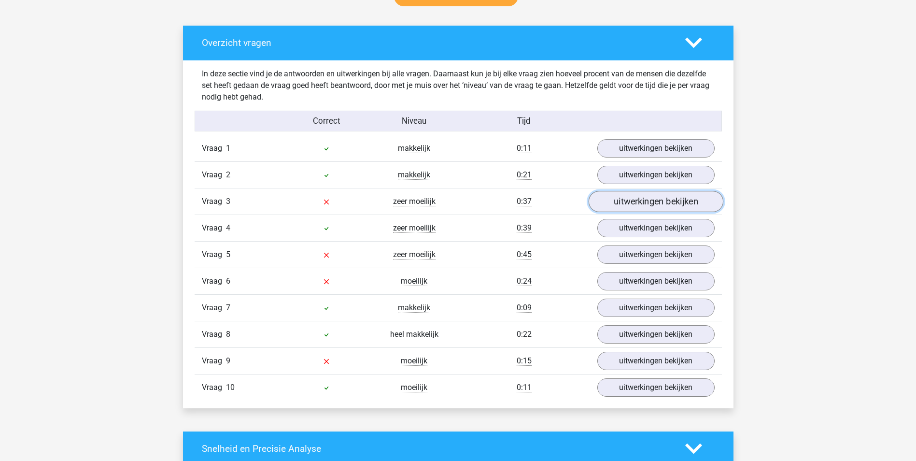
click at [676, 194] on link "uitwerkingen bekijken" at bounding box center [655, 201] width 135 height 21
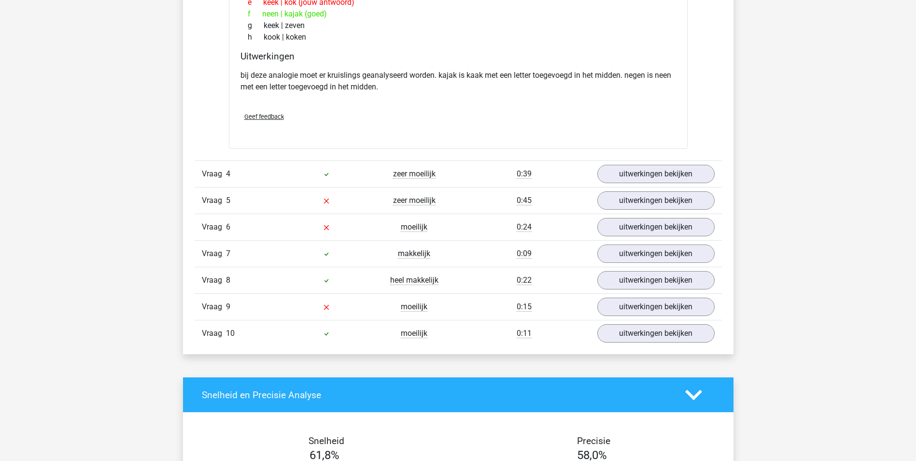
scroll to position [869, 0]
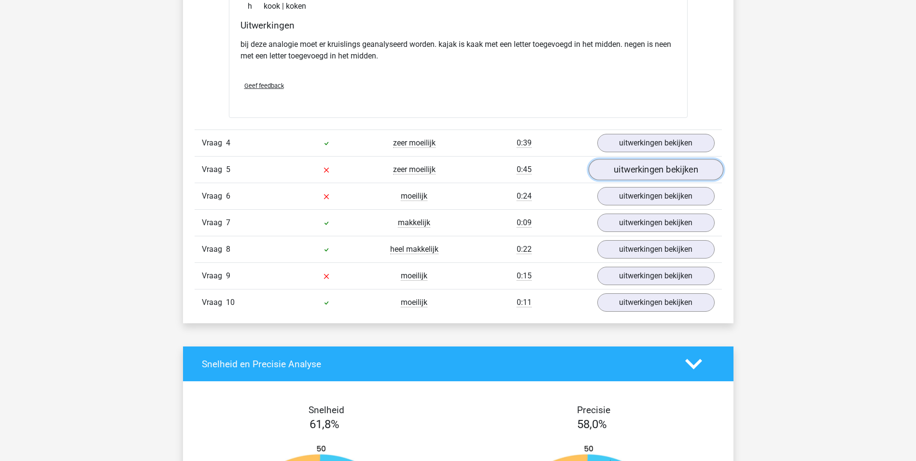
click at [628, 173] on link "uitwerkingen bekijken" at bounding box center [655, 169] width 135 height 21
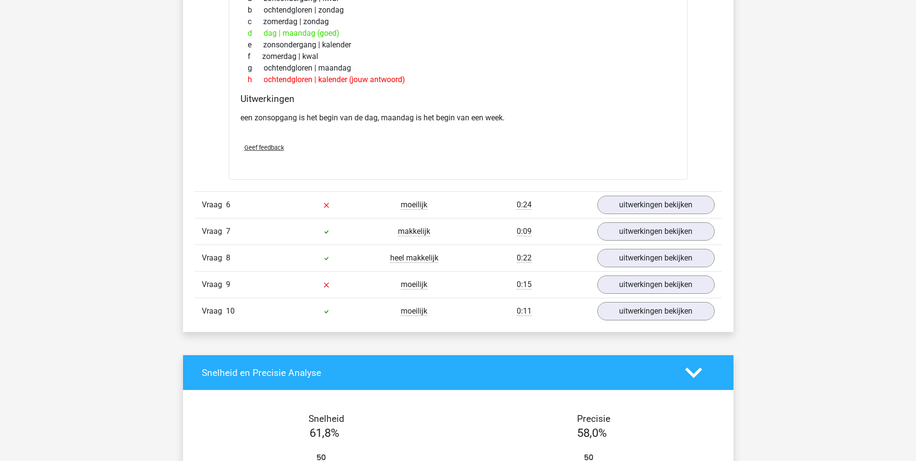
scroll to position [1110, 0]
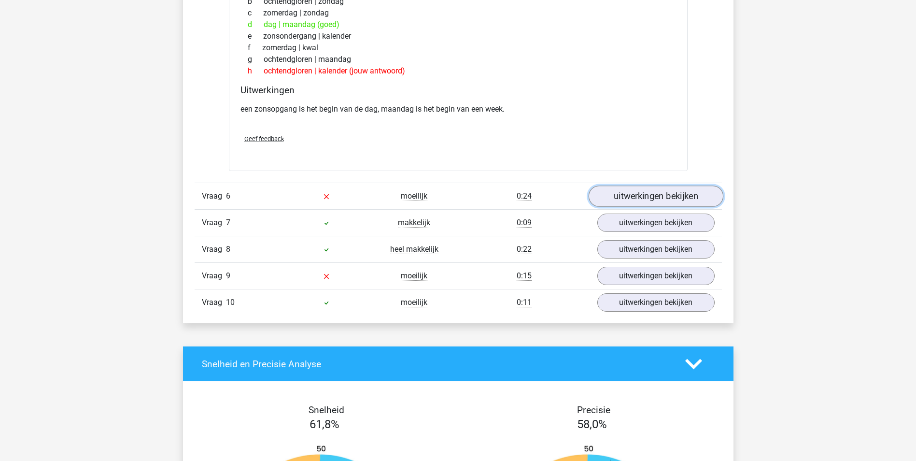
click at [655, 196] on link "uitwerkingen bekijken" at bounding box center [655, 195] width 135 height 21
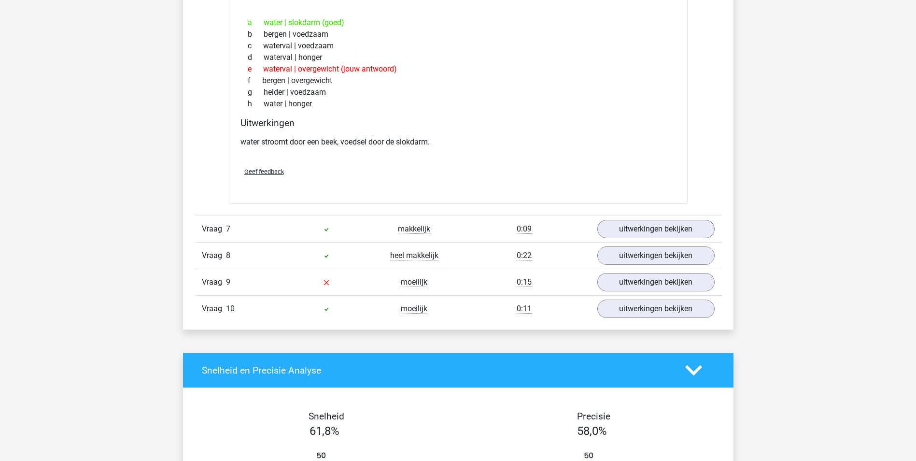
scroll to position [1352, 0]
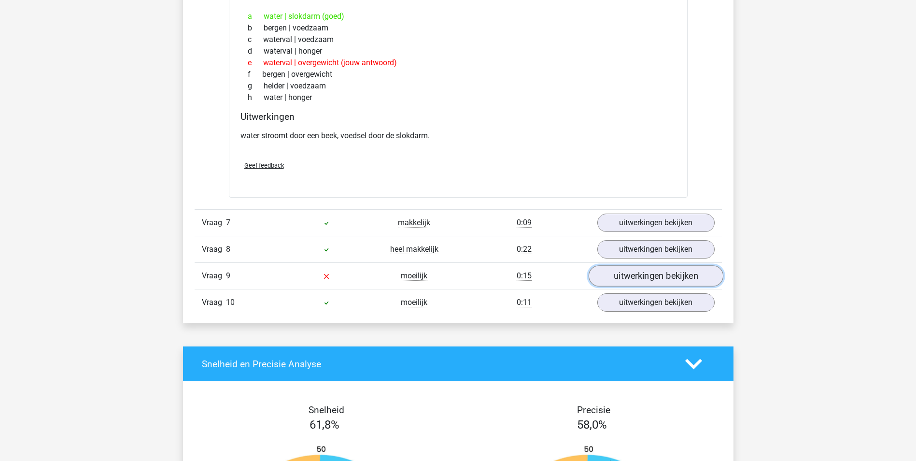
click at [676, 277] on link "uitwerkingen bekijken" at bounding box center [655, 275] width 135 height 21
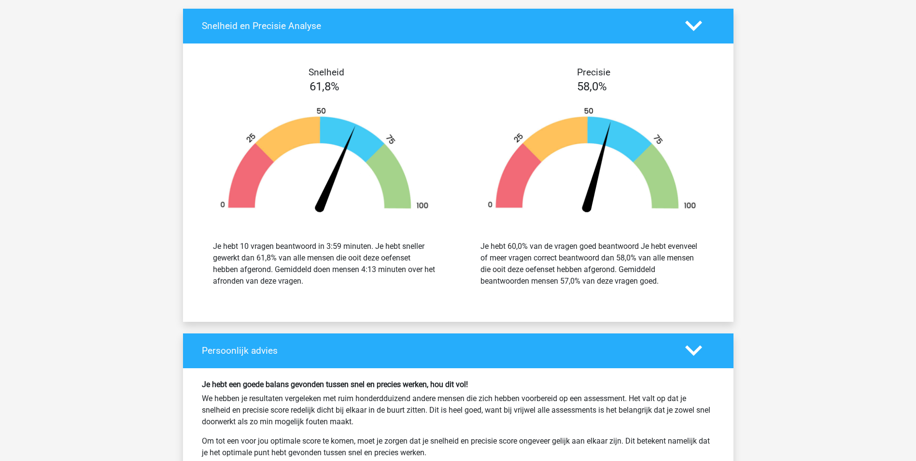
scroll to position [2076, 0]
